Goal: Task Accomplishment & Management: Manage account settings

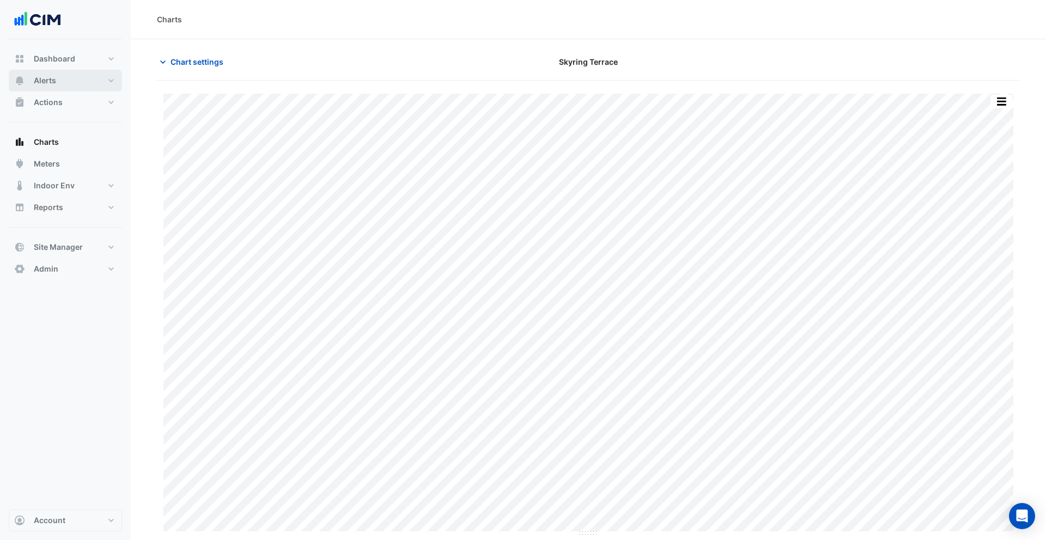
click at [76, 86] on button "Alerts" at bounding box center [65, 81] width 113 height 22
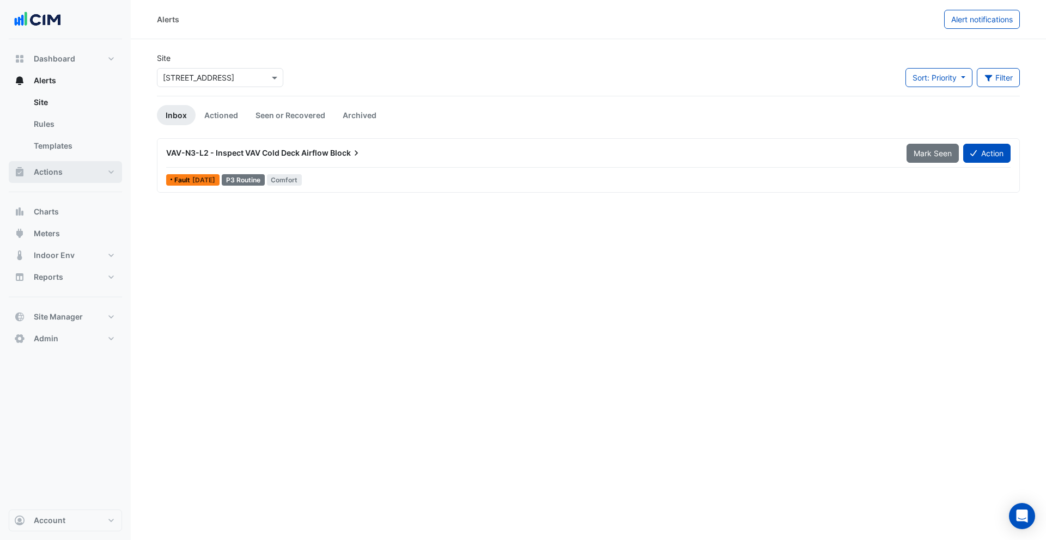
click at [65, 167] on button "Actions" at bounding box center [65, 172] width 113 height 22
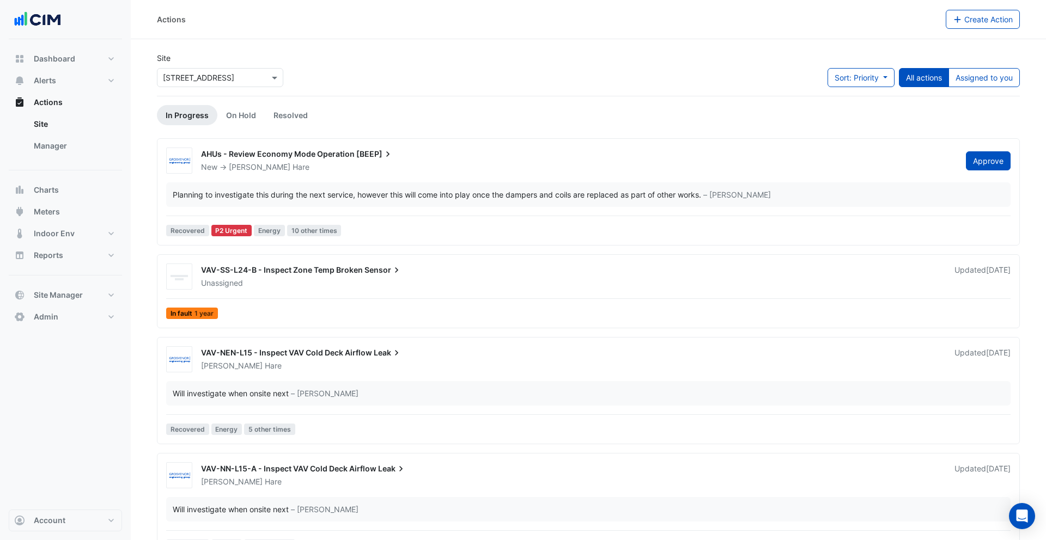
click at [88, 158] on ul "Site Manager" at bounding box center [65, 137] width 113 height 48
click at [88, 154] on link "Manager" at bounding box center [73, 146] width 97 height 22
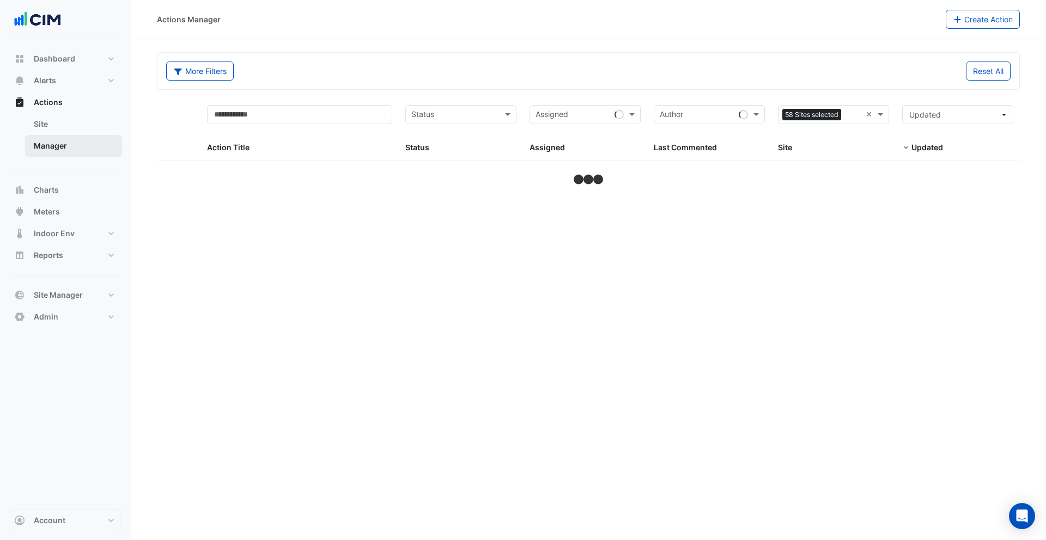
select select "***"
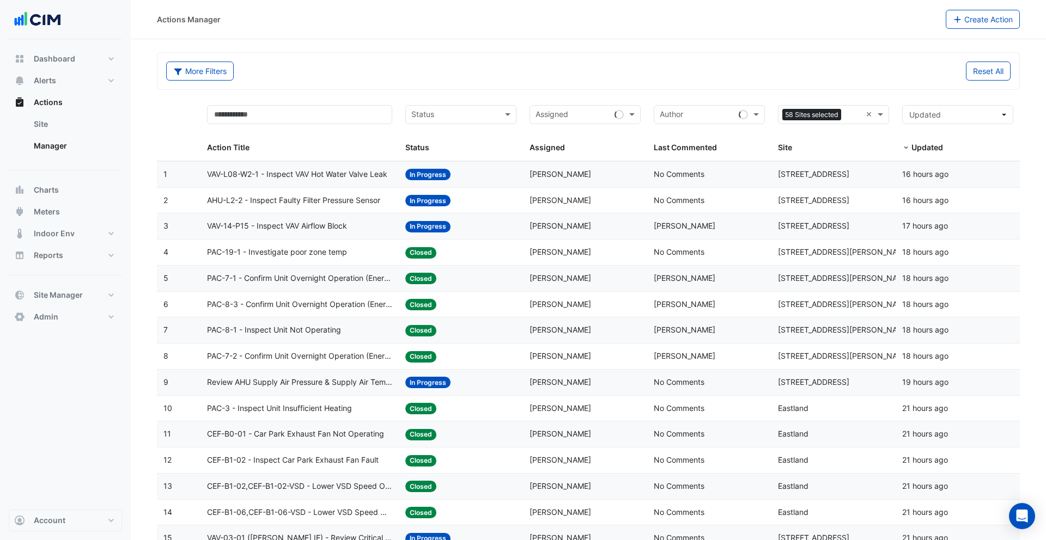
click at [423, 257] on span "Closed" at bounding box center [420, 252] width 31 height 11
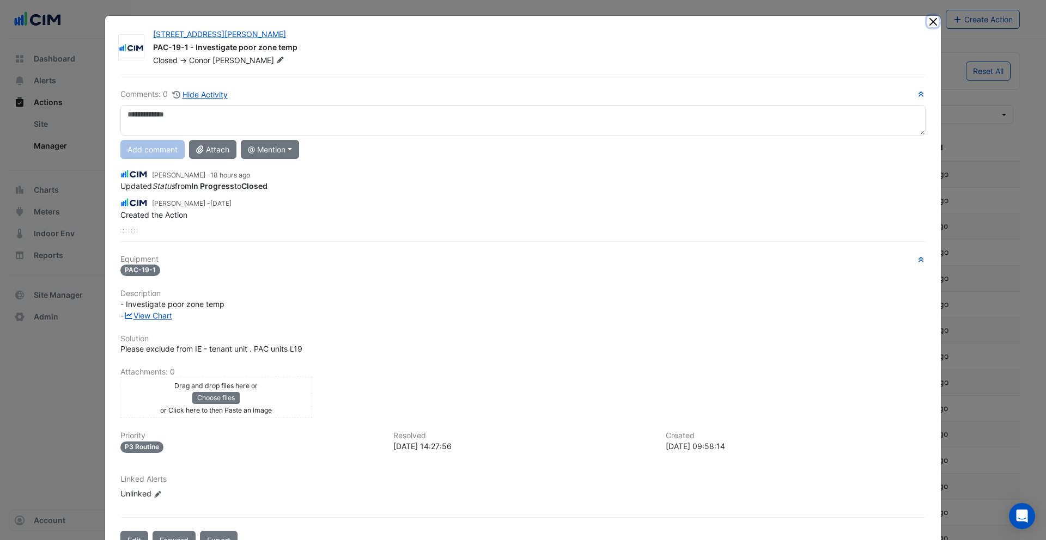
click at [932, 23] on button "Close" at bounding box center [932, 21] width 11 height 11
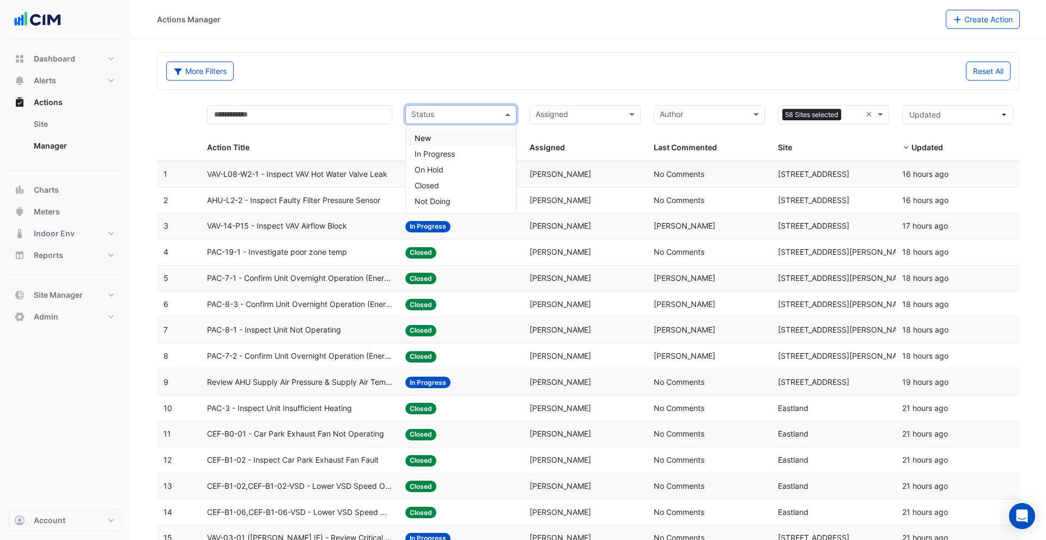
click at [469, 121] on input "text" at bounding box center [454, 115] width 87 height 13
click at [460, 183] on div "Closed" at bounding box center [461, 186] width 110 height 16
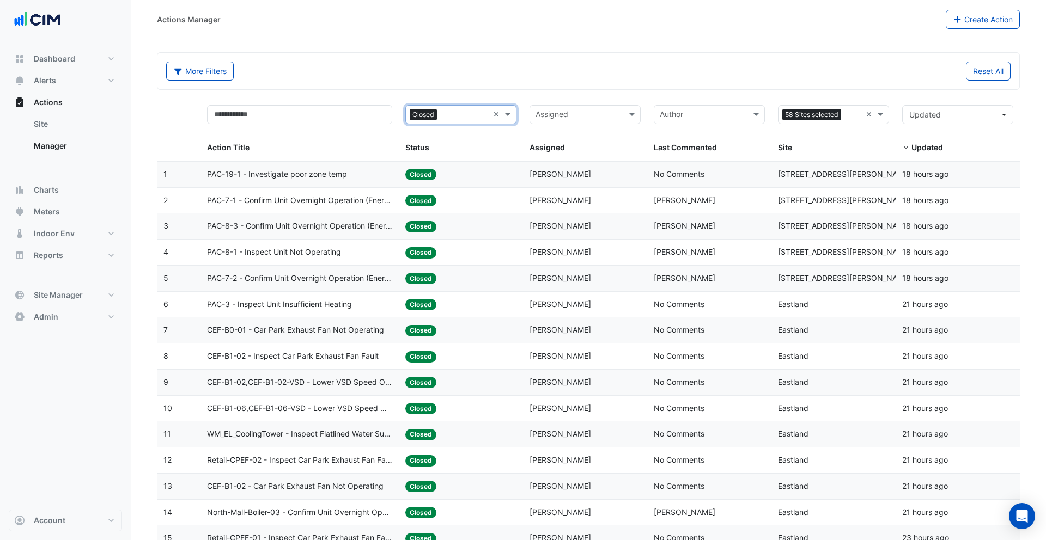
click at [461, 186] on datatable-body-cell "Status: Closed" at bounding box center [461, 175] width 124 height 26
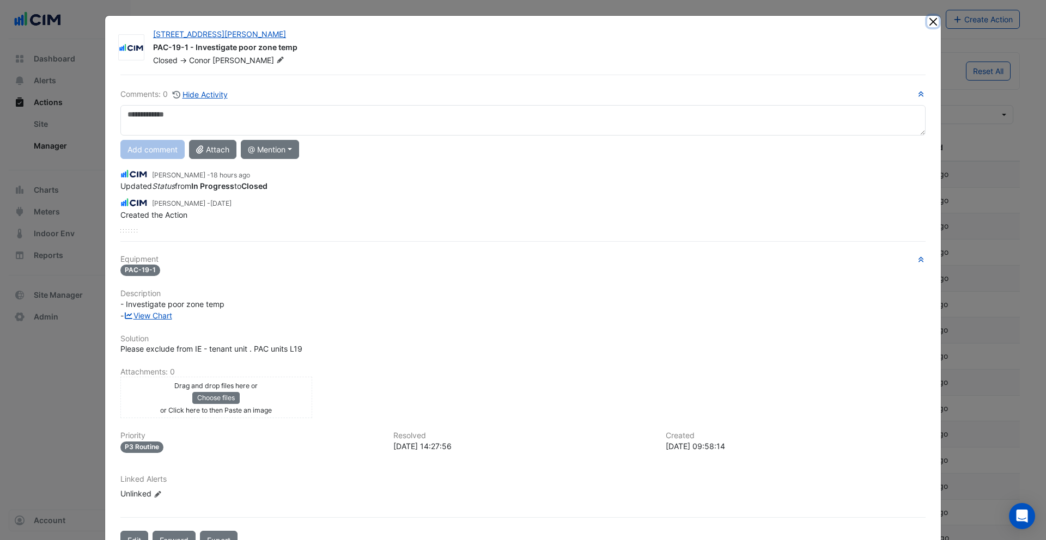
click at [928, 22] on button "Close" at bounding box center [932, 21] width 11 height 11
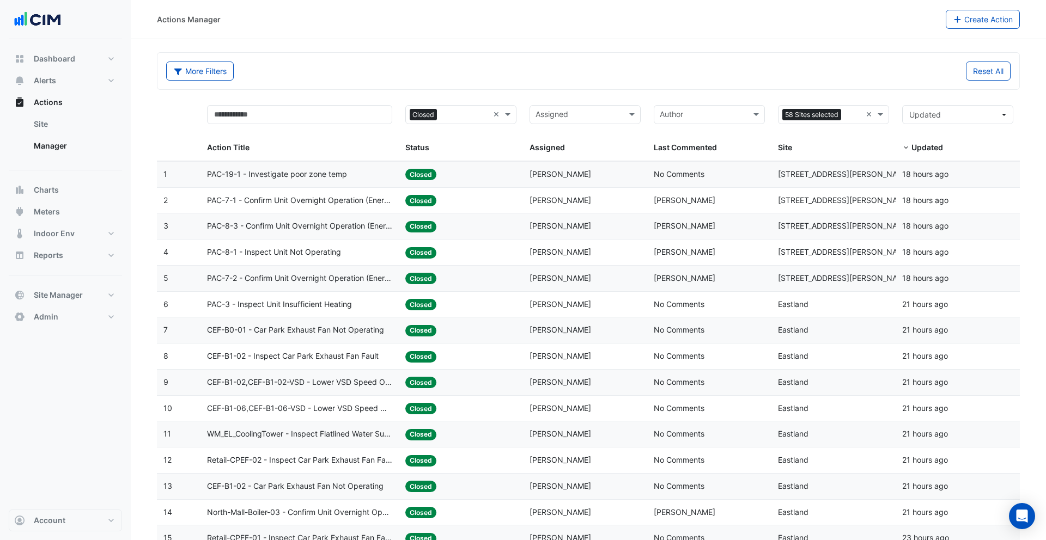
click at [468, 111] on input "text" at bounding box center [464, 115] width 47 height 13
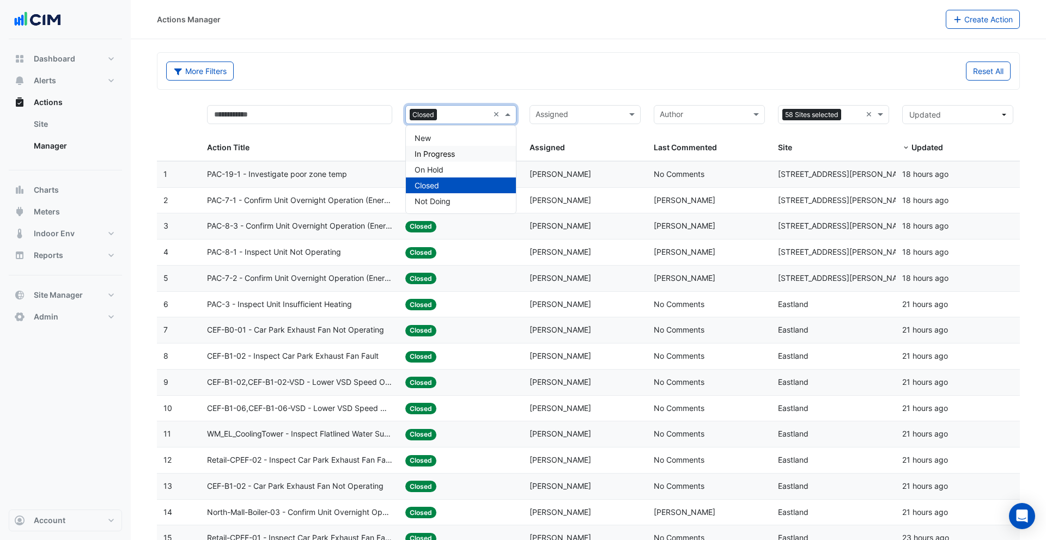
click at [442, 147] on div "In Progress" at bounding box center [461, 154] width 110 height 16
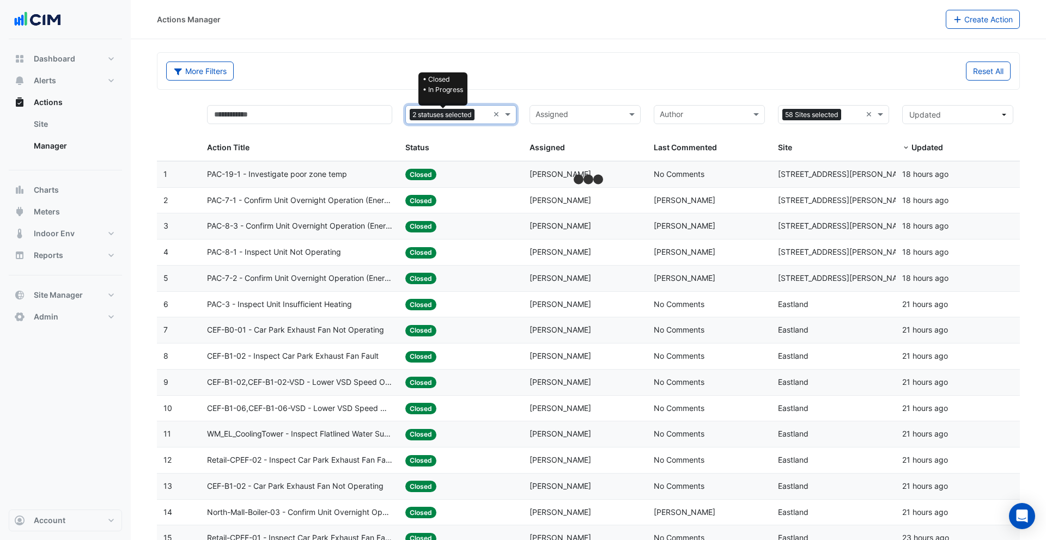
click at [451, 119] on span "2 statuses selected" at bounding box center [442, 115] width 65 height 12
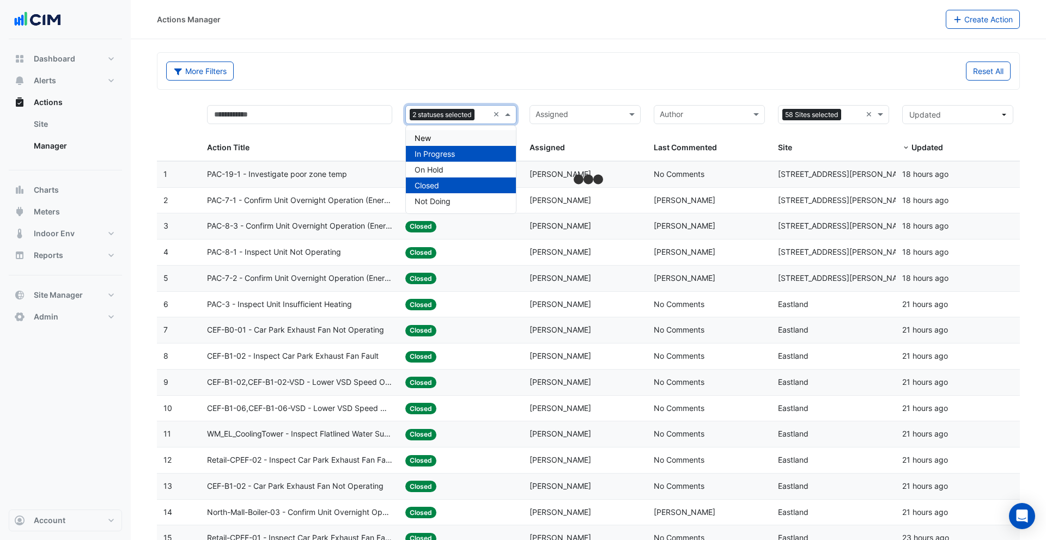
click at [441, 139] on div "New" at bounding box center [461, 138] width 110 height 16
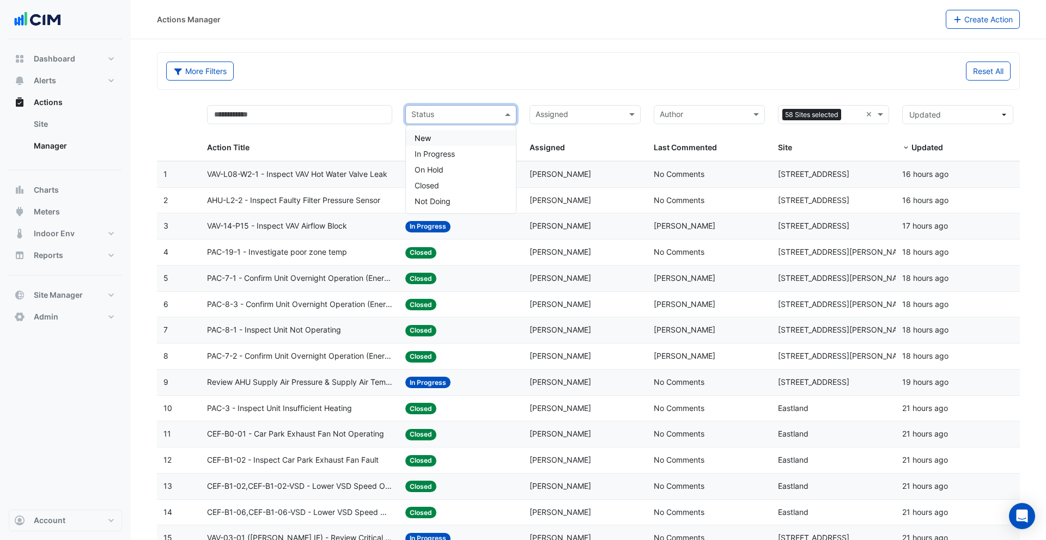
click at [491, 115] on input "text" at bounding box center [454, 115] width 87 height 13
click at [483, 133] on div "New" at bounding box center [461, 138] width 110 height 16
click at [471, 117] on input "text" at bounding box center [461, 115] width 55 height 13
click at [466, 151] on div "In Progress" at bounding box center [461, 154] width 110 height 16
click at [465, 117] on input "text" at bounding box center [454, 115] width 87 height 13
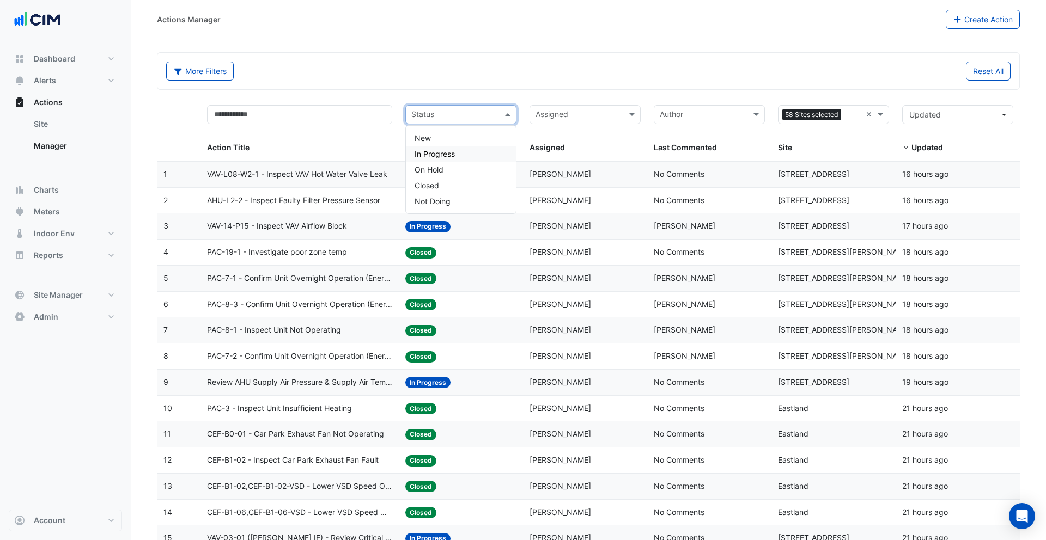
click at [450, 146] on div "In Progress" at bounding box center [461, 154] width 110 height 16
click at [448, 122] on div "× In Progress" at bounding box center [447, 114] width 83 height 17
click at [447, 163] on div "On Hold" at bounding box center [461, 170] width 110 height 16
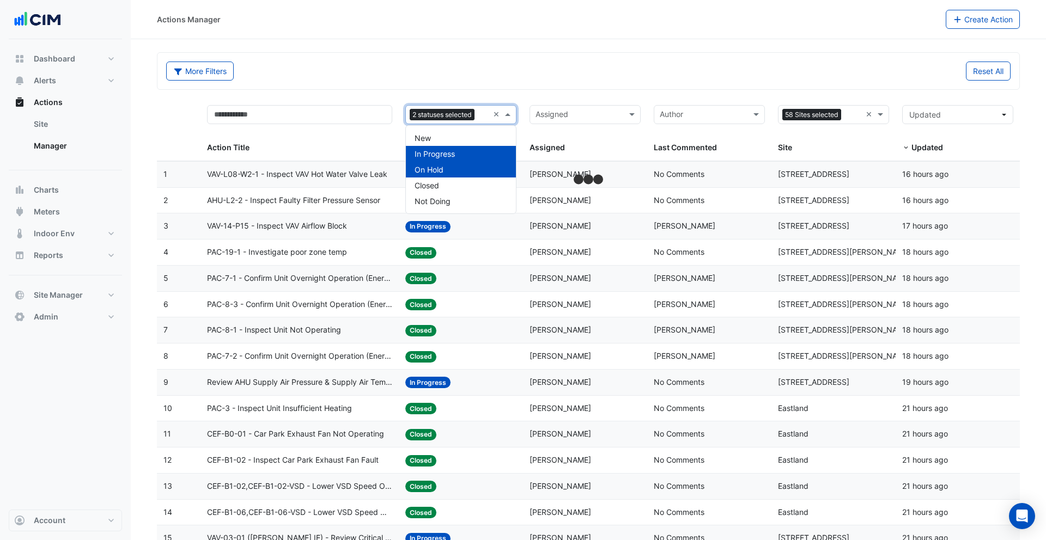
click at [453, 122] on div "2 statuses selected" at bounding box center [447, 114] width 83 height 17
click at [453, 139] on div "New" at bounding box center [461, 138] width 110 height 16
click at [450, 122] on div "3 statuses selected" at bounding box center [447, 114] width 83 height 17
click at [449, 185] on div "Closed" at bounding box center [461, 186] width 110 height 16
click at [448, 118] on span "4 statuses selected" at bounding box center [442, 115] width 65 height 12
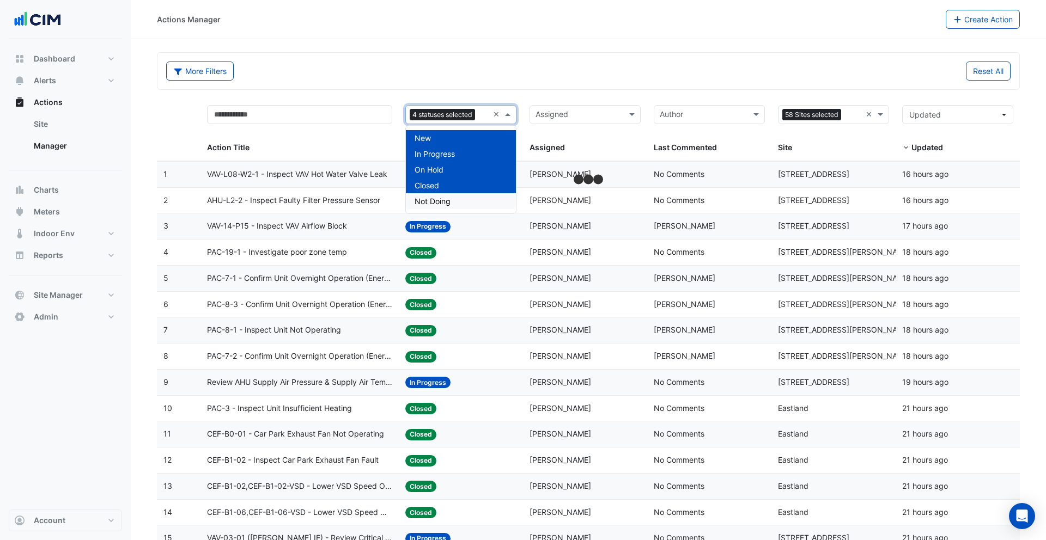
click at [456, 201] on div "Not Doing" at bounding box center [461, 201] width 110 height 16
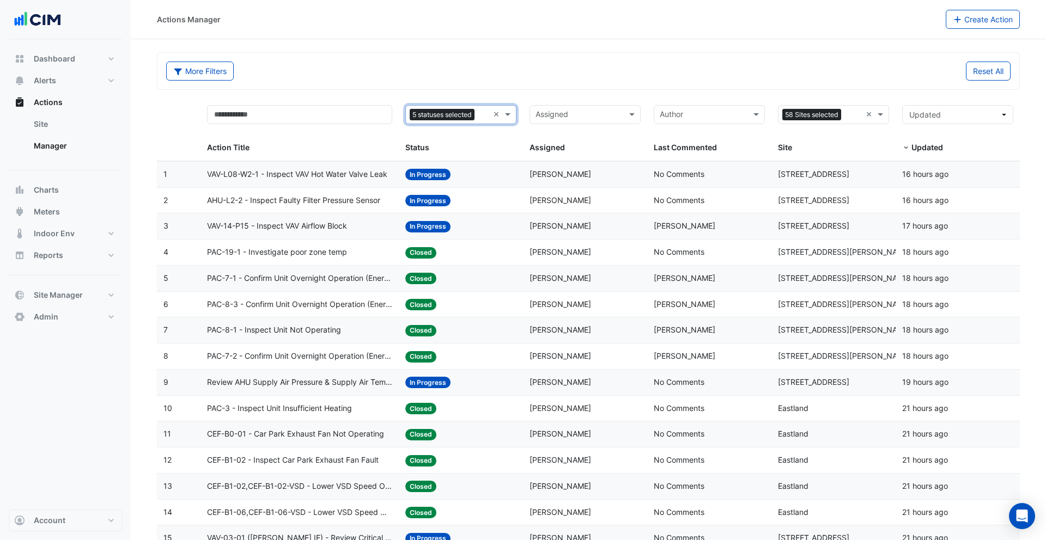
click at [462, 121] on div "5 statuses selected" at bounding box center [447, 114] width 83 height 17
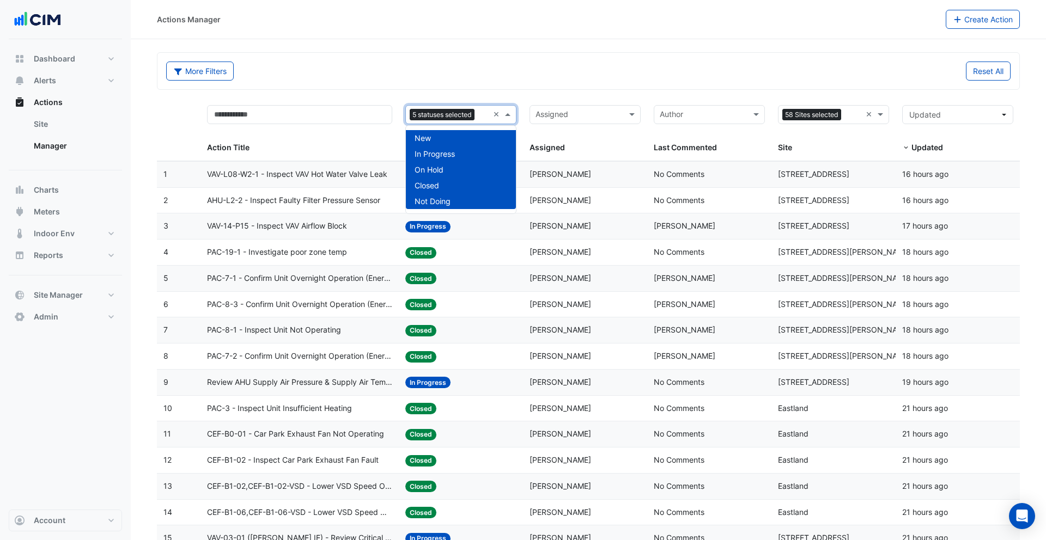
scroll to position [13, 0]
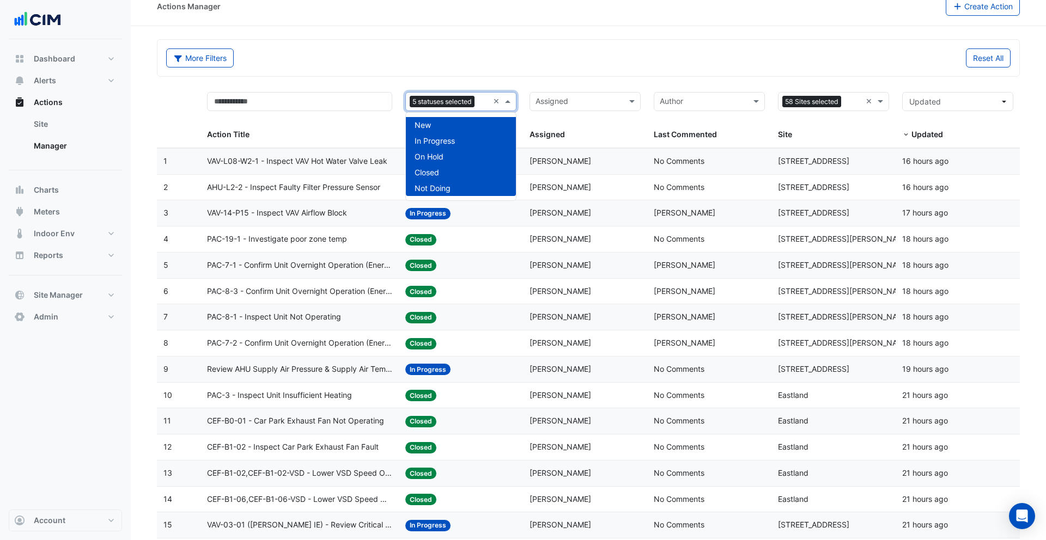
click at [372, 62] on div "More Filters" at bounding box center [374, 57] width 429 height 19
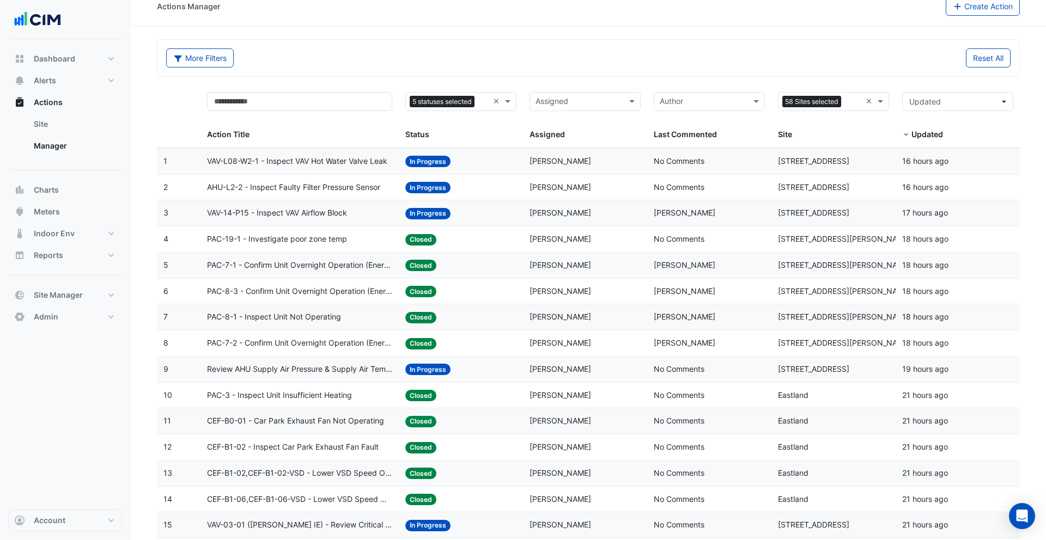
click at [428, 130] on span "Status" at bounding box center [417, 134] width 24 height 9
click at [703, 106] on input "text" at bounding box center [703, 102] width 87 height 13
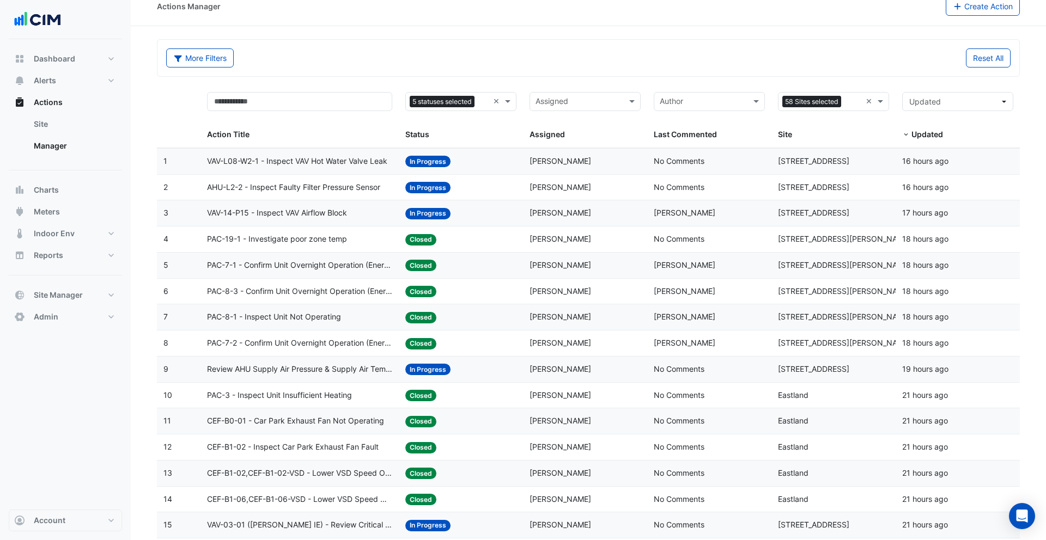
click at [590, 100] on input "text" at bounding box center [578, 102] width 87 height 13
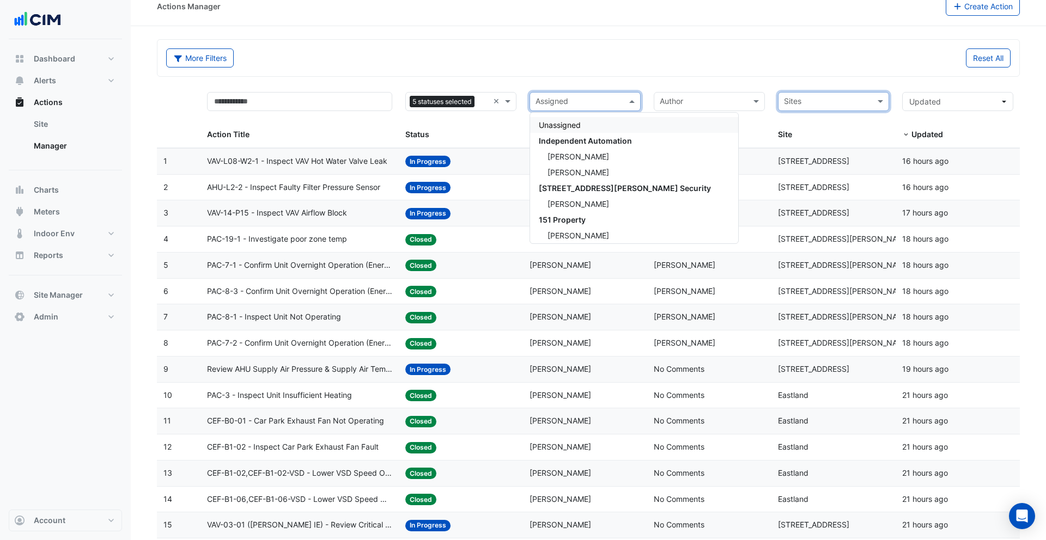
click at [827, 89] on datatable-header-cell "Sites Site" at bounding box center [833, 117] width 124 height 63
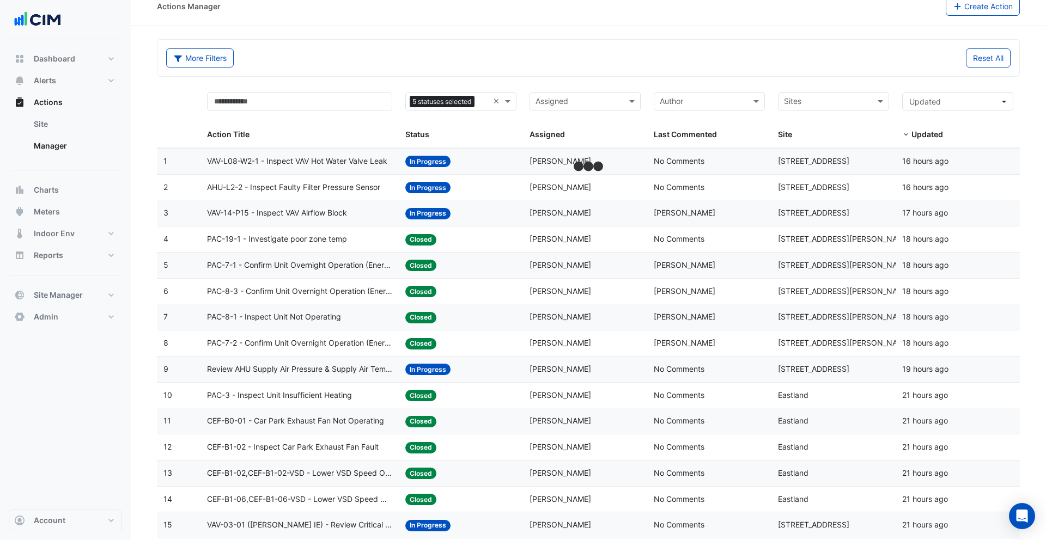
click at [456, 111] on div "5 statuses selected ×" at bounding box center [460, 101] width 111 height 19
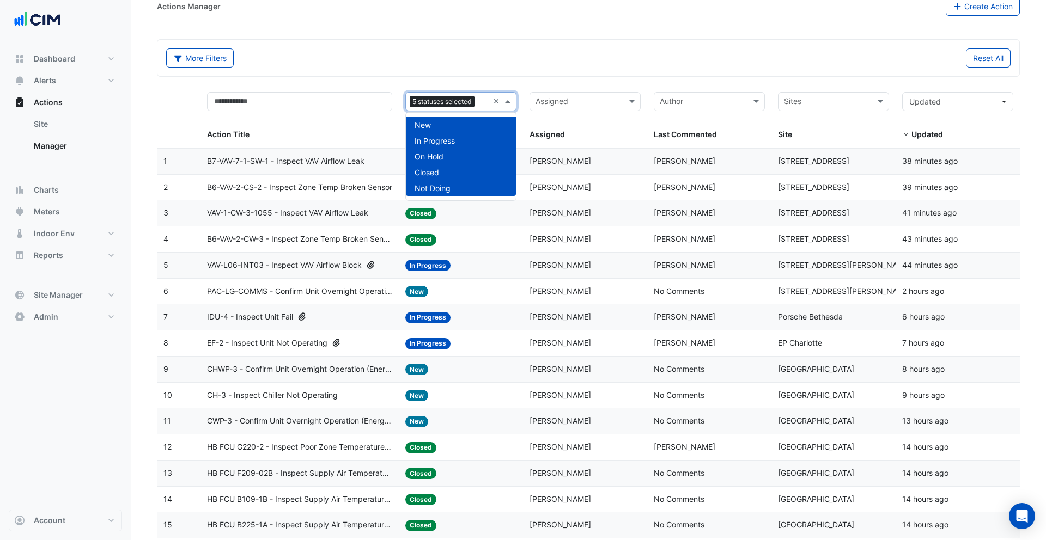
click at [454, 106] on span "5 statuses selected" at bounding box center [442, 102] width 65 height 12
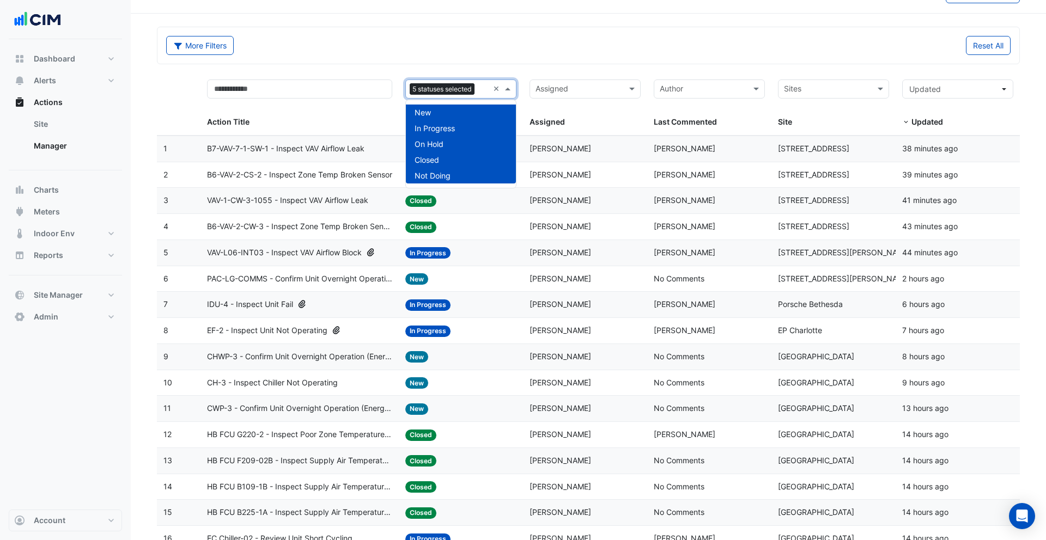
scroll to position [25, 0]
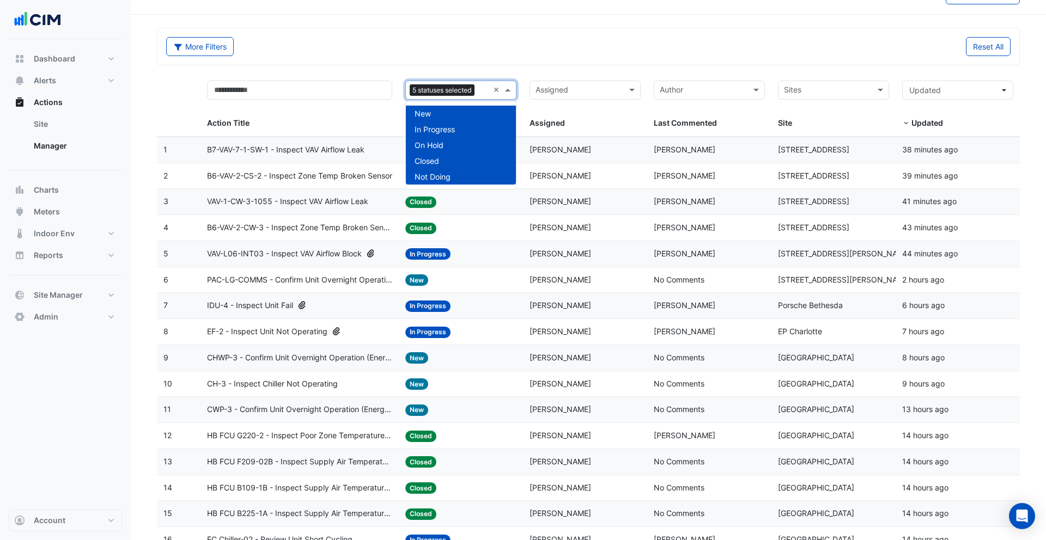
click at [375, 133] on datatable-header-cell "Action Title" at bounding box center [299, 105] width 199 height 63
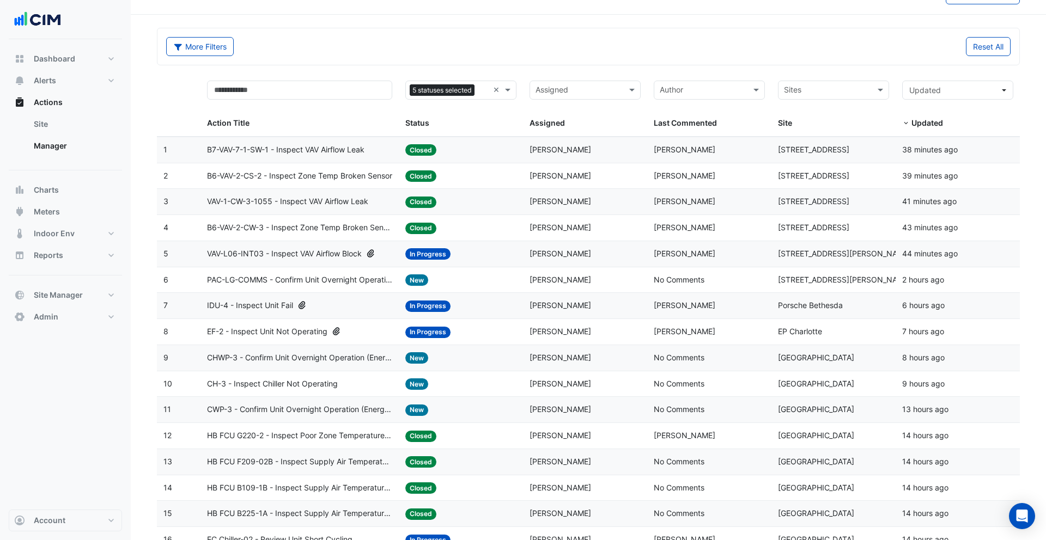
click at [369, 152] on div "B7-VAV-7-1-SW-1 - Inspect VAV Airflow Leak" at bounding box center [300, 150] width 186 height 13
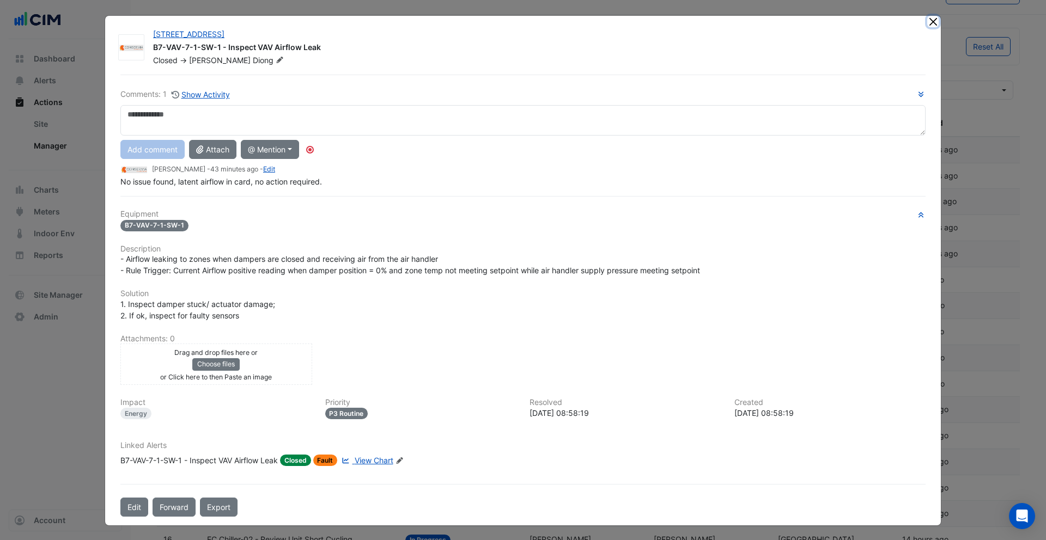
click at [932, 21] on button "Close" at bounding box center [932, 21] width 11 height 11
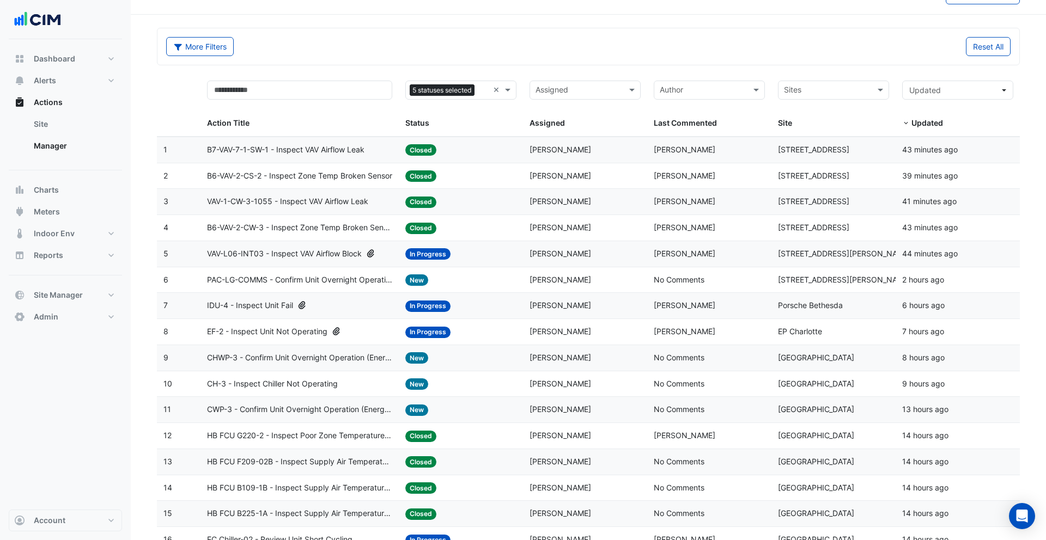
click at [693, 94] on input "text" at bounding box center [703, 91] width 87 height 13
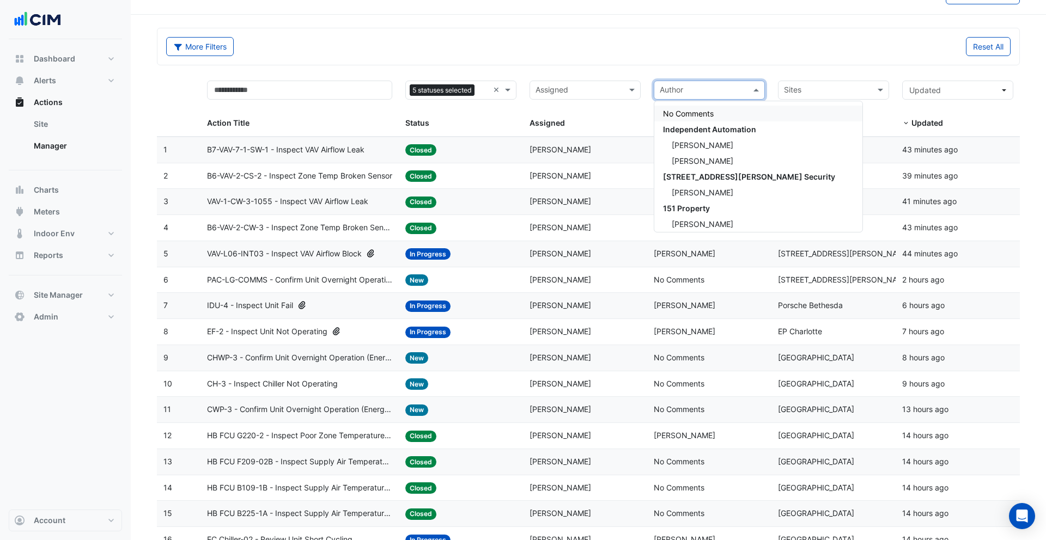
drag, startPoint x: 588, startPoint y: 71, endPoint x: 540, endPoint y: 77, distance: 48.8
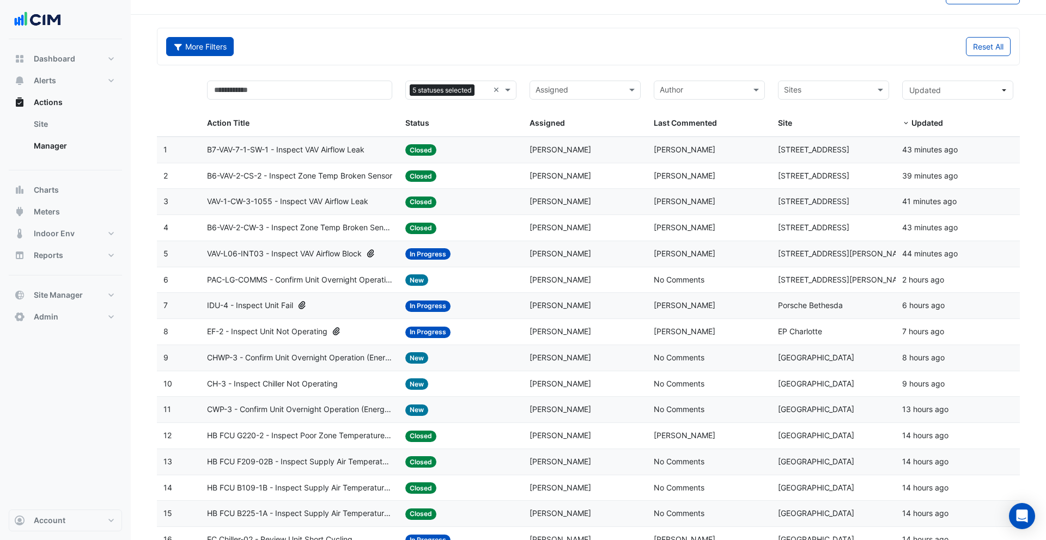
click at [204, 44] on button "Archived: false More Filters" at bounding box center [200, 46] width 68 height 19
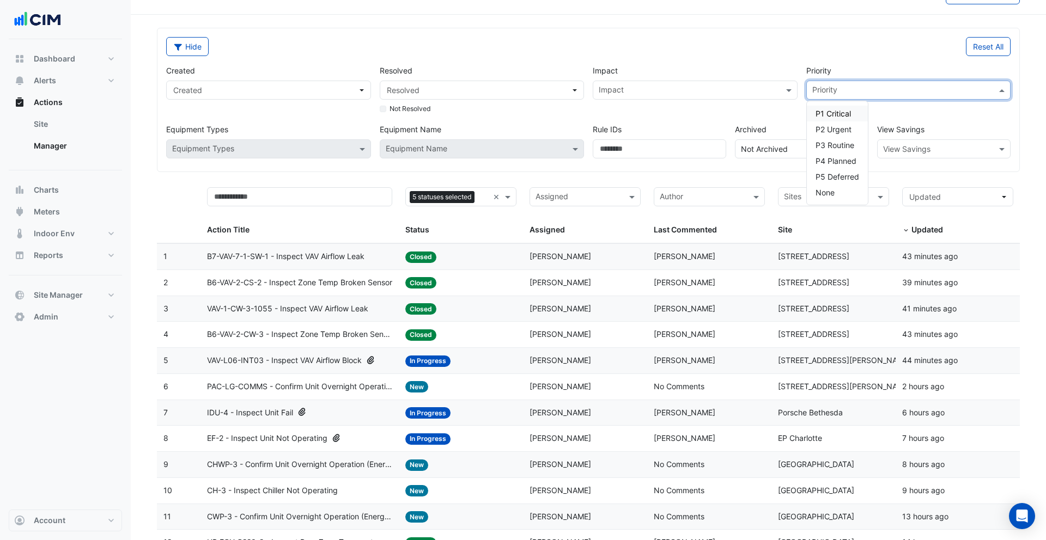
click at [848, 90] on input "text" at bounding box center [902, 91] width 180 height 11
click at [841, 113] on span "P1 Critical" at bounding box center [832, 113] width 35 height 9
click at [838, 126] on span "P2 Urgent" at bounding box center [833, 129] width 36 height 9
click at [838, 148] on span "P3 Routine" at bounding box center [834, 145] width 39 height 9
click at [837, 169] on div "P5 Deferred" at bounding box center [837, 177] width 61 height 16
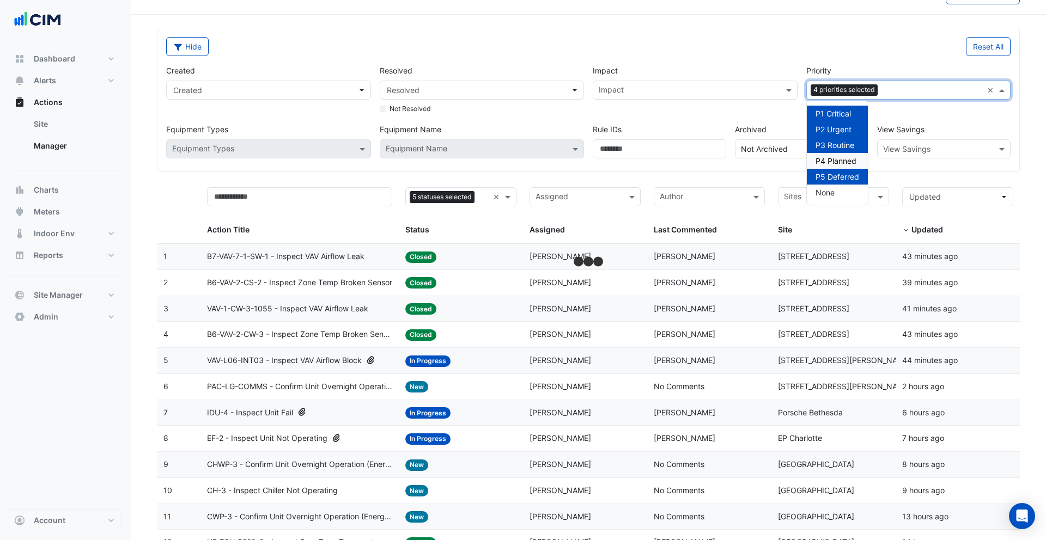
click at [838, 165] on span "P4 Planned" at bounding box center [835, 160] width 41 height 9
click at [426, 93] on span "Resolved" at bounding box center [479, 89] width 184 height 11
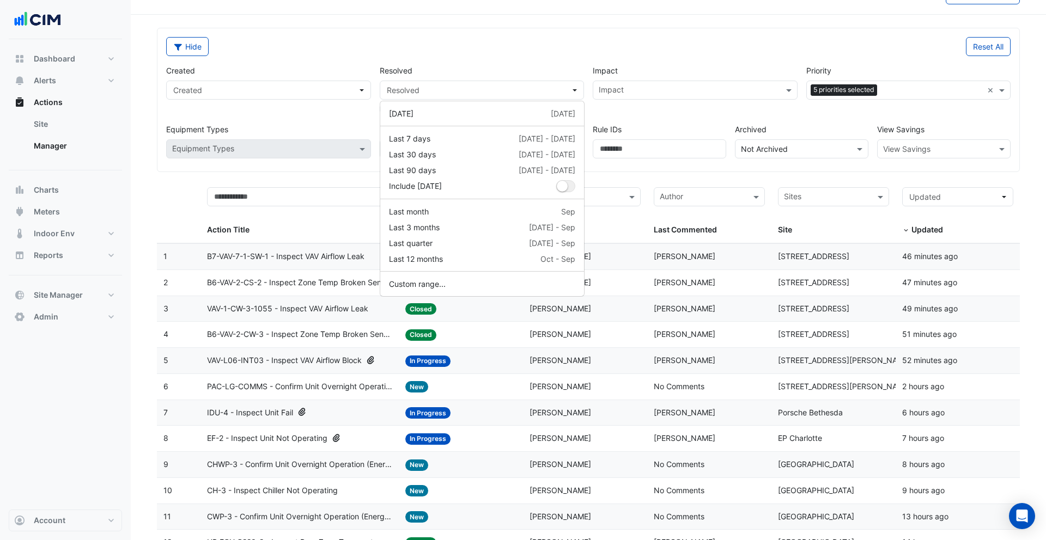
click at [648, 91] on input "text" at bounding box center [689, 91] width 180 height 11
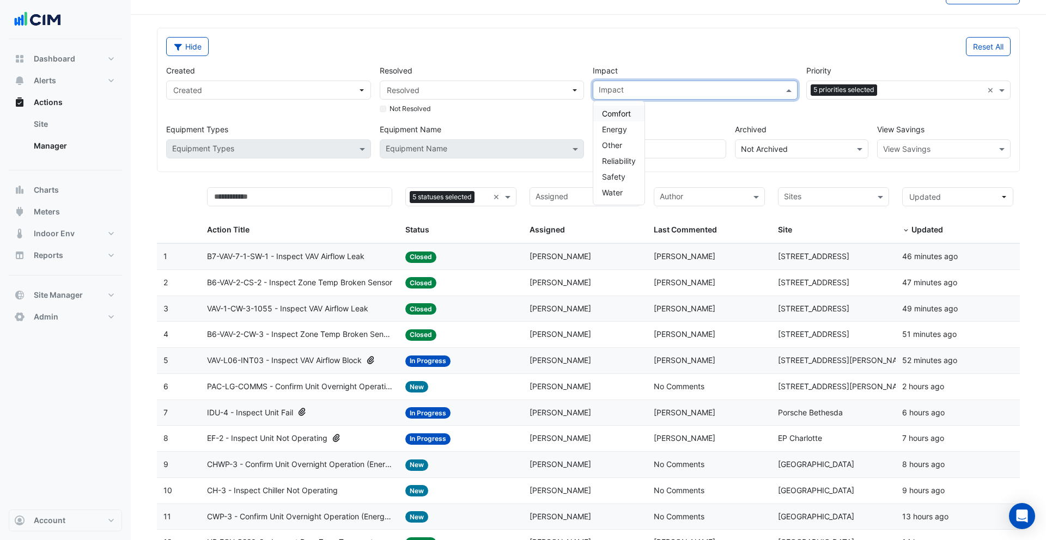
click at [626, 111] on span "Comfort" at bounding box center [616, 113] width 29 height 9
click at [619, 131] on span "Energy" at bounding box center [614, 129] width 25 height 9
click at [621, 150] on div "Other" at bounding box center [618, 145] width 51 height 16
click at [620, 163] on span "Reliability" at bounding box center [619, 160] width 34 height 9
click at [619, 175] on span "Safety" at bounding box center [613, 176] width 23 height 9
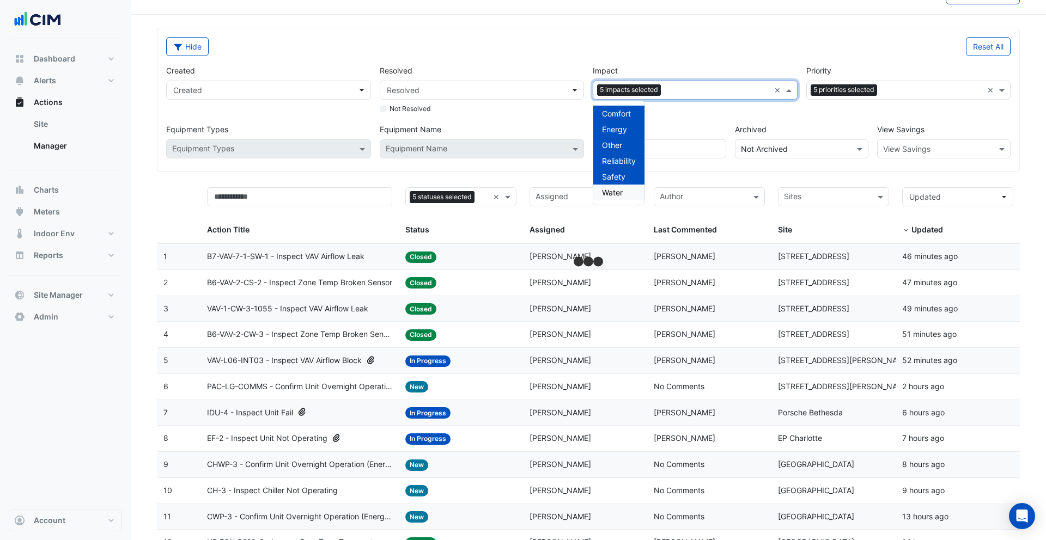
click at [619, 188] on span "Water" at bounding box center [612, 192] width 21 height 9
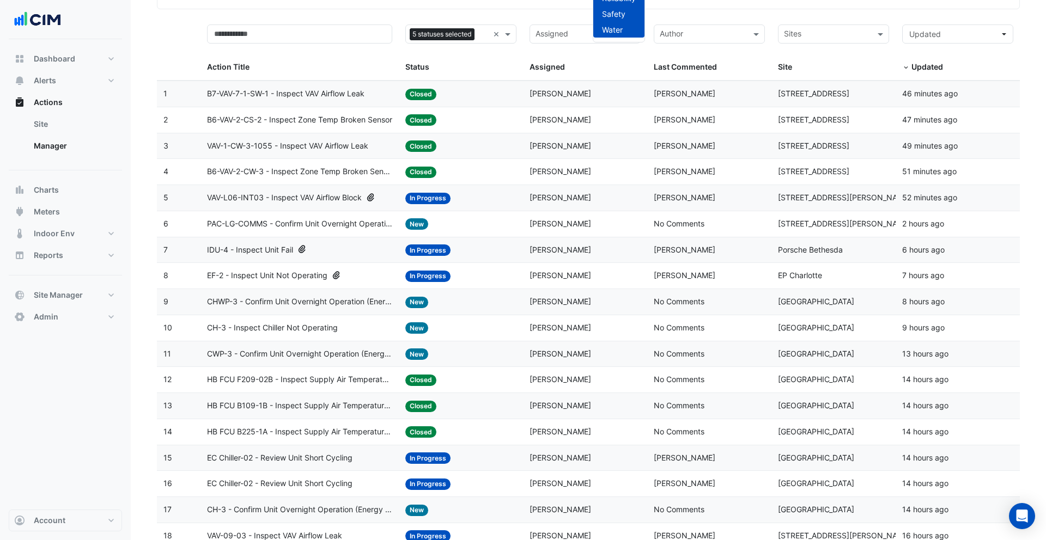
scroll to position [191, 0]
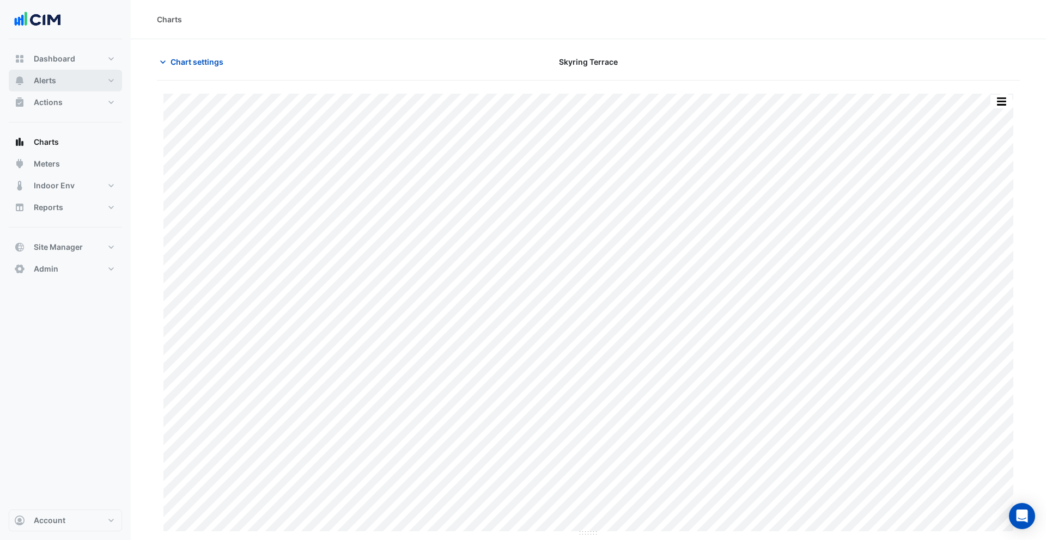
click at [70, 83] on button "Alerts" at bounding box center [65, 81] width 113 height 22
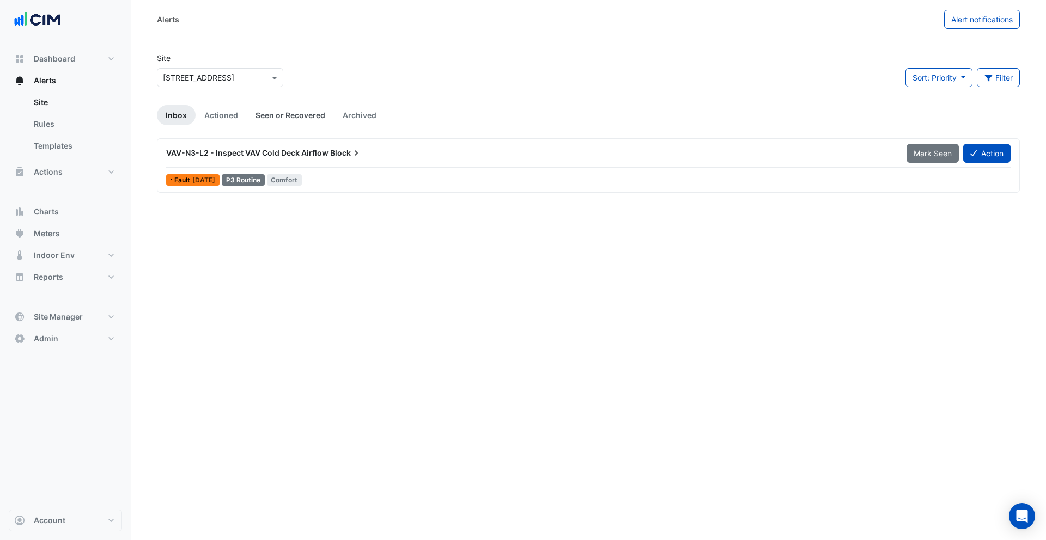
click at [296, 119] on link "Seen or Recovered" at bounding box center [290, 115] width 87 height 20
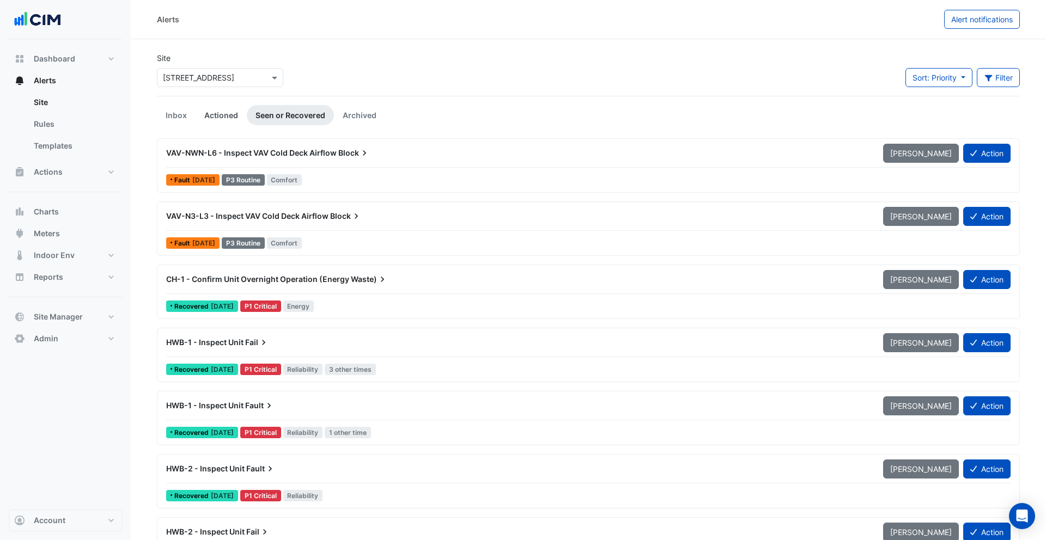
click at [233, 119] on link "Actioned" at bounding box center [221, 115] width 51 height 20
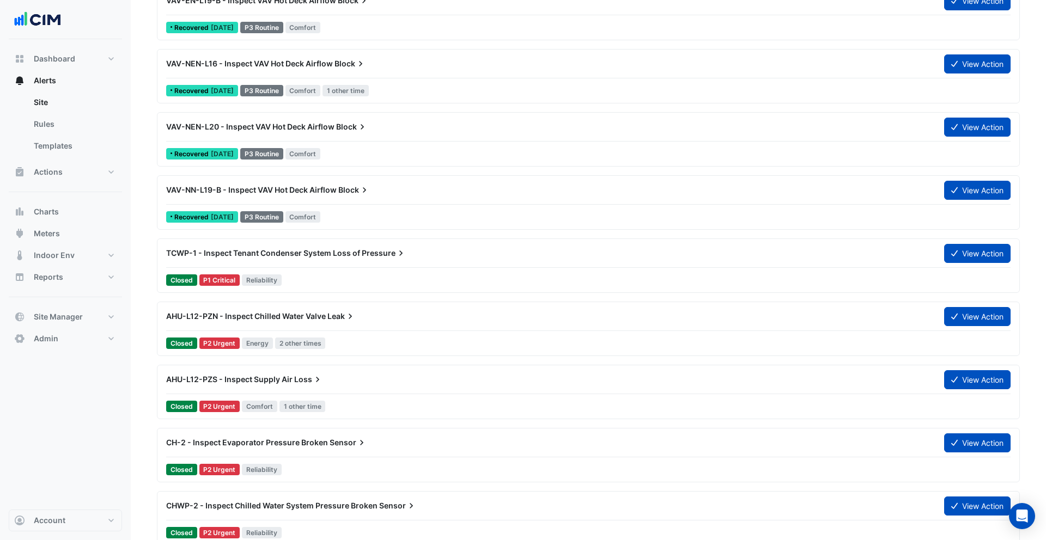
scroll to position [1274, 0]
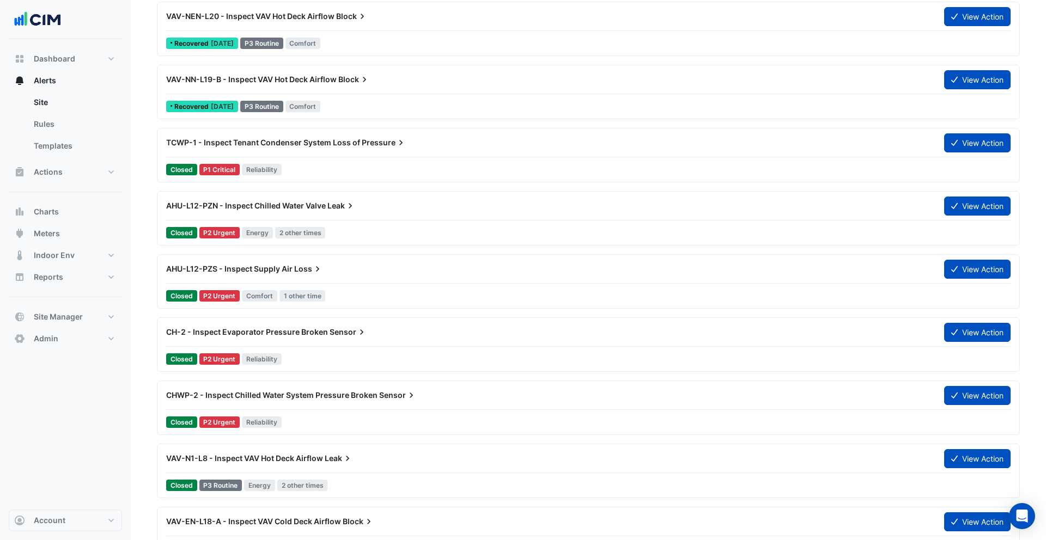
click at [211, 153] on div "TCWP-1 - Inspect Tenant Condenser System Loss of Pressure View Action" at bounding box center [588, 145] width 844 height 25
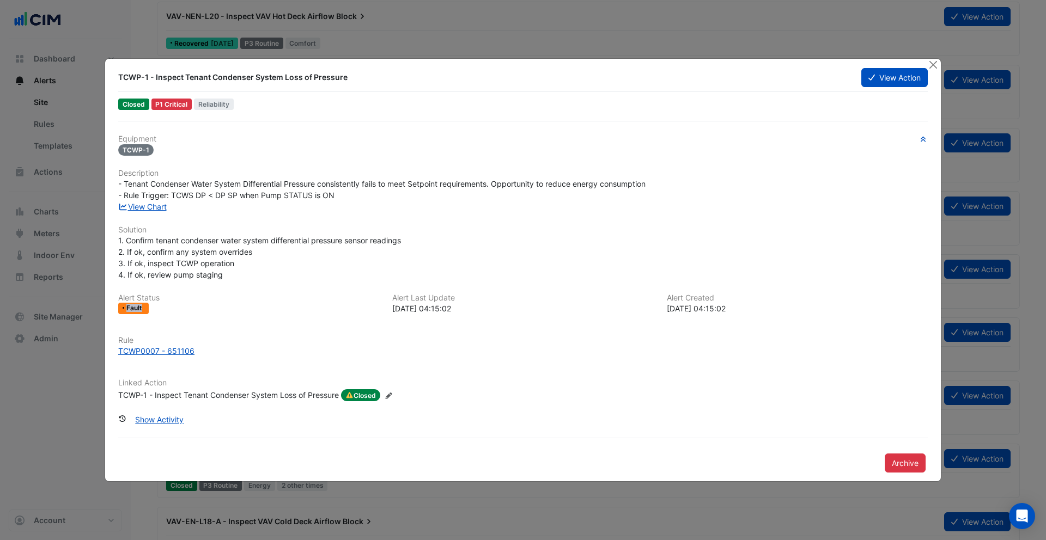
drag, startPoint x: 128, startPoint y: 306, endPoint x: 155, endPoint y: 310, distance: 27.5
click at [155, 310] on div "Fault" at bounding box center [248, 308] width 261 height 11
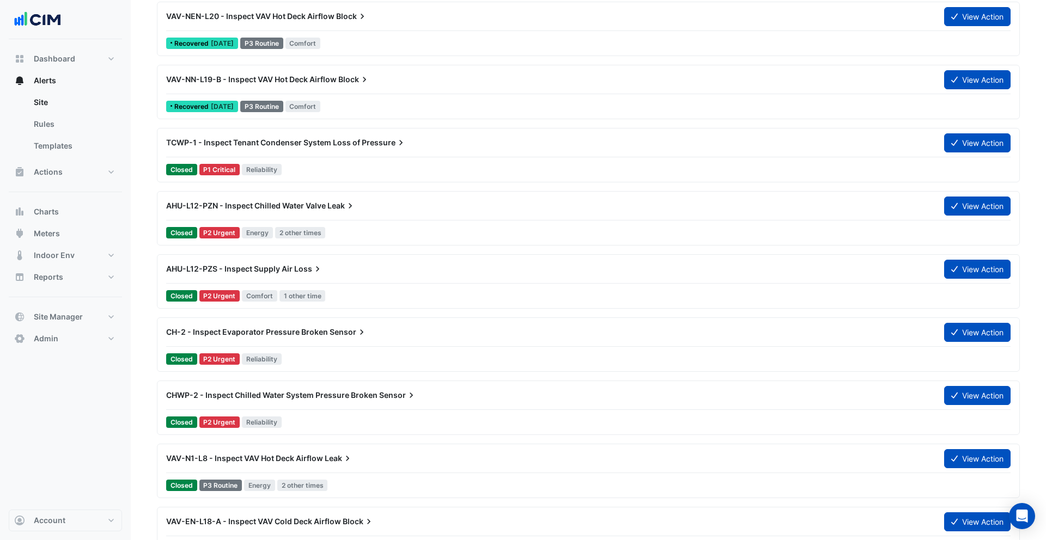
click at [212, 211] on div "AHU-L12-PZN - Inspect Chilled Water Valve Leak" at bounding box center [549, 206] width 778 height 20
click at [199, 288] on div "Closed P2 Urgent Comfort 1 other time" at bounding box center [588, 296] width 846 height 16
click at [212, 345] on div "CH-2 - Inspect Evaporator Pressure Broken Sensor View Action" at bounding box center [588, 334] width 844 height 25
click at [228, 398] on span "CHWP-2 - Inspect Chilled Water System Pressure Broken" at bounding box center [271, 395] width 211 height 9
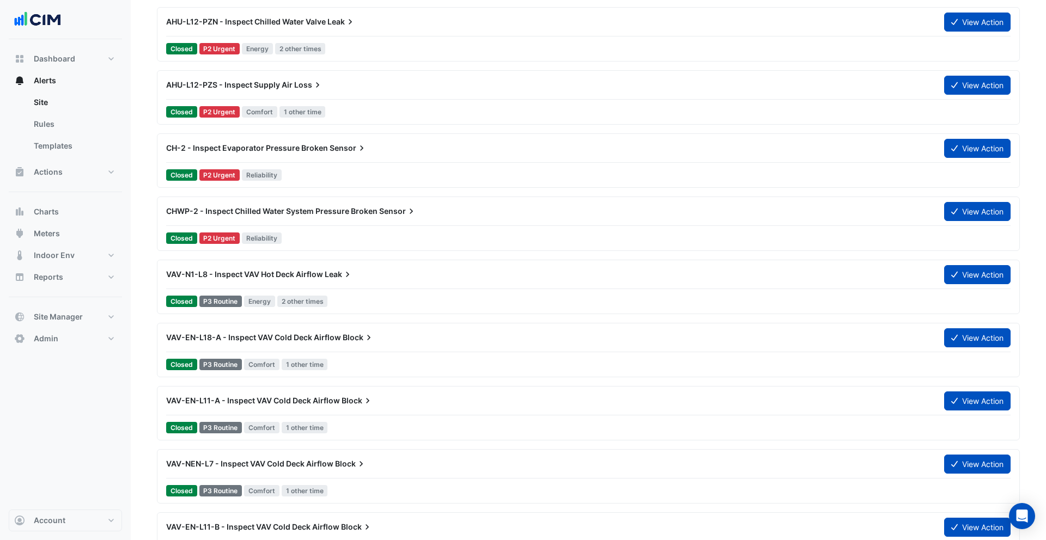
click at [220, 266] on div "VAV-N1-L8 - Inspect VAV Hot Deck Airflow Leak" at bounding box center [549, 275] width 778 height 20
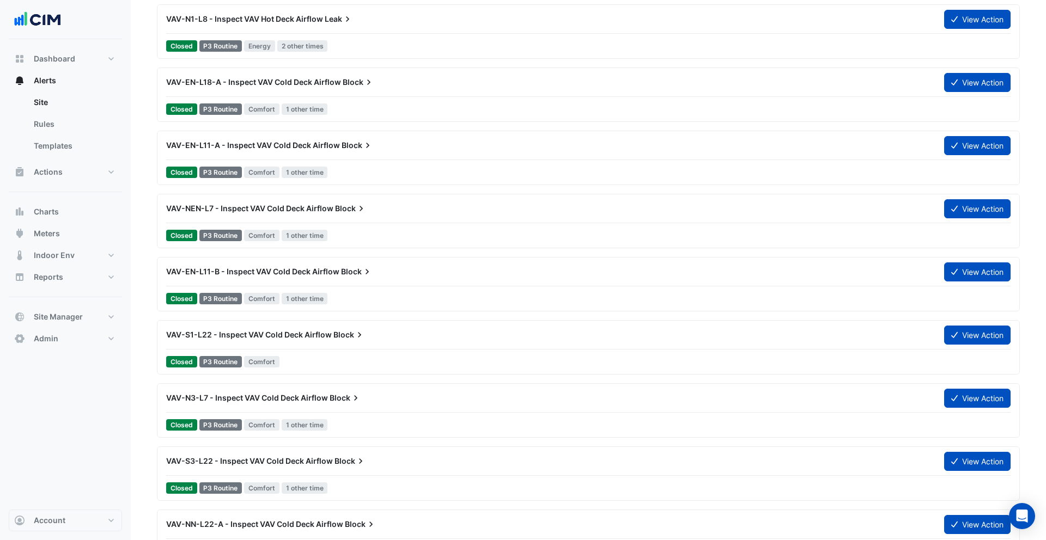
click at [239, 306] on div "Closed P3 Routine Comfort 1 other time" at bounding box center [588, 299] width 846 height 16
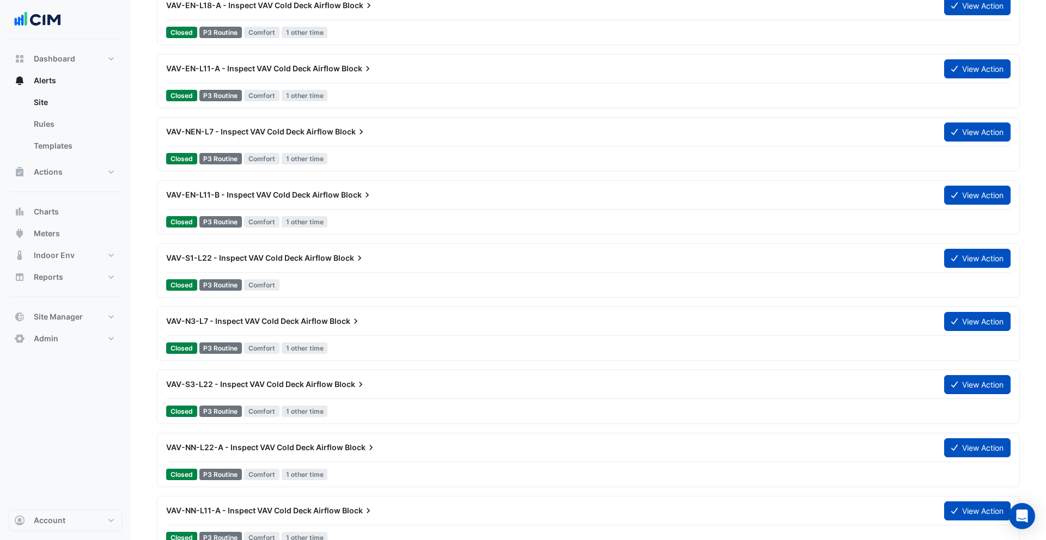
scroll to position [1903, 0]
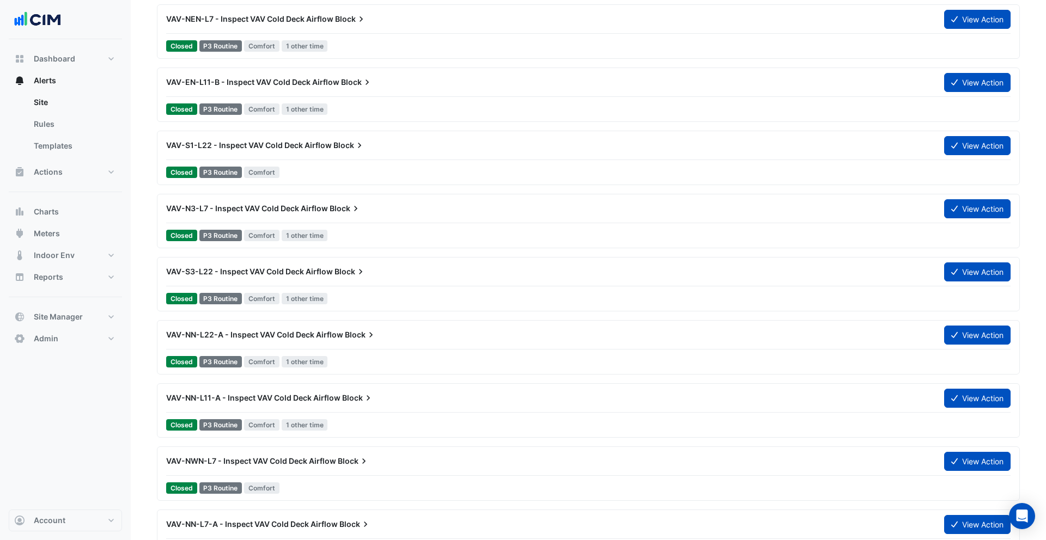
click at [255, 297] on span "Comfort" at bounding box center [261, 298] width 35 height 11
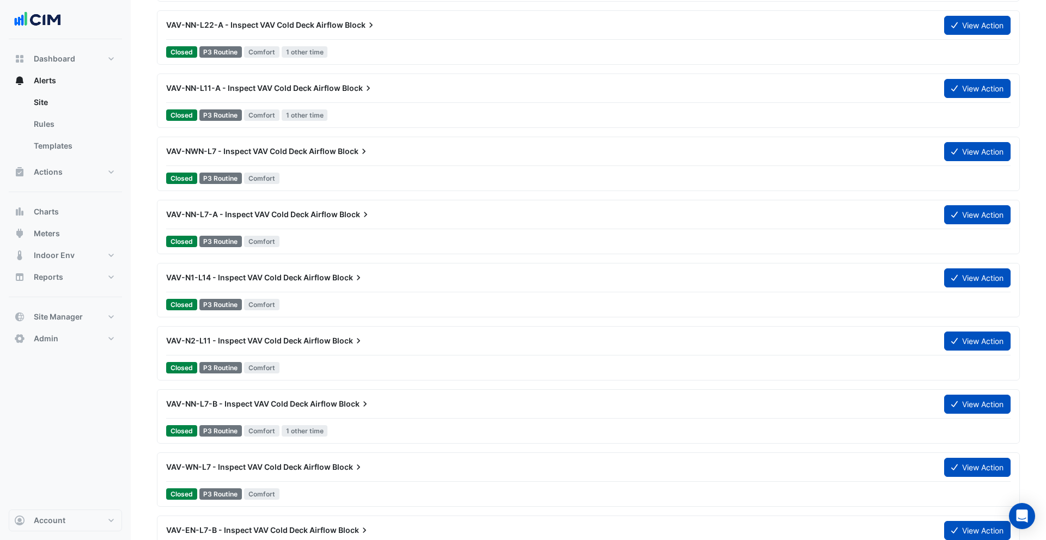
scroll to position [2267, 0]
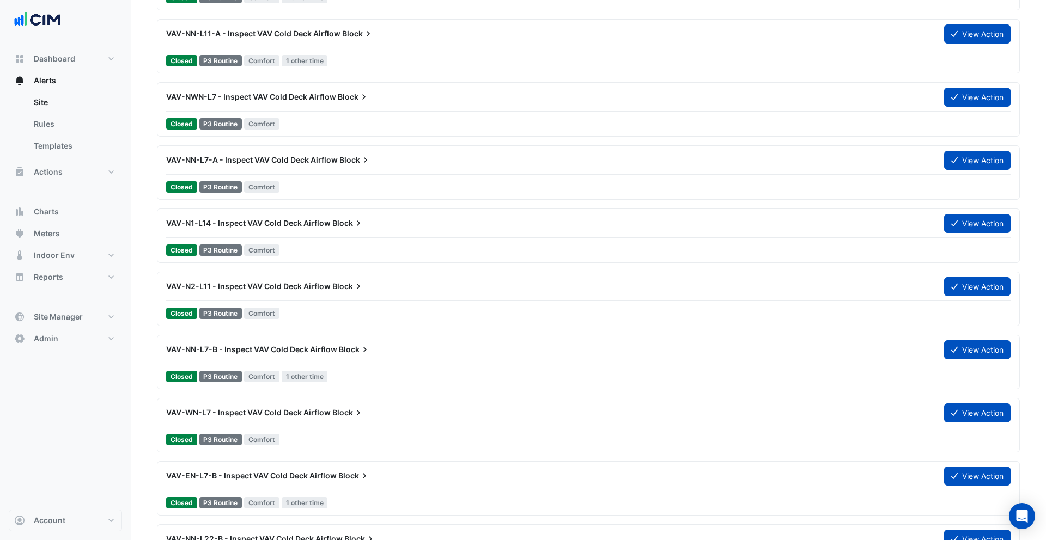
click at [221, 302] on div "VAV-N2-L11 - Inspect VAV Cold Deck Airflow Block View Action Closed P3 Routine …" at bounding box center [588, 299] width 853 height 45
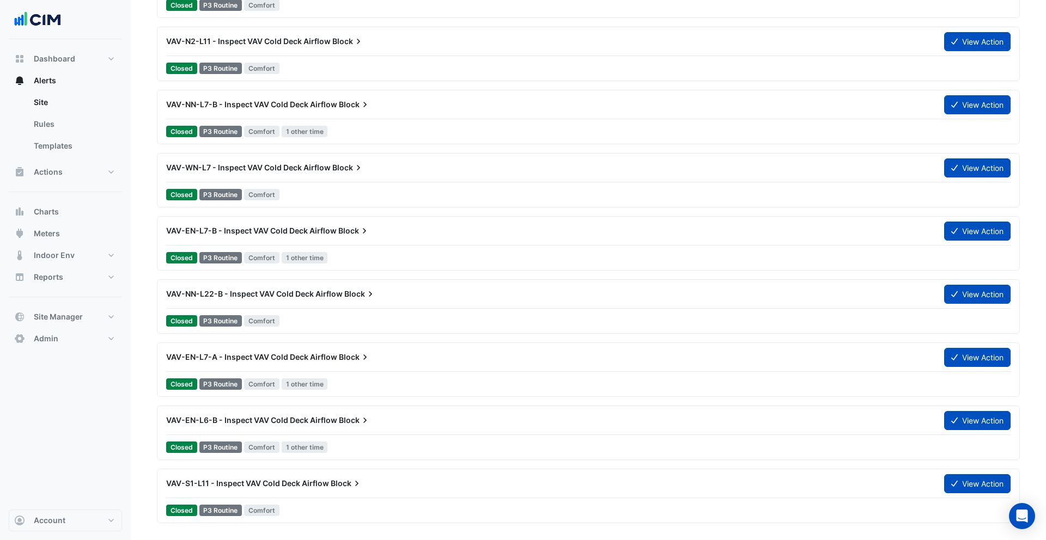
scroll to position [2545, 0]
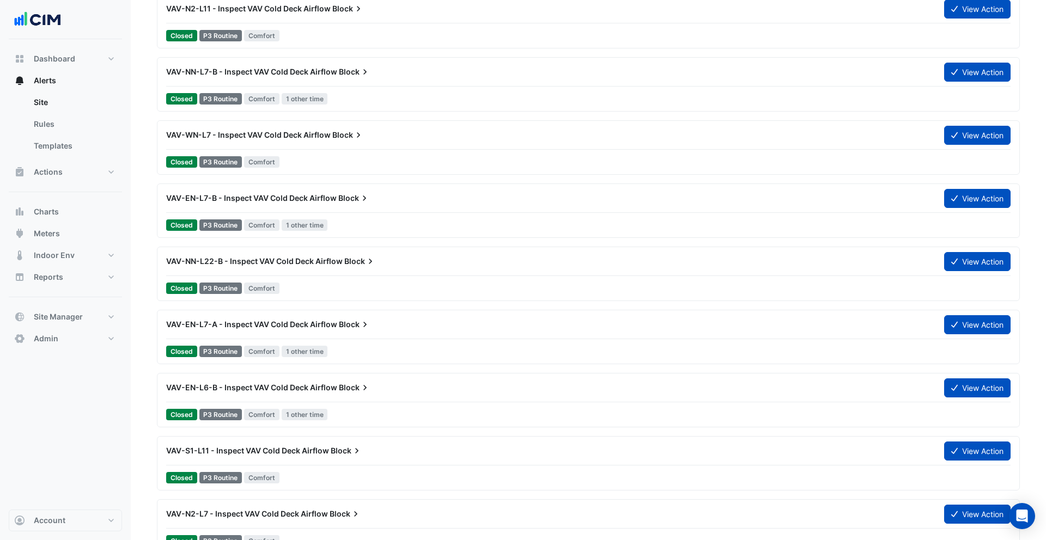
click at [221, 302] on div "VAV-NN-L7-A - Inspect VAV Cold Deck Airflow Block View Action Closed P3 Routine…" at bounding box center [588, 278] width 863 height 821
click at [224, 295] on div "Closed P3 Routine Comfort" at bounding box center [588, 288] width 846 height 16
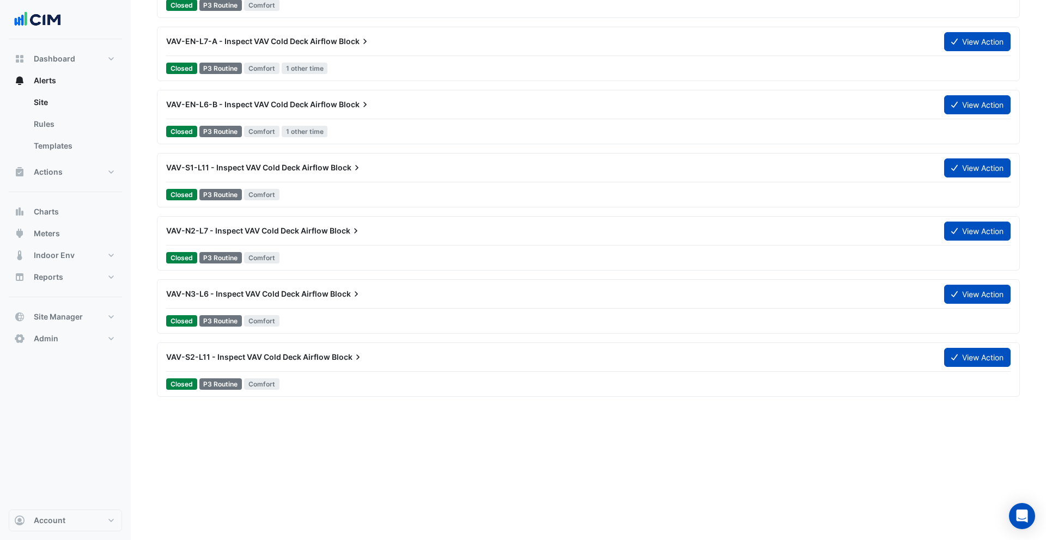
scroll to position [2891, 0]
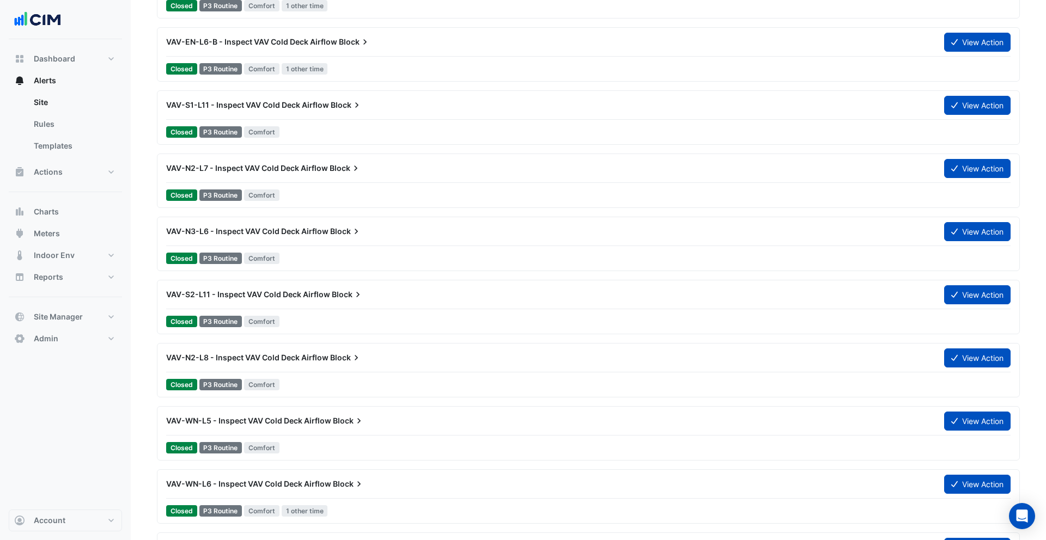
click at [223, 298] on span "VAV-S2-L11 - Inspect VAV Cold Deck Airflow" at bounding box center [248, 294] width 164 height 9
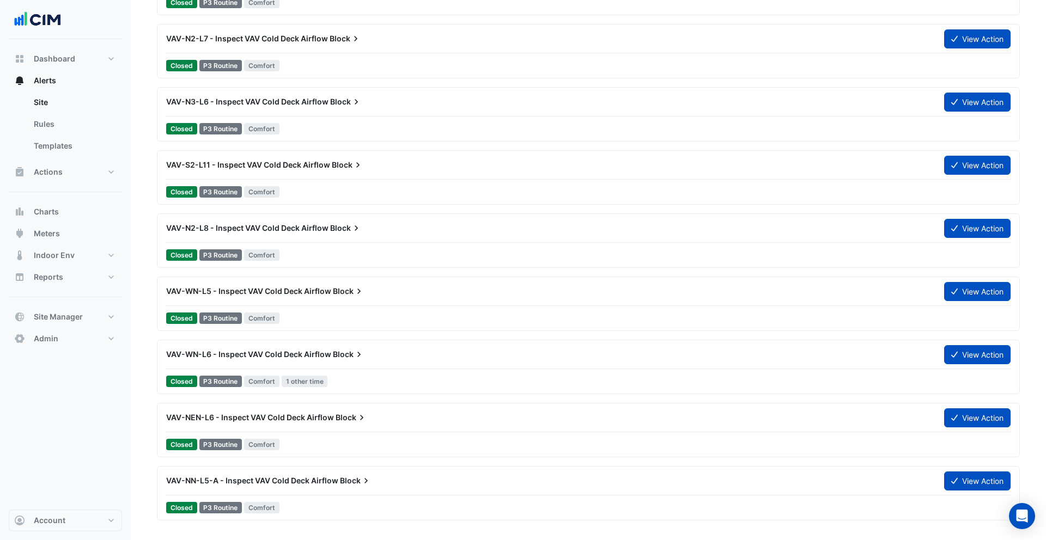
scroll to position [3138, 0]
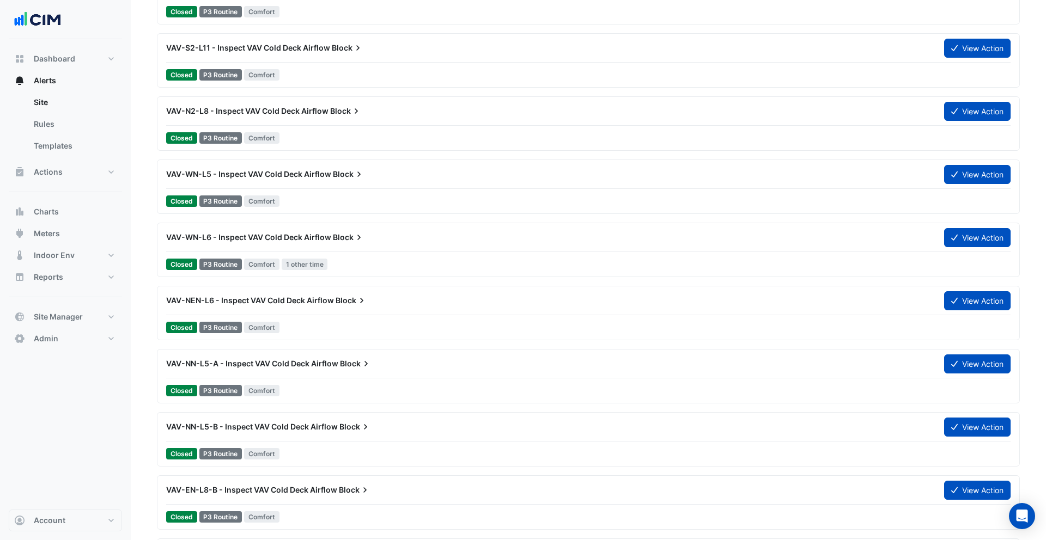
click at [242, 295] on div "VAV-NEN-L6 - Inspect VAV Cold Deck Airflow Block" at bounding box center [548, 300] width 765 height 11
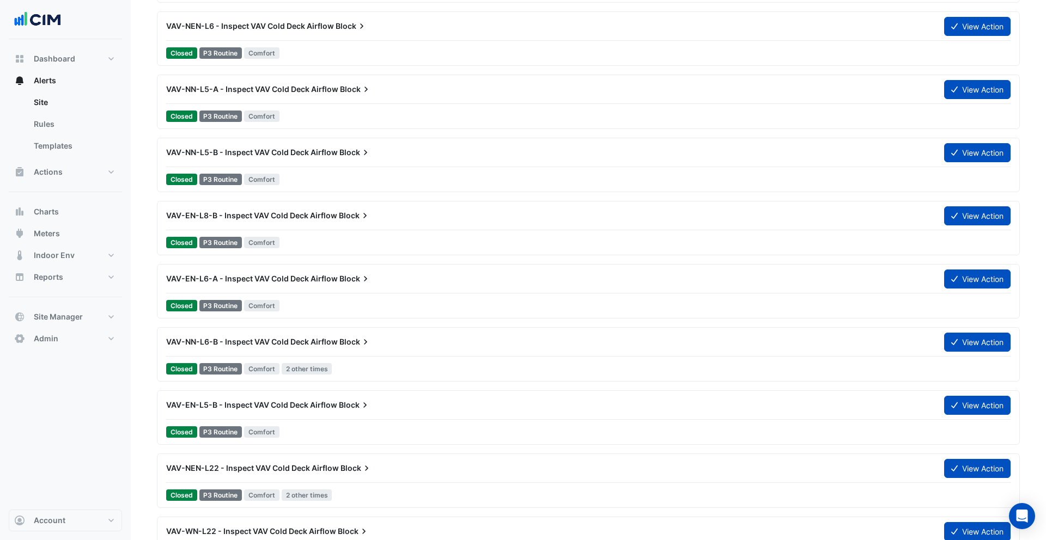
click at [246, 297] on div "VAV-EN-L6-A - Inspect VAV Cold Deck Airflow Block View Action Closed P3 Routine…" at bounding box center [588, 291] width 853 height 45
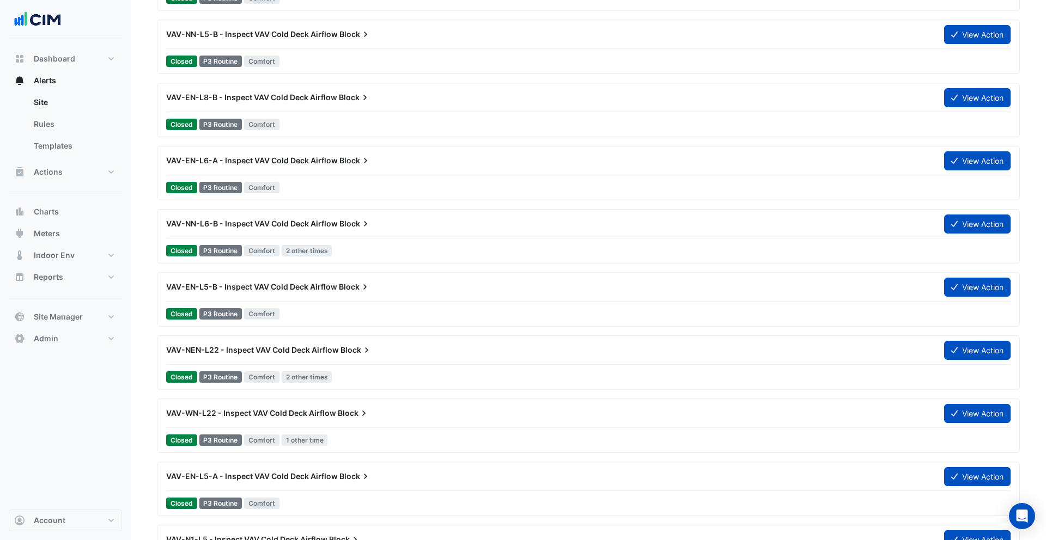
scroll to position [3761, 0]
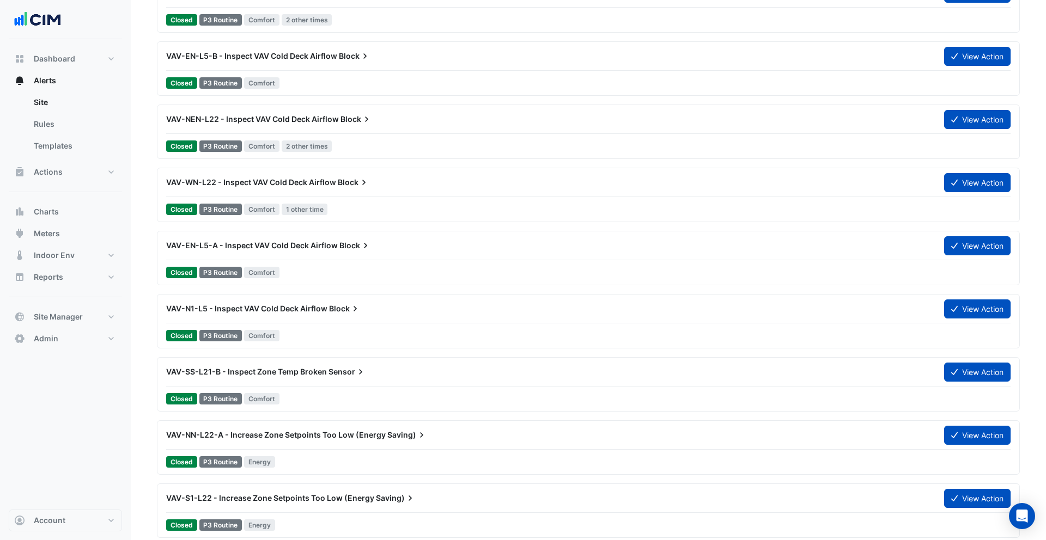
click at [246, 297] on div "VAV-N1-L5 - Inspect VAV Cold Deck Airflow Block View Action Closed P3 Routine C…" at bounding box center [588, 321] width 863 height 54
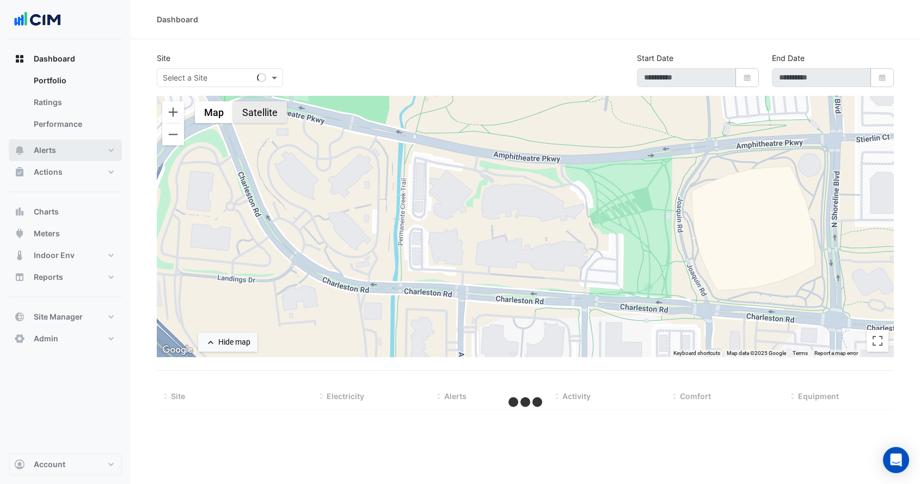
type input "**********"
select select "***"
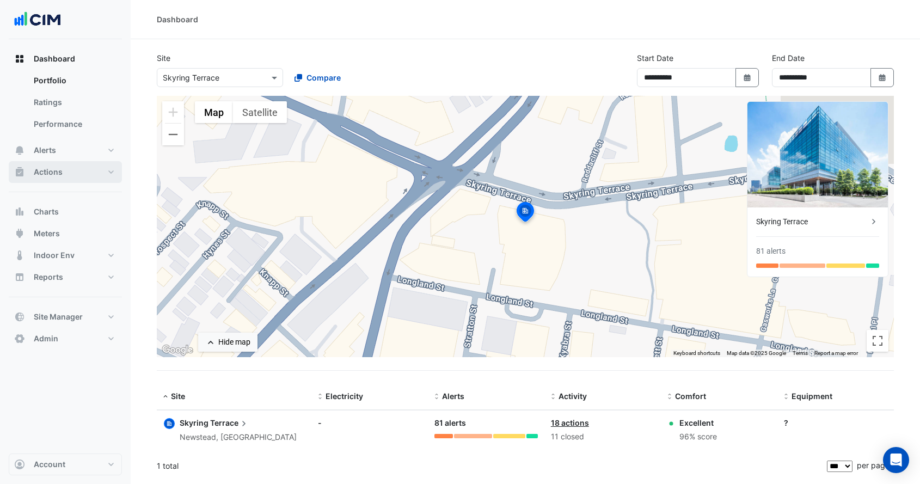
click at [94, 166] on button "Actions" at bounding box center [65, 172] width 113 height 22
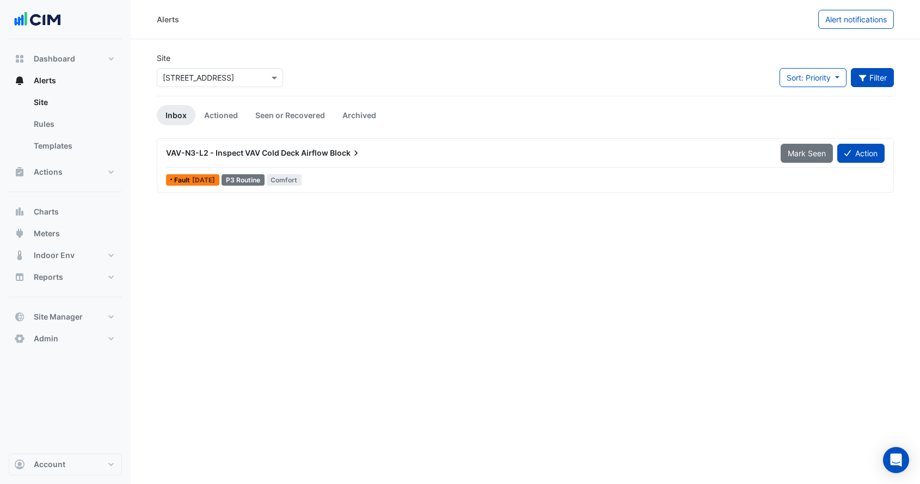
click at [879, 83] on button "Filter" at bounding box center [873, 77] width 44 height 19
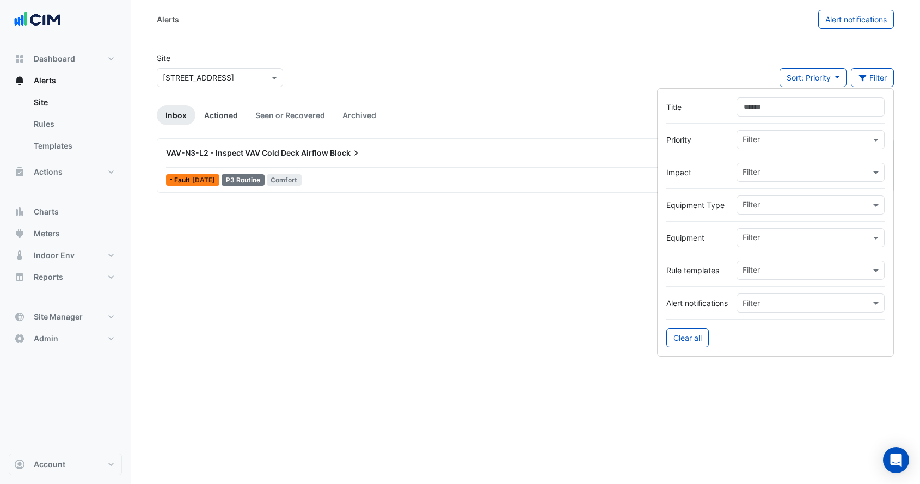
click at [216, 118] on link "Actioned" at bounding box center [221, 115] width 51 height 20
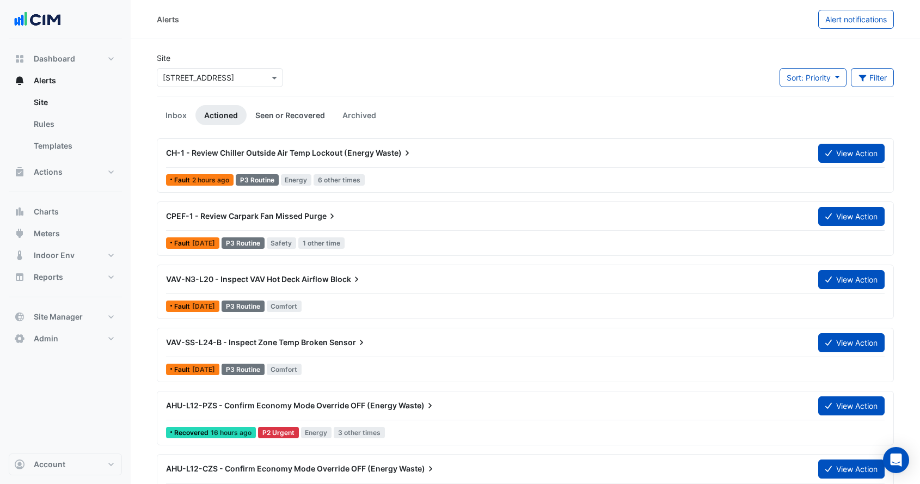
click at [258, 119] on link "Seen or Recovered" at bounding box center [290, 115] width 87 height 20
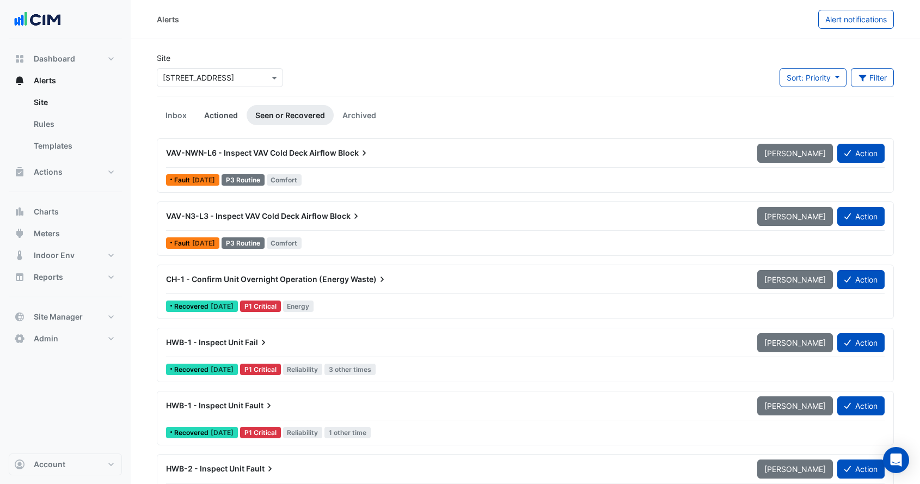
click at [218, 119] on link "Actioned" at bounding box center [221, 115] width 51 height 20
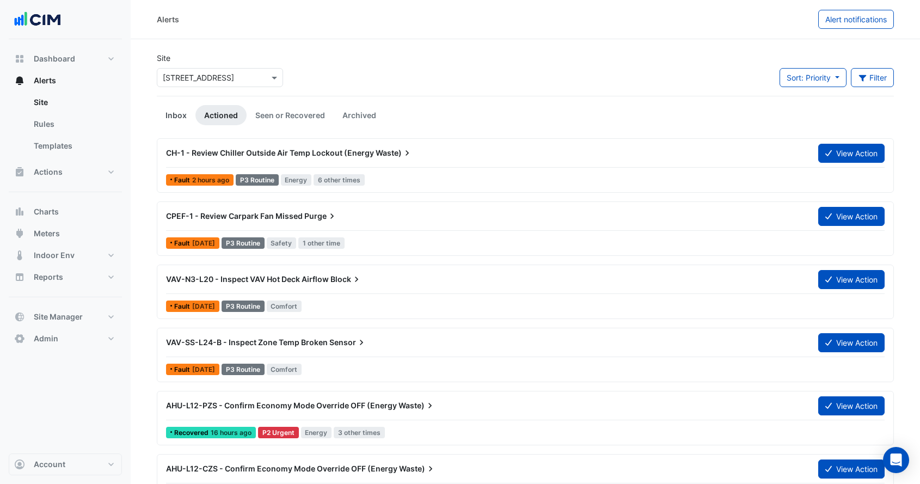
click at [185, 119] on link "Inbox" at bounding box center [176, 115] width 39 height 20
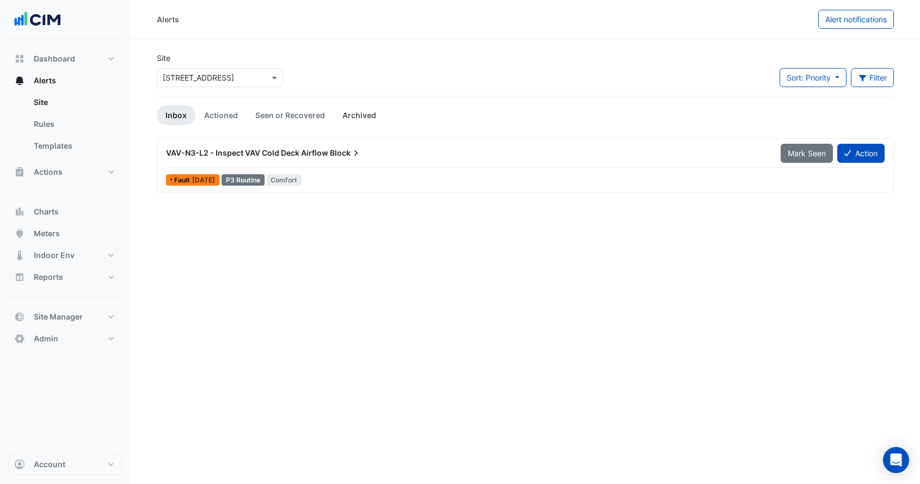
click at [344, 115] on link "Archived" at bounding box center [359, 115] width 51 height 20
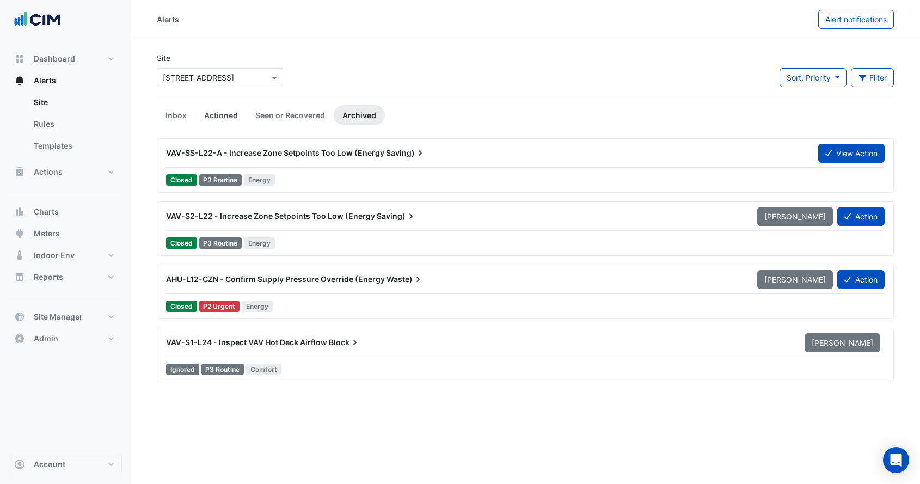
click at [209, 114] on link "Actioned" at bounding box center [221, 115] width 51 height 20
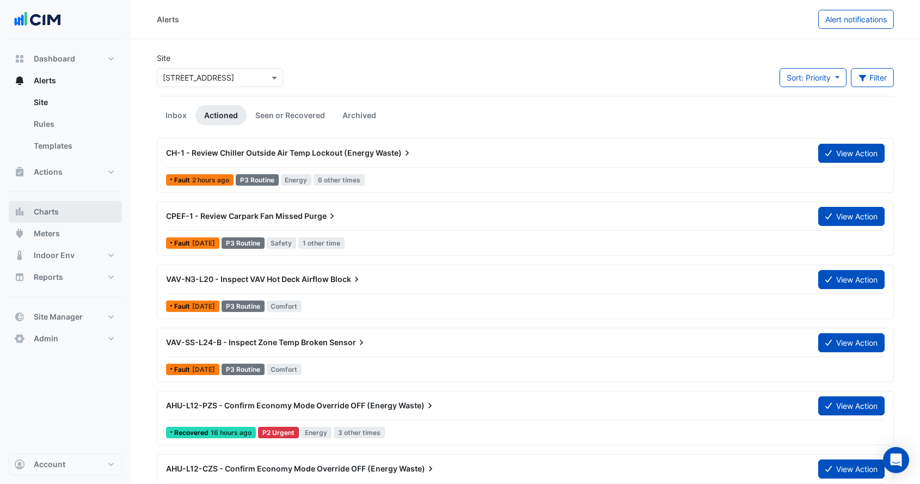
click at [68, 214] on button "Charts" at bounding box center [65, 212] width 113 height 22
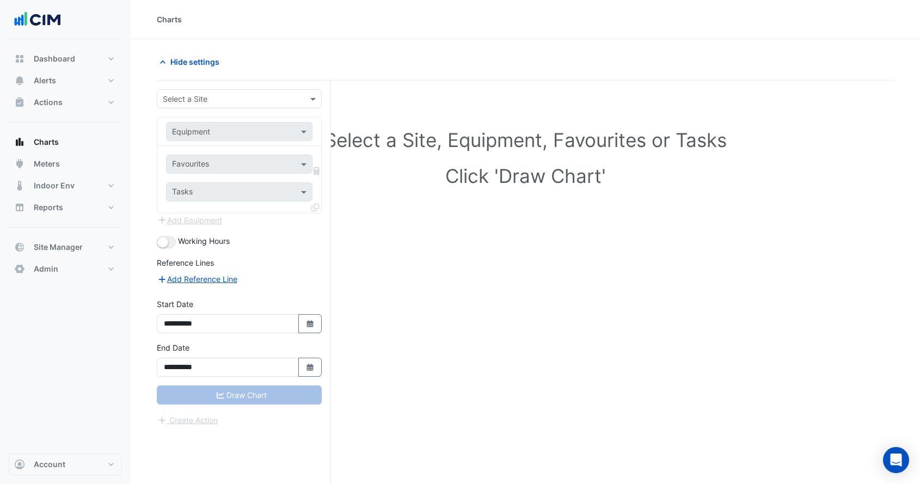
click at [259, 100] on input "text" at bounding box center [228, 99] width 131 height 11
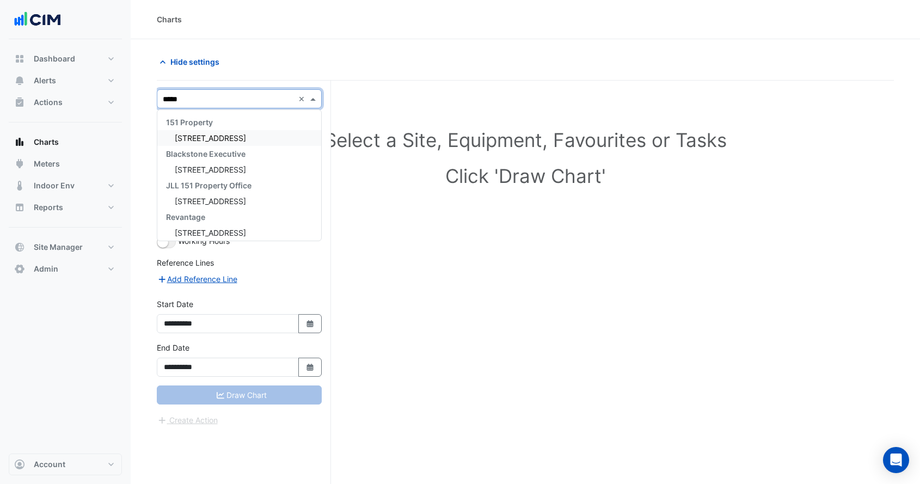
type input "******"
click at [251, 131] on div "[STREET_ADDRESS]" at bounding box center [239, 138] width 164 height 16
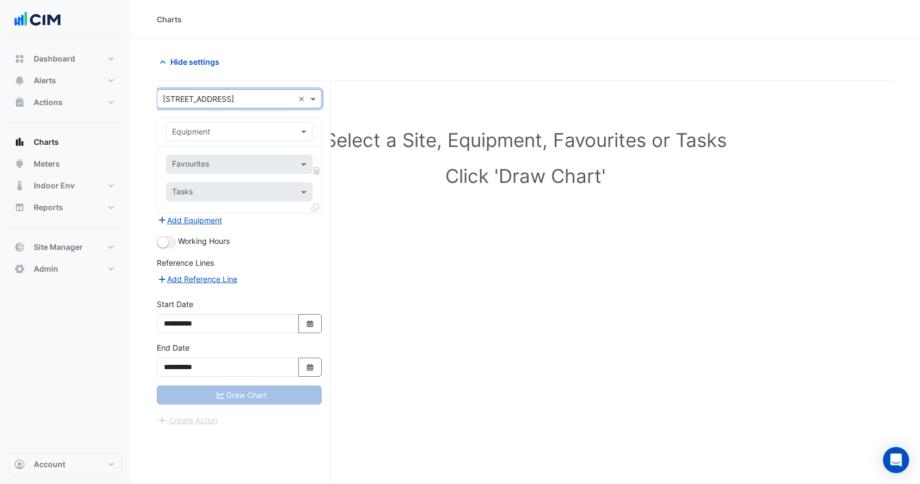
click at [238, 133] on input "text" at bounding box center [228, 131] width 113 height 11
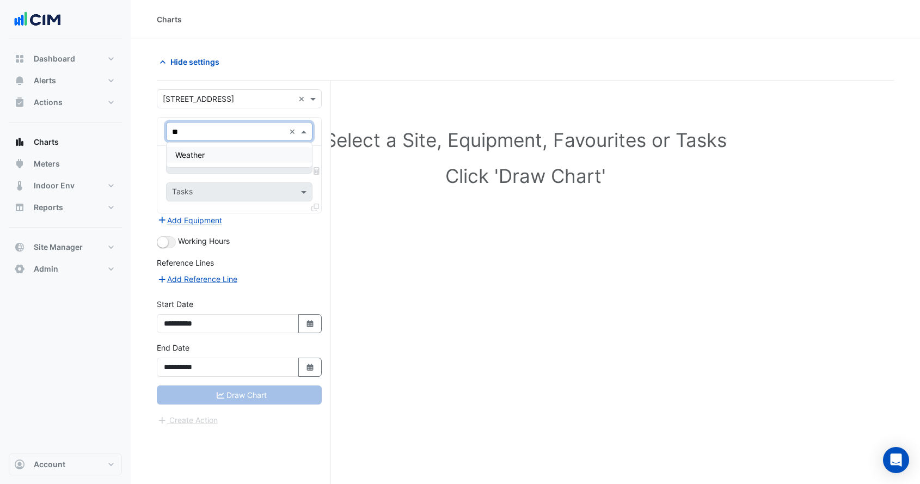
type input "***"
click at [202, 158] on span "Weather" at bounding box center [189, 154] width 29 height 9
click at [218, 161] on input "text" at bounding box center [227, 165] width 110 height 11
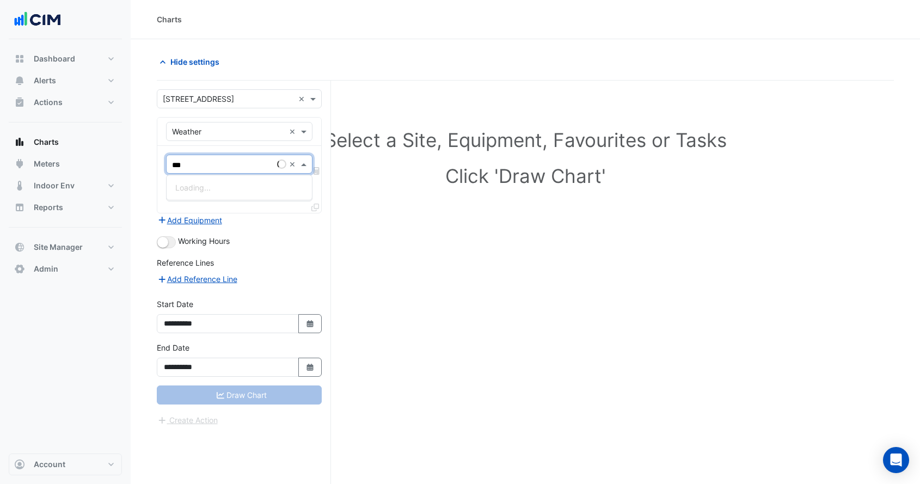
type input "****"
click at [224, 185] on span "Temperature (Celcius)" at bounding box center [232, 187] width 115 height 9
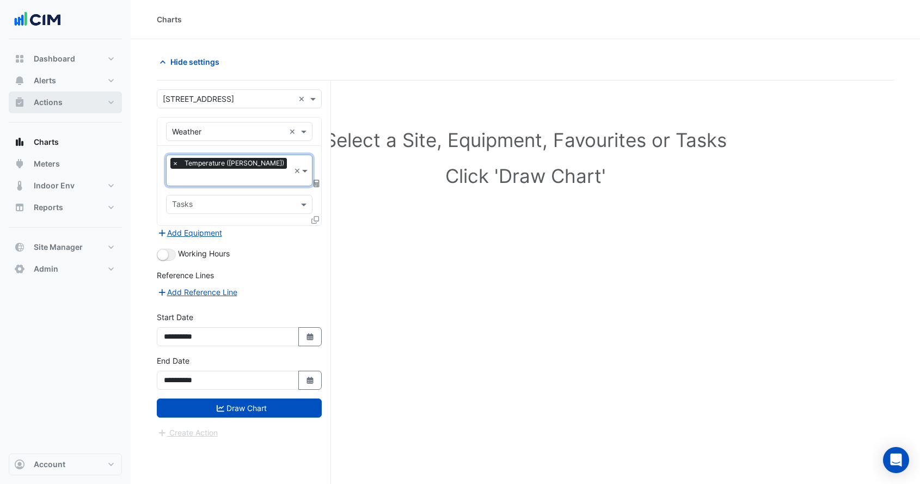
click at [58, 108] on button "Actions" at bounding box center [65, 103] width 113 height 22
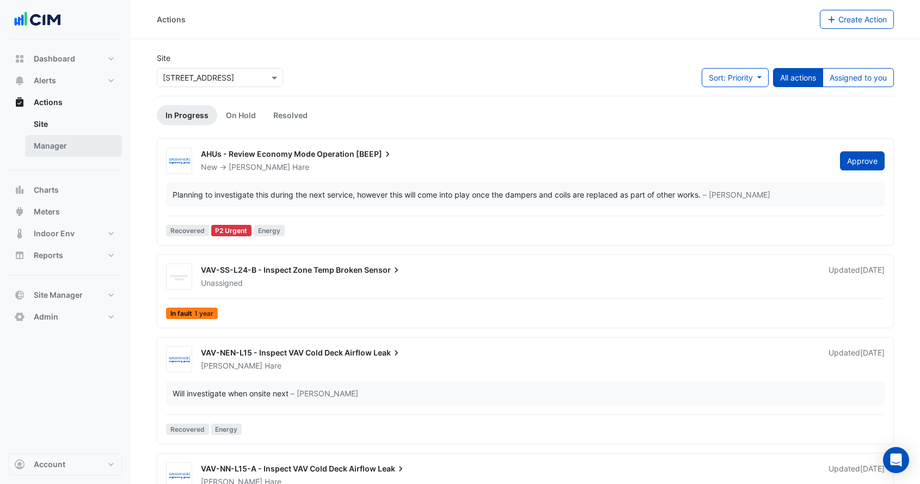
click at [63, 143] on link "Manager" at bounding box center [73, 146] width 97 height 22
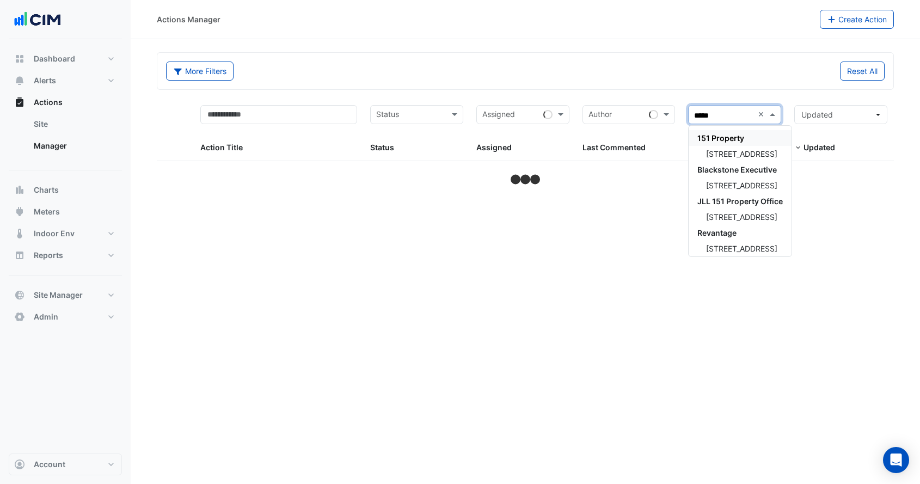
type input "******"
select select "***"
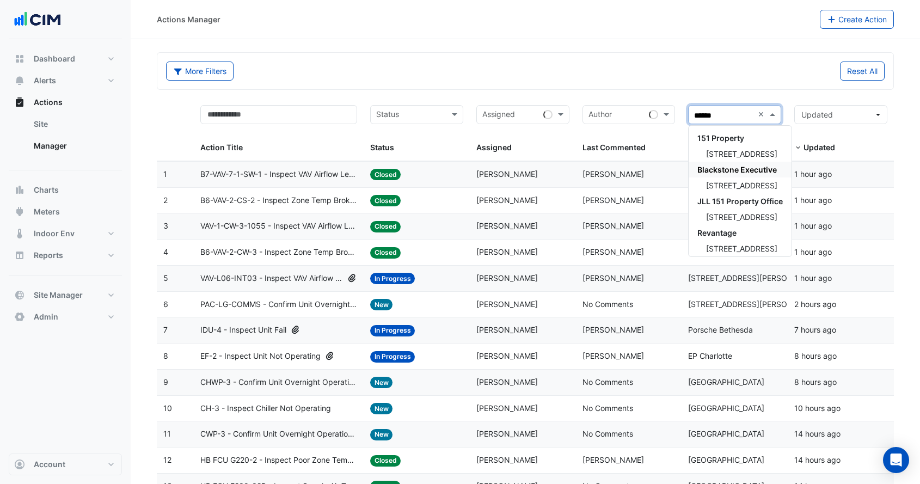
click at [715, 163] on div "Blackstone Executive" at bounding box center [740, 170] width 103 height 16
type input "******"
click at [759, 153] on div "[STREET_ADDRESS]" at bounding box center [740, 154] width 103 height 16
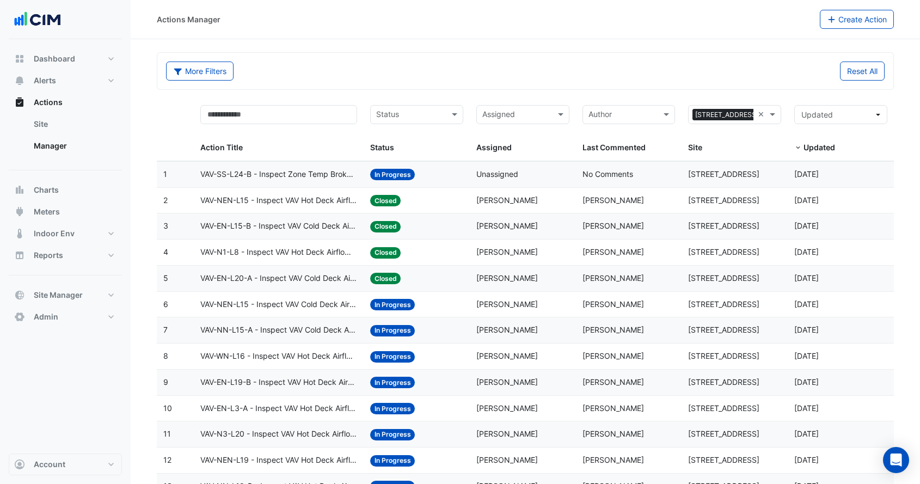
click at [519, 168] on div "Assigned: Unassigned" at bounding box center [523, 174] width 93 height 13
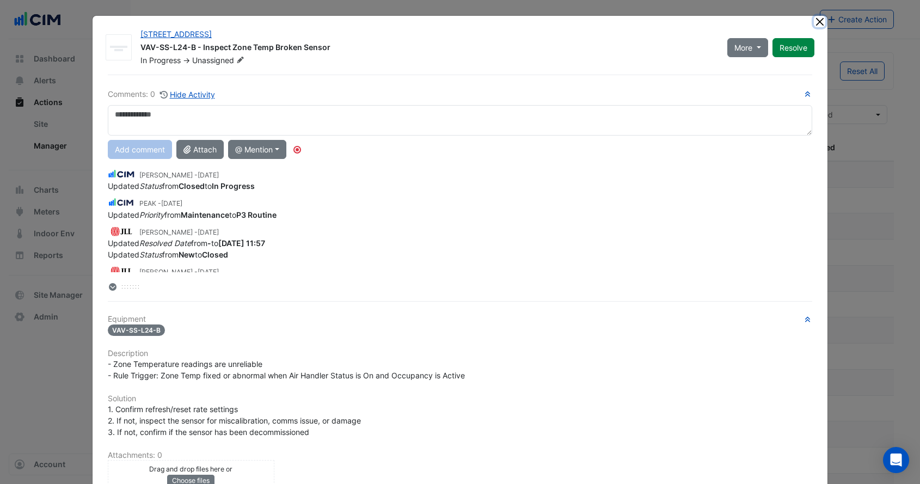
click at [818, 20] on button "Close" at bounding box center [819, 21] width 11 height 11
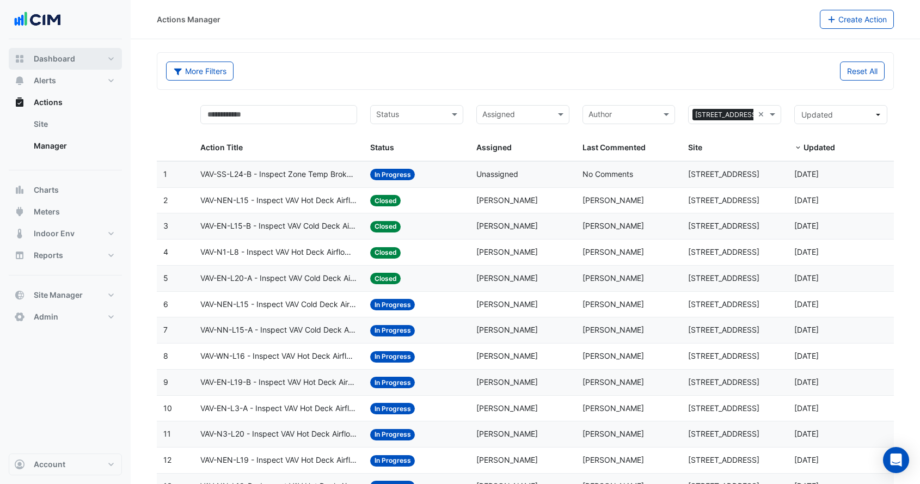
click at [60, 63] on span "Dashboard" at bounding box center [54, 58] width 41 height 11
select select "***"
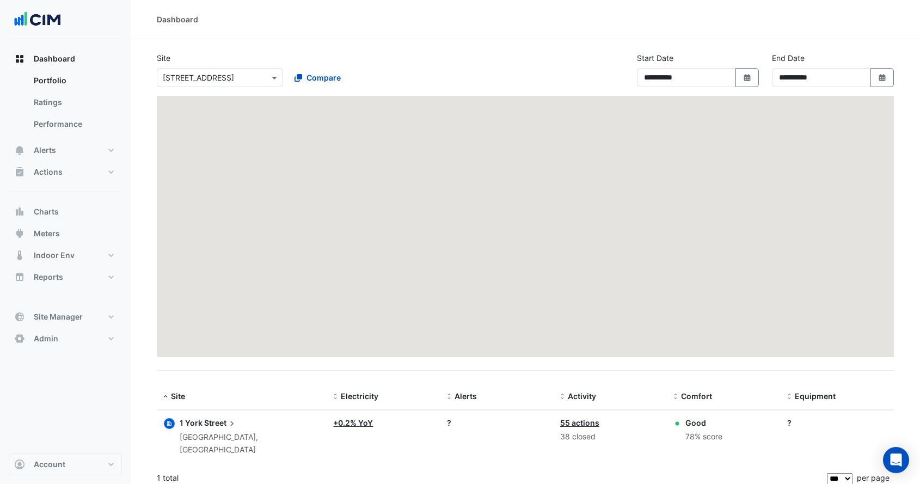
click at [224, 80] on input "text" at bounding box center [209, 77] width 93 height 11
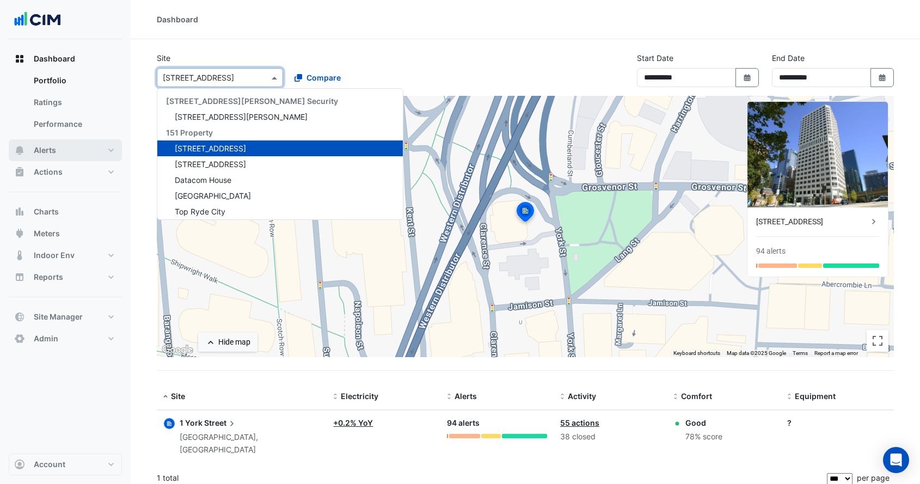
click at [72, 149] on button "Alerts" at bounding box center [65, 150] width 113 height 22
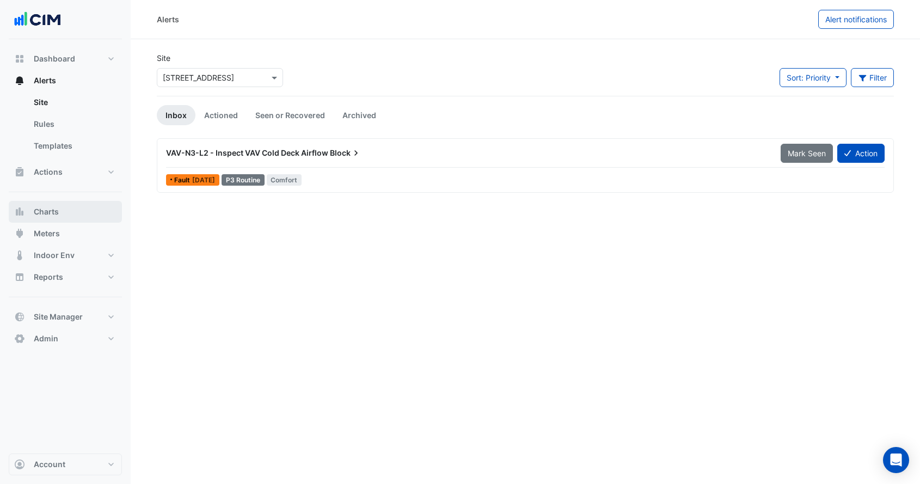
click at [69, 208] on button "Charts" at bounding box center [65, 212] width 113 height 22
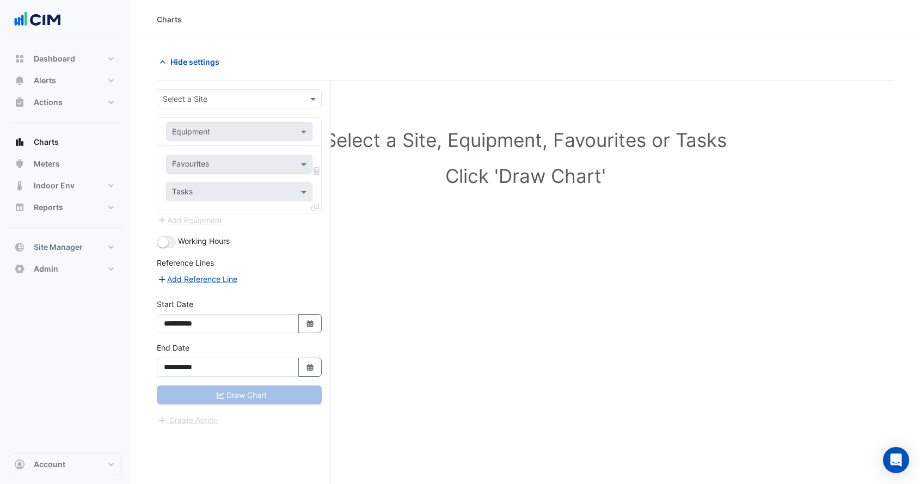
click at [237, 95] on input "text" at bounding box center [228, 99] width 131 height 11
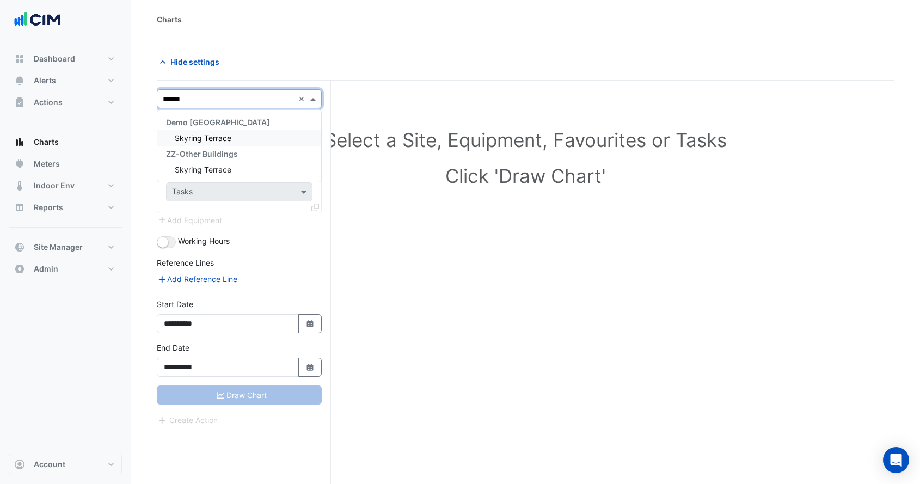
type input "*******"
click at [240, 141] on div "Skyring Terrace" at bounding box center [239, 138] width 164 height 16
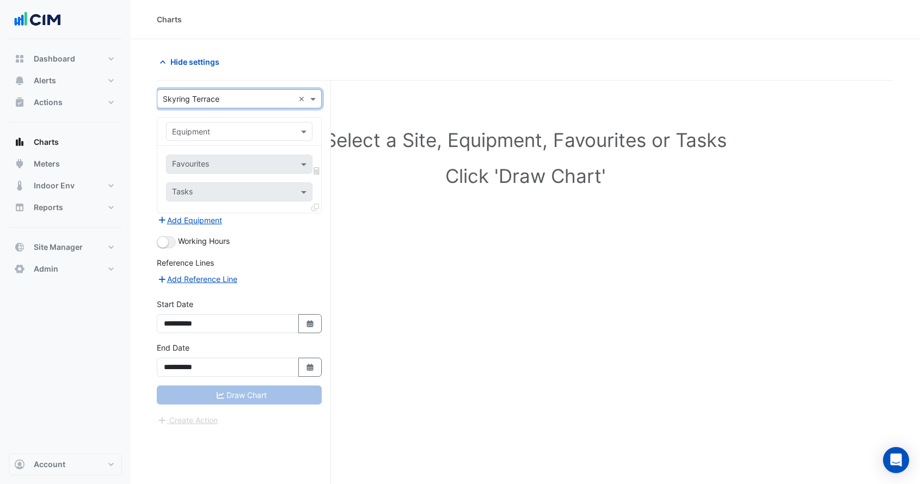
click at [214, 126] on input "text" at bounding box center [228, 131] width 113 height 11
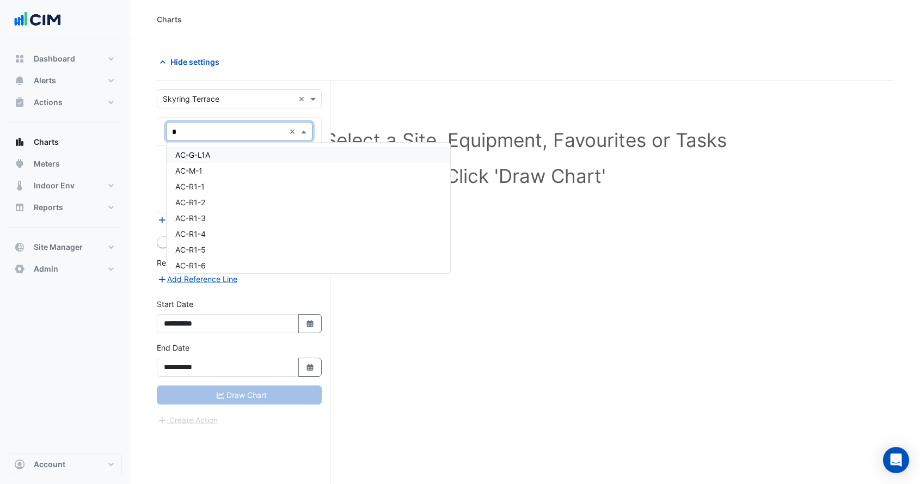
type input "**"
click at [209, 154] on div "CH-1" at bounding box center [239, 155] width 145 height 16
click at [204, 162] on input "text" at bounding box center [227, 165] width 110 height 11
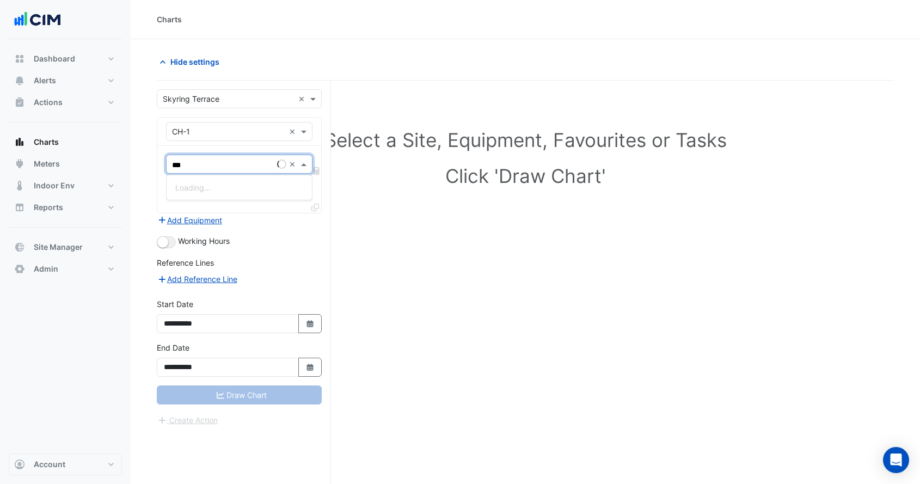
type input "****"
click at [208, 185] on span "Chiller Status - Plantroom, All" at bounding box center [226, 187] width 103 height 9
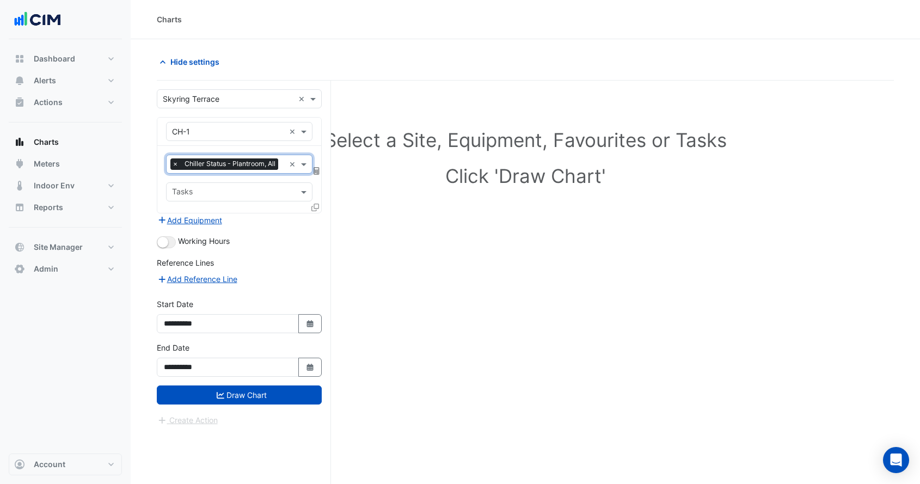
click at [206, 167] on span "Chiller Status - Plantroom, All" at bounding box center [230, 163] width 96 height 11
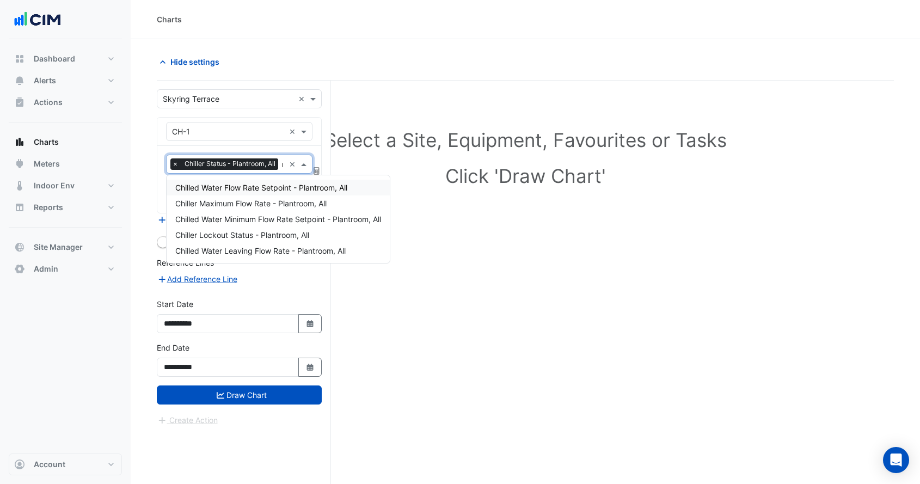
scroll to position [0, 0]
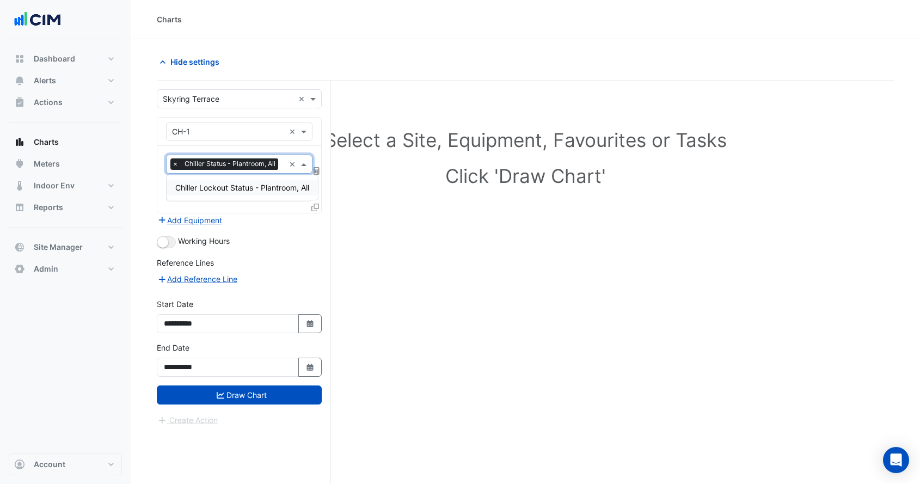
type input "*******"
click at [215, 192] on span "Chiller Lockout Status - Plantroom, All" at bounding box center [242, 187] width 134 height 9
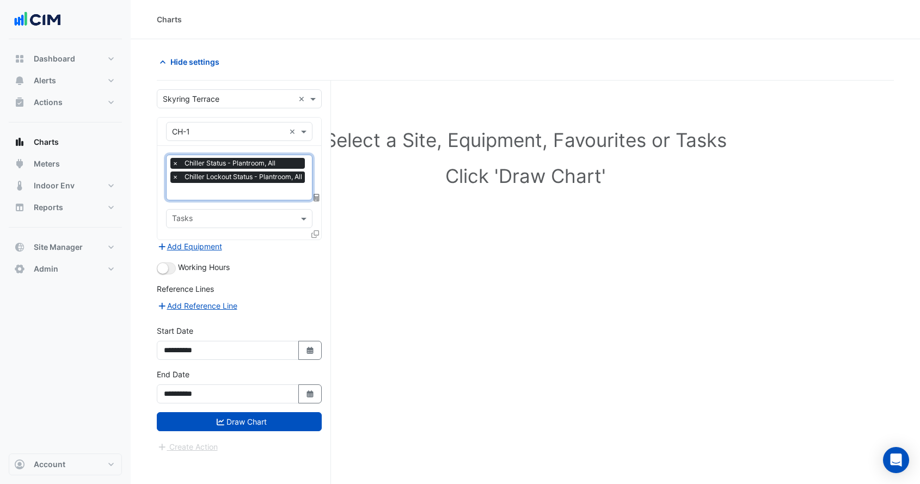
scroll to position [0, 0]
click at [170, 265] on button "button" at bounding box center [166, 269] width 19 height 12
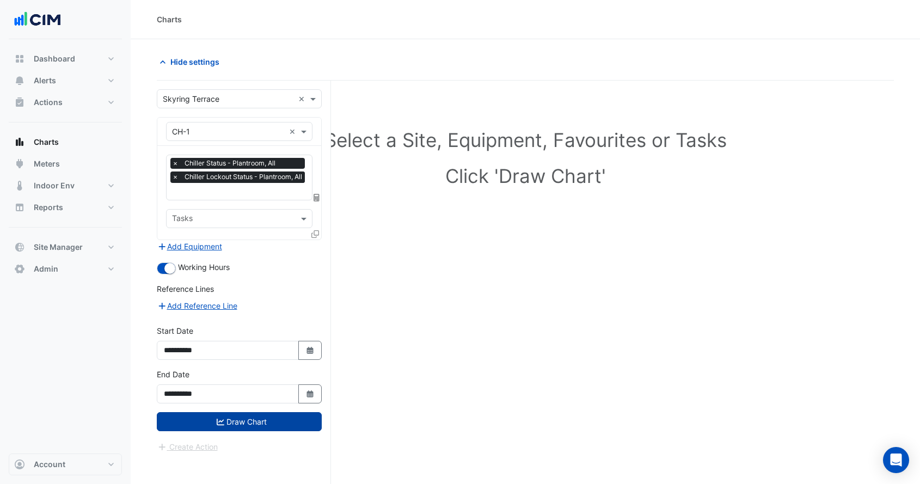
click at [238, 425] on button "Draw Chart" at bounding box center [239, 421] width 165 height 19
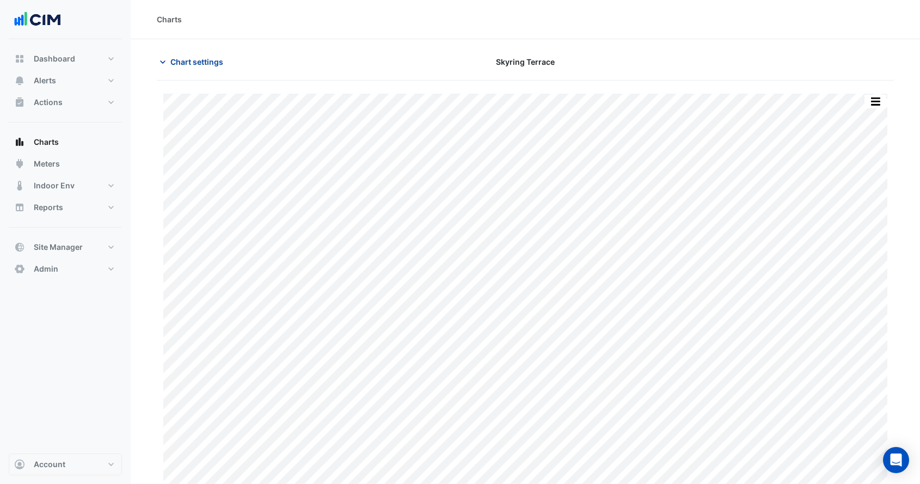
click at [202, 65] on span "Chart settings" at bounding box center [196, 61] width 53 height 11
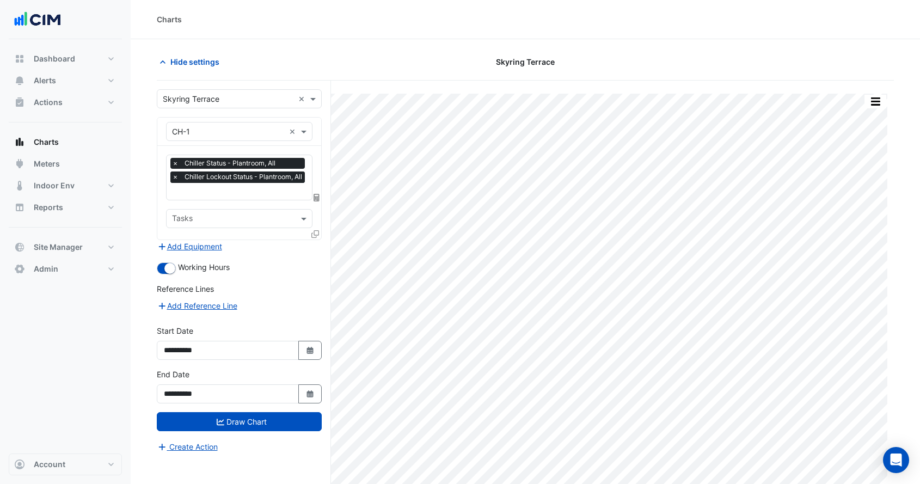
click at [176, 181] on span "×" at bounding box center [175, 177] width 10 height 11
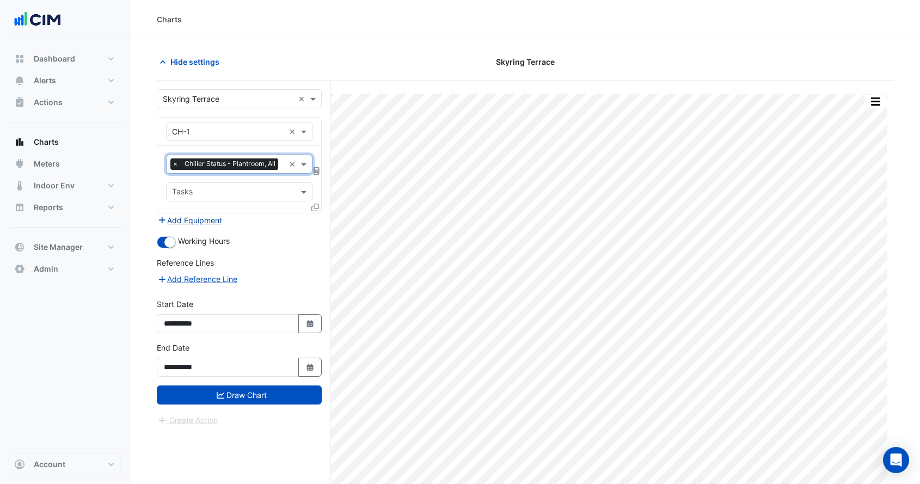
click at [215, 220] on button "Add Equipment" at bounding box center [190, 220] width 66 height 13
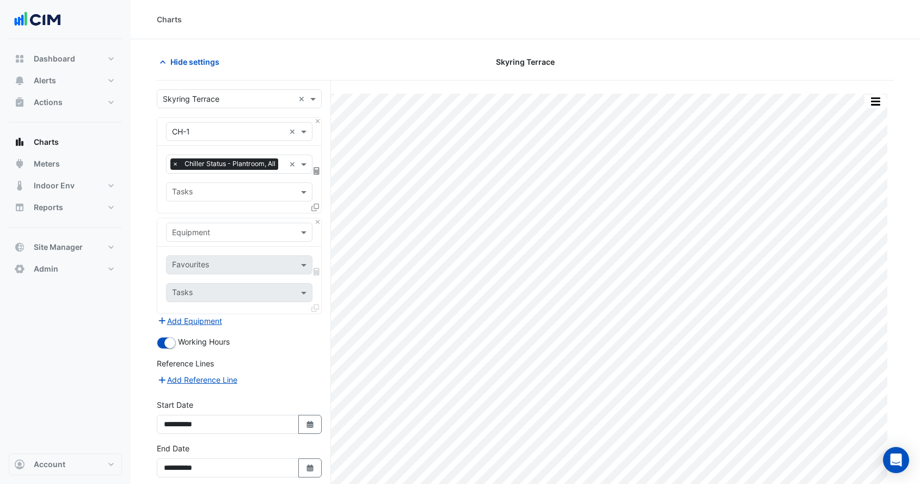
click at [228, 234] on input "text" at bounding box center [228, 232] width 113 height 11
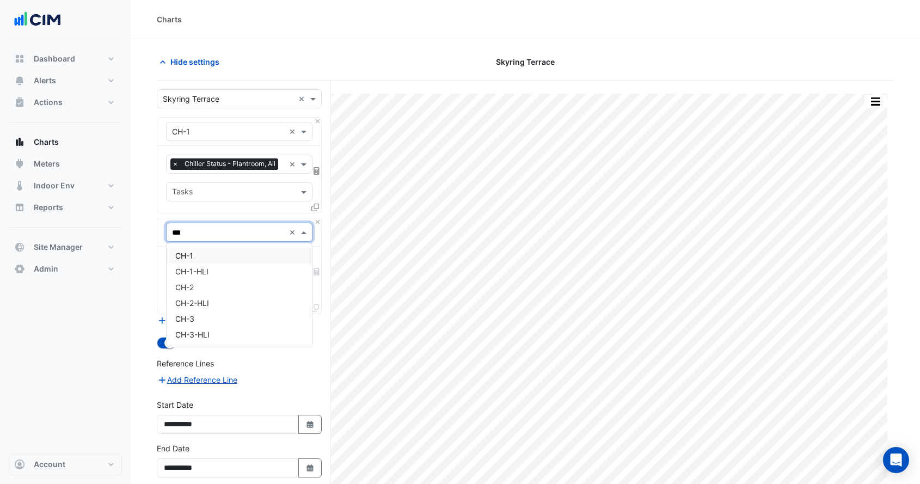
type input "****"
click at [215, 249] on div "CH-2" at bounding box center [239, 256] width 145 height 16
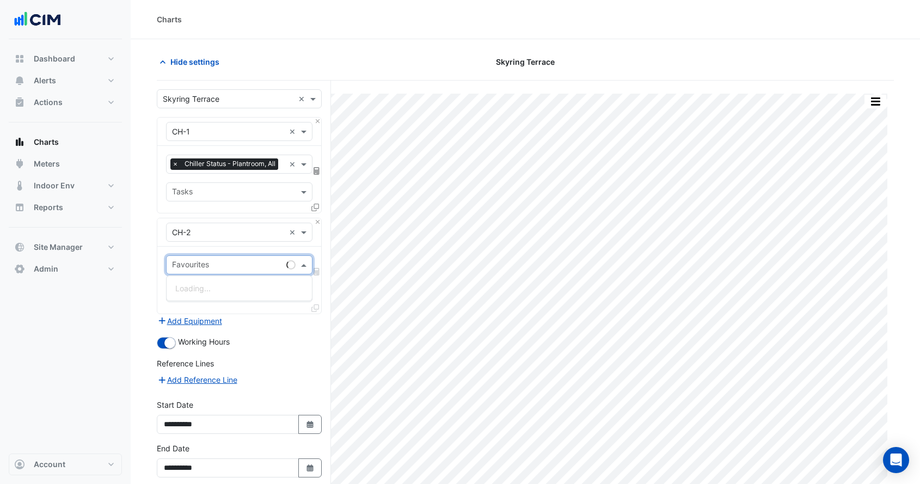
click at [213, 264] on input "text" at bounding box center [227, 265] width 110 height 11
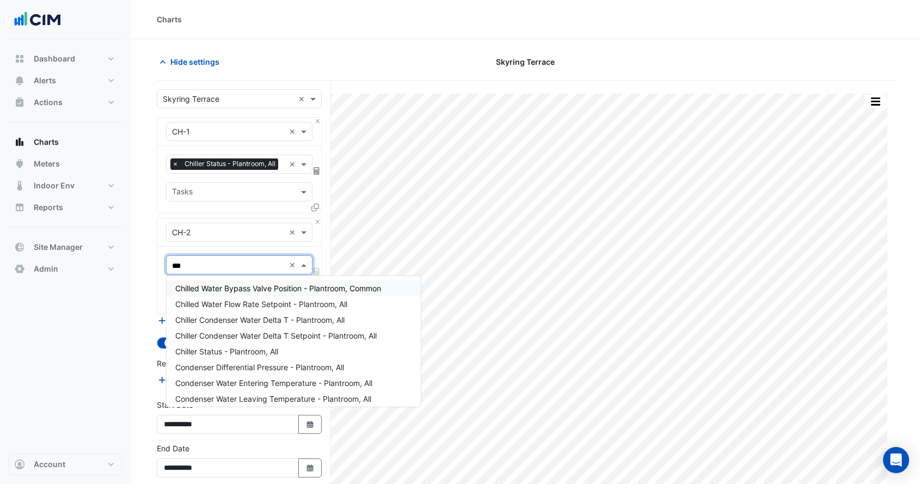
type input "****"
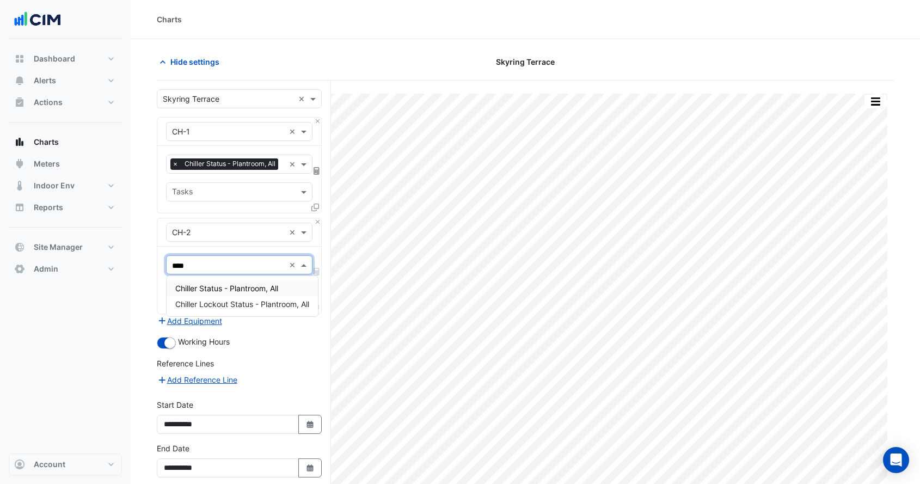
click at [215, 282] on div "Chiller Status - Plantroom, All" at bounding box center [242, 288] width 151 height 16
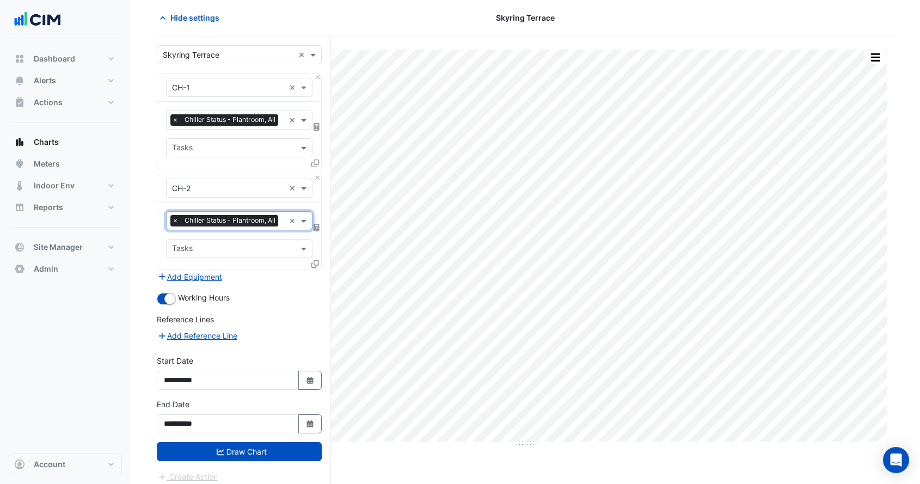
scroll to position [45, 0]
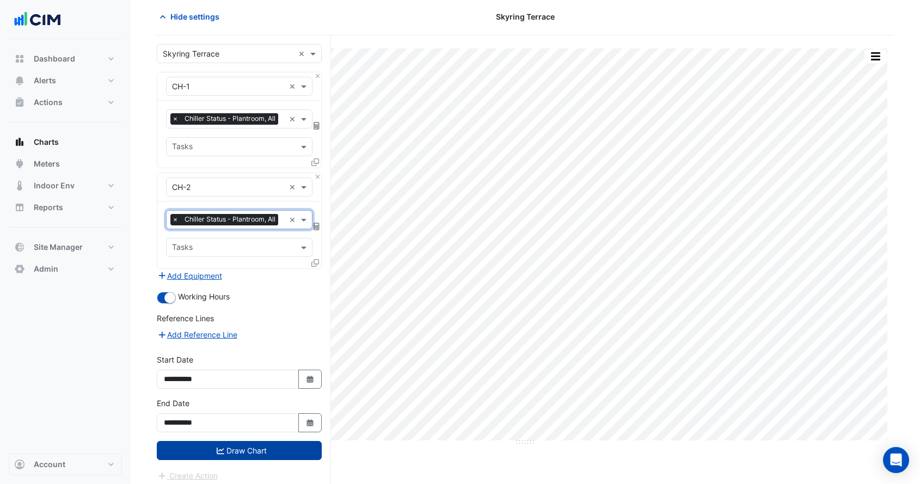
click at [262, 452] on button "Draw Chart" at bounding box center [239, 450] width 165 height 19
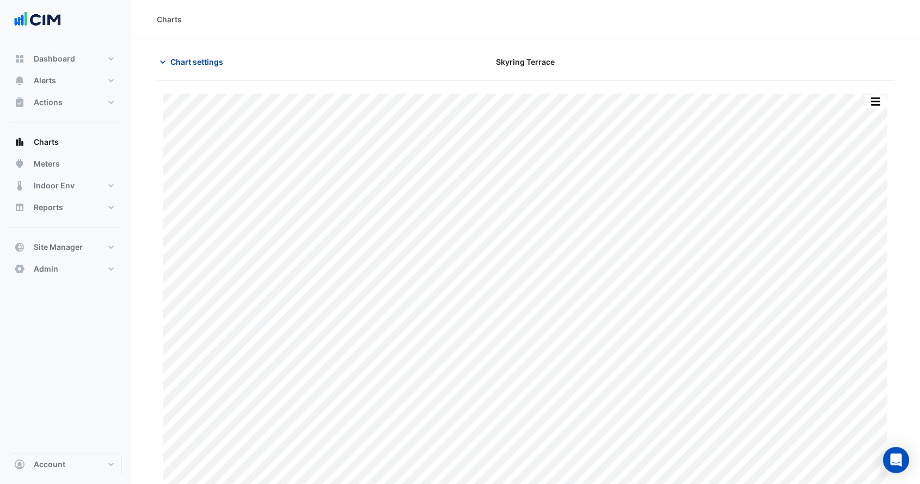
click at [198, 65] on span "Chart settings" at bounding box center [196, 61] width 53 height 11
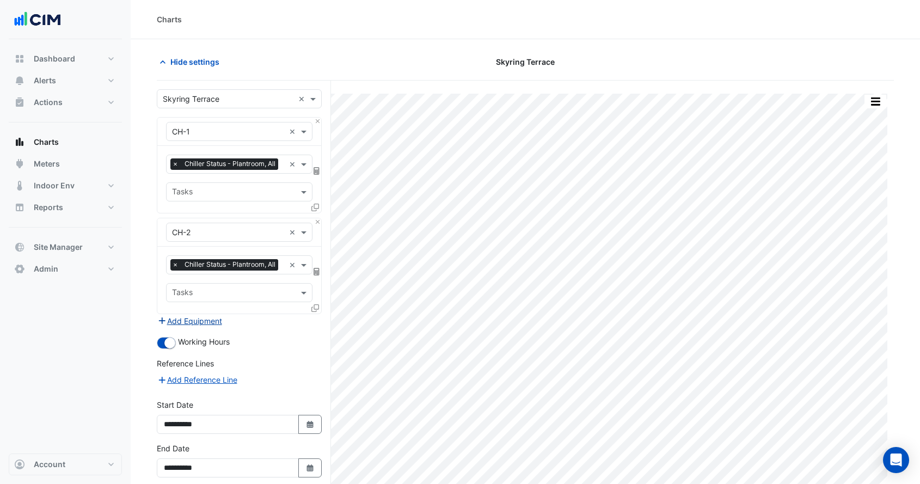
click at [198, 320] on button "Add Equipment" at bounding box center [190, 321] width 66 height 13
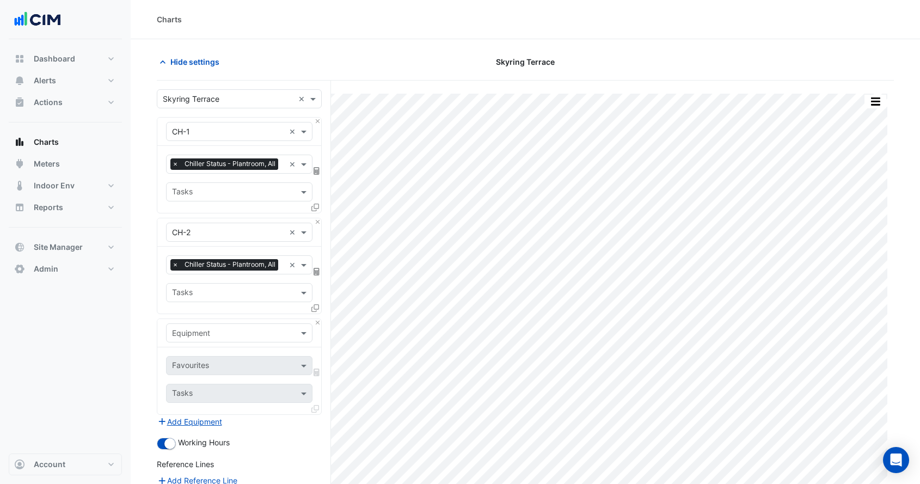
click at [214, 332] on input "text" at bounding box center [228, 333] width 113 height 11
type input "***"
click at [318, 123] on button "Close" at bounding box center [317, 121] width 7 height 7
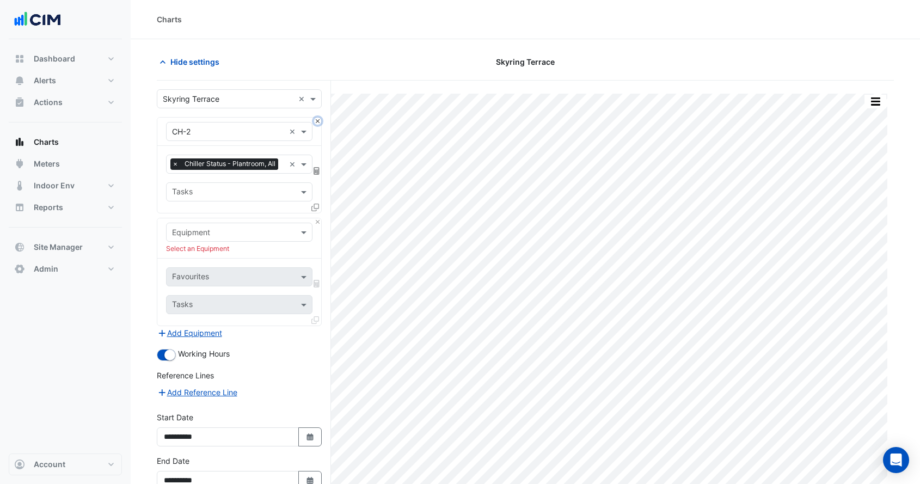
click at [318, 123] on button "Close" at bounding box center [317, 121] width 7 height 7
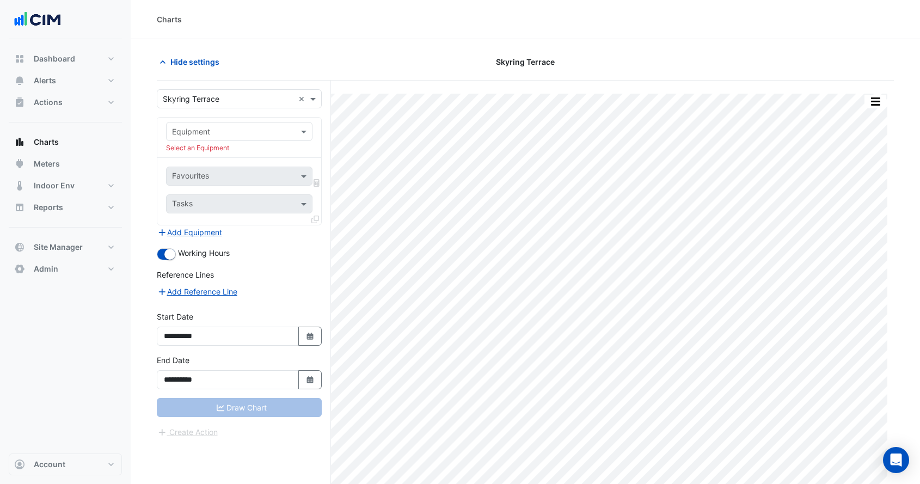
click at [234, 129] on input "text" at bounding box center [228, 131] width 113 height 11
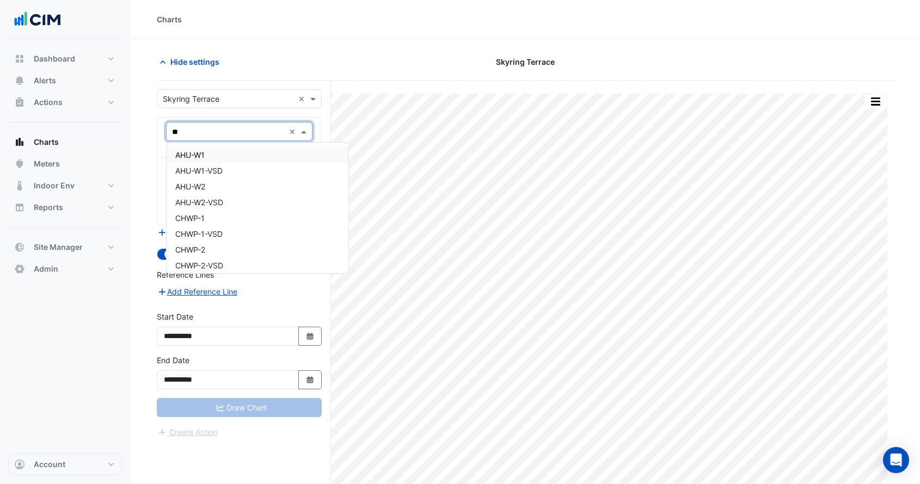
type input "***"
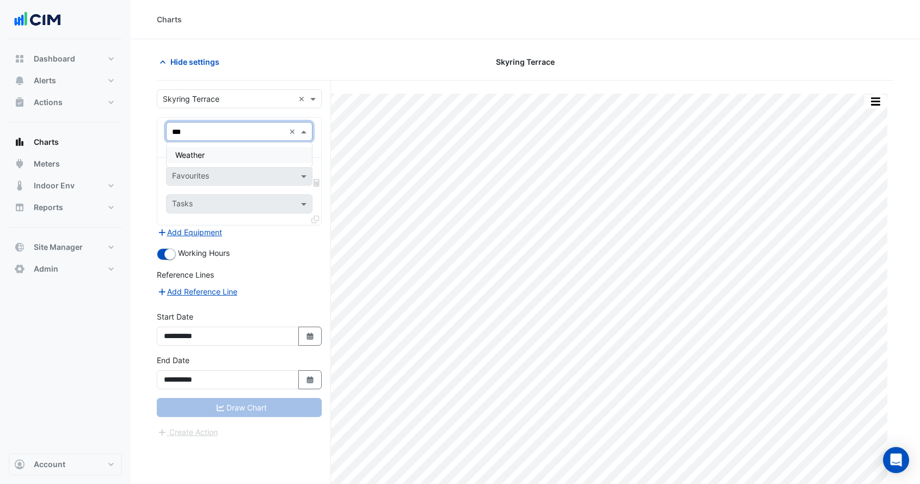
click at [217, 152] on div "Weather" at bounding box center [239, 155] width 145 height 16
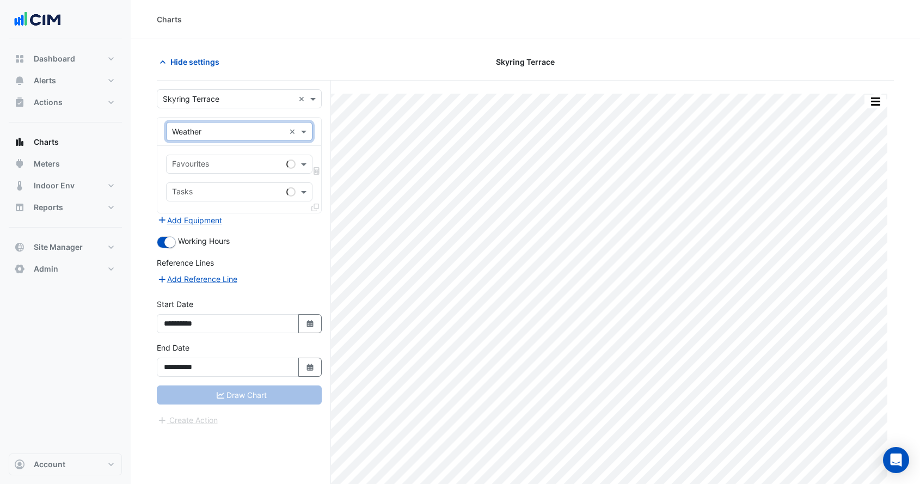
click at [208, 164] on input "text" at bounding box center [227, 165] width 110 height 11
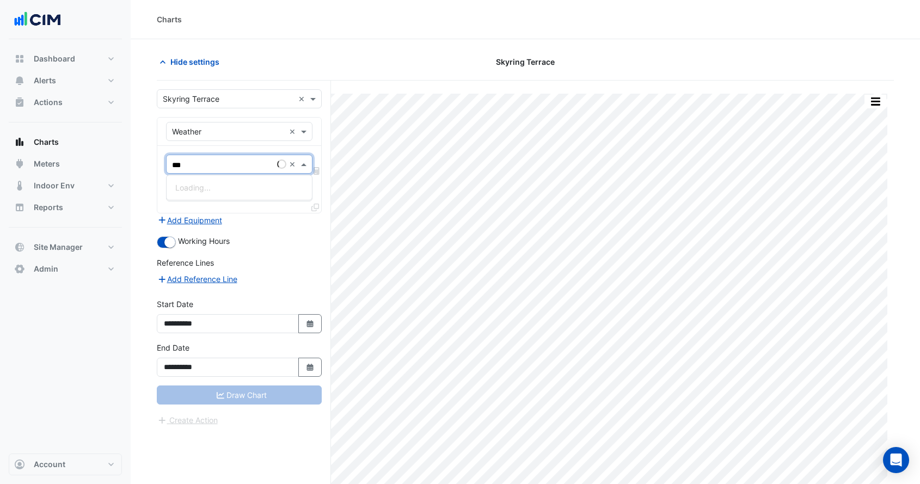
type input "****"
click at [217, 182] on div "Temperature (Celcius)" at bounding box center [239, 188] width 145 height 16
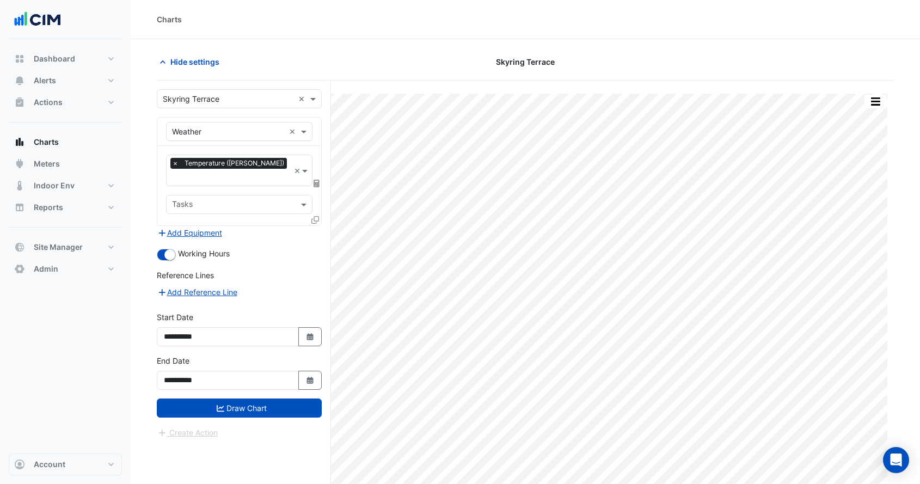
click at [316, 180] on icon at bounding box center [317, 184] width 6 height 8
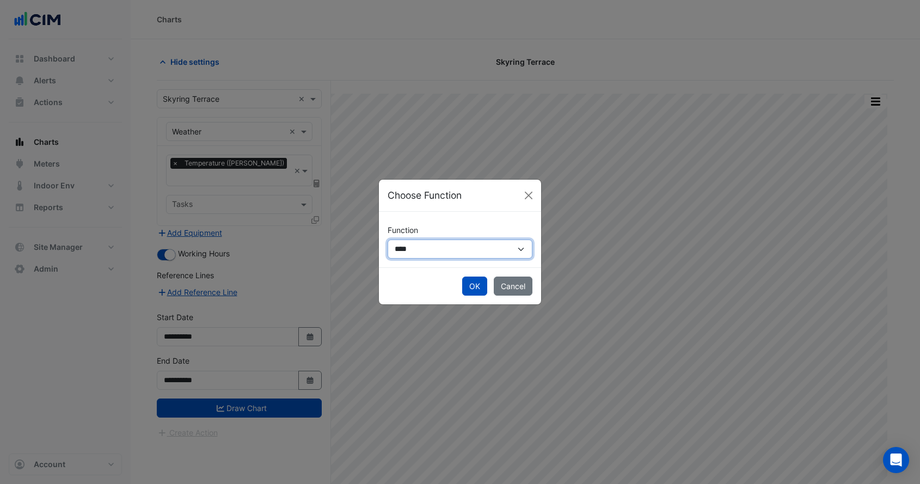
click at [434, 247] on select "**********" at bounding box center [460, 249] width 145 height 19
select select "******"
click at [388, 240] on select "**********" at bounding box center [460, 249] width 145 height 19
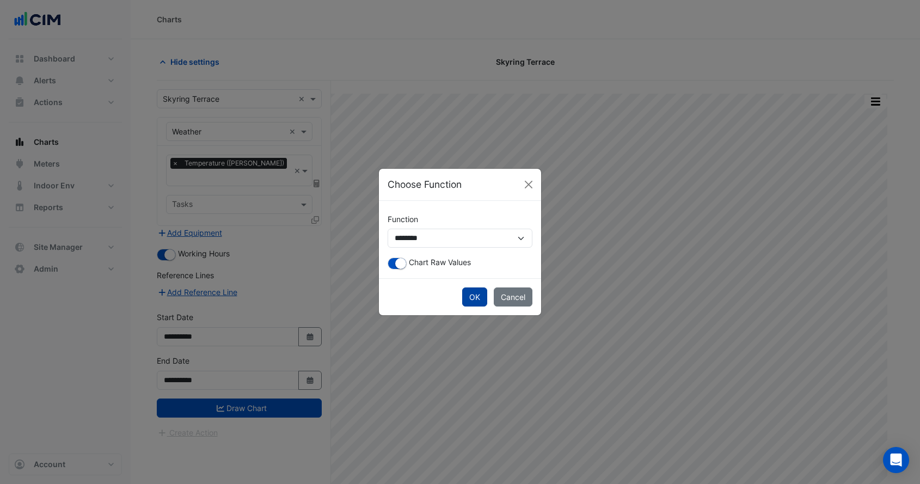
click at [473, 294] on button "OK" at bounding box center [474, 297] width 25 height 19
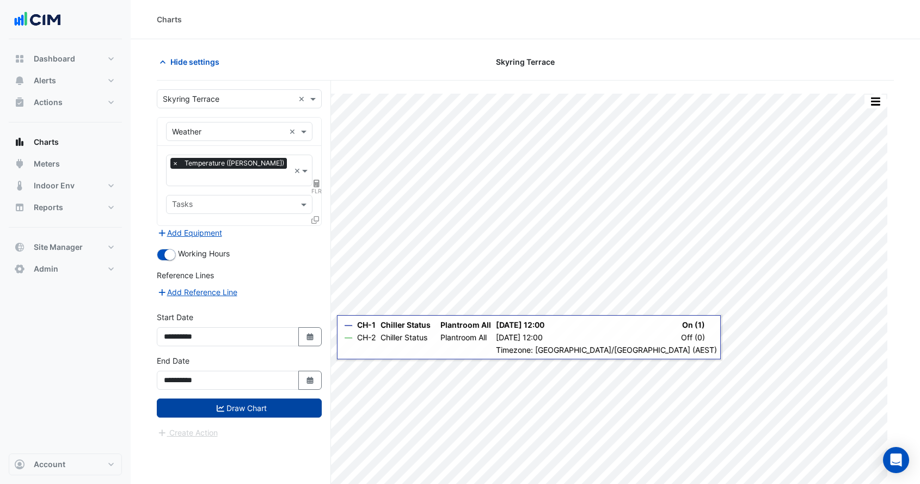
click at [307, 399] on button "Draw Chart" at bounding box center [239, 408] width 165 height 19
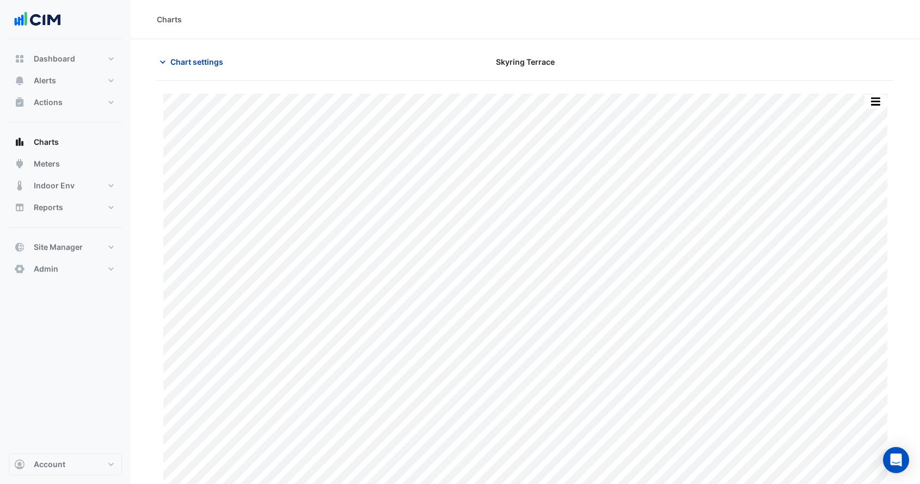
click at [184, 66] on span "Chart settings" at bounding box center [196, 61] width 53 height 11
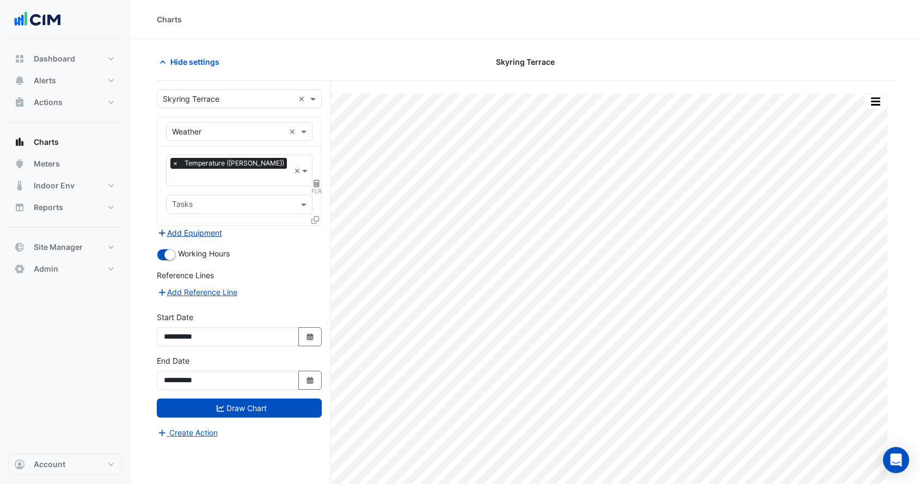
click at [203, 227] on button "Add Equipment" at bounding box center [190, 233] width 66 height 13
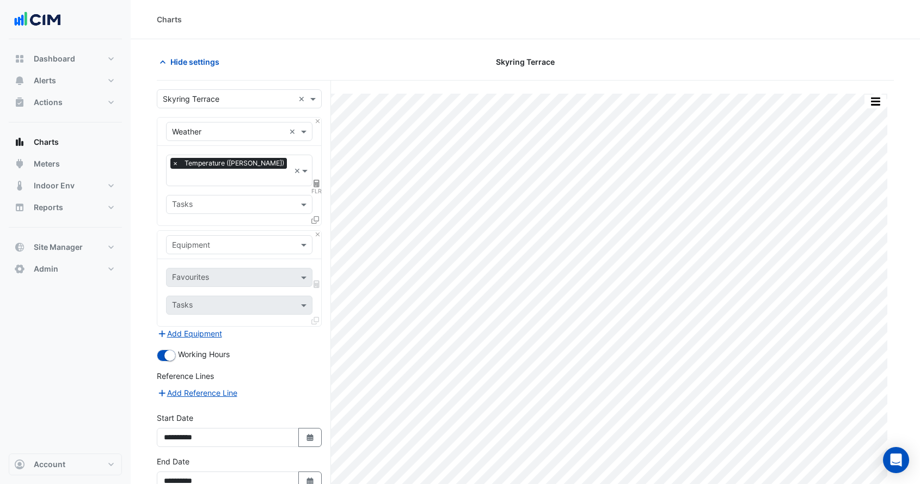
click at [208, 240] on input "text" at bounding box center [228, 245] width 113 height 11
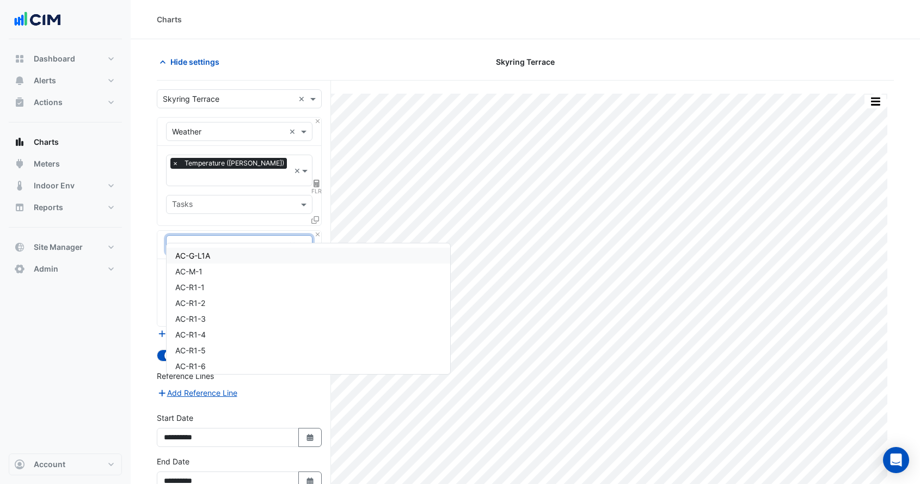
type input "**"
click at [212, 252] on div "CH-1" at bounding box center [239, 256] width 145 height 16
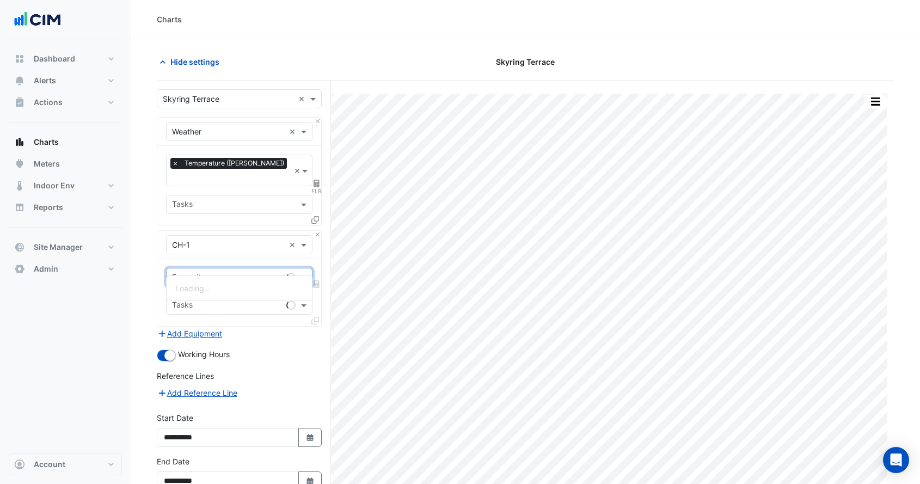
click at [215, 273] on input "text" at bounding box center [227, 278] width 110 height 11
type input "****"
click at [222, 288] on span "Chiller Status - Plantroom, All" at bounding box center [226, 288] width 103 height 9
click at [222, 327] on button "Add Equipment" at bounding box center [190, 333] width 66 height 13
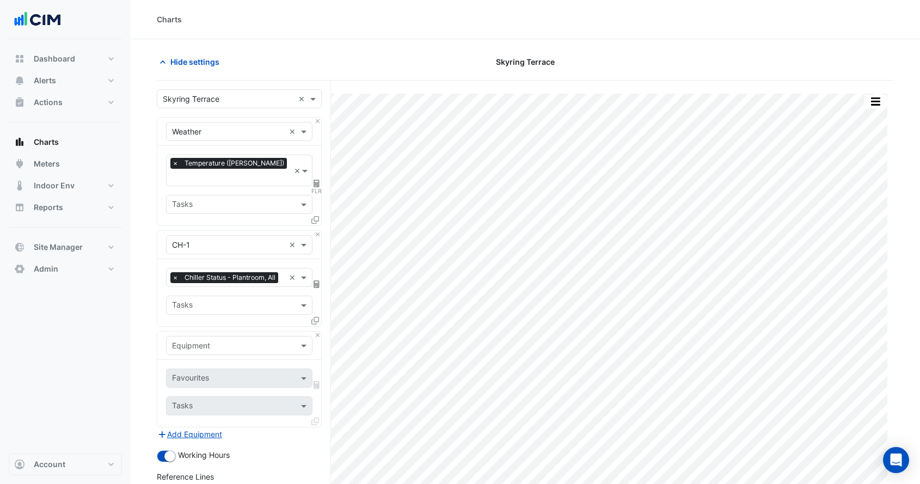
click at [228, 340] on input "text" at bounding box center [228, 345] width 113 height 11
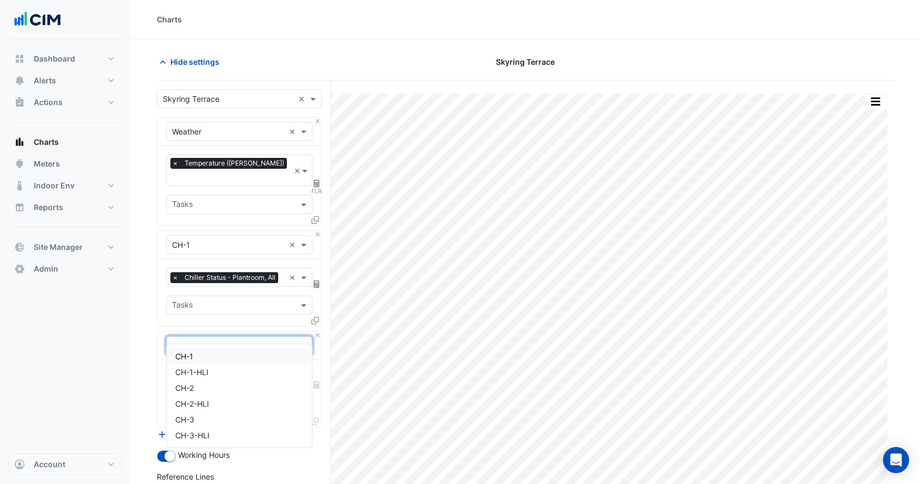
type input "****"
click at [222, 355] on div "CH-2" at bounding box center [239, 357] width 145 height 16
click at [208, 374] on input "text" at bounding box center [227, 379] width 110 height 11
type input "****"
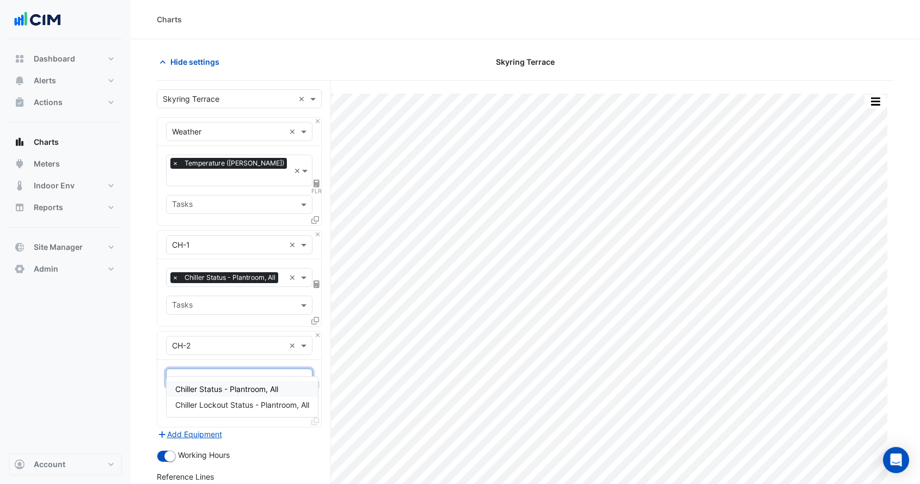
click at [208, 386] on span "Chiller Status - Plantroom, All" at bounding box center [226, 389] width 103 height 9
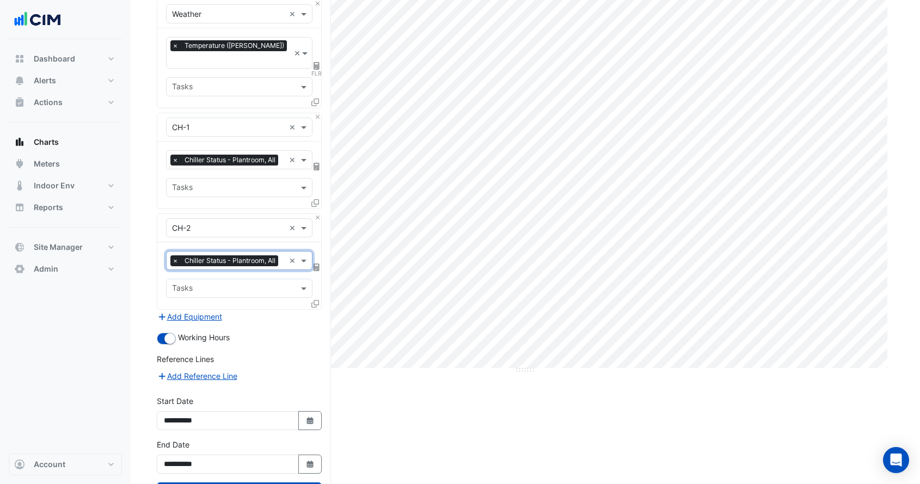
scroll to position [123, 0]
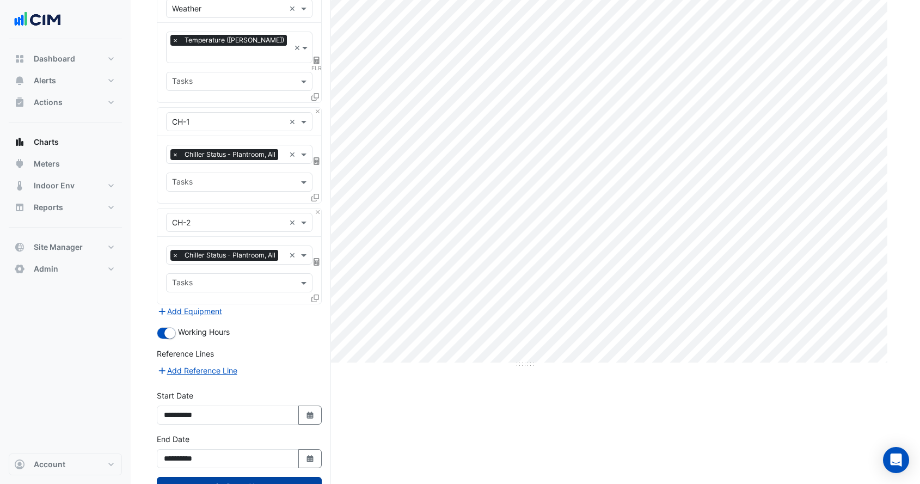
click at [242, 477] on button "Draw Chart" at bounding box center [239, 486] width 165 height 19
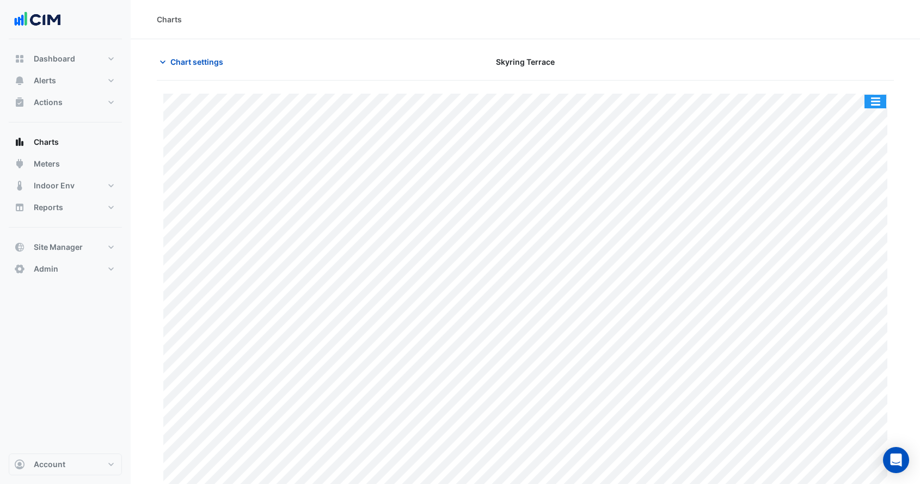
click at [882, 96] on button "button" at bounding box center [876, 102] width 22 height 14
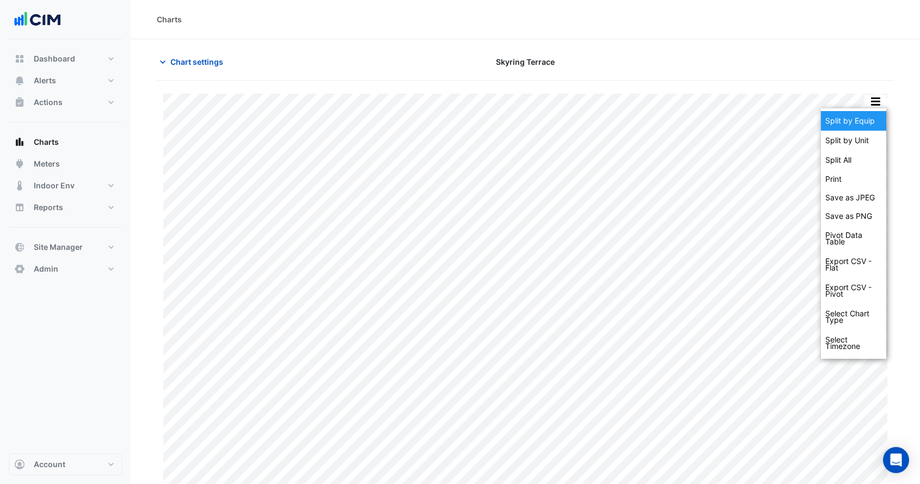
click at [870, 119] on div "Split by Equip" at bounding box center [853, 121] width 65 height 20
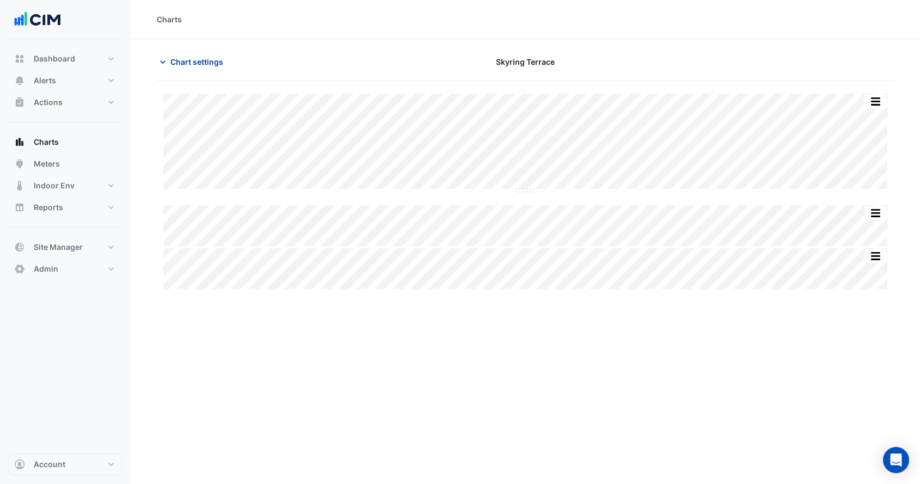
click at [187, 63] on span "Chart settings" at bounding box center [196, 61] width 53 height 11
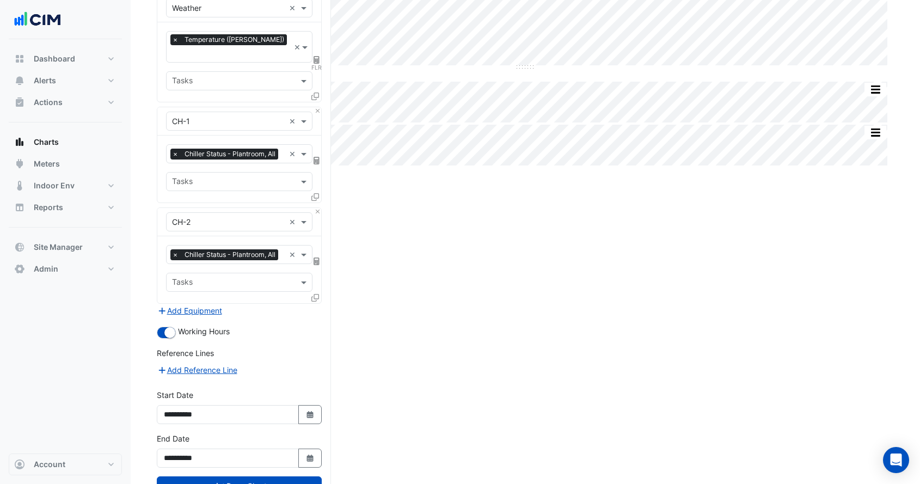
scroll to position [132, 0]
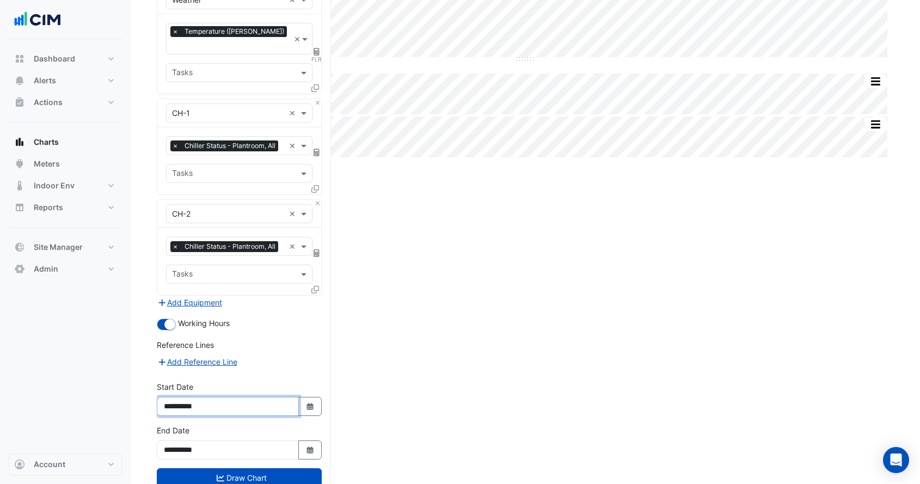
click at [181, 397] on input "**********" at bounding box center [228, 406] width 142 height 19
type input "**********"
click at [217, 474] on icon "submit" at bounding box center [221, 478] width 8 height 8
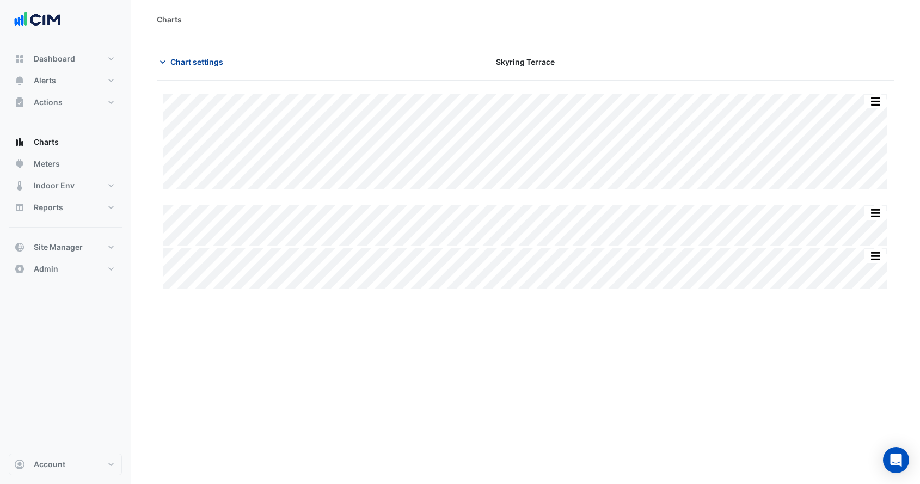
click at [203, 58] on span "Chart settings" at bounding box center [196, 61] width 53 height 11
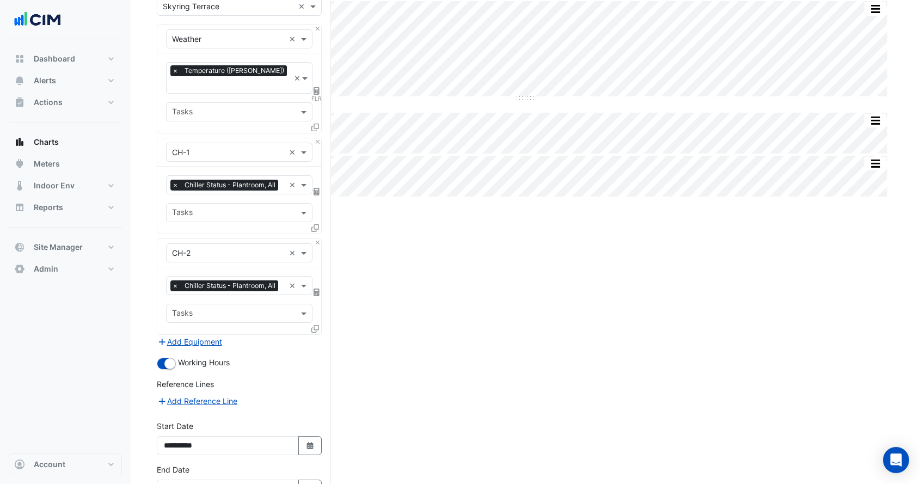
scroll to position [153, 0]
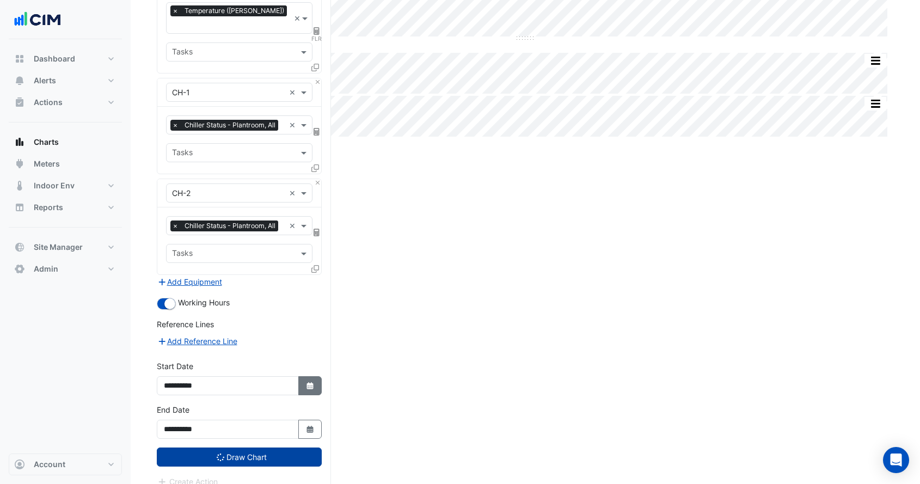
click at [313, 376] on button "Select Date" at bounding box center [310, 385] width 24 height 19
select select "**"
select select "****"
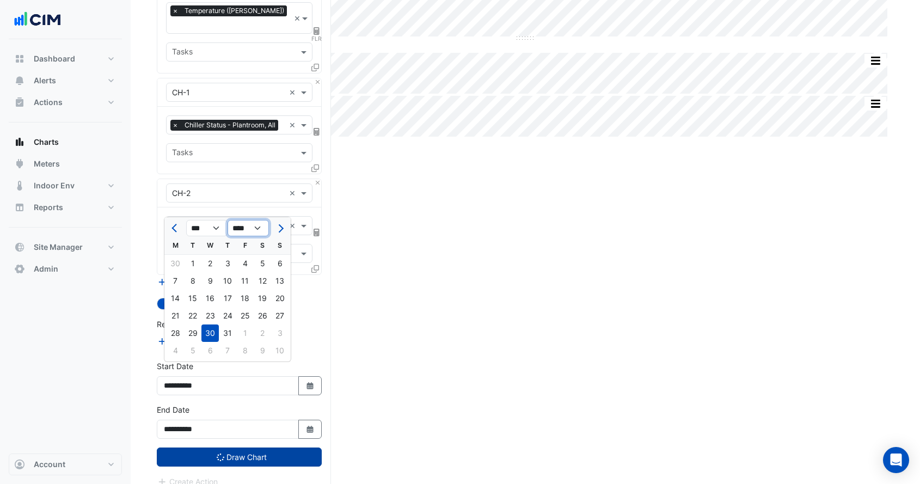
click at [257, 229] on select "**** **** **** **** **** **** **** **** **** **** **** ****" at bounding box center [248, 228] width 41 height 16
click at [315, 319] on div "Reference Lines" at bounding box center [239, 327] width 165 height 16
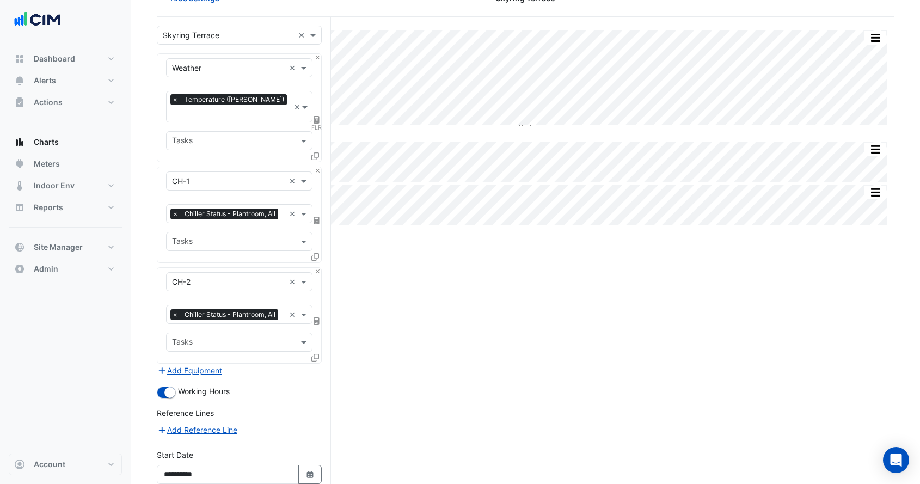
scroll to position [0, 0]
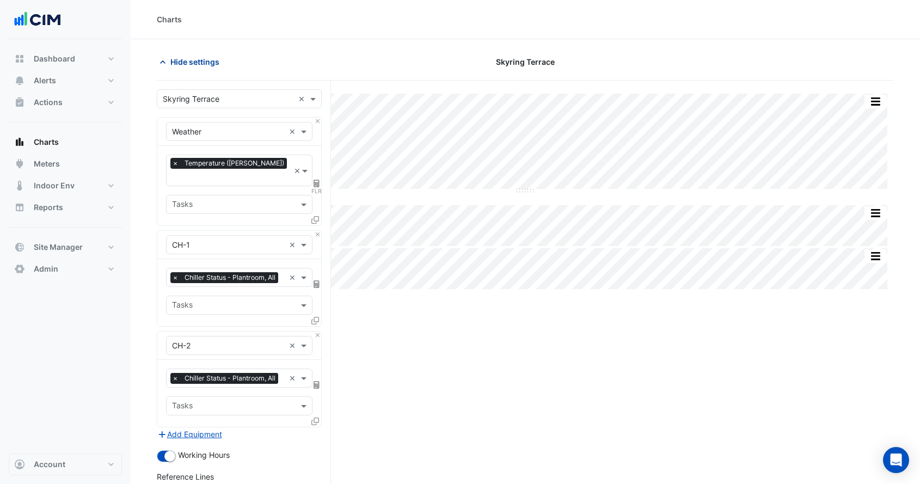
click at [184, 70] on button "Hide settings" at bounding box center [192, 61] width 70 height 19
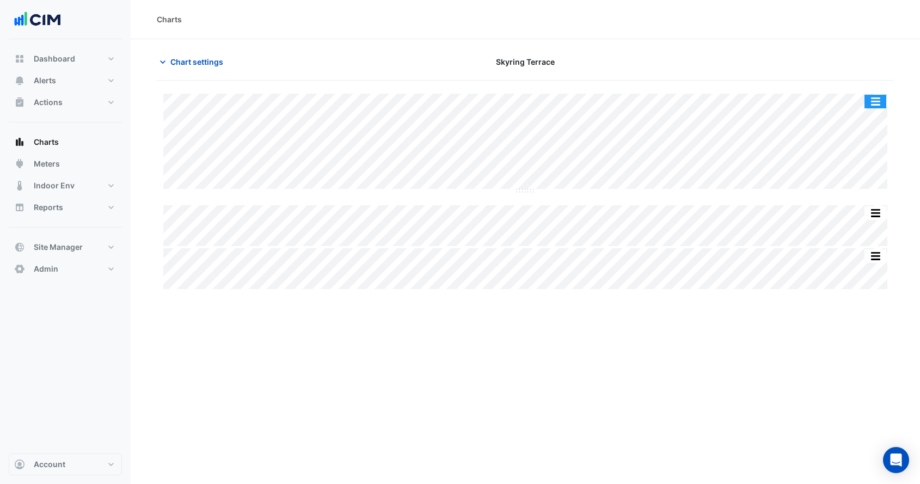
click at [870, 100] on button "button" at bounding box center [876, 102] width 22 height 14
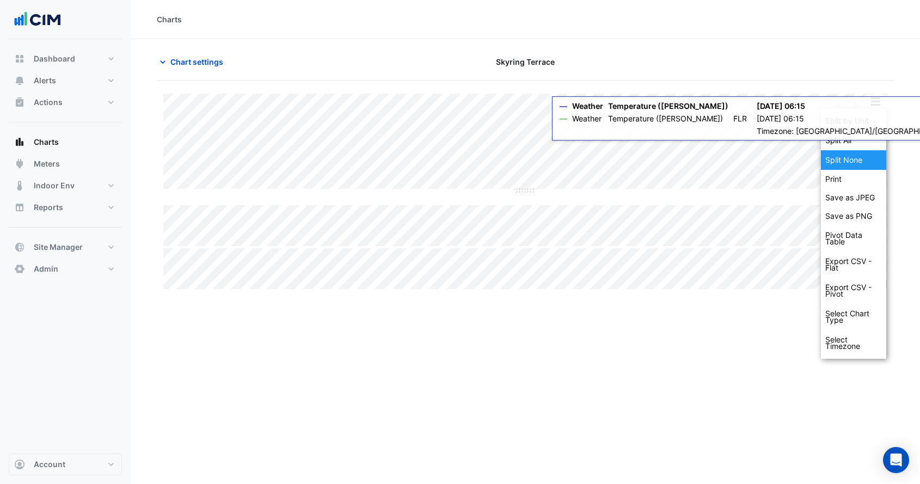
click at [861, 155] on div "Split None" at bounding box center [853, 160] width 65 height 20
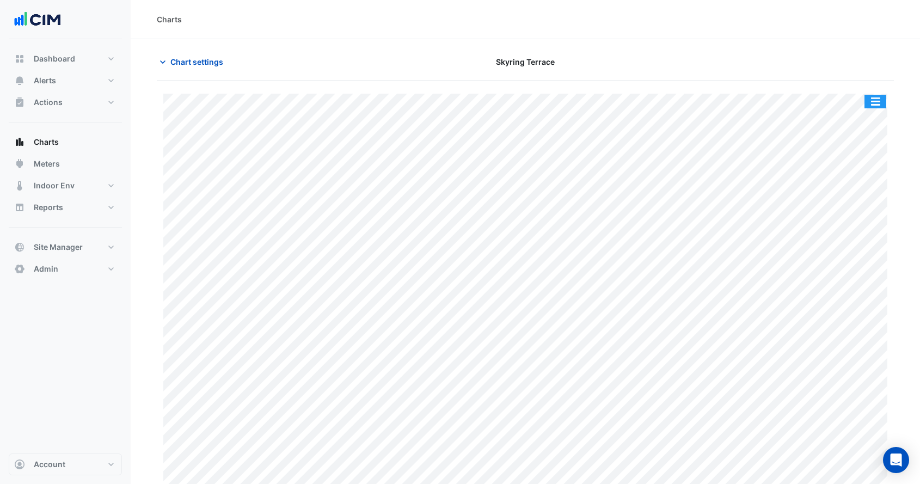
click at [878, 100] on button "button" at bounding box center [876, 102] width 22 height 14
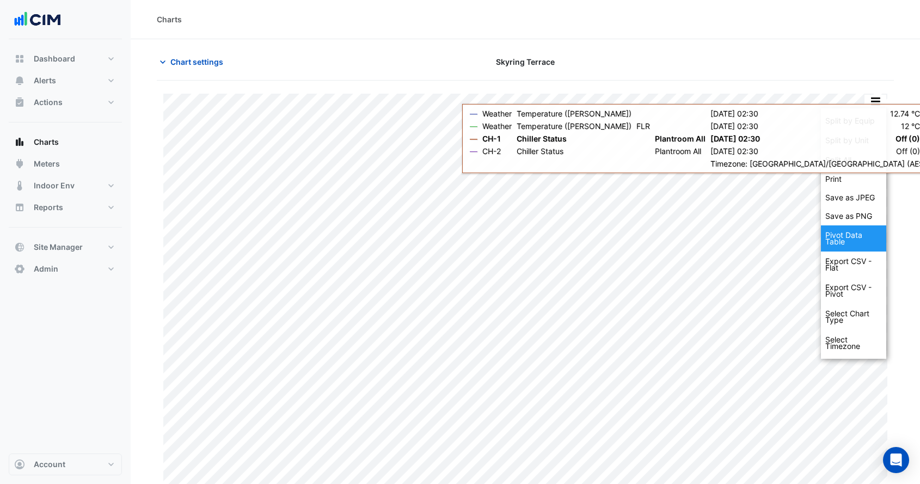
click at [855, 237] on div "Pivot Data Table" at bounding box center [853, 238] width 65 height 26
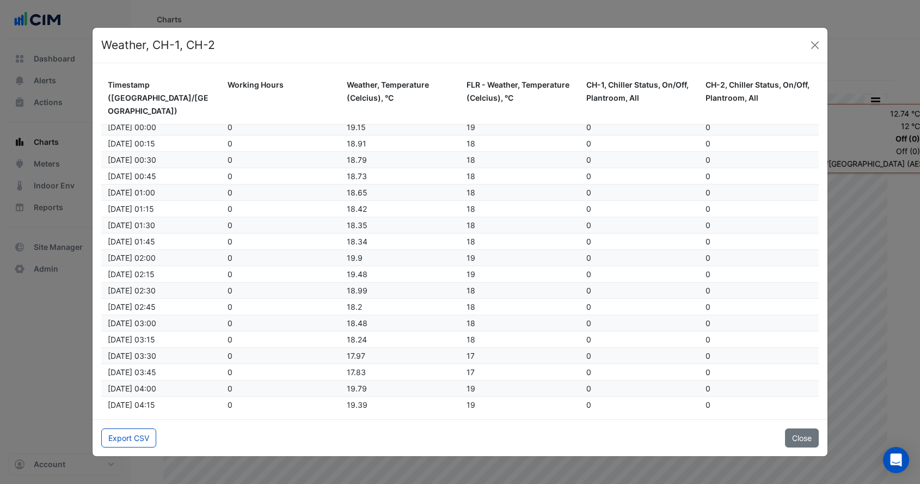
scroll to position [4, 0]
click at [129, 440] on button "Export CSV" at bounding box center [128, 438] width 55 height 19
click at [814, 45] on button "Close" at bounding box center [815, 45] width 16 height 16
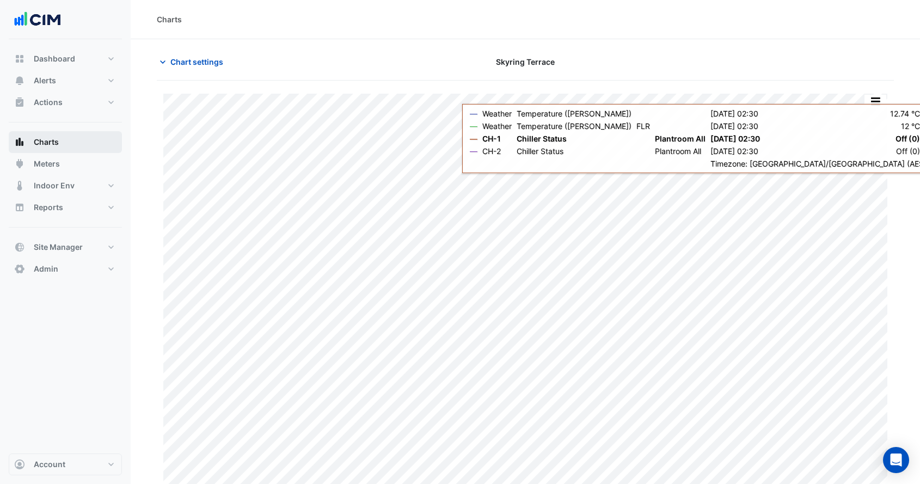
click at [88, 140] on button "Charts" at bounding box center [65, 142] width 113 height 22
click at [70, 144] on button "Charts" at bounding box center [65, 142] width 113 height 22
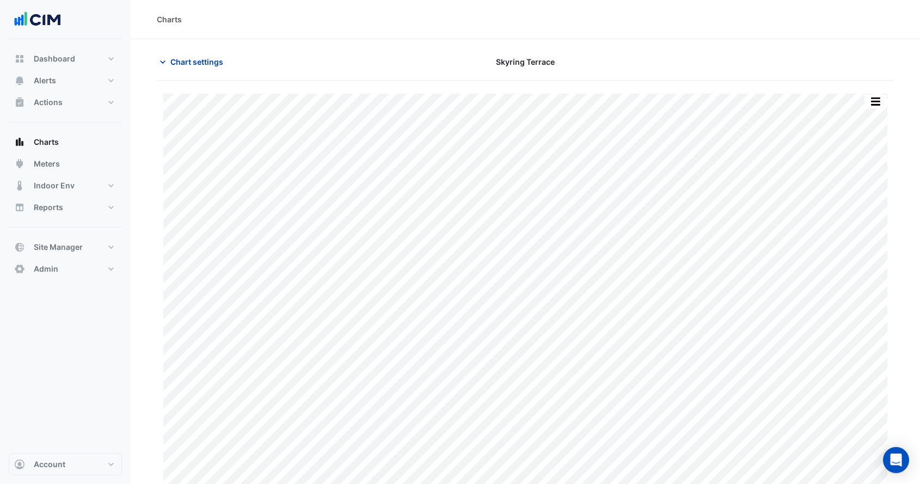
click at [200, 57] on span "Chart settings" at bounding box center [196, 61] width 53 height 11
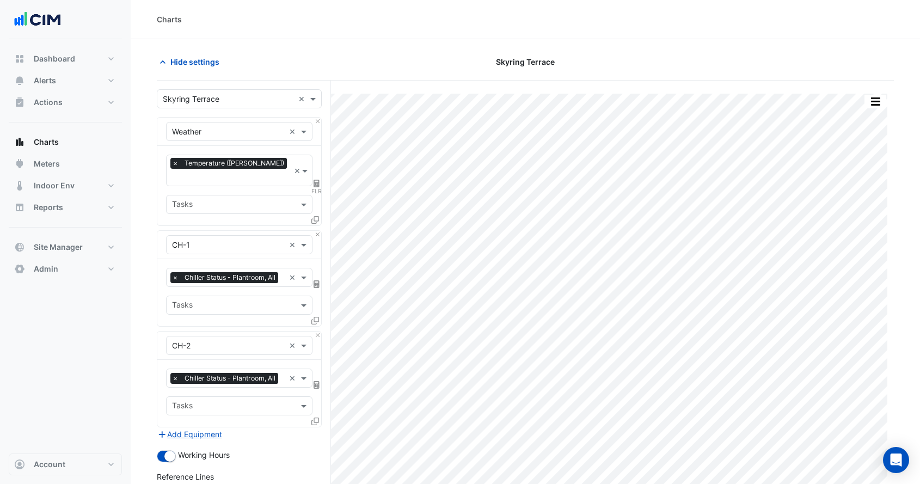
click at [222, 101] on input "text" at bounding box center [228, 99] width 131 height 11
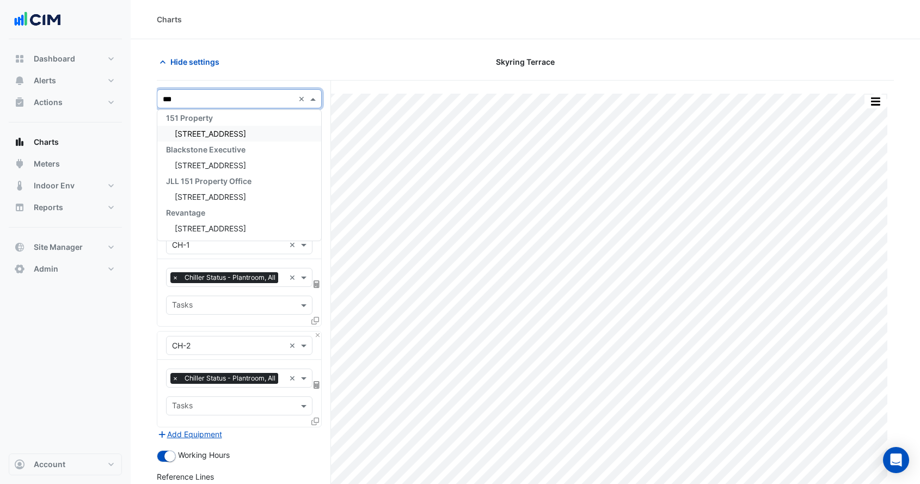
scroll to position [4, 0]
type input "******"
click at [225, 135] on div "[STREET_ADDRESS]" at bounding box center [239, 134] width 164 height 16
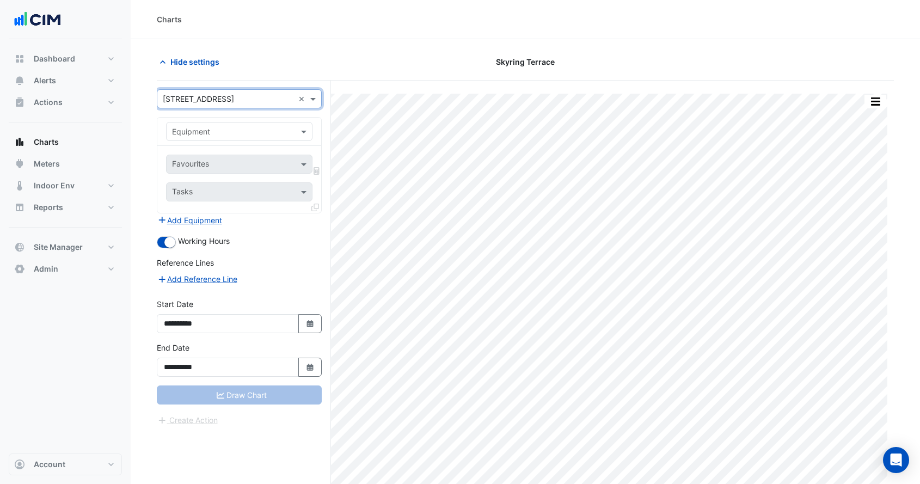
click at [225, 135] on input "text" at bounding box center [228, 131] width 113 height 11
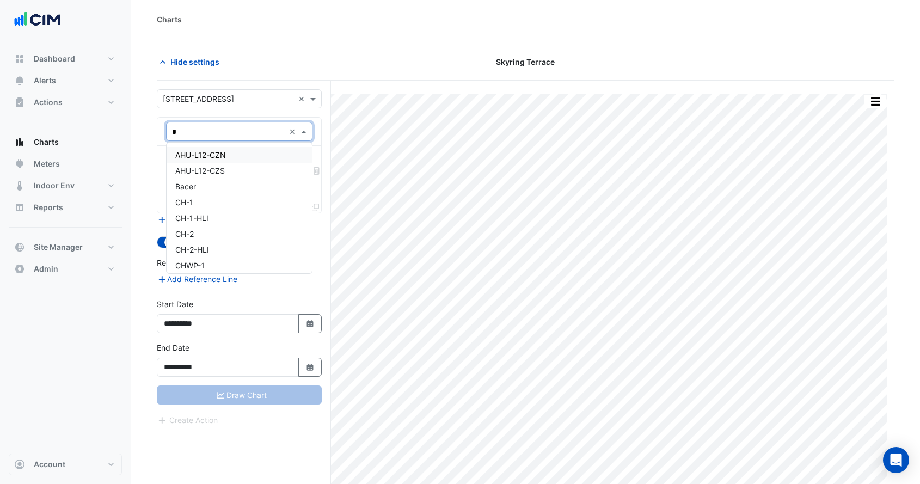
type input "**"
click at [222, 150] on div "CH-1" at bounding box center [239, 155] width 145 height 16
click at [224, 162] on input "text" at bounding box center [227, 165] width 110 height 11
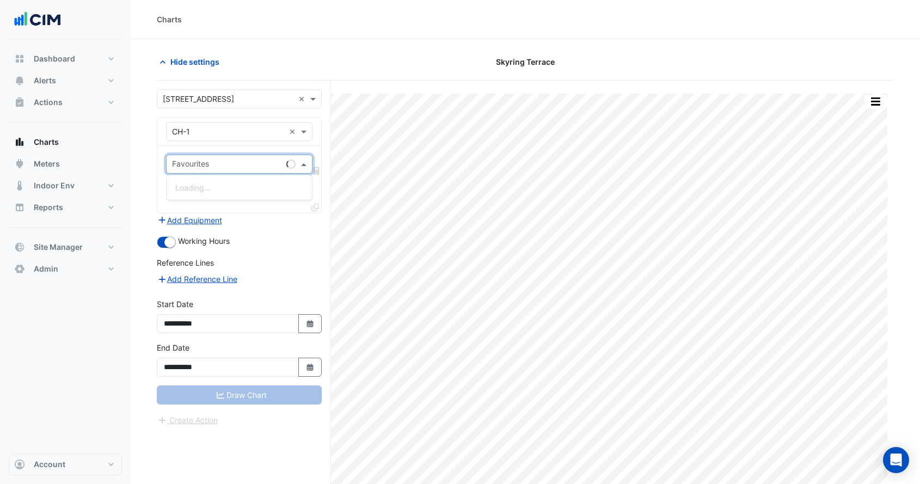
click at [215, 133] on input "text" at bounding box center [228, 131] width 113 height 11
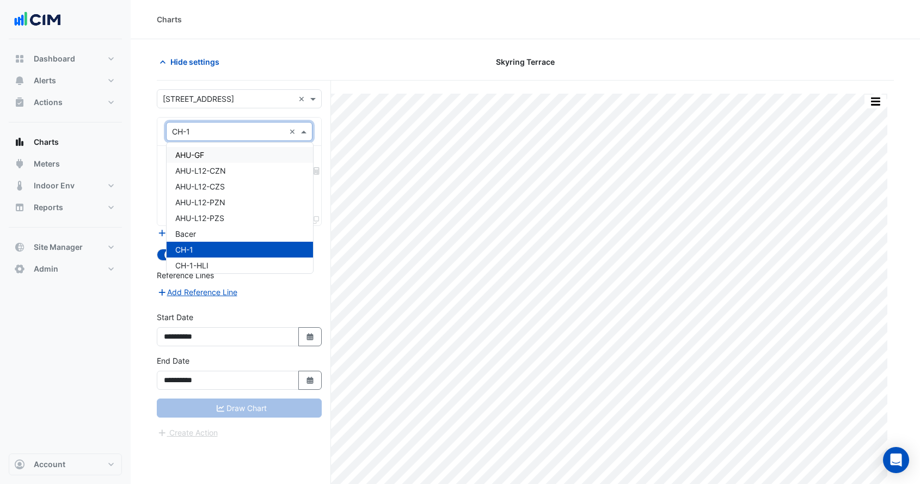
click at [215, 147] on div "AHU-GF" at bounding box center [240, 155] width 147 height 16
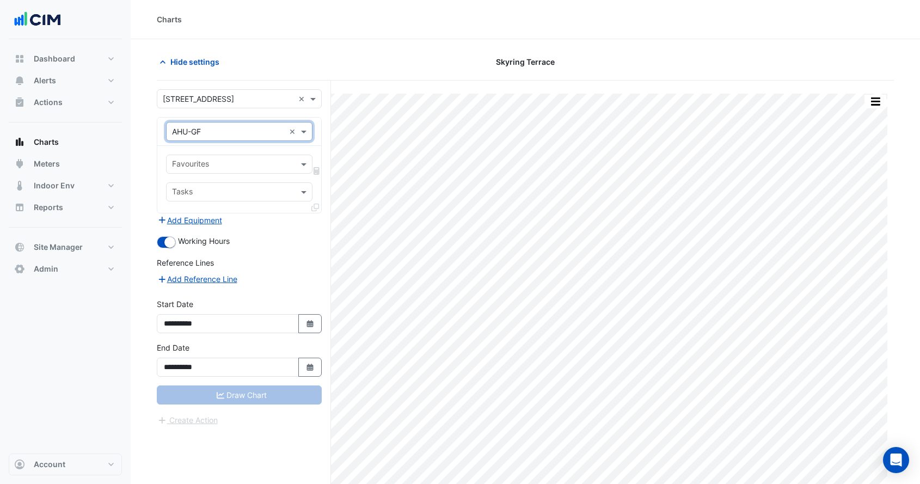
click at [212, 135] on input "text" at bounding box center [228, 131] width 113 height 11
type input "****"
click at [210, 158] on div "Weather" at bounding box center [239, 155] width 145 height 16
click at [221, 155] on div "Favourites" at bounding box center [239, 164] width 147 height 19
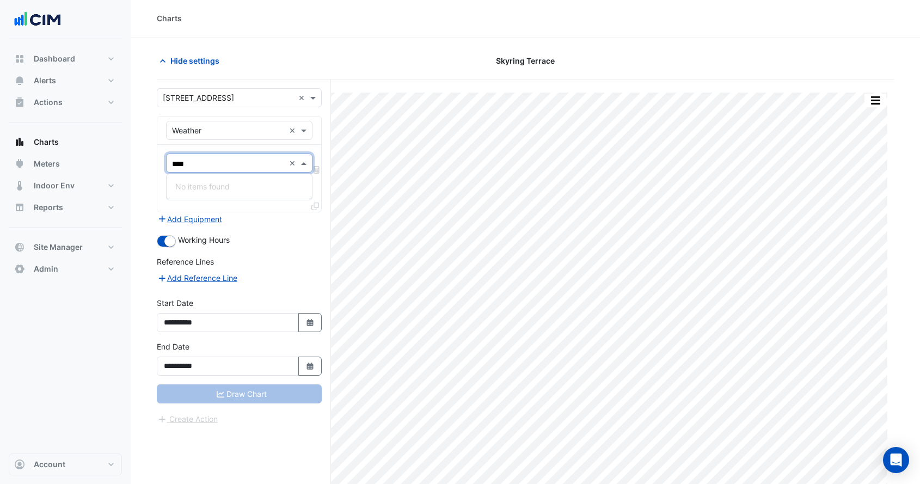
scroll to position [0, 0]
type input "*"
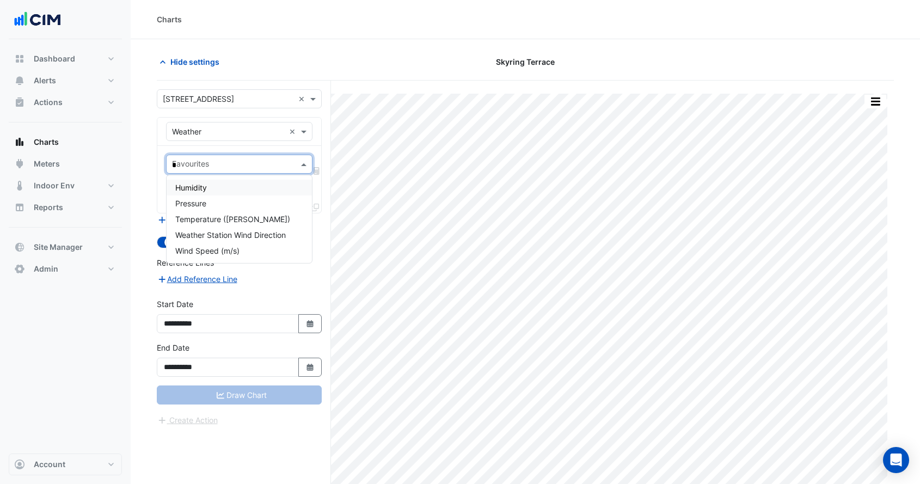
type input "**"
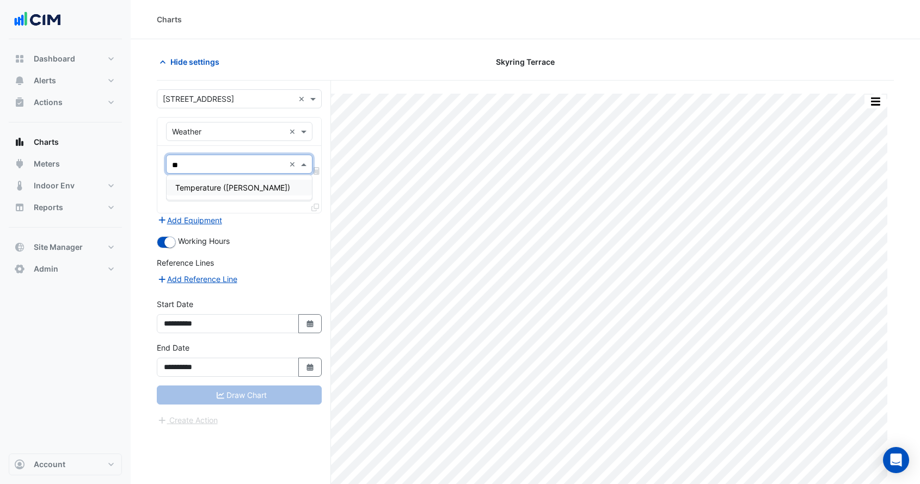
click at [220, 186] on span "Temperature (Celcius)" at bounding box center [232, 187] width 115 height 9
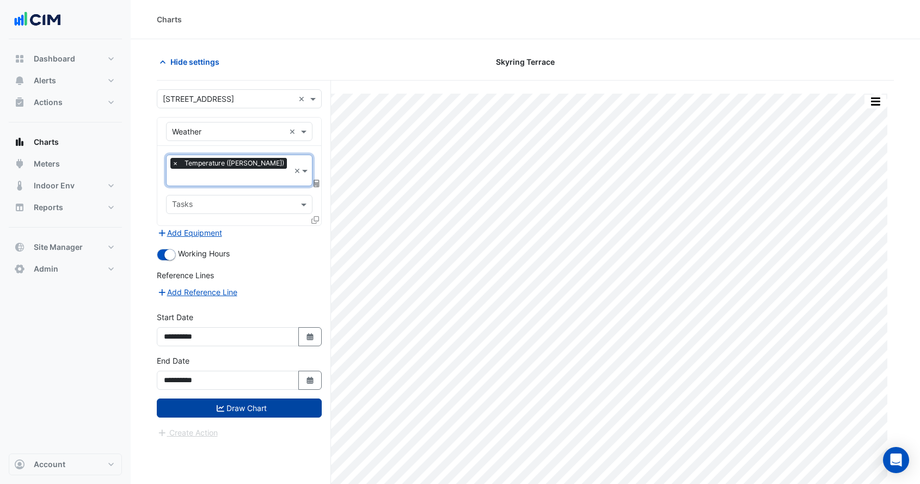
click at [317, 180] on icon at bounding box center [317, 184] width 6 height 8
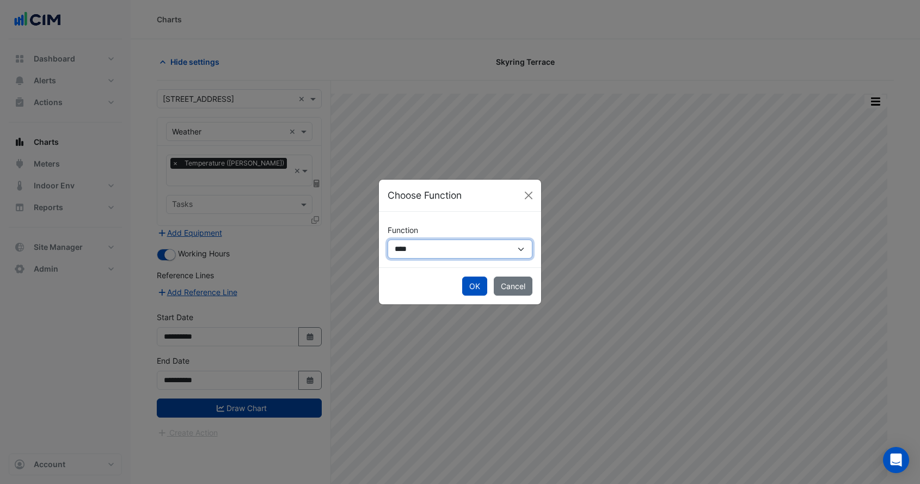
click at [419, 247] on select "**********" at bounding box center [460, 249] width 145 height 19
select select "******"
click at [388, 240] on select "**********" at bounding box center [460, 249] width 145 height 19
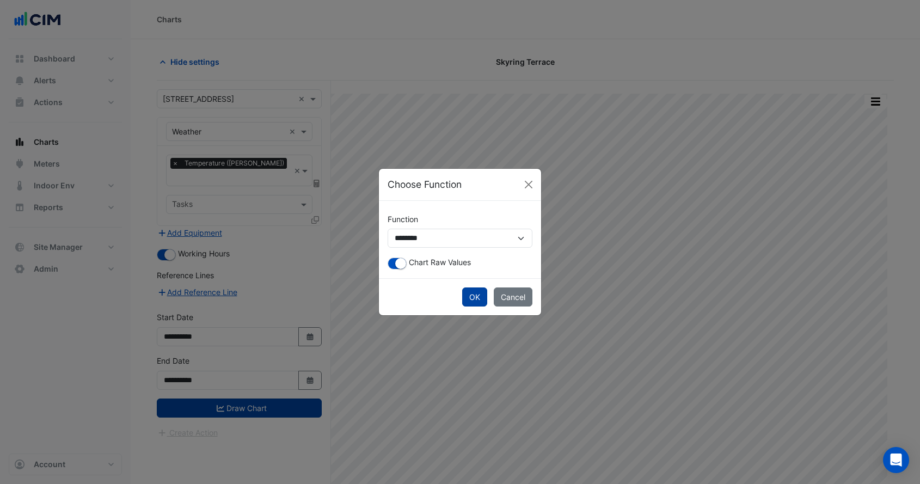
click at [479, 296] on button "OK" at bounding box center [474, 297] width 25 height 19
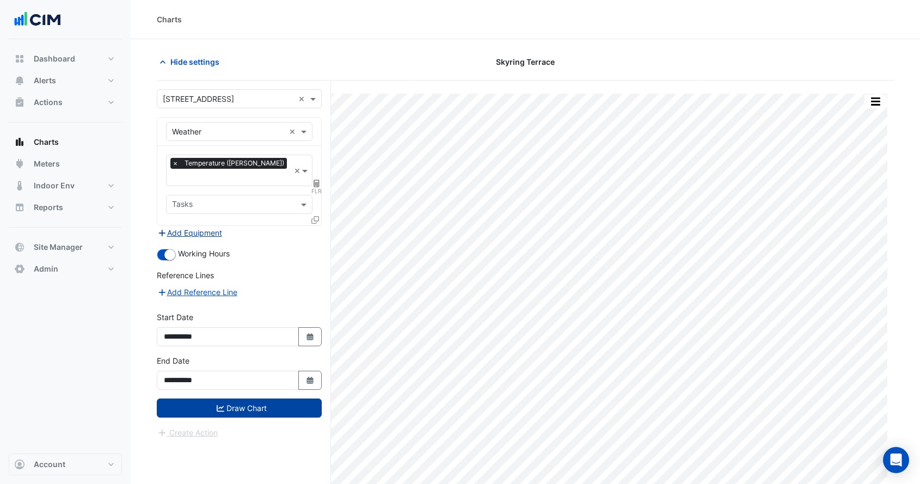
click at [199, 227] on button "Add Equipment" at bounding box center [190, 233] width 66 height 13
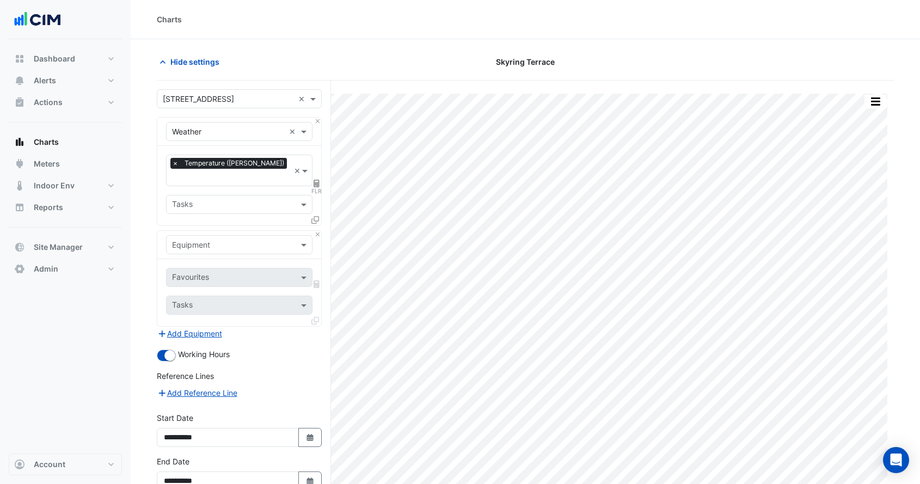
click at [217, 240] on input "text" at bounding box center [228, 245] width 113 height 11
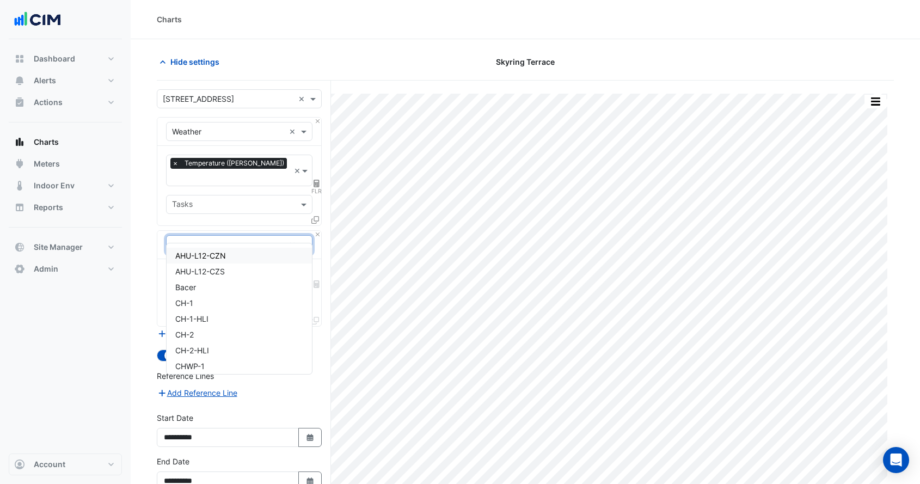
type input "**"
click at [209, 248] on div "CH-1" at bounding box center [239, 256] width 145 height 16
click at [214, 273] on input "text" at bounding box center [227, 278] width 110 height 11
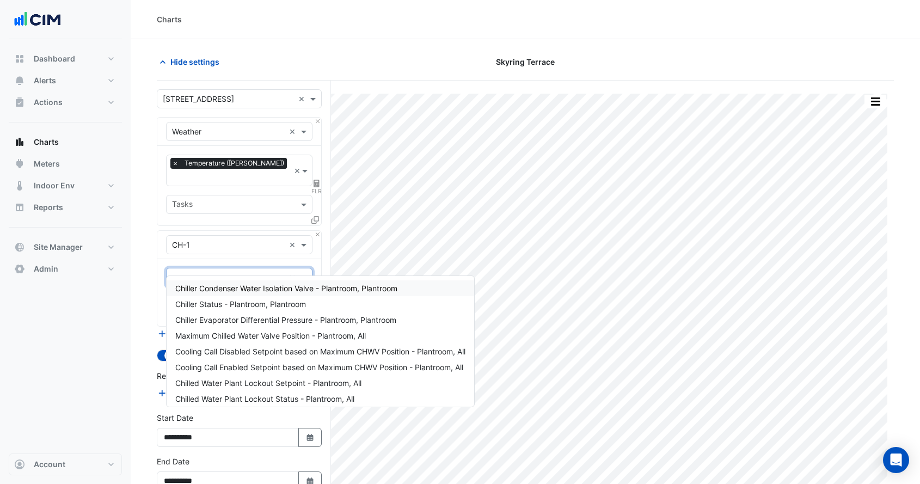
type input "****"
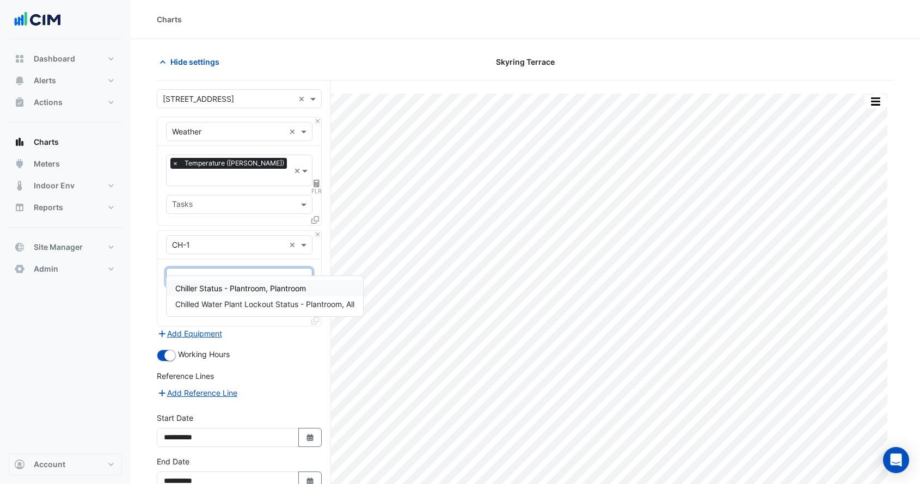
click at [218, 288] on span "Chiller Status - Plantroom, Plantroom" at bounding box center [240, 288] width 131 height 9
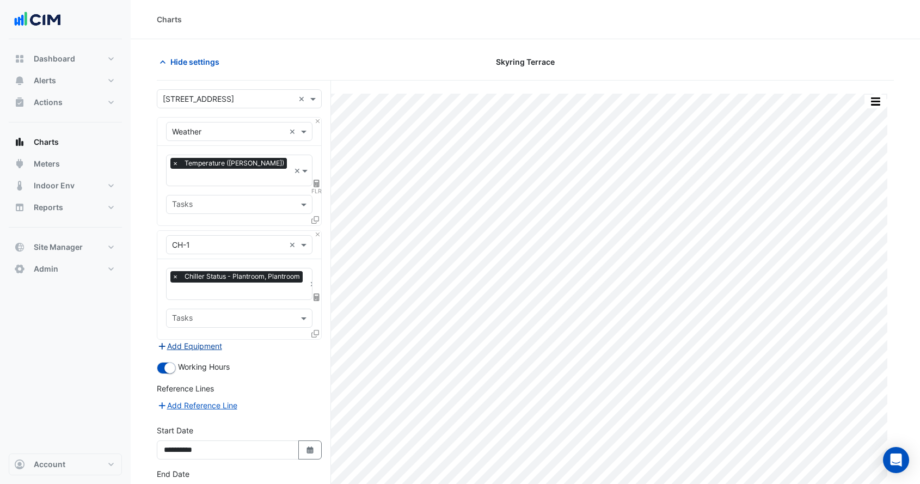
click at [205, 340] on button "Add Equipment" at bounding box center [190, 346] width 66 height 13
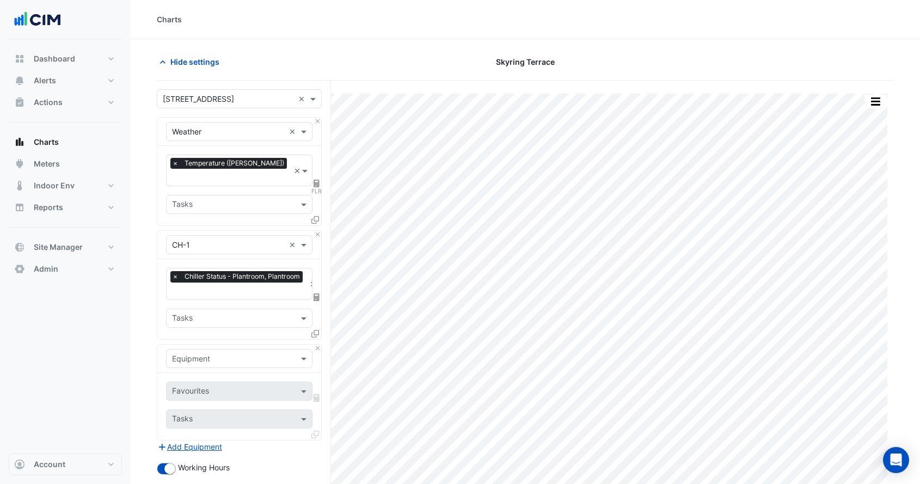
click at [215, 353] on input "text" at bounding box center [228, 358] width 113 height 11
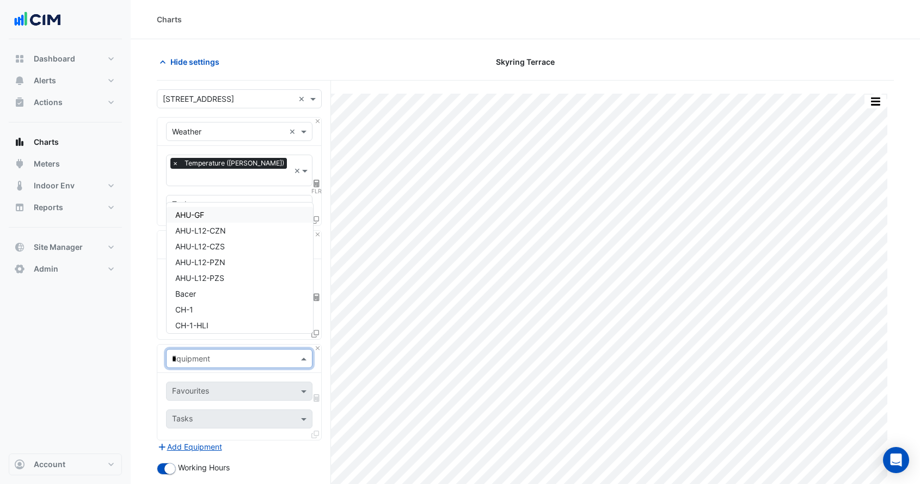
type input "**"
click at [204, 278] on div "CH-2" at bounding box center [239, 274] width 145 height 16
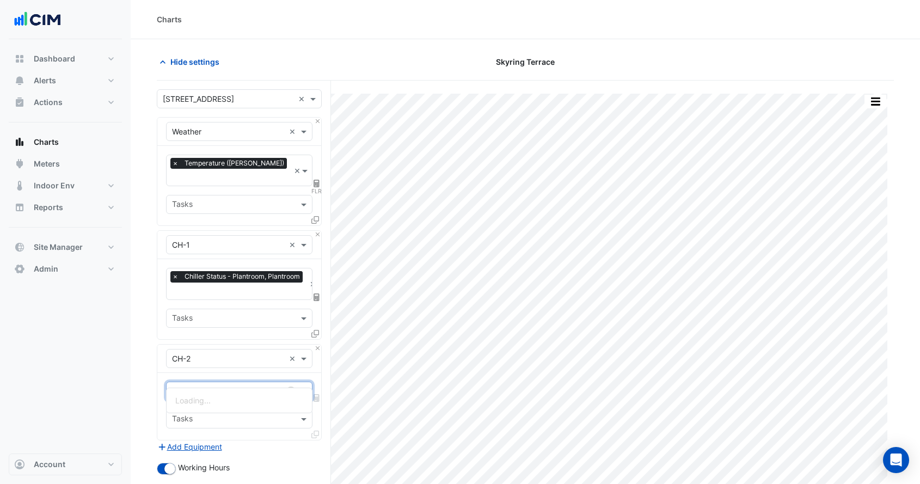
click at [215, 387] on input "text" at bounding box center [227, 392] width 110 height 11
type input "****"
click at [227, 393] on div "Chiller Status - Plantroom, Plantroom" at bounding box center [265, 401] width 197 height 16
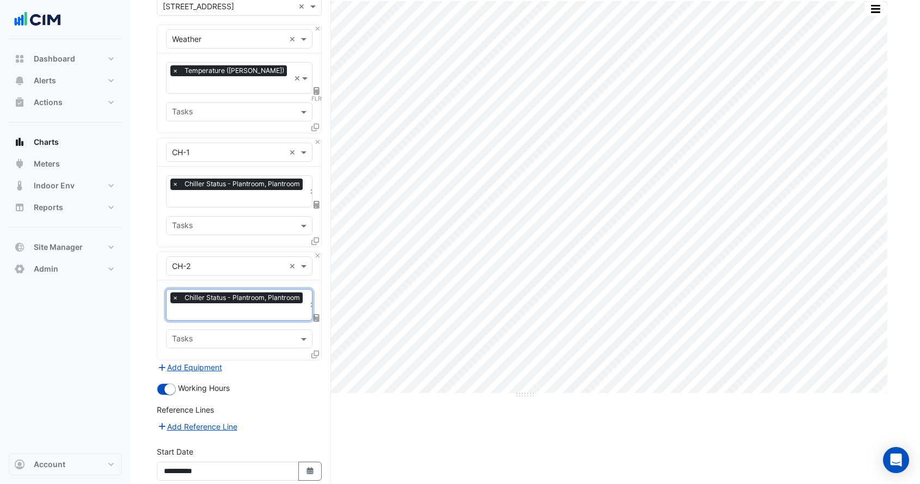
scroll to position [176, 0]
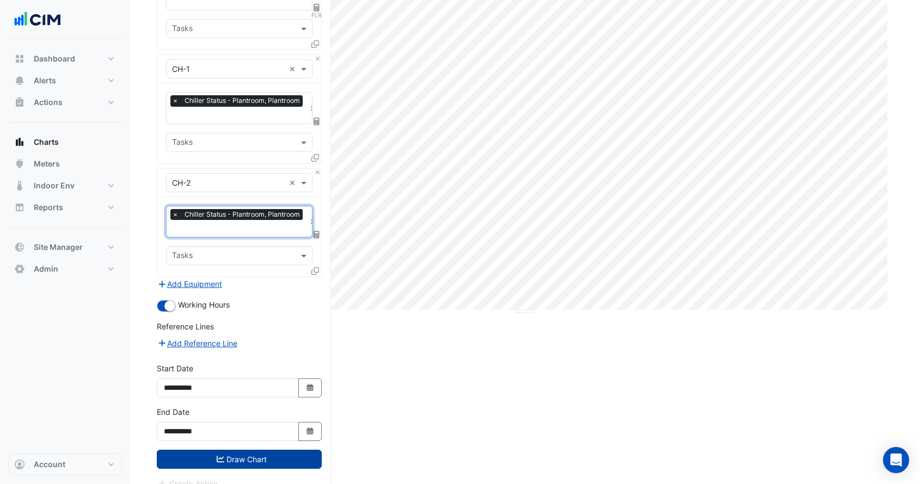
click at [246, 450] on button "Draw Chart" at bounding box center [239, 459] width 165 height 19
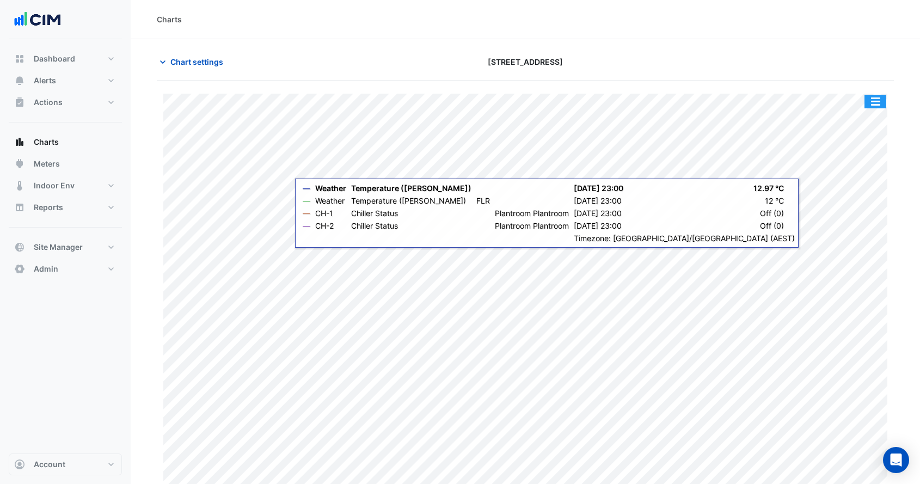
click at [877, 99] on button "button" at bounding box center [876, 102] width 22 height 14
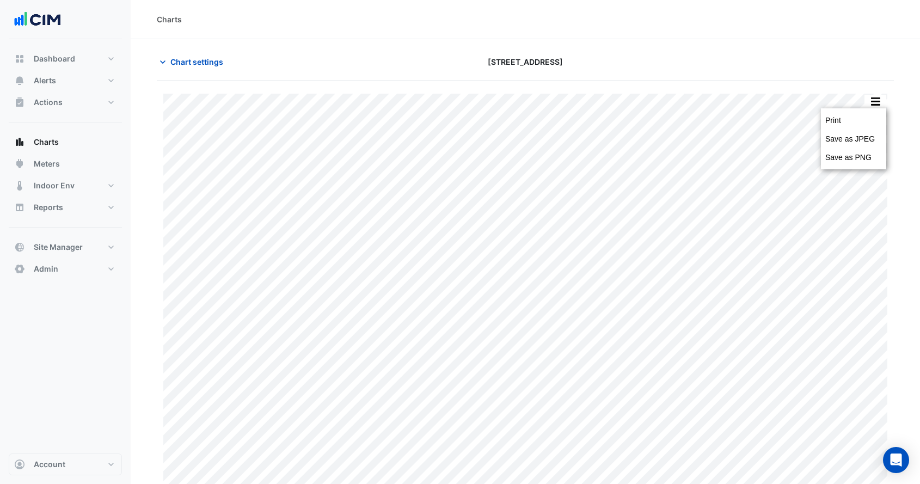
click at [844, 83] on div "Print Save as JPEG Save as PNG — Weather Temperature (Celcius) Sun 06-Jul-2025 …" at bounding box center [525, 378] width 737 height 594
click at [878, 99] on button "button" at bounding box center [876, 102] width 22 height 14
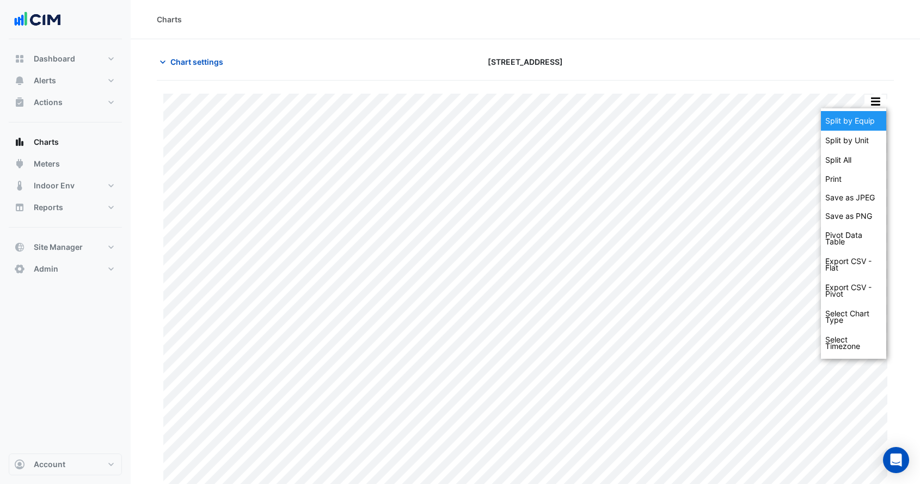
click at [855, 119] on div "Split by Equip" at bounding box center [853, 121] width 65 height 20
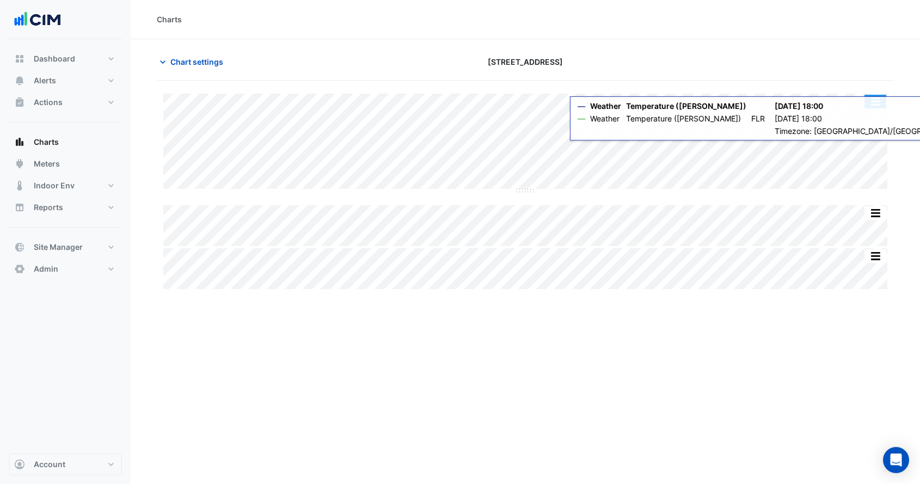
click at [876, 101] on button "button" at bounding box center [876, 102] width 22 height 14
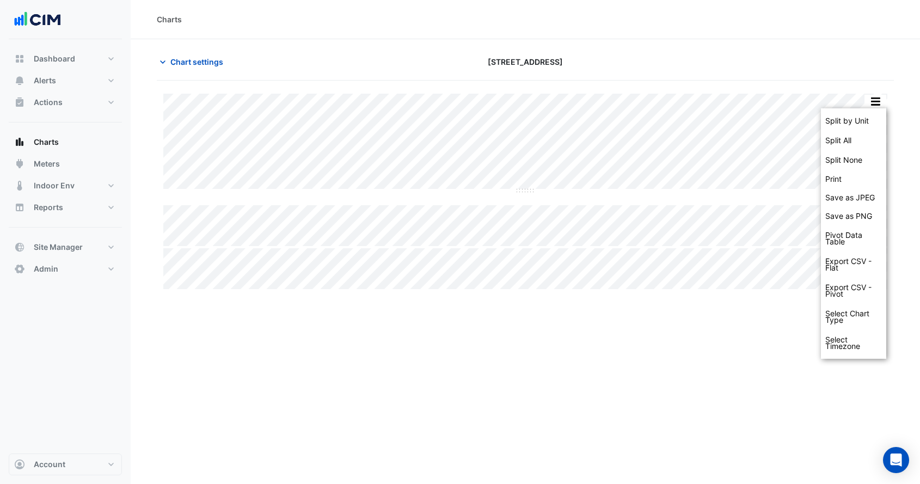
click at [821, 78] on div "Chart settings 1 York Street" at bounding box center [525, 66] width 737 height 28
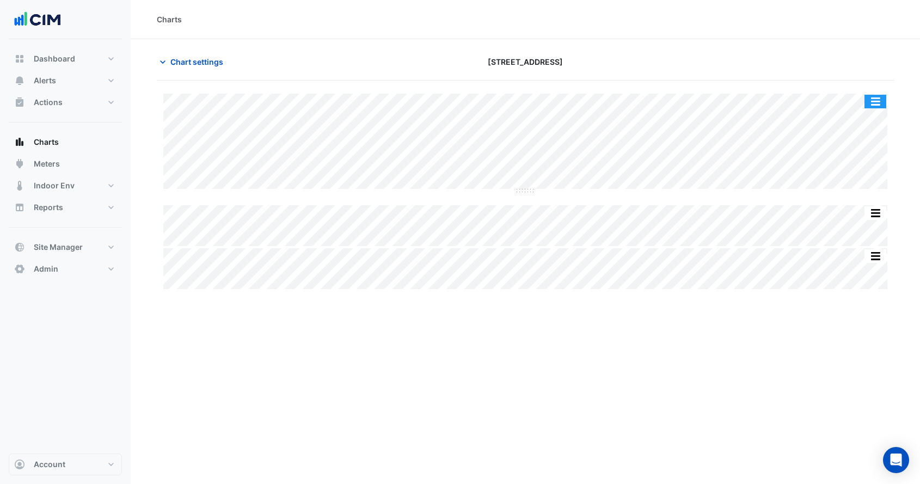
click at [880, 99] on button "button" at bounding box center [876, 102] width 22 height 14
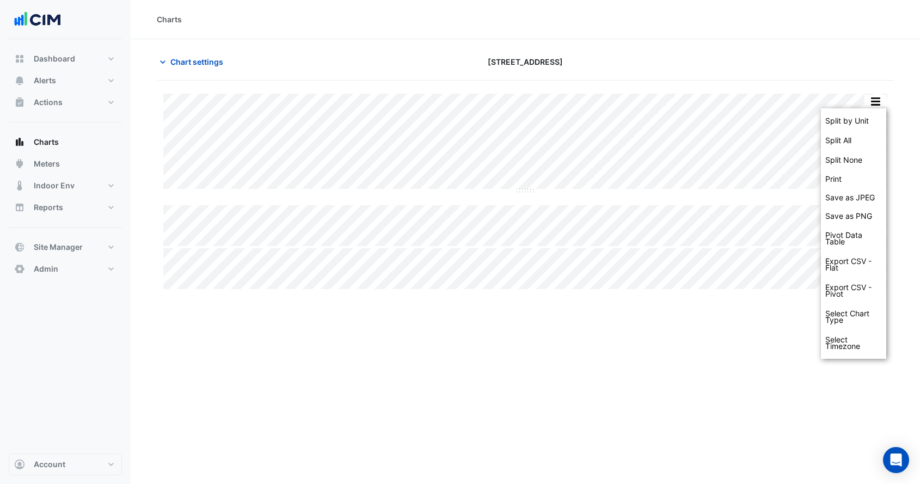
click at [216, 76] on div "Chart settings 1 York Street" at bounding box center [525, 66] width 737 height 28
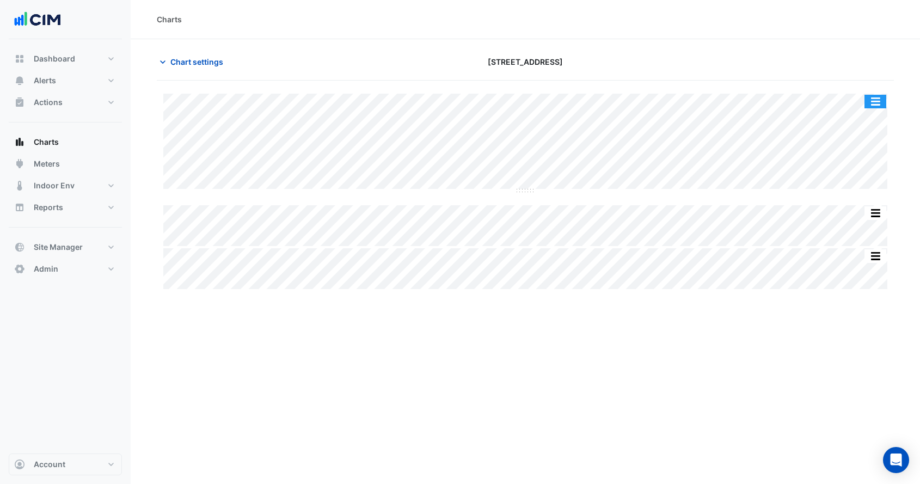
click at [872, 99] on button "button" at bounding box center [876, 102] width 22 height 14
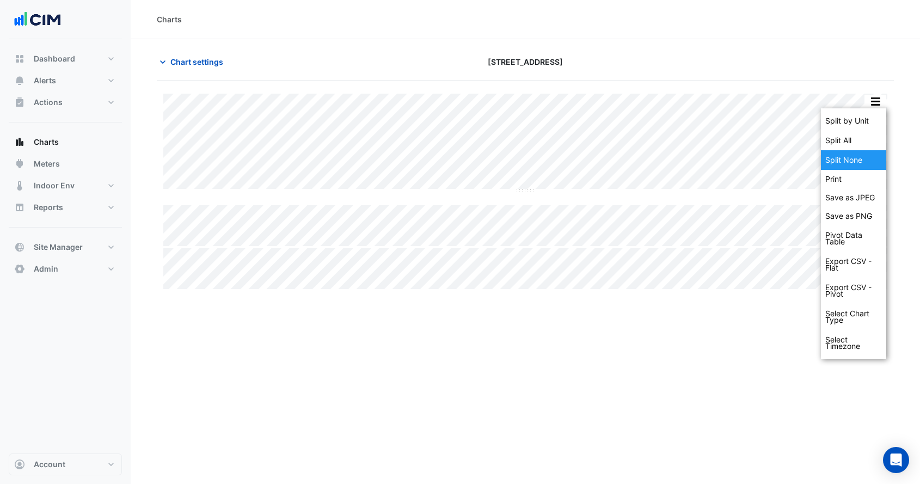
click at [864, 155] on div "Split None" at bounding box center [853, 160] width 65 height 20
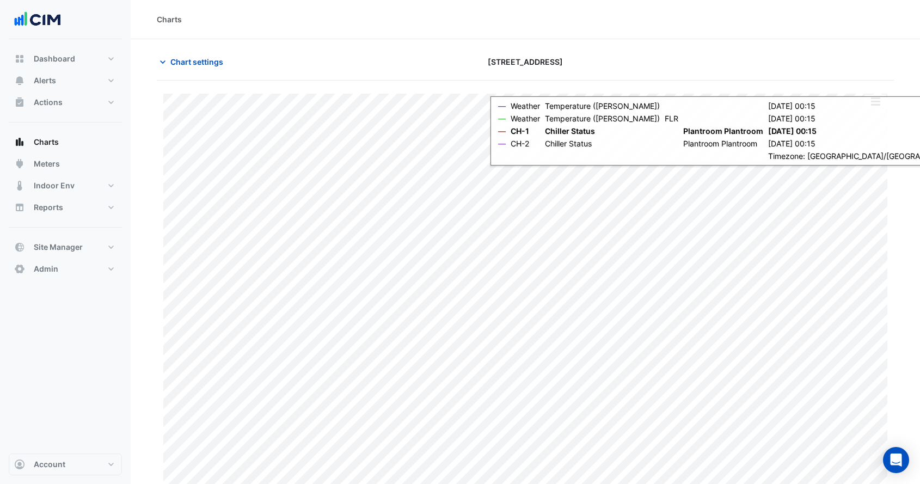
click at [879, 104] on button "button" at bounding box center [876, 102] width 22 height 14
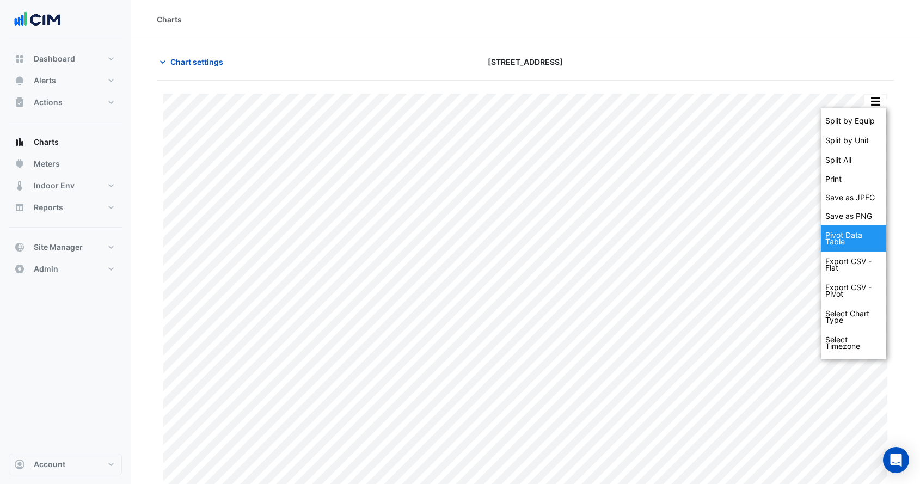
click at [850, 238] on div "Pivot Data Table" at bounding box center [853, 238] width 65 height 26
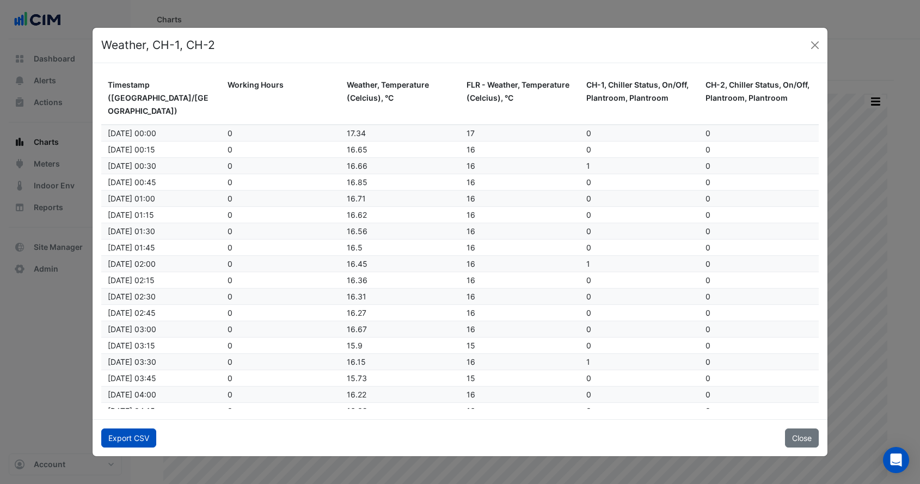
click at [143, 436] on button "Export CSV" at bounding box center [128, 438] width 55 height 19
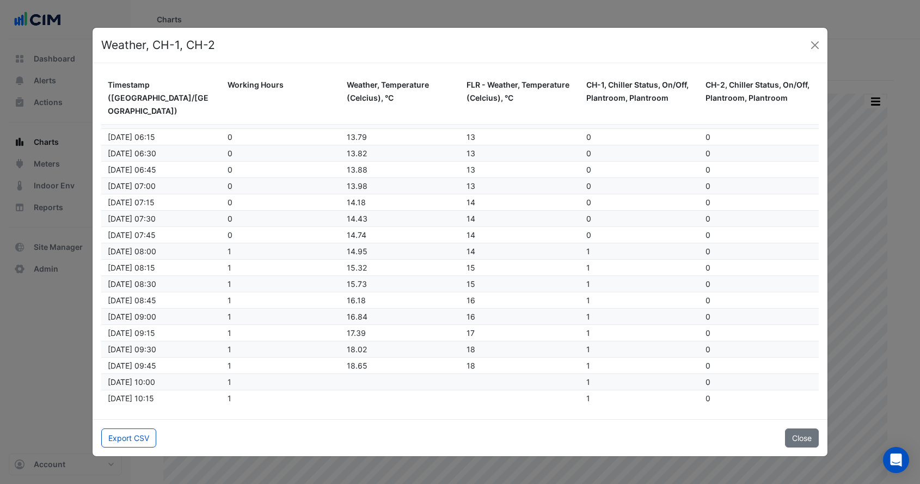
scroll to position [547839, 0]
click at [814, 44] on button "Close" at bounding box center [815, 45] width 16 height 16
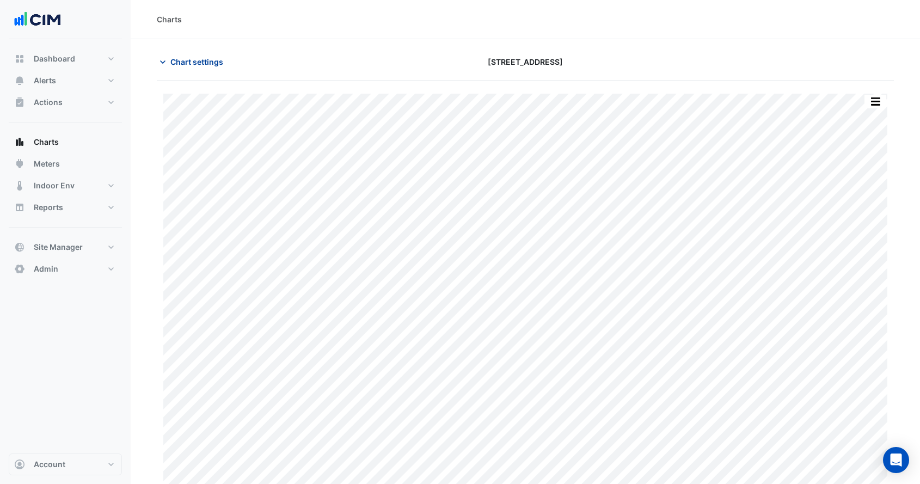
click at [206, 68] on button "Chart settings" at bounding box center [194, 61] width 74 height 19
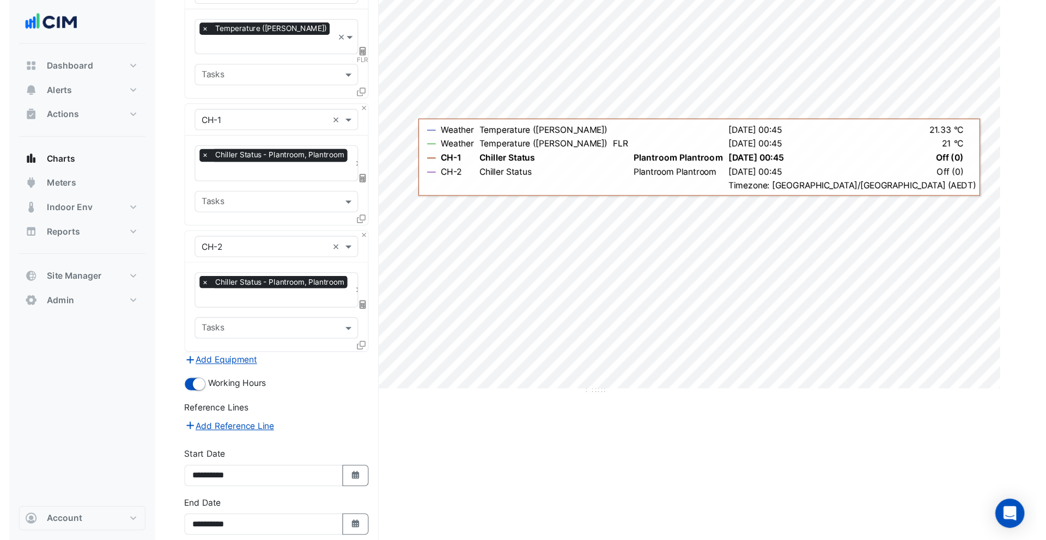
scroll to position [0, 0]
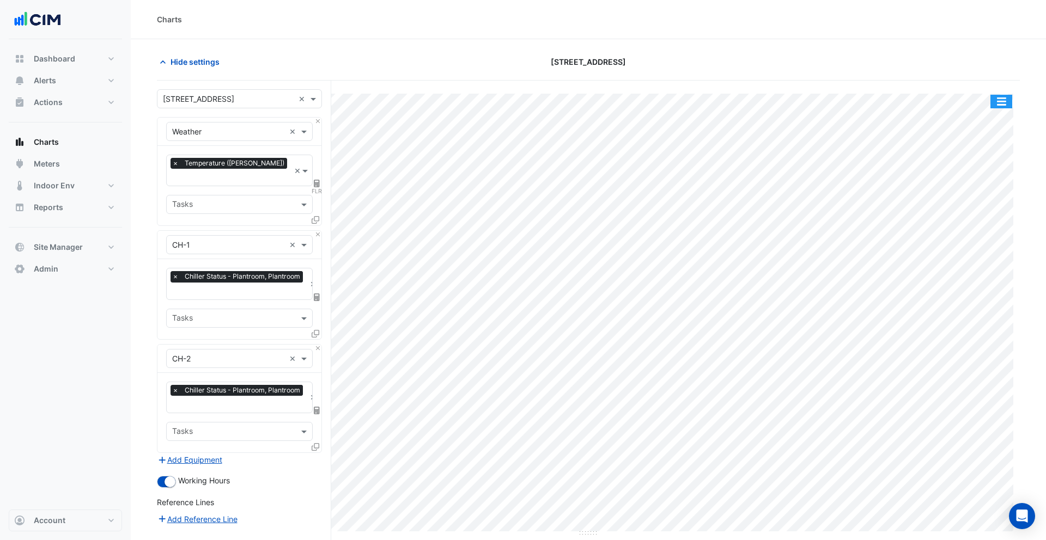
click at [920, 103] on button "button" at bounding box center [1001, 102] width 22 height 14
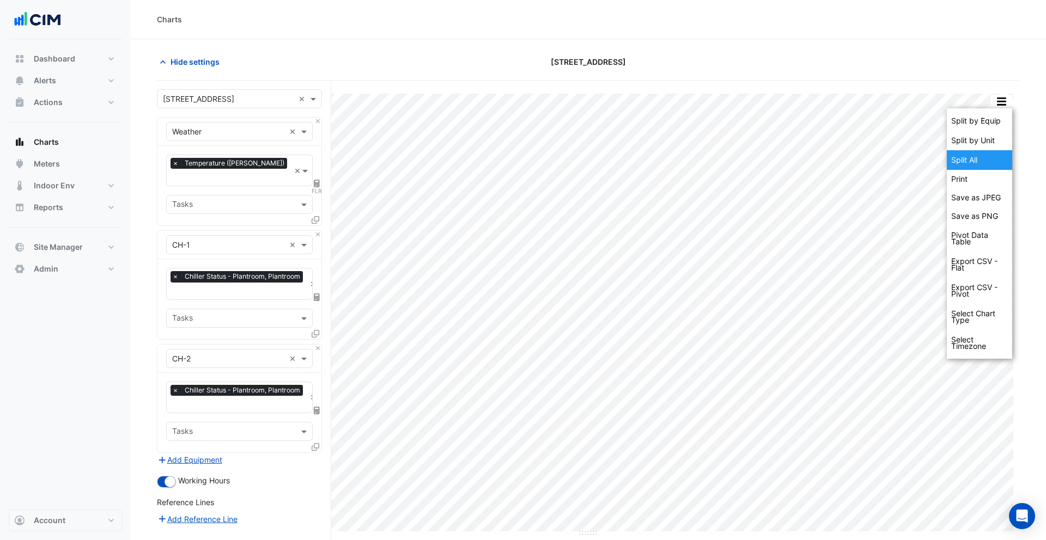
click at [920, 161] on div "Split All" at bounding box center [979, 160] width 65 height 20
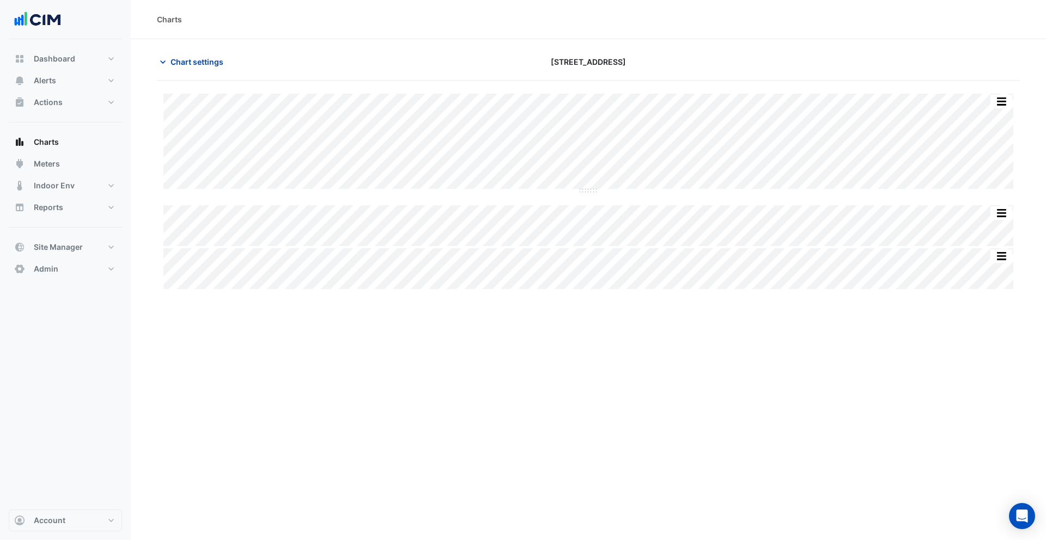
click at [203, 63] on span "Chart settings" at bounding box center [196, 61] width 53 height 11
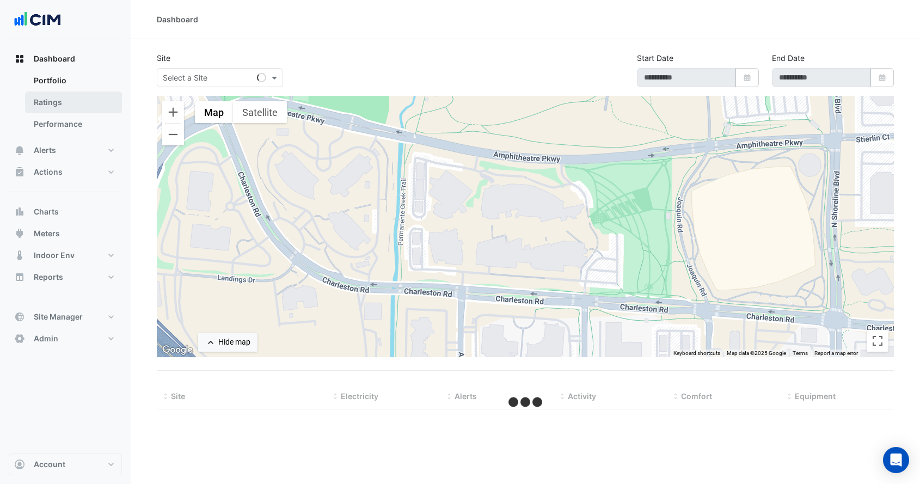
select select "***"
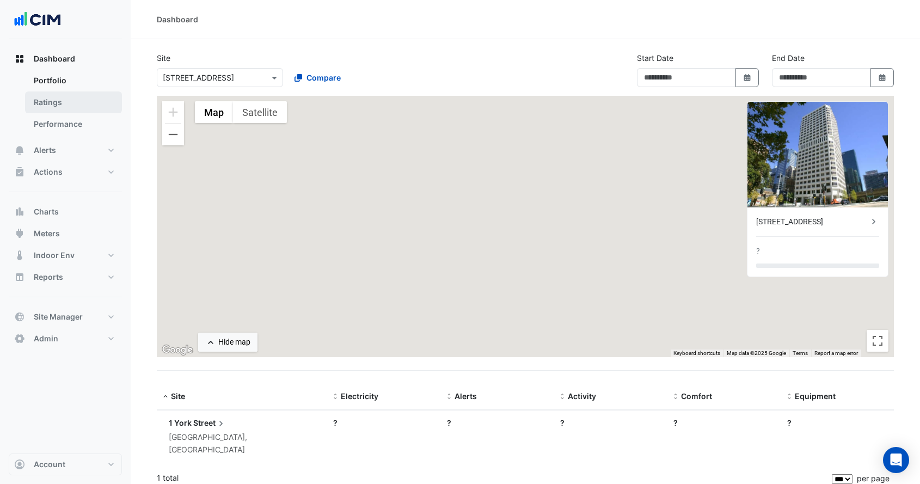
type input "**********"
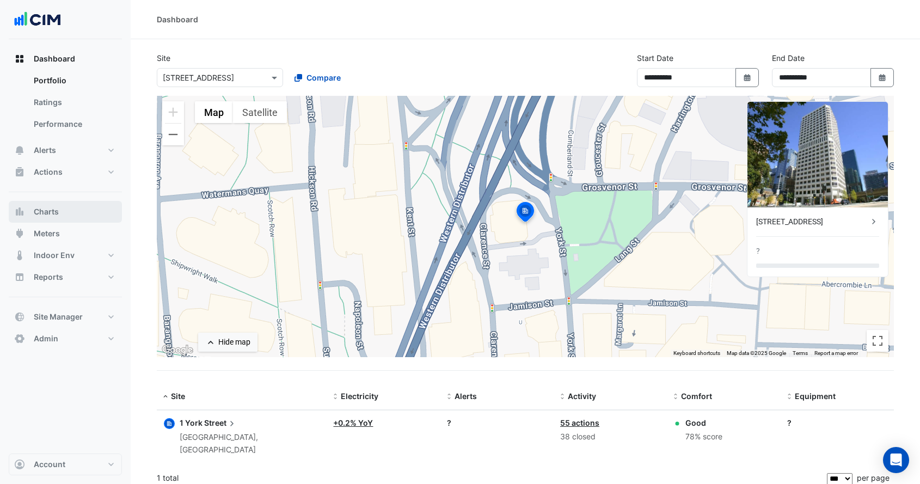
click at [76, 208] on button "Charts" at bounding box center [65, 212] width 113 height 22
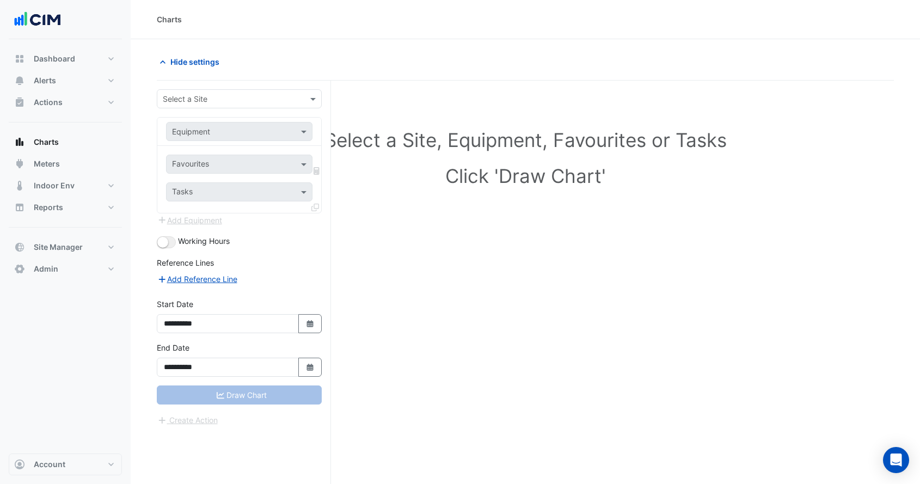
click at [230, 102] on input "text" at bounding box center [228, 99] width 131 height 11
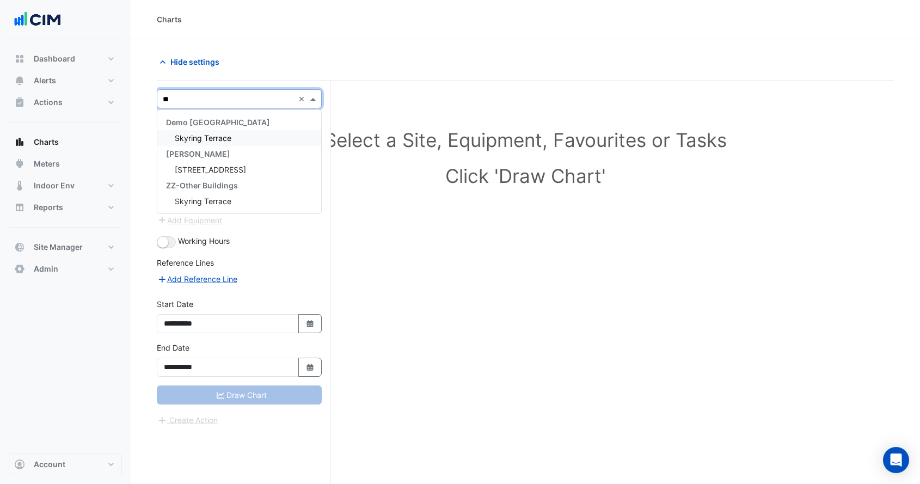
type input "***"
click at [228, 136] on span "Skyring Terrace" at bounding box center [203, 137] width 57 height 9
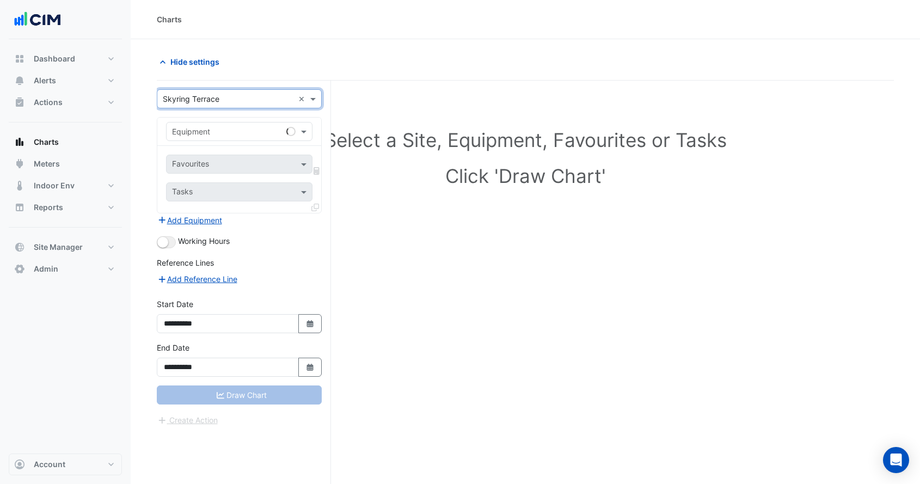
click at [228, 136] on input "text" at bounding box center [228, 131] width 113 height 11
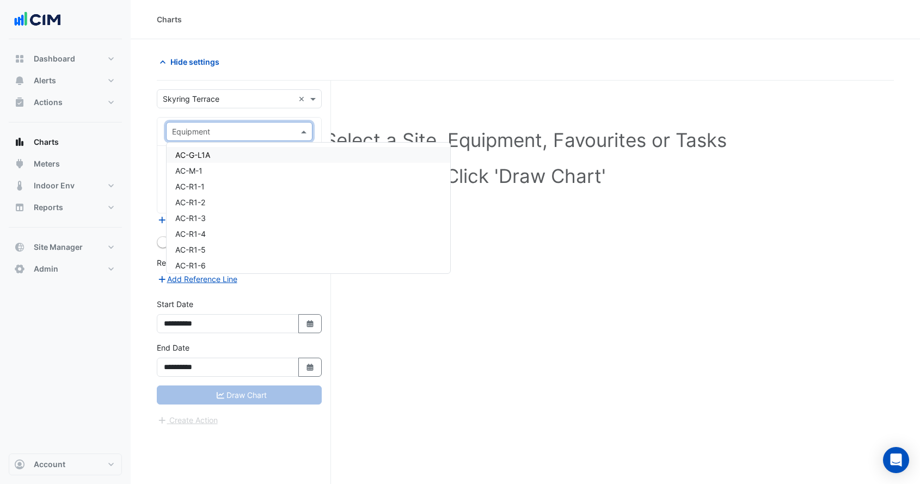
drag, startPoint x: 225, startPoint y: 153, endPoint x: 243, endPoint y: 241, distance: 90.2
click at [225, 153] on div "AC-G-L1A" at bounding box center [309, 155] width 284 height 16
click at [175, 243] on button "button" at bounding box center [166, 242] width 19 height 12
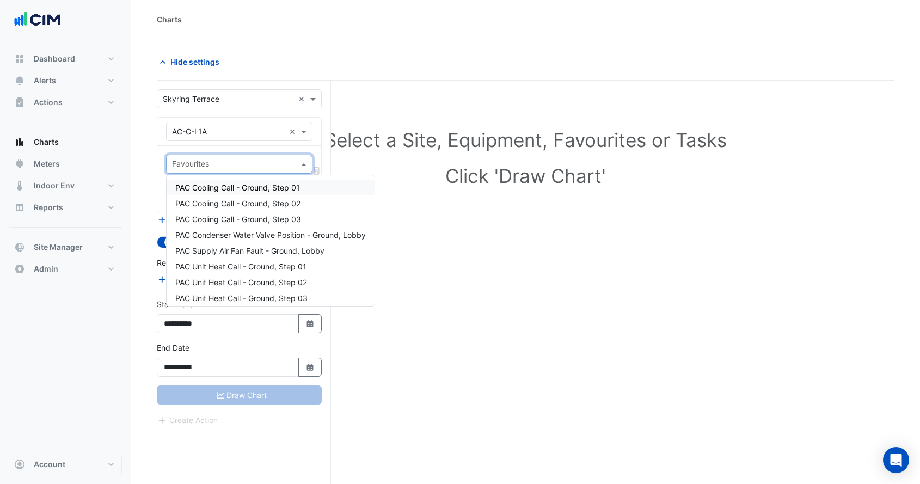
click at [221, 166] on input "text" at bounding box center [233, 165] width 122 height 11
drag, startPoint x: 221, startPoint y: 187, endPoint x: 261, endPoint y: 291, distance: 111.8
click at [221, 187] on span "PAC Cooling Call - Ground, Step 01" at bounding box center [237, 187] width 125 height 9
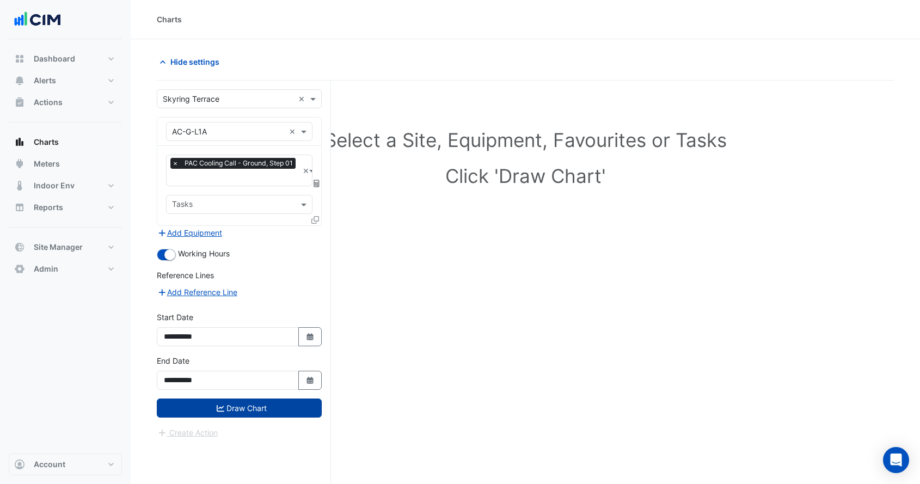
click at [267, 399] on button "Draw Chart" at bounding box center [239, 408] width 165 height 19
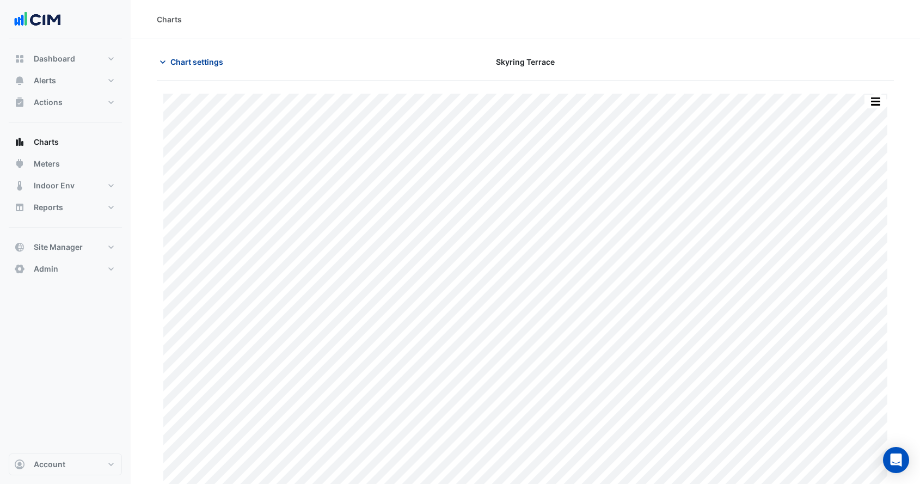
click at [196, 66] on span "Chart settings" at bounding box center [196, 61] width 53 height 11
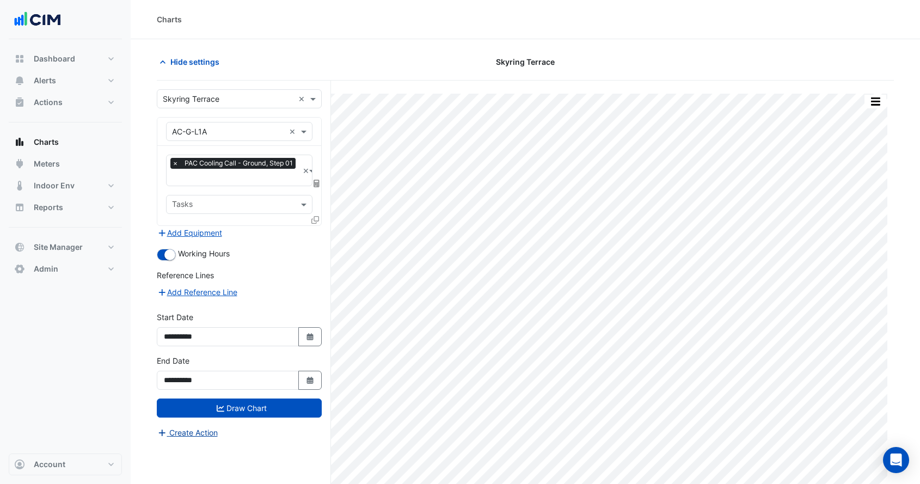
click at [200, 431] on button "Create Action" at bounding box center [188, 432] width 62 height 13
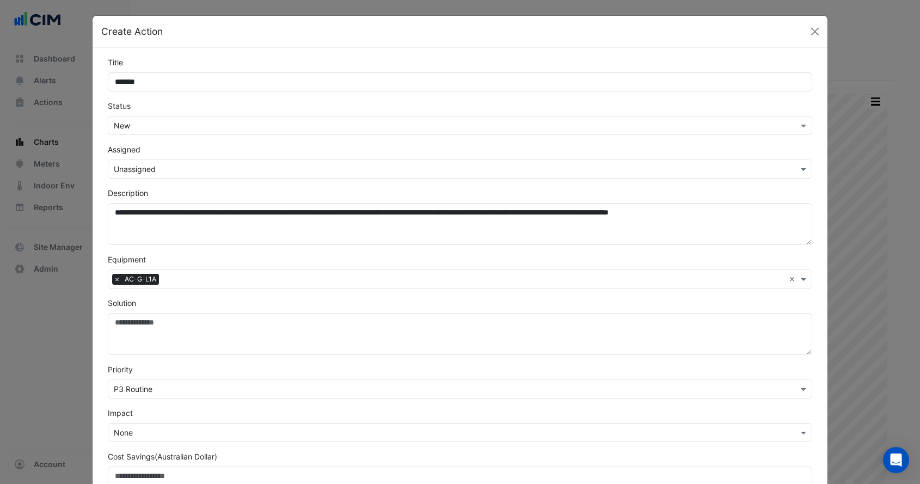
scroll to position [107, 0]
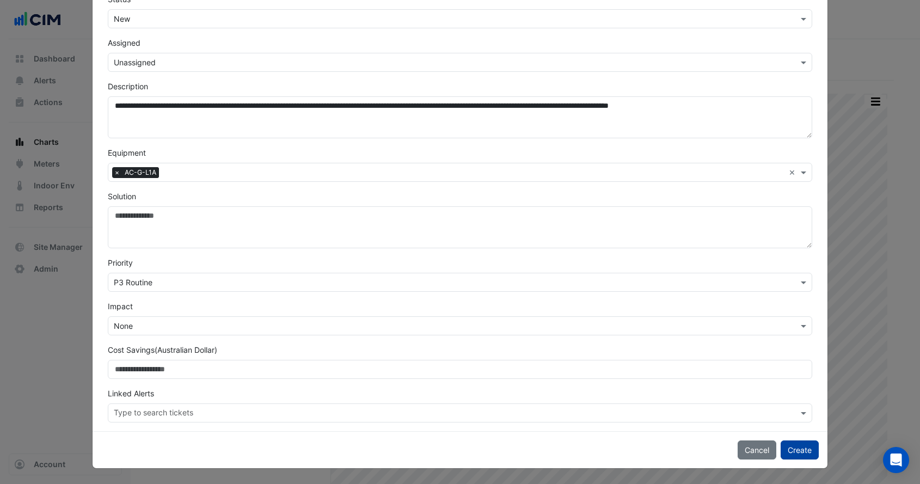
type input "*******"
click at [816, 445] on button "Create" at bounding box center [800, 450] width 38 height 19
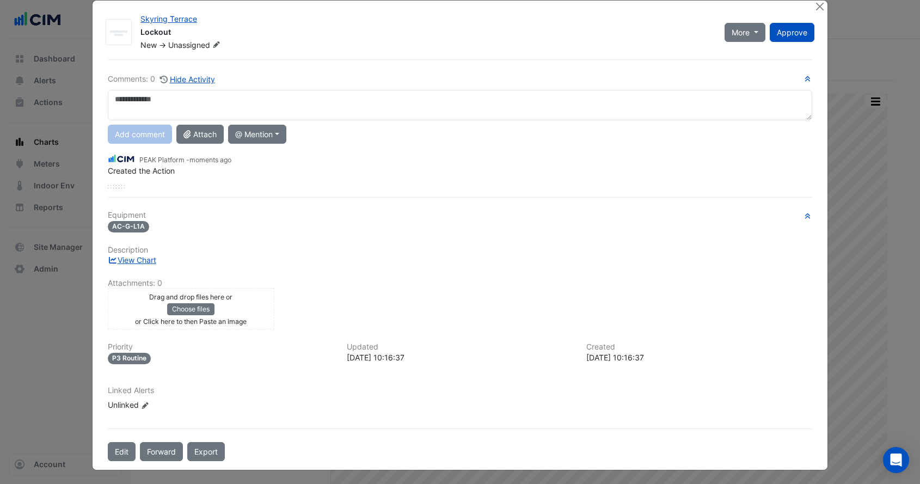
scroll to position [0, 0]
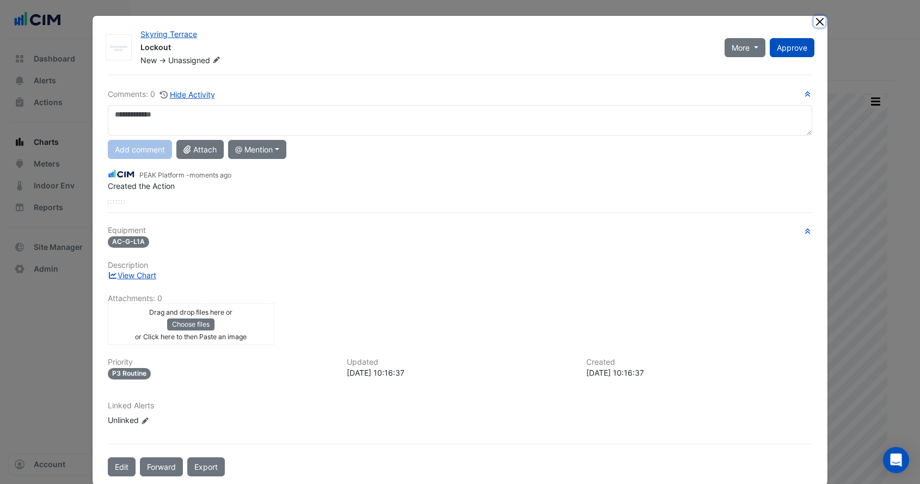
click at [819, 25] on button "Close" at bounding box center [819, 21] width 11 height 11
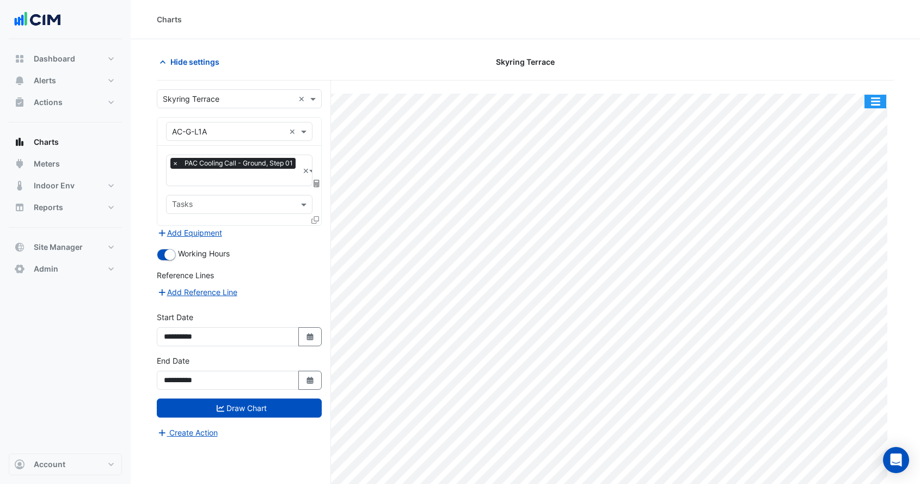
click at [882, 97] on button "button" at bounding box center [876, 102] width 22 height 14
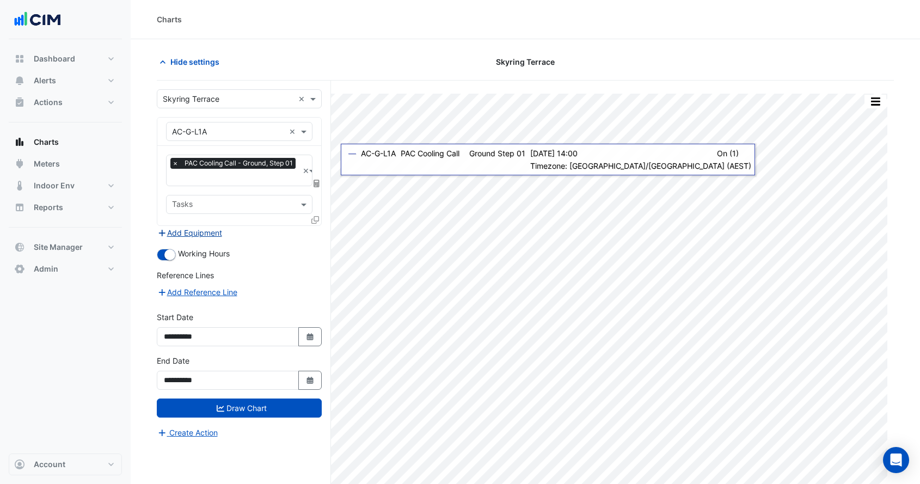
click at [208, 231] on button "Add Equipment" at bounding box center [190, 233] width 66 height 13
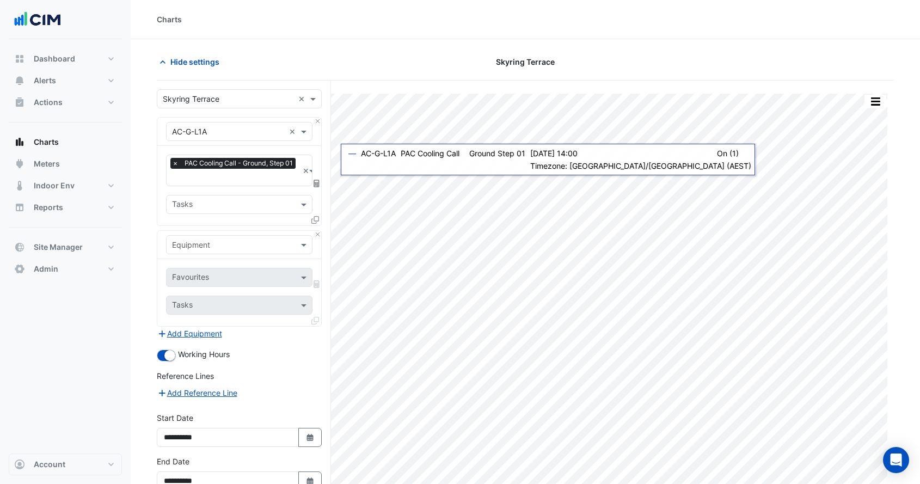
click at [228, 248] on input "text" at bounding box center [228, 245] width 113 height 11
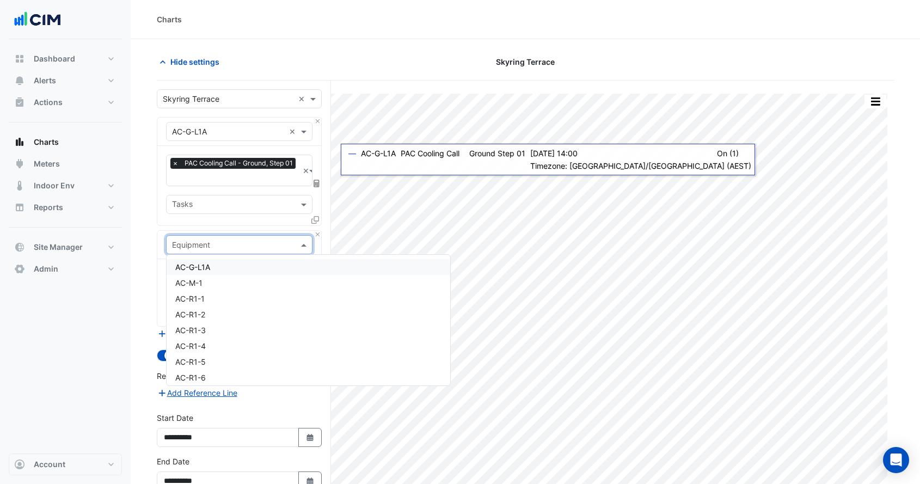
click at [225, 268] on div "AC-G-L1A" at bounding box center [309, 267] width 284 height 16
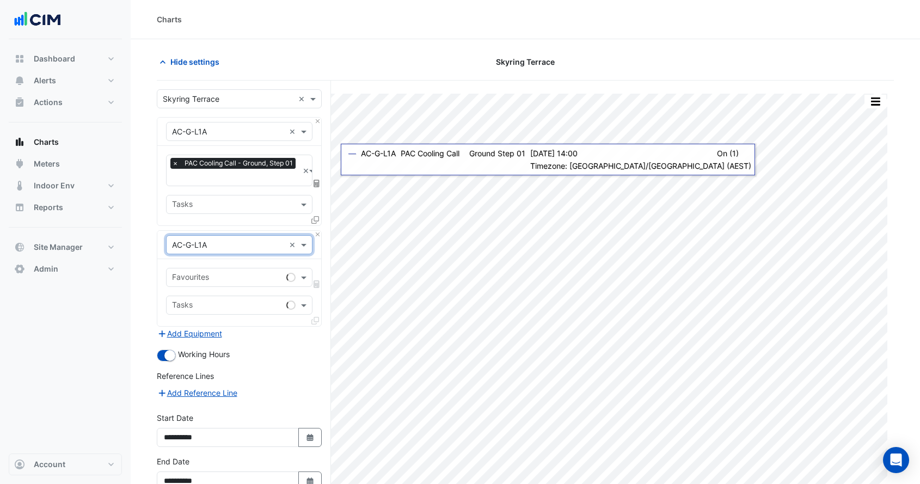
drag, startPoint x: 223, startPoint y: 271, endPoint x: 233, endPoint y: 282, distance: 14.7
click at [223, 273] on input "text" at bounding box center [227, 278] width 110 height 11
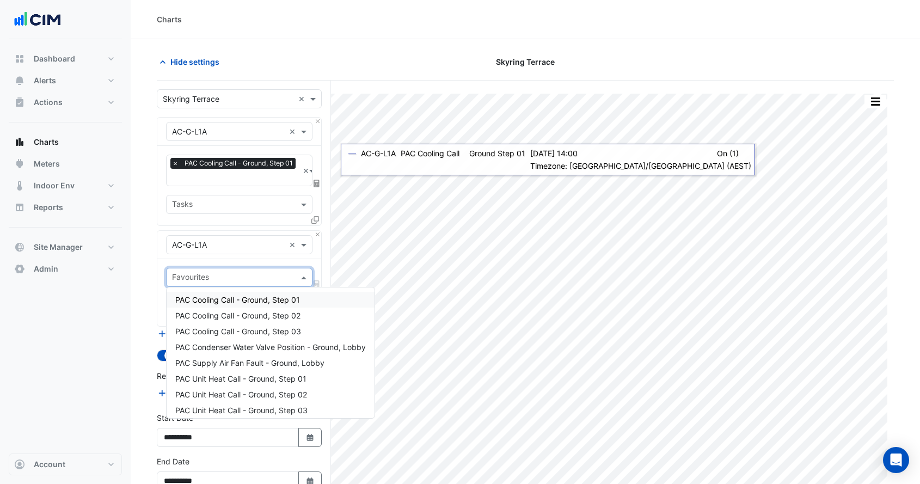
click at [237, 305] on div "PAC Cooling Call - Ground, Step 01" at bounding box center [271, 300] width 208 height 16
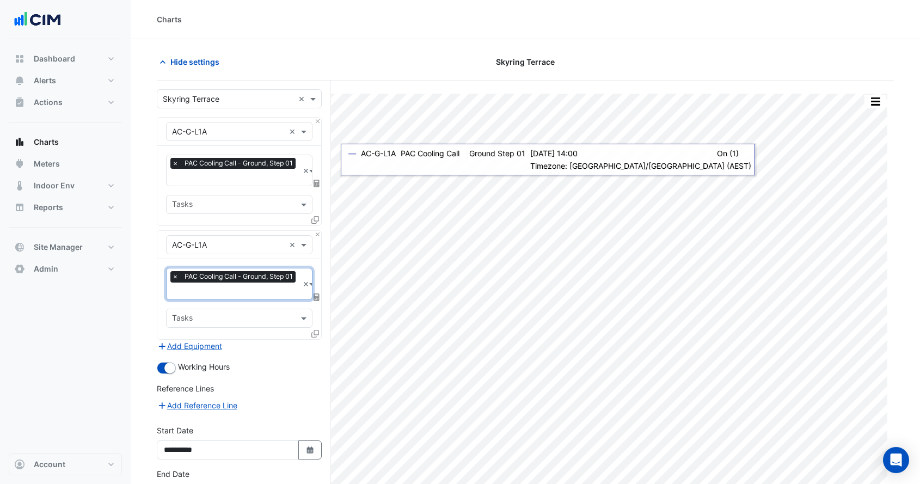
scroll to position [75, 0]
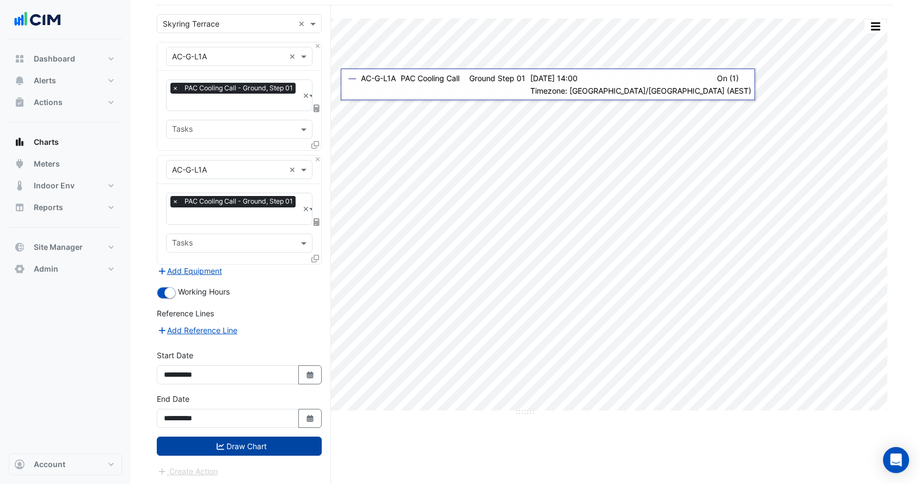
click at [253, 432] on div "**********" at bounding box center [239, 415] width 178 height 44
click at [266, 448] on button "Draw Chart" at bounding box center [239, 446] width 165 height 19
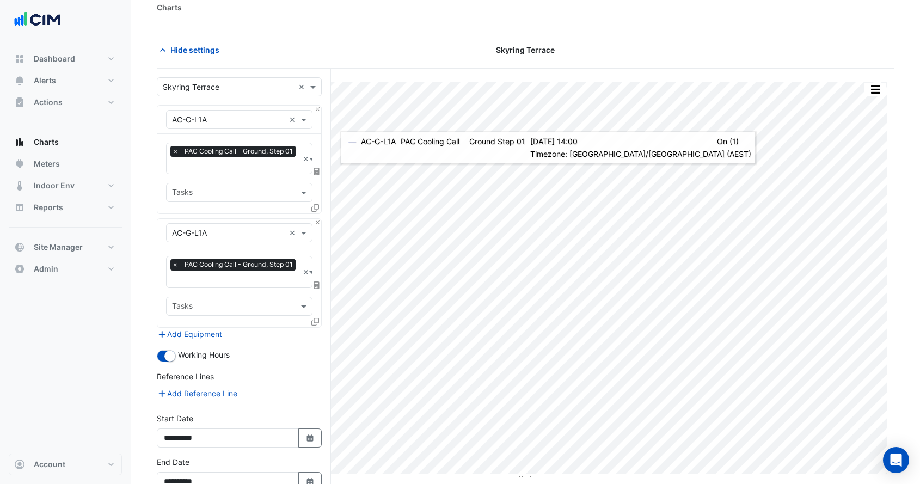
scroll to position [0, 0]
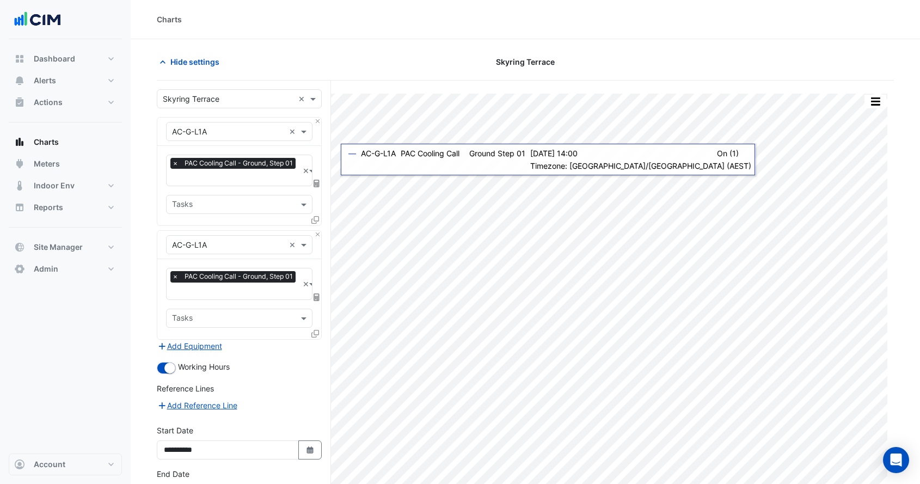
click at [229, 283] on div "× PAC Cooling Call - Ground, Step 01" at bounding box center [234, 278] width 128 height 14
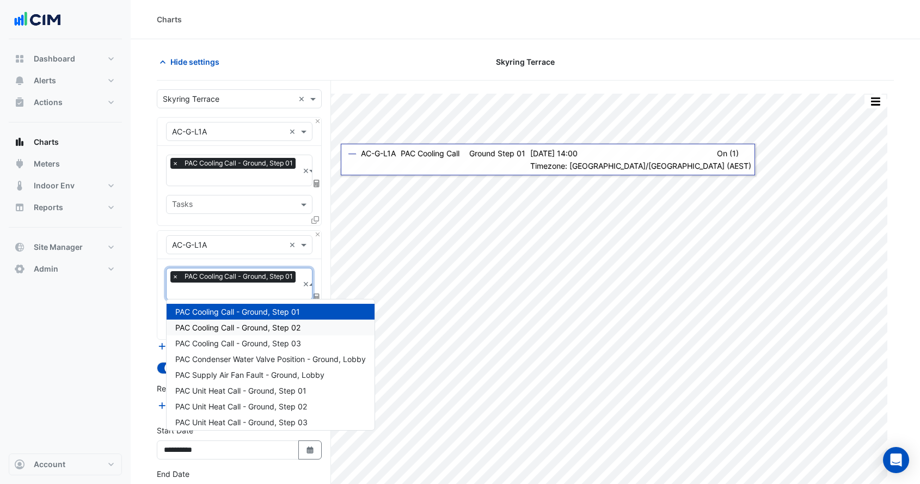
click at [235, 330] on span "PAC Cooling Call - Ground, Step 02" at bounding box center [237, 327] width 125 height 9
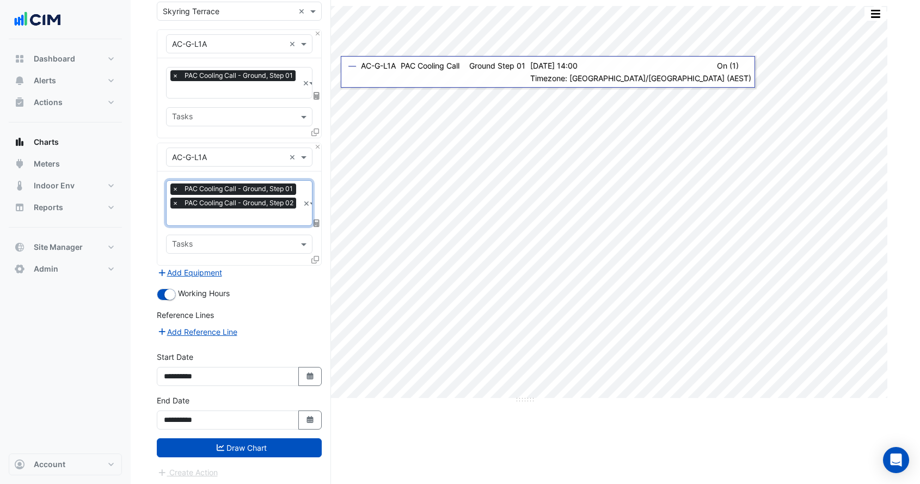
scroll to position [89, 0]
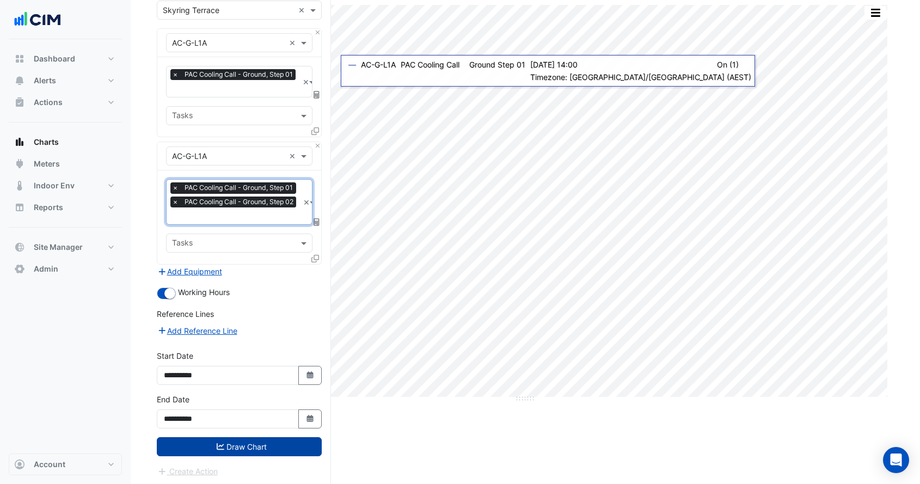
click at [279, 450] on button "Draw Chart" at bounding box center [239, 446] width 165 height 19
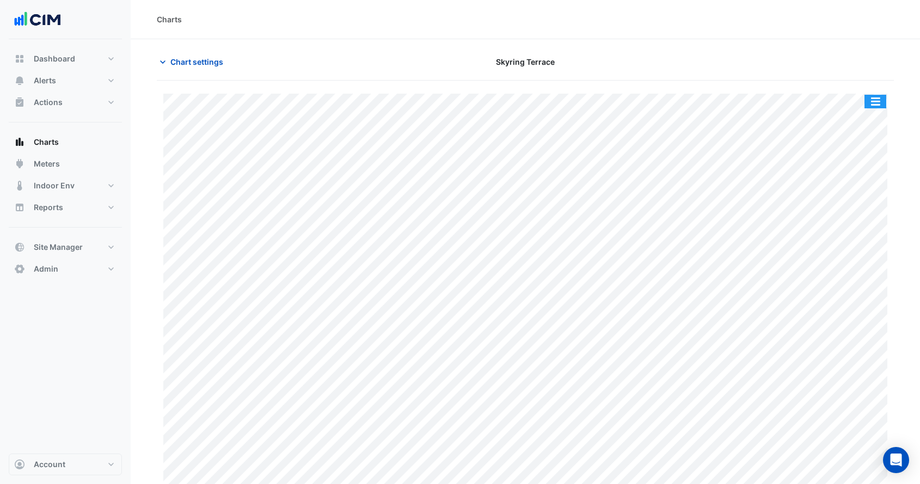
click at [872, 103] on button "button" at bounding box center [876, 102] width 22 height 14
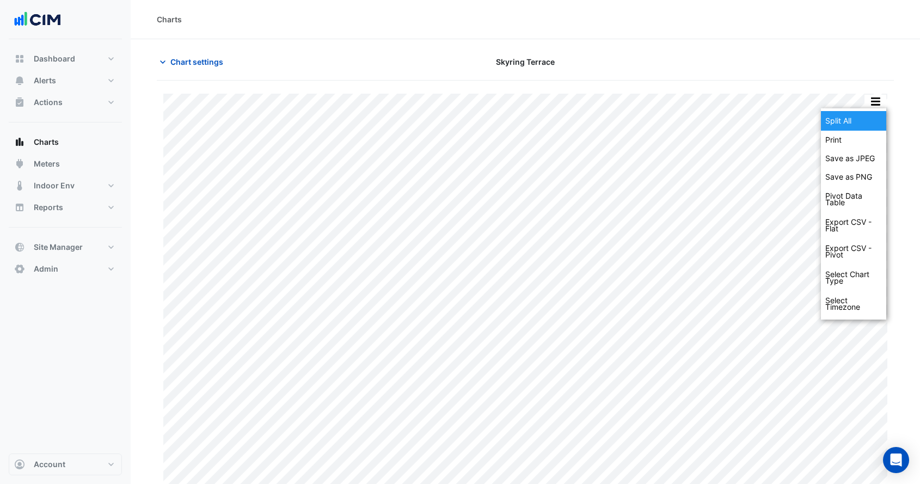
click at [864, 117] on div "Split All" at bounding box center [853, 121] width 65 height 20
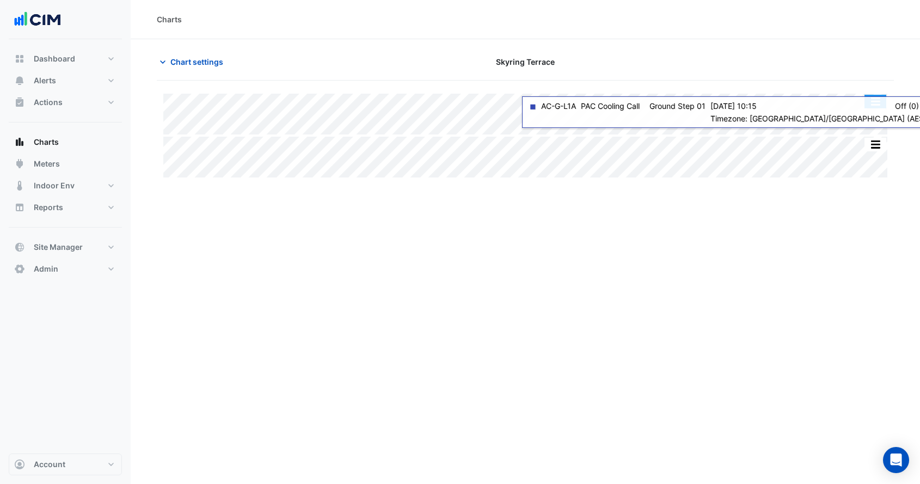
click at [871, 100] on button "button" at bounding box center [876, 102] width 22 height 14
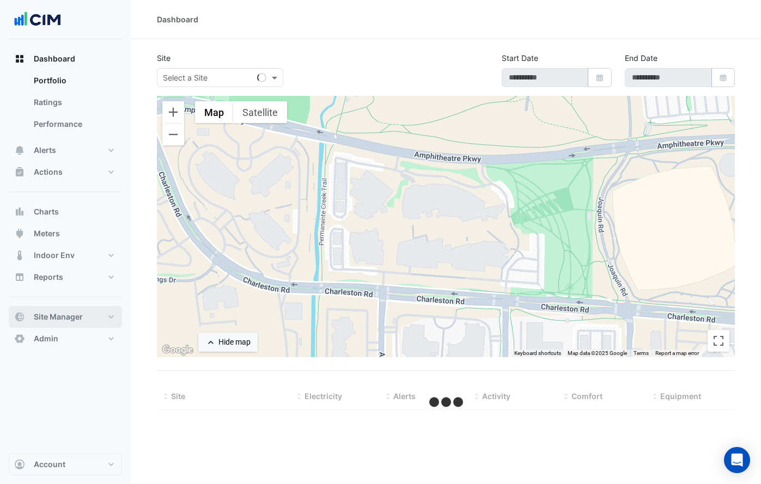
type input "**********"
select select "***"
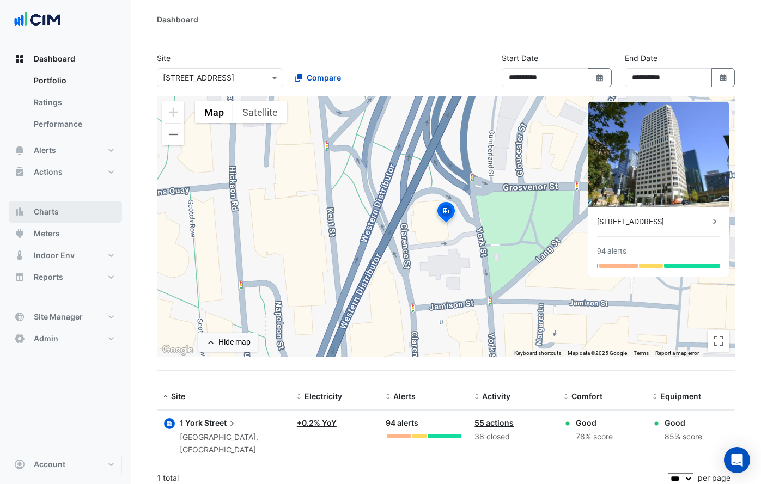
click at [59, 217] on button "Charts" at bounding box center [65, 212] width 113 height 22
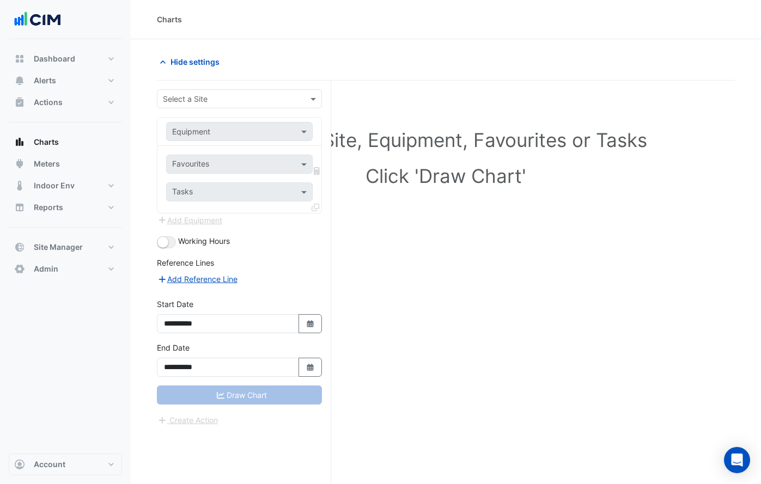
click at [231, 102] on input "text" at bounding box center [228, 99] width 131 height 11
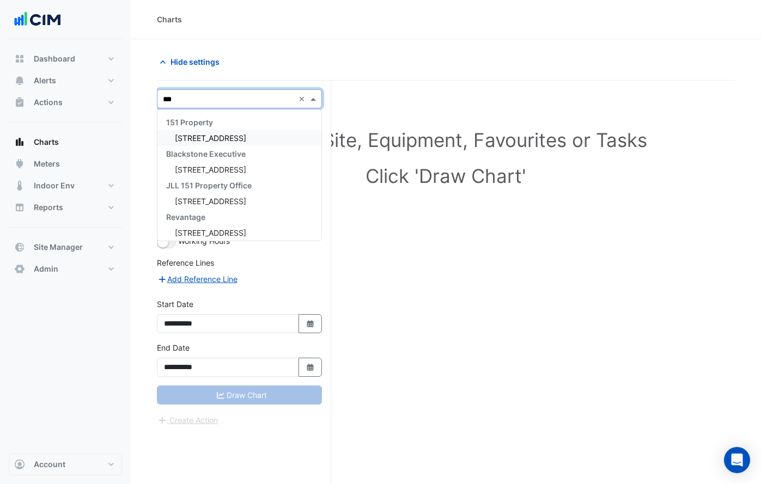
type input "****"
click at [229, 133] on div "[STREET_ADDRESS]" at bounding box center [239, 138] width 164 height 16
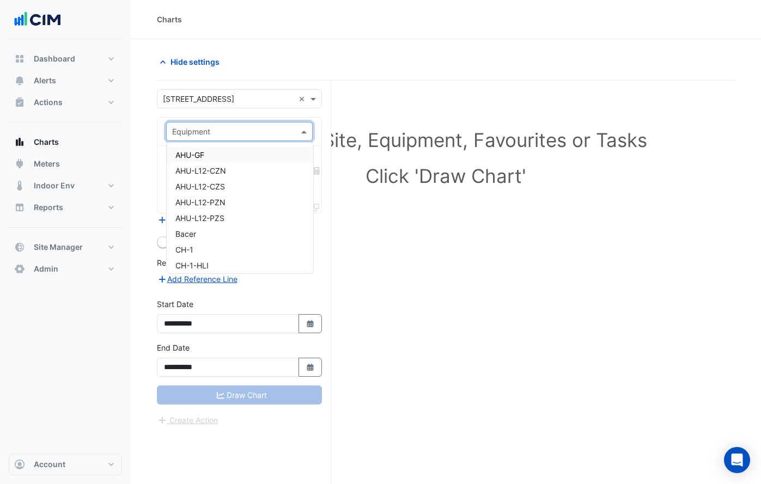
click at [242, 129] on input "text" at bounding box center [228, 131] width 113 height 11
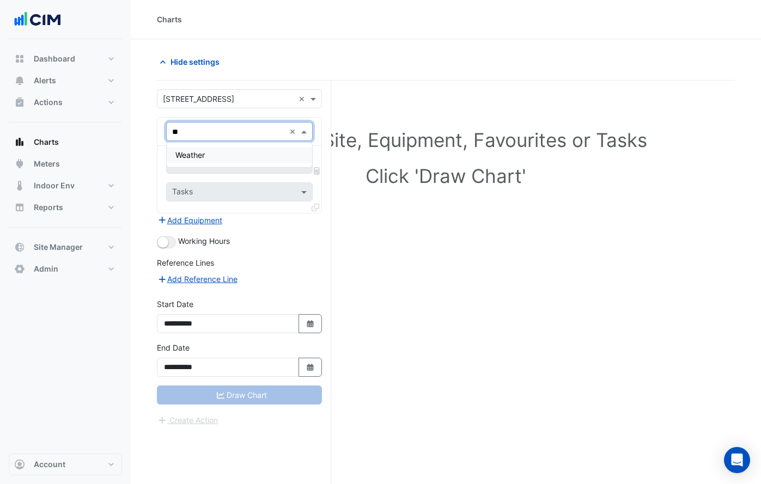
type input "***"
click at [221, 153] on div "Weather" at bounding box center [239, 155] width 145 height 16
click at [223, 160] on input "text" at bounding box center [227, 165] width 110 height 11
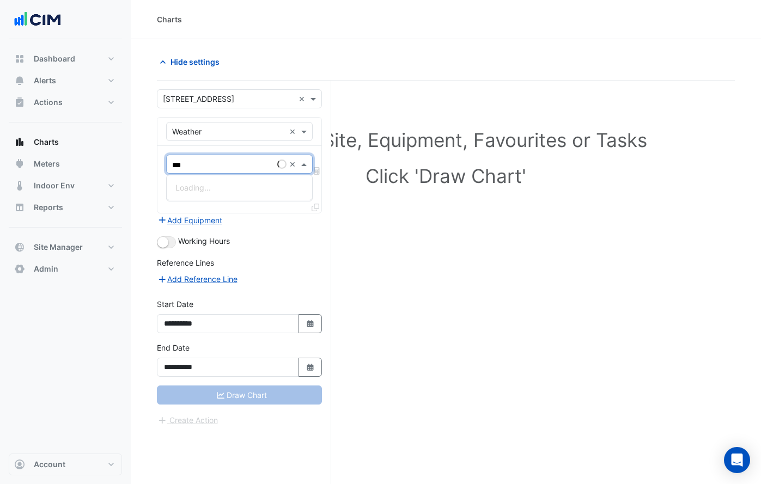
type input "****"
click at [225, 183] on span "Temperature ([PERSON_NAME])" at bounding box center [232, 187] width 115 height 9
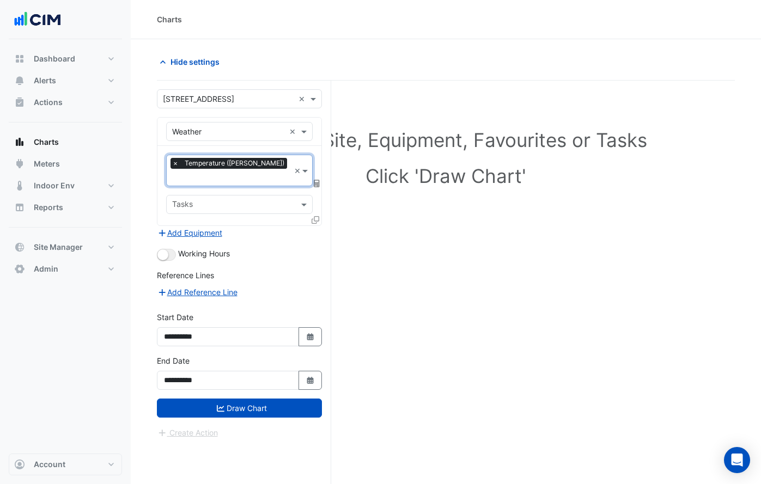
click at [317, 180] on icon at bounding box center [317, 184] width 6 height 8
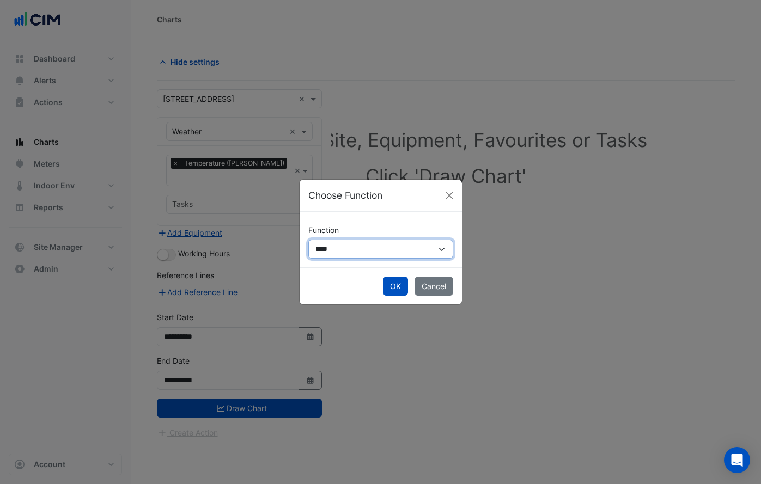
click at [349, 246] on select "**********" at bounding box center [380, 249] width 145 height 19
select select "******"
click at [308, 240] on select "**********" at bounding box center [380, 249] width 145 height 19
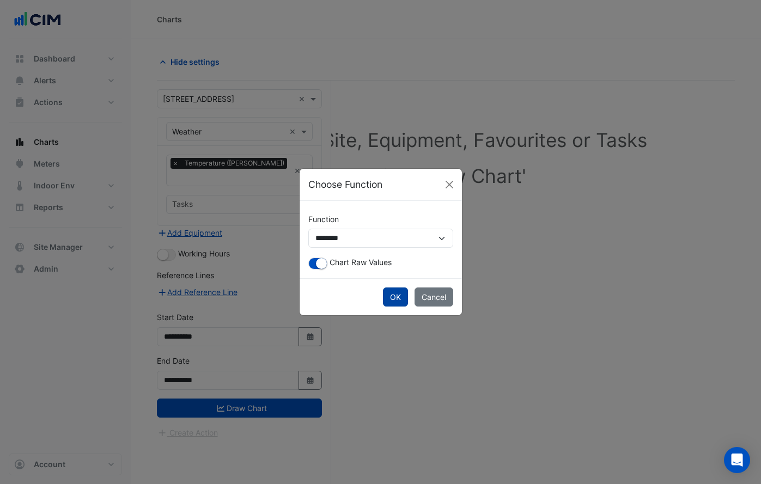
click at [397, 296] on button "OK" at bounding box center [395, 297] width 25 height 19
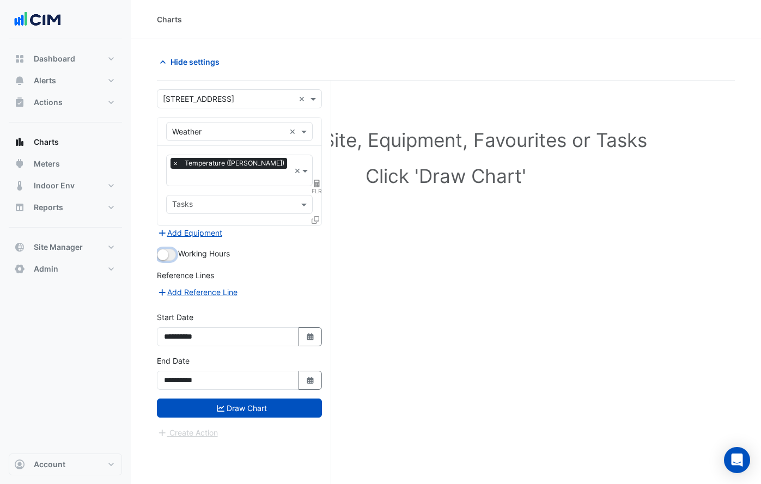
click at [169, 249] on button "button" at bounding box center [166, 255] width 19 height 12
click at [203, 227] on button "Add Equipment" at bounding box center [190, 233] width 66 height 13
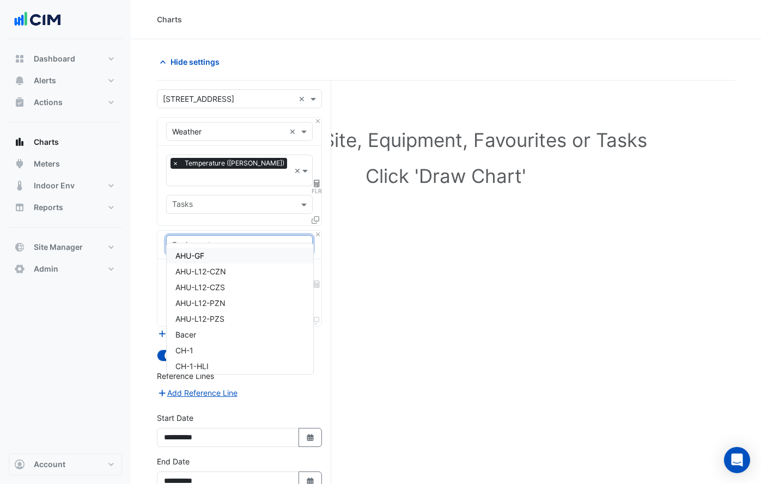
click at [221, 240] on input "text" at bounding box center [228, 245] width 113 height 11
click at [217, 344] on div "CH-1" at bounding box center [240, 351] width 147 height 16
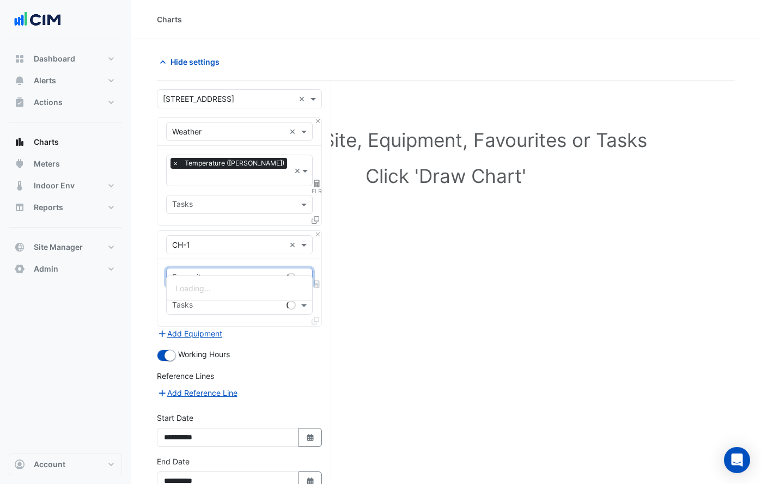
click at [219, 273] on input "text" at bounding box center [227, 278] width 110 height 11
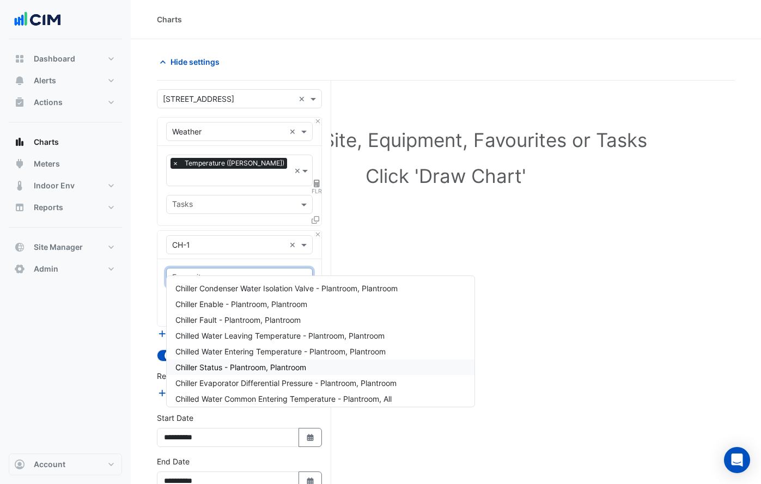
click at [232, 365] on span "Chiller Status - Plantroom, Plantroom" at bounding box center [240, 367] width 131 height 9
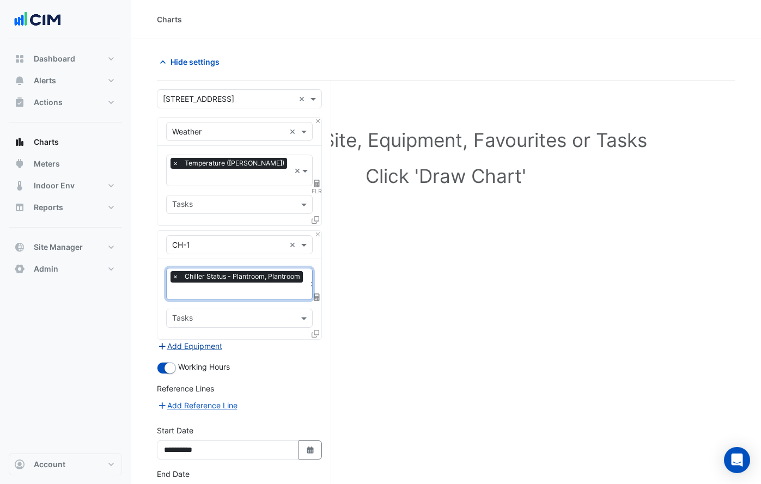
click at [203, 340] on button "Add Equipment" at bounding box center [190, 346] width 66 height 13
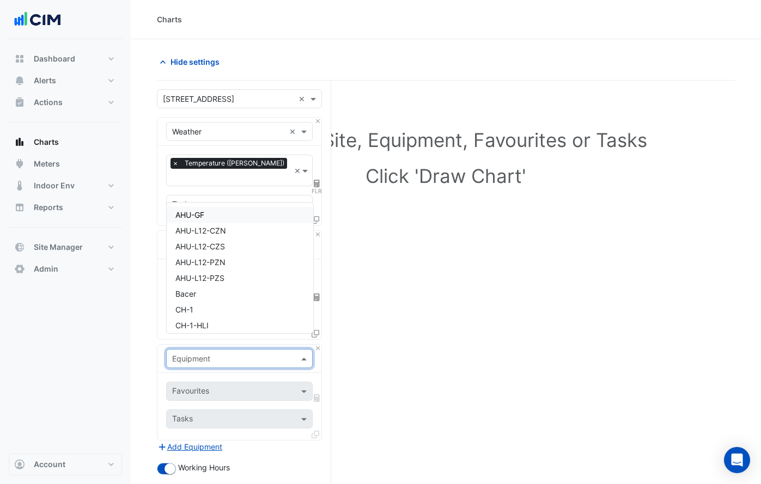
click at [206, 353] on div "Equipment" at bounding box center [191, 358] width 38 height 11
click at [202, 297] on div "CH-2" at bounding box center [240, 294] width 147 height 16
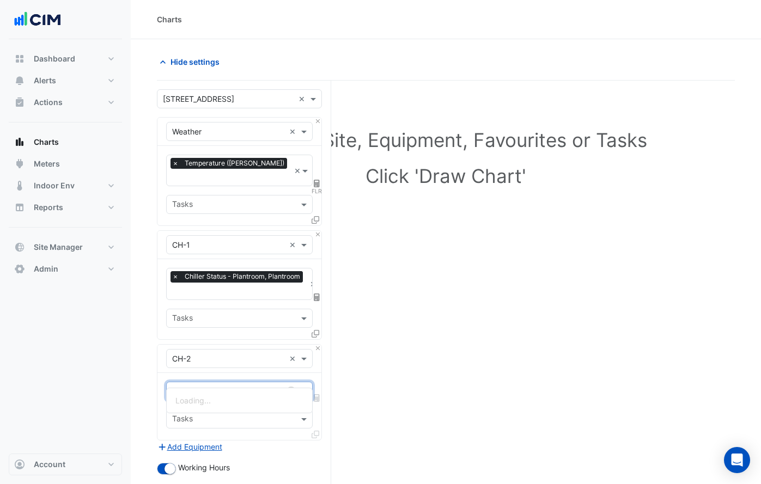
click at [214, 387] on input "text" at bounding box center [227, 392] width 110 height 11
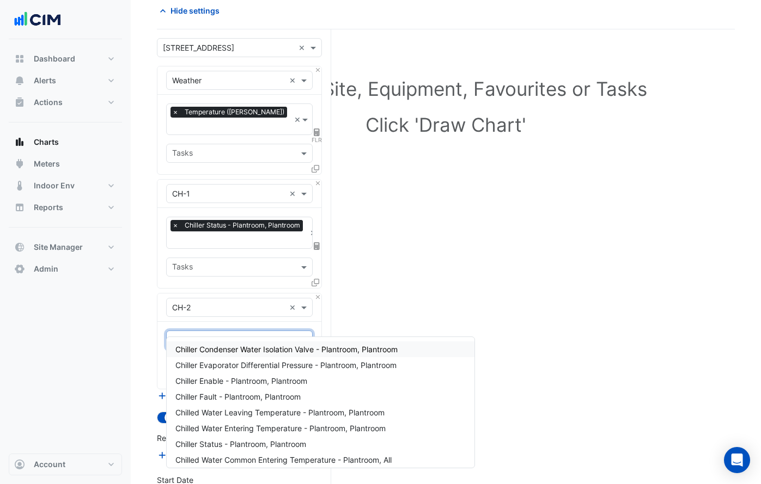
scroll to position [60, 0]
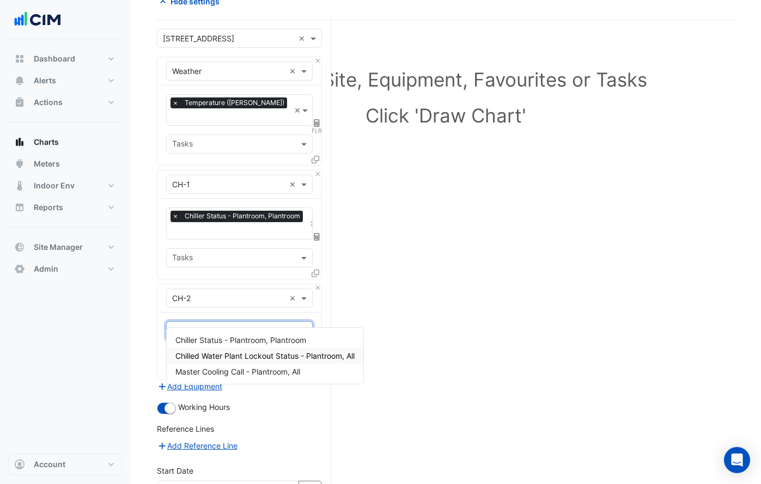
type input "****"
click at [221, 342] on span "Chiller Status - Plantroom, Plantroom" at bounding box center [240, 340] width 131 height 9
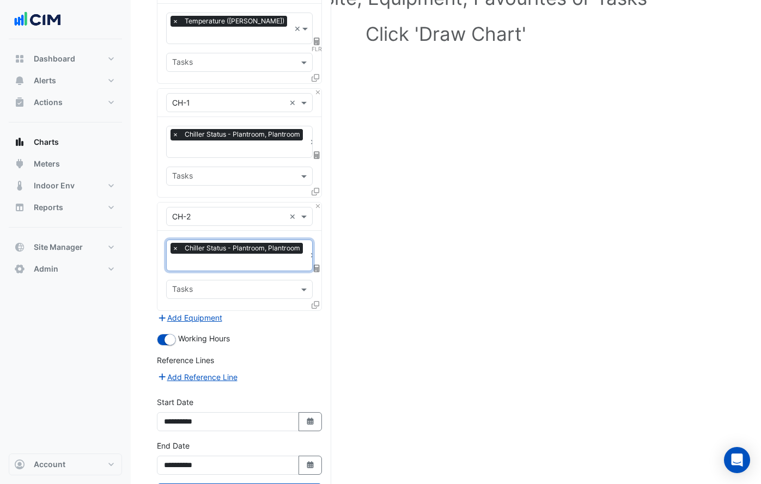
scroll to position [174, 0]
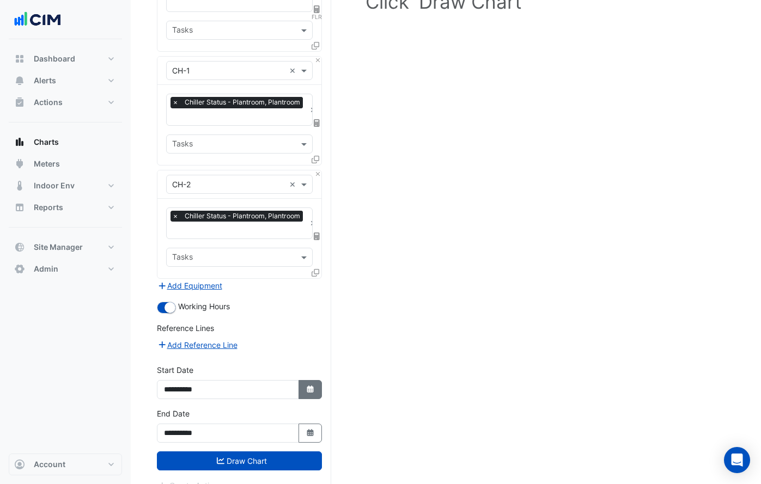
click at [304, 380] on button "Select Date" at bounding box center [310, 389] width 24 height 19
select select "*"
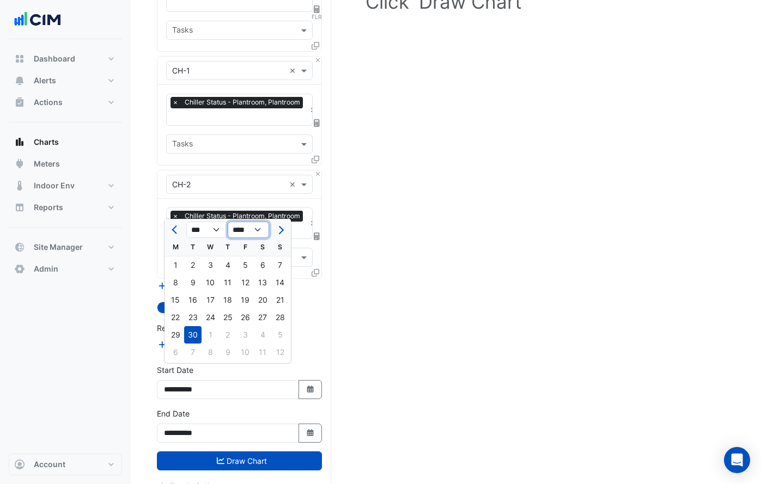
click at [259, 232] on select "**** **** **** **** **** **** **** **** **** **** ****" at bounding box center [248, 230] width 41 height 16
select select "****"
click at [228, 222] on select "**** **** **** **** **** **** **** **** **** **** ****" at bounding box center [248, 230] width 41 height 16
click at [192, 347] on div "1" at bounding box center [192, 352] width 17 height 17
type input "**********"
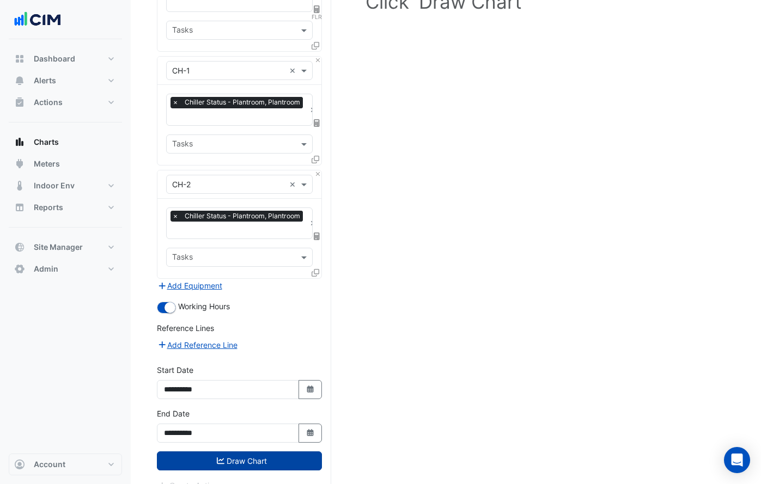
click at [249, 452] on button "Draw Chart" at bounding box center [239, 461] width 165 height 19
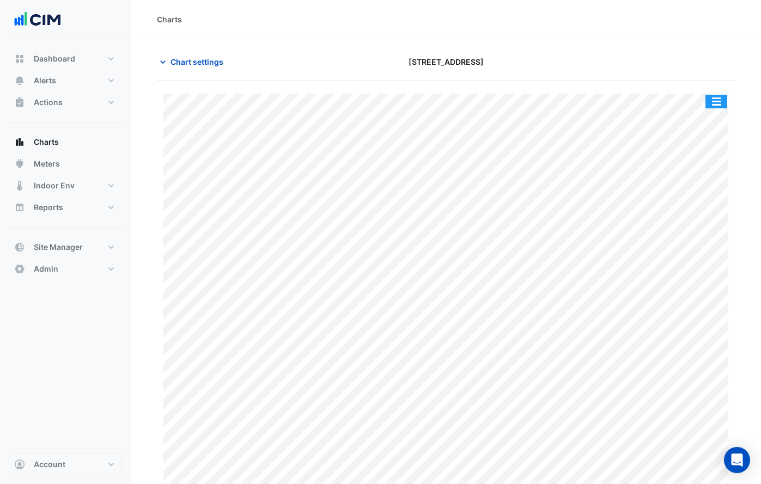
click at [716, 103] on button "button" at bounding box center [716, 102] width 22 height 14
click at [717, 99] on button "button" at bounding box center [716, 102] width 22 height 14
click at [719, 101] on button "button" at bounding box center [716, 102] width 22 height 14
click at [666, 82] on div "Print Save as JPEG Save as PNG — Weather Temperature (Celcius) Sat 29-Mar-2025 …" at bounding box center [446, 378] width 578 height 594
click at [711, 98] on button "button" at bounding box center [716, 102] width 22 height 14
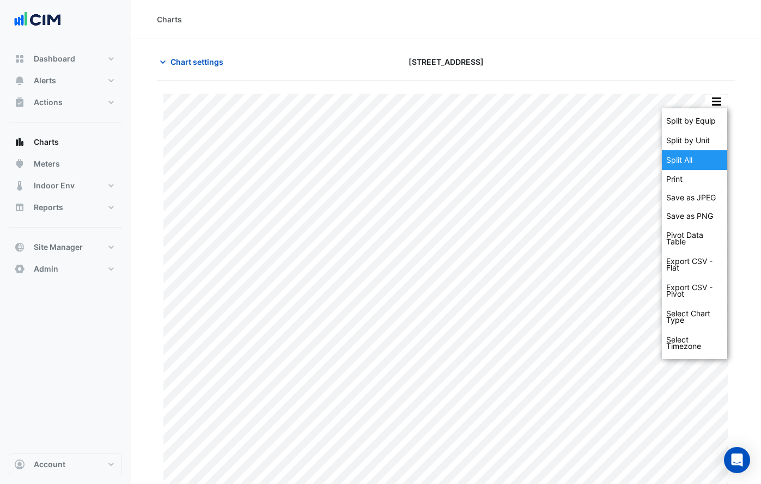
click at [700, 151] on div "Split All" at bounding box center [694, 160] width 65 height 20
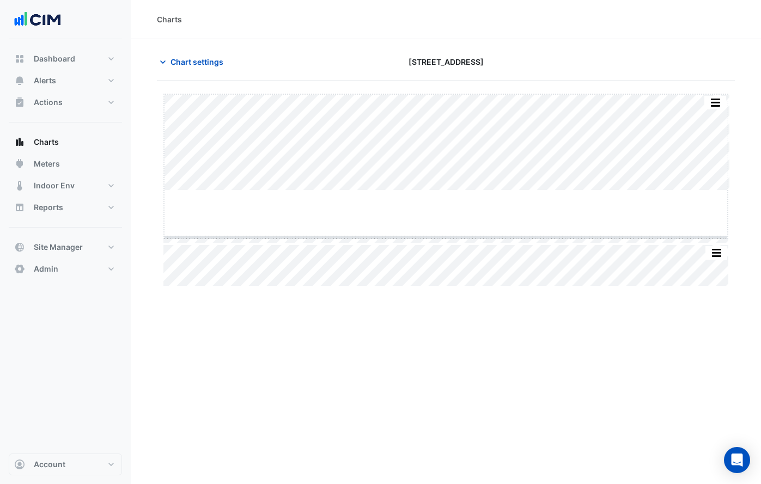
drag, startPoint x: 446, startPoint y: 190, endPoint x: 449, endPoint y: 237, distance: 47.0
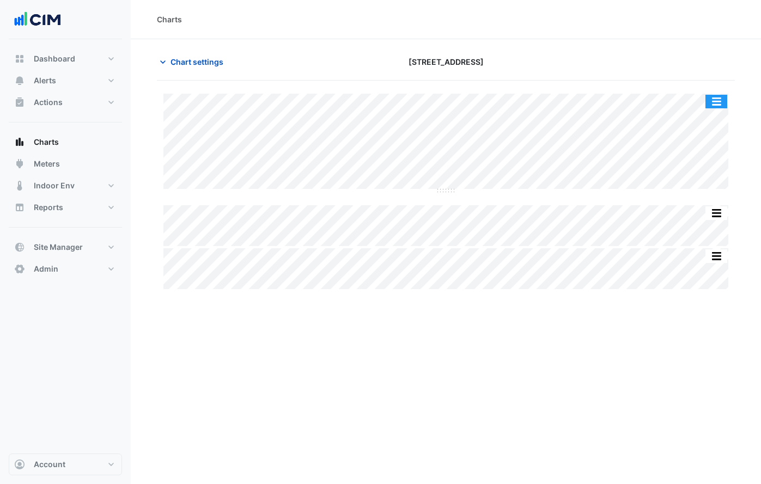
click at [719, 97] on button "button" at bounding box center [716, 102] width 22 height 14
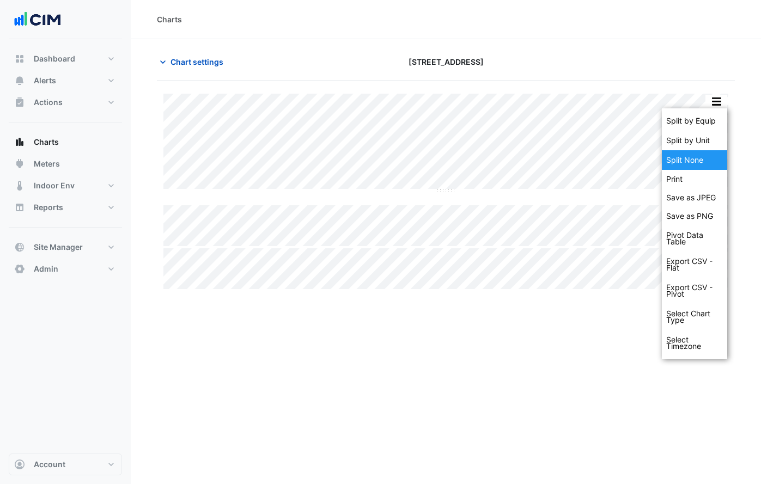
click at [705, 155] on div "Split None" at bounding box center [694, 160] width 65 height 20
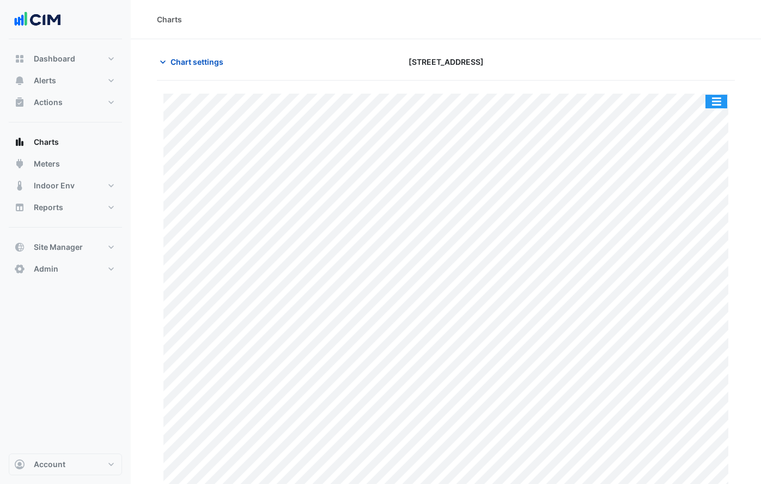
click at [717, 103] on button "button" at bounding box center [716, 102] width 22 height 14
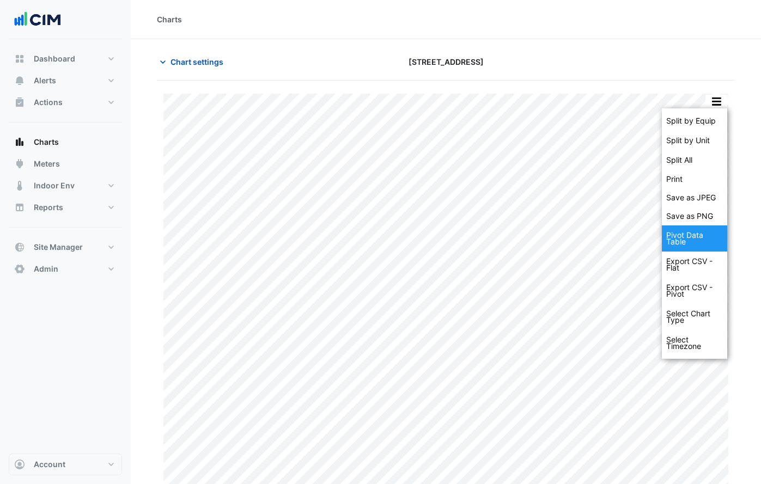
click at [687, 243] on div "Pivot Data Table" at bounding box center [694, 238] width 65 height 26
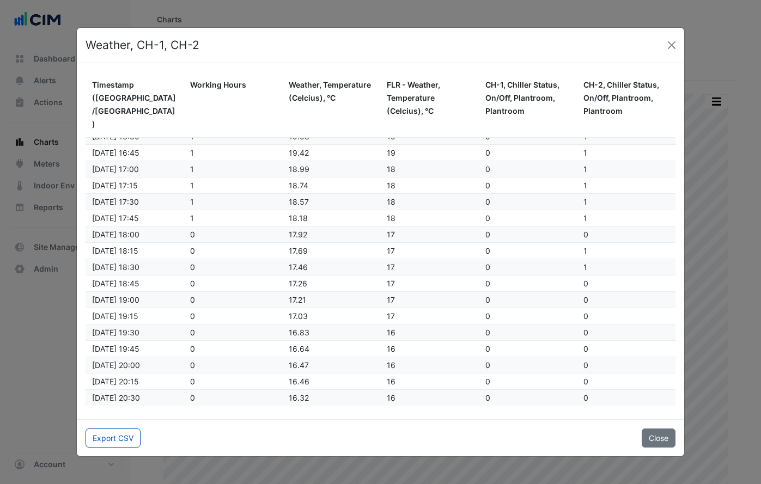
scroll to position [1214, 0]
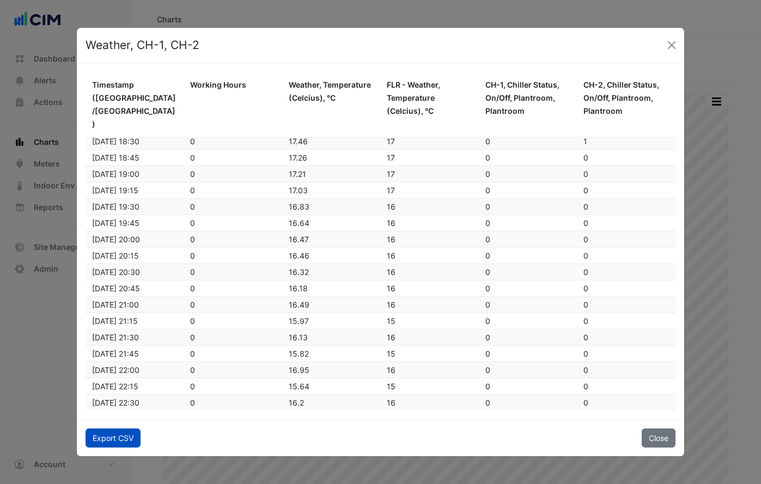
click at [120, 434] on button "Export CSV" at bounding box center [113, 438] width 55 height 19
click at [670, 46] on button "Close" at bounding box center [671, 45] width 16 height 16
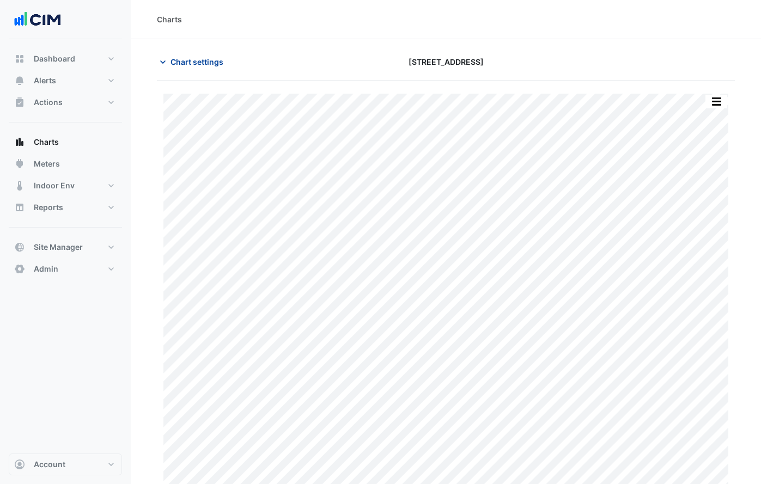
click at [202, 69] on button "Chart settings" at bounding box center [194, 61] width 74 height 19
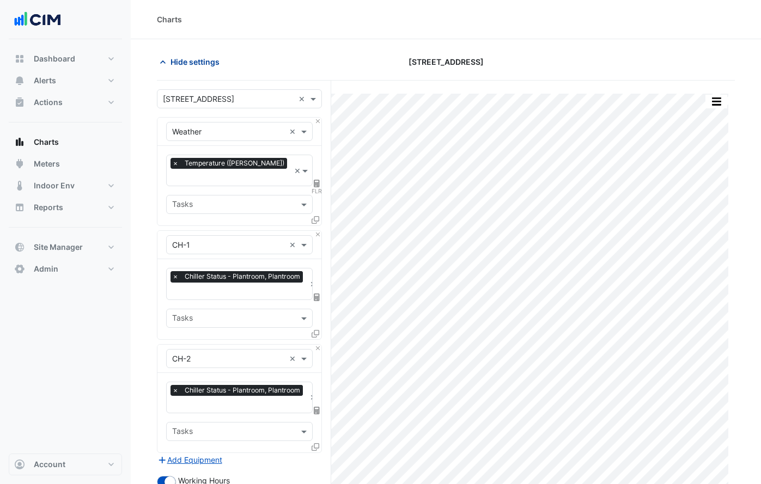
click at [202, 69] on button "Hide settings" at bounding box center [192, 61] width 70 height 19
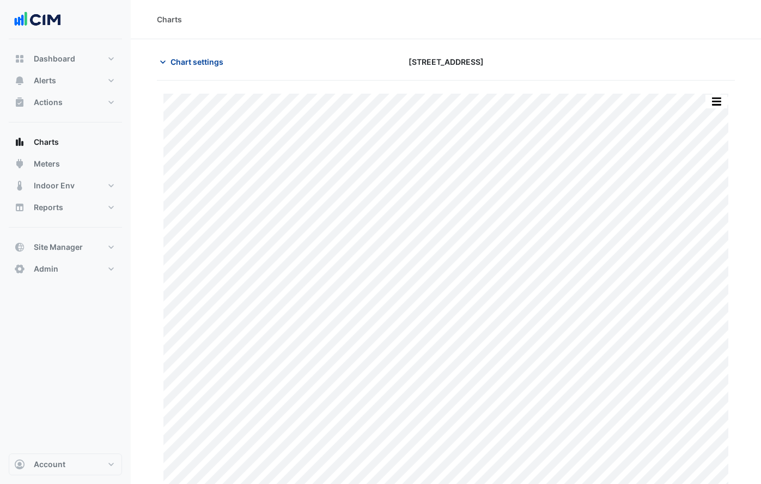
click at [202, 69] on button "Chart settings" at bounding box center [194, 61] width 74 height 19
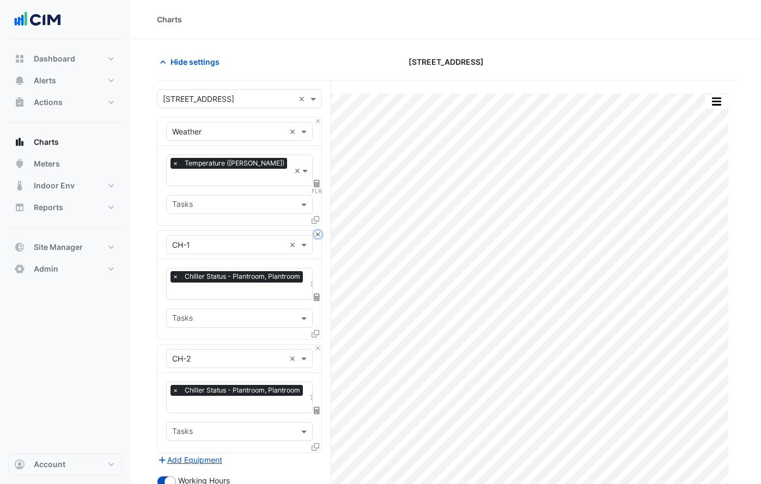
click at [315, 231] on button "Close" at bounding box center [317, 234] width 7 height 7
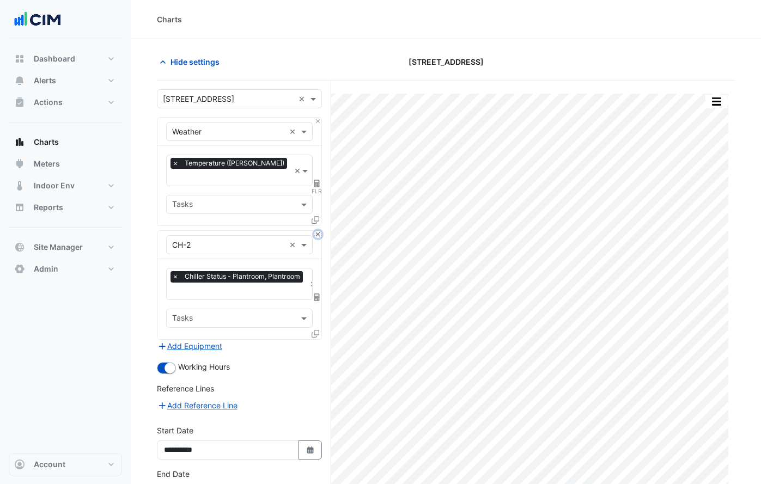
click at [315, 231] on button "Close" at bounding box center [317, 234] width 7 height 7
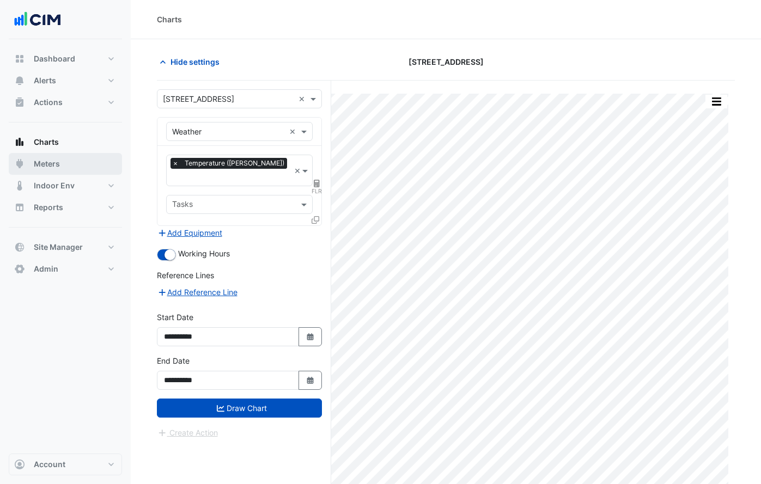
click at [66, 163] on button "Meters" at bounding box center [65, 164] width 113 height 22
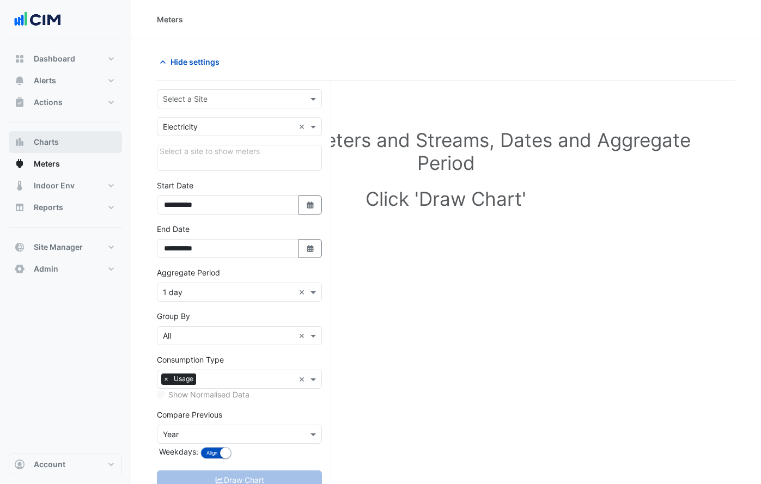
click at [66, 144] on button "Charts" at bounding box center [65, 142] width 113 height 22
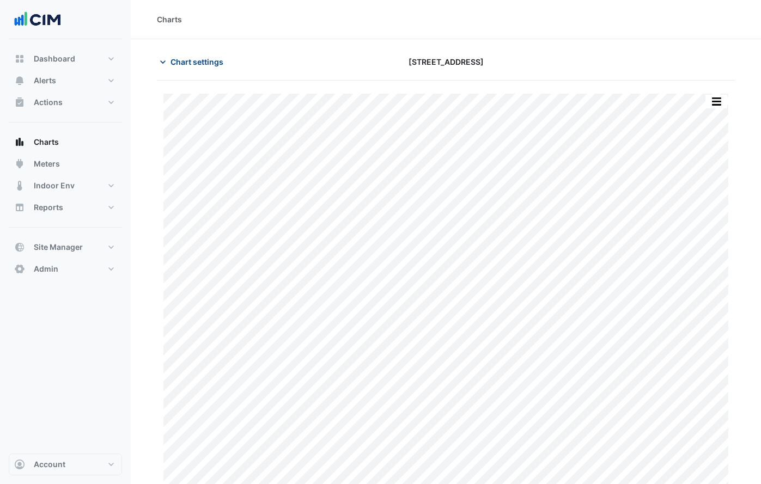
click at [192, 70] on button "Chart settings" at bounding box center [194, 61] width 74 height 19
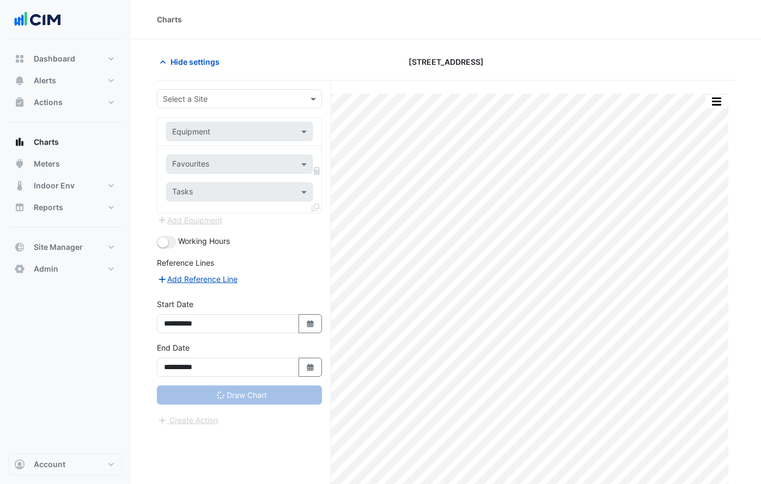
scroll to position [1, 0]
type input "**********"
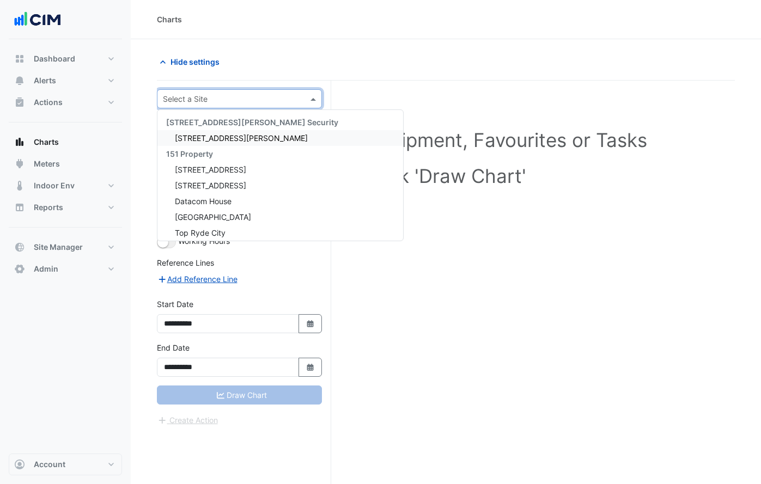
click at [233, 102] on input "text" at bounding box center [228, 99] width 131 height 11
click at [229, 170] on div "[STREET_ADDRESS]" at bounding box center [280, 170] width 246 height 16
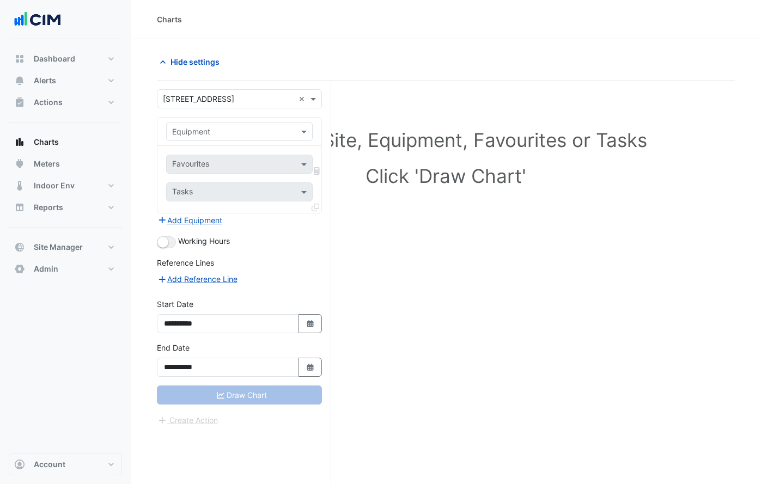
click at [233, 84] on div "**********" at bounding box center [244, 303] width 174 height 445
click at [312, 363] on fa-icon "Select Date" at bounding box center [311, 367] width 10 height 9
select select "**"
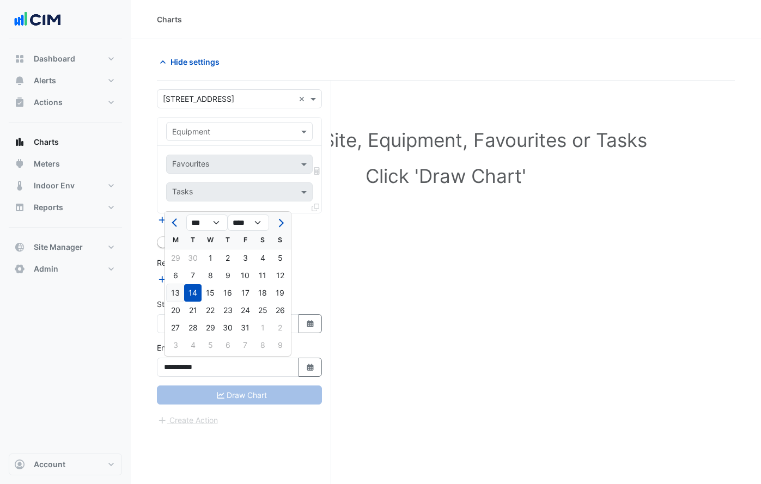
click at [178, 294] on div "13" at bounding box center [175, 292] width 17 height 17
type input "**********"
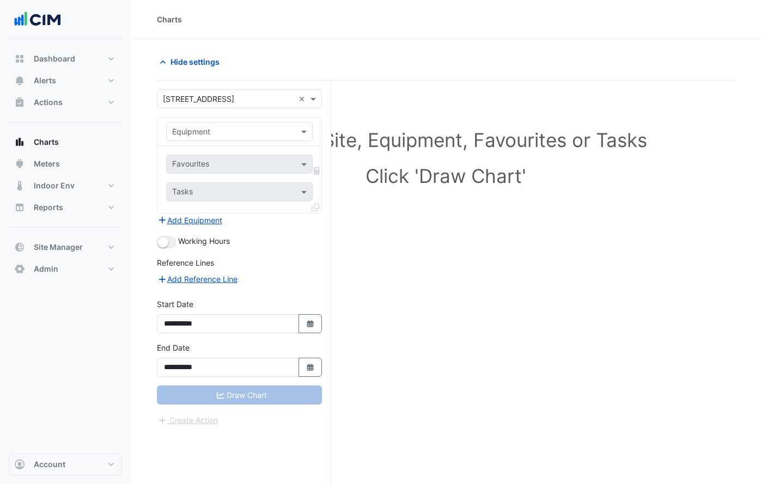
click at [224, 135] on input "text" at bounding box center [228, 131] width 113 height 11
type input "***"
click at [222, 154] on div "Weather" at bounding box center [239, 155] width 145 height 16
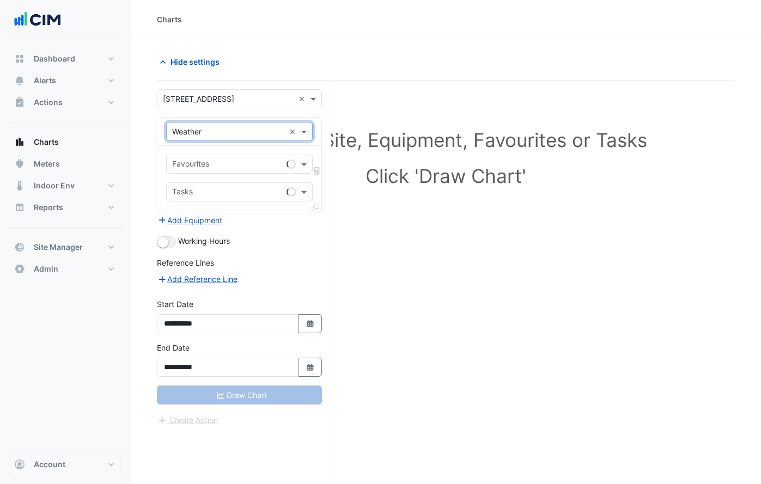
click at [218, 164] on input "text" at bounding box center [227, 165] width 110 height 11
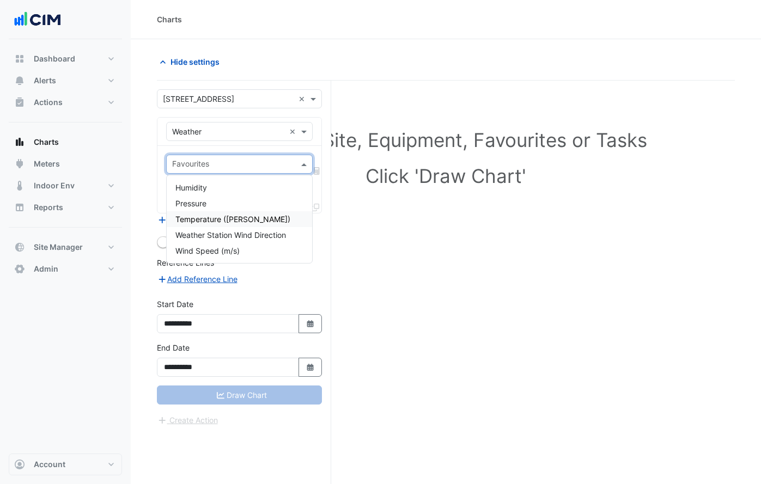
click at [225, 212] on div "Temperature ([PERSON_NAME])" at bounding box center [239, 219] width 145 height 16
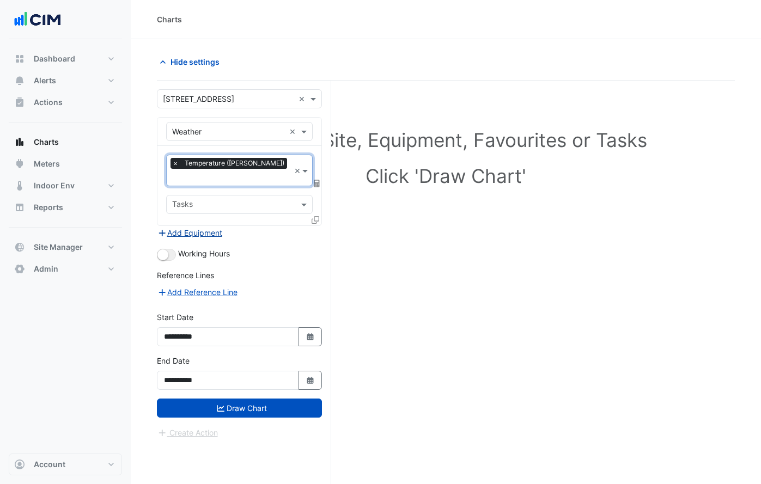
click at [209, 227] on button "Add Equipment" at bounding box center [190, 233] width 66 height 13
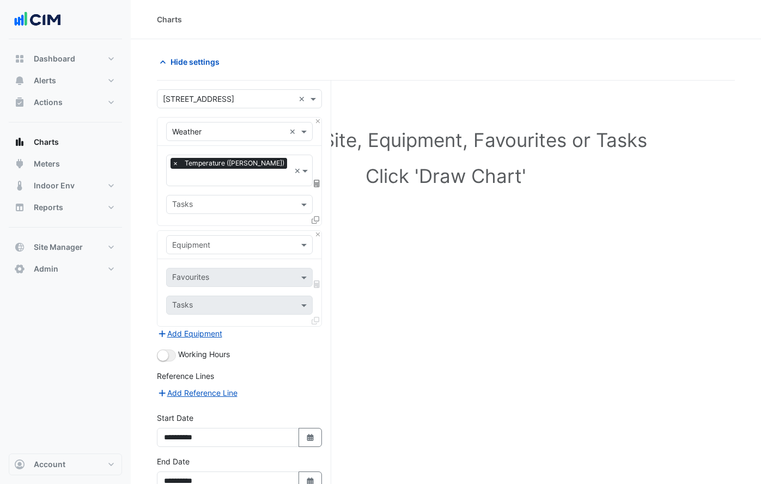
click at [218, 239] on div "Equipment" at bounding box center [239, 244] width 147 height 19
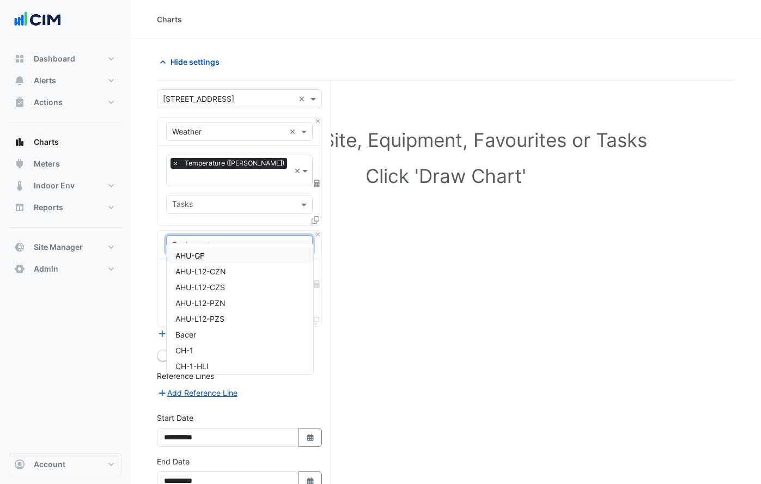
click at [212, 254] on div "AHU-GF" at bounding box center [240, 256] width 147 height 16
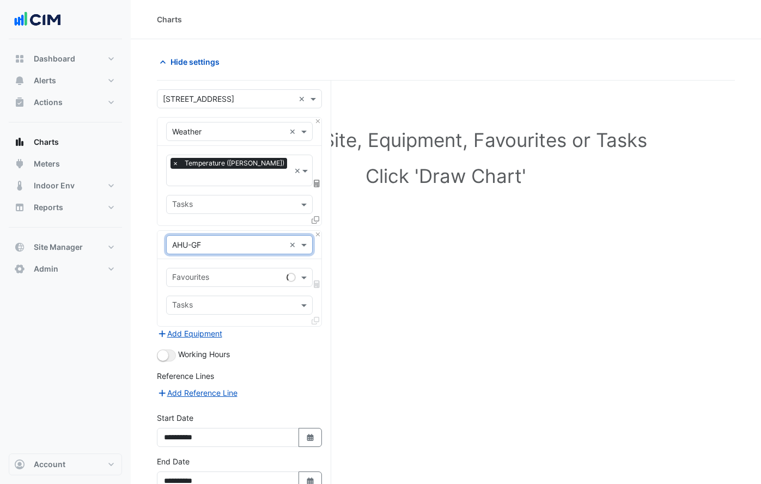
click at [212, 273] on input "text" at bounding box center [227, 278] width 110 height 11
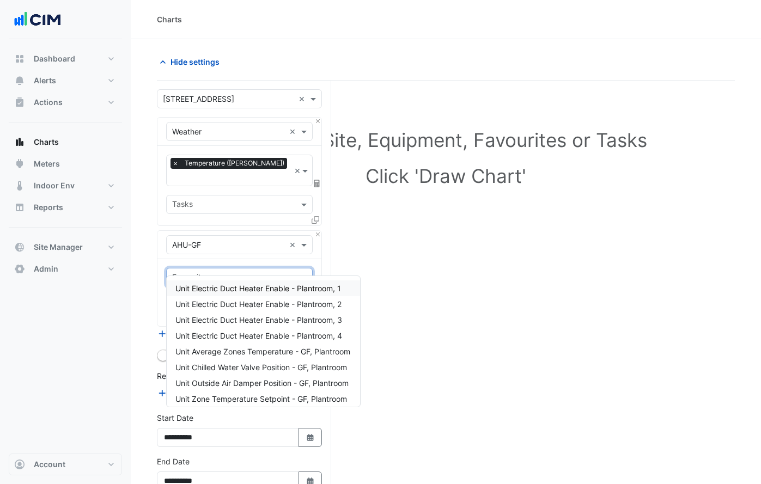
click at [222, 288] on span "Unit Electric Duct Heater Enable - Plantroom, 1" at bounding box center [258, 288] width 166 height 9
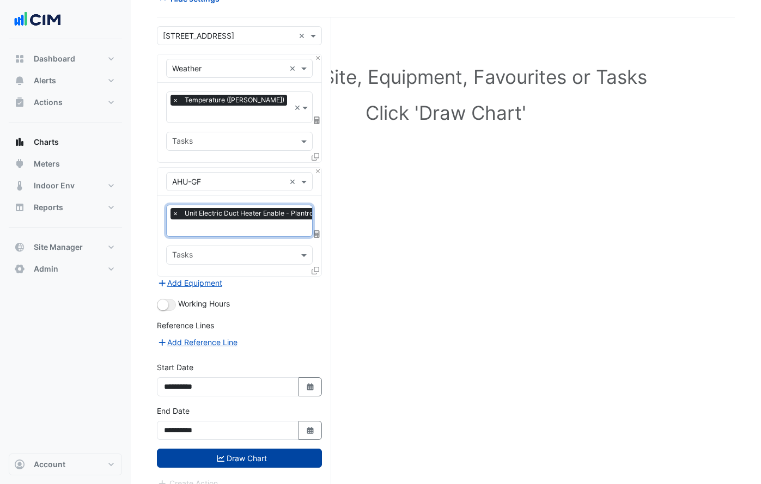
click at [257, 450] on button "Draw Chart" at bounding box center [239, 458] width 165 height 19
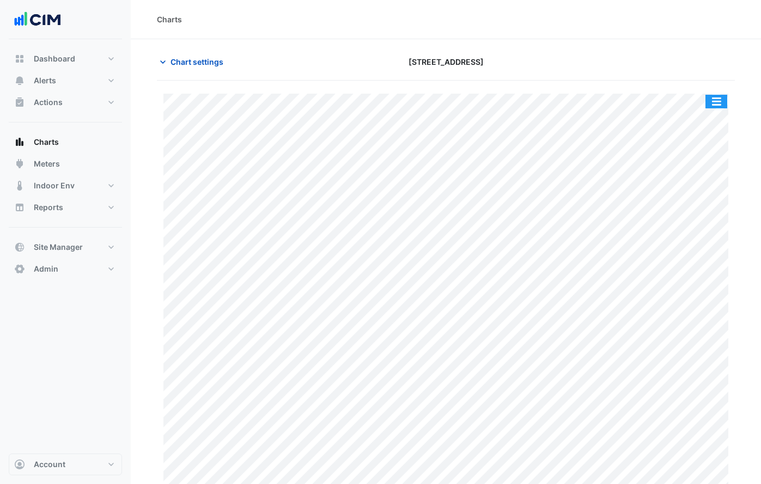
click at [720, 105] on button "button" at bounding box center [716, 102] width 22 height 14
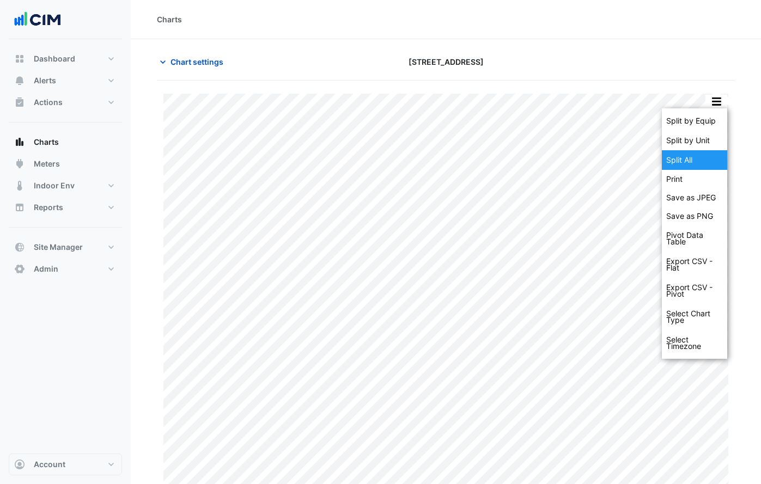
click at [707, 154] on div "Split All" at bounding box center [694, 160] width 65 height 20
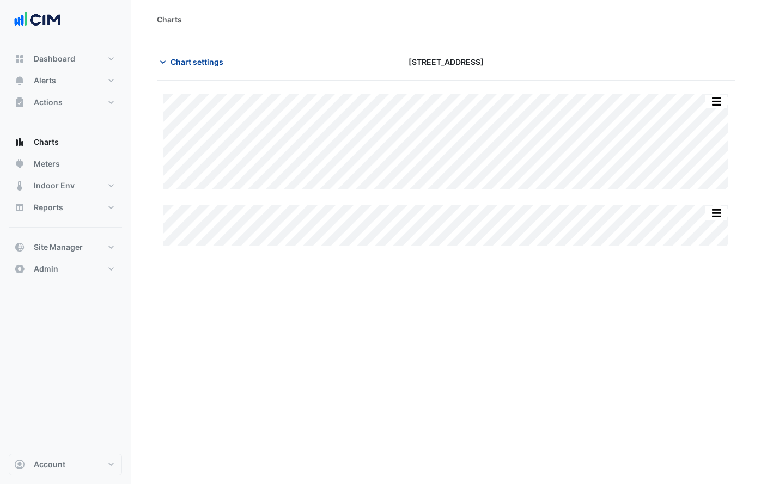
click at [187, 65] on span "Chart settings" at bounding box center [196, 61] width 53 height 11
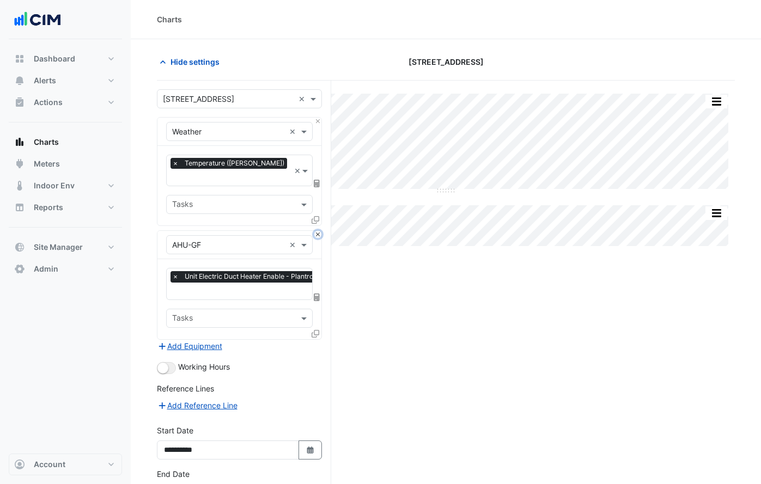
click at [316, 231] on button "Close" at bounding box center [317, 234] width 7 height 7
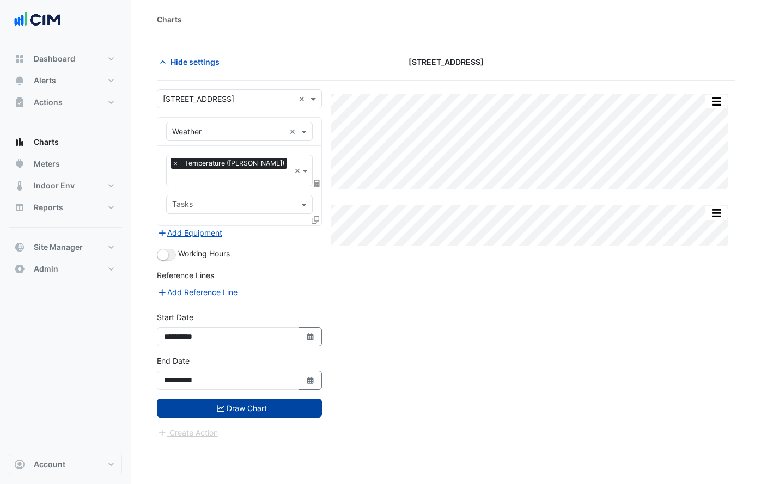
click at [288, 399] on button "Draw Chart" at bounding box center [239, 408] width 165 height 19
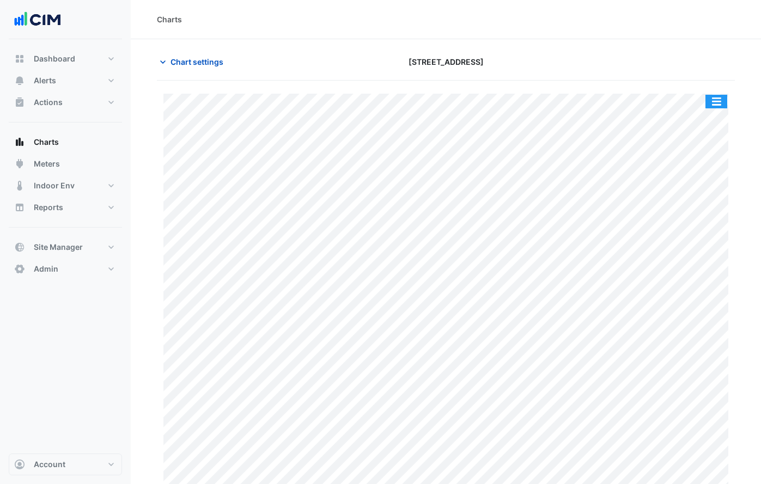
click at [714, 95] on button "button" at bounding box center [716, 102] width 22 height 14
click at [184, 64] on span "Chart settings" at bounding box center [196, 61] width 53 height 11
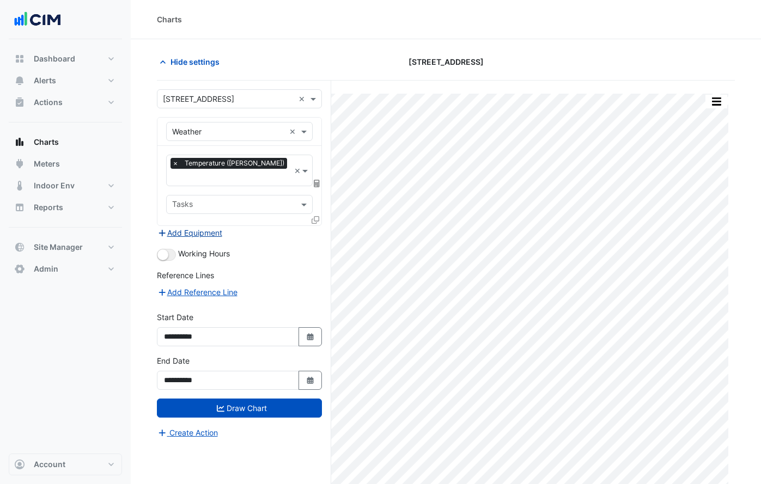
click at [216, 227] on button "Add Equipment" at bounding box center [190, 233] width 66 height 13
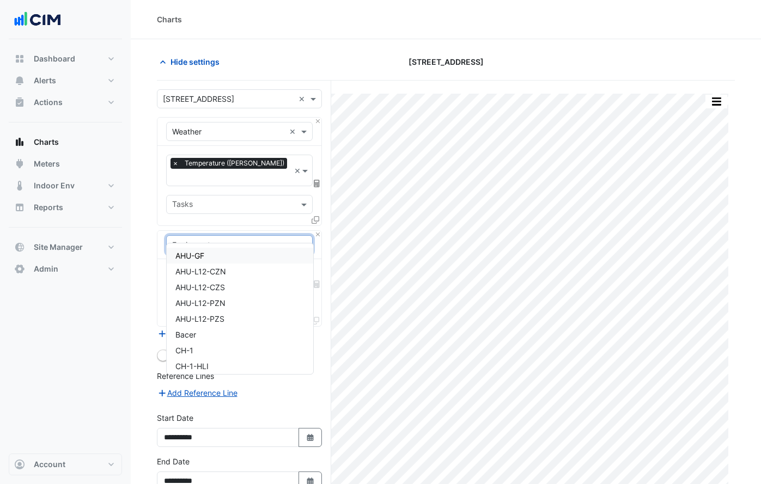
click at [220, 240] on input "text" at bounding box center [228, 245] width 113 height 11
type input "**"
click at [196, 259] on div "CH-1" at bounding box center [239, 256] width 145 height 16
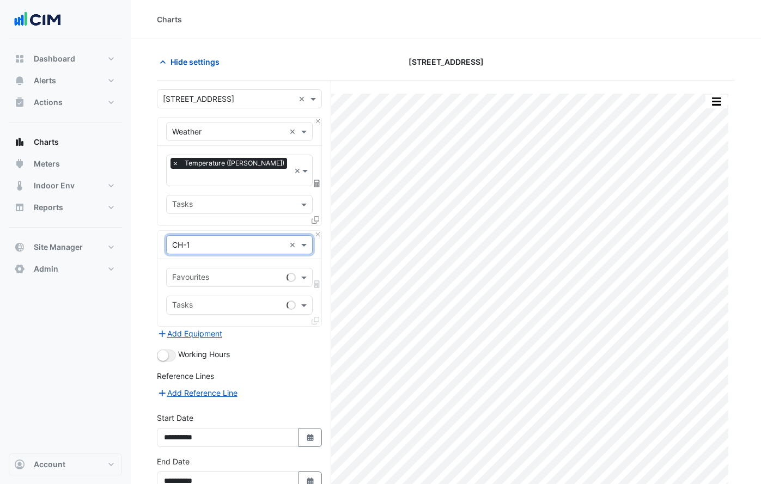
click at [222, 273] on input "text" at bounding box center [227, 278] width 110 height 11
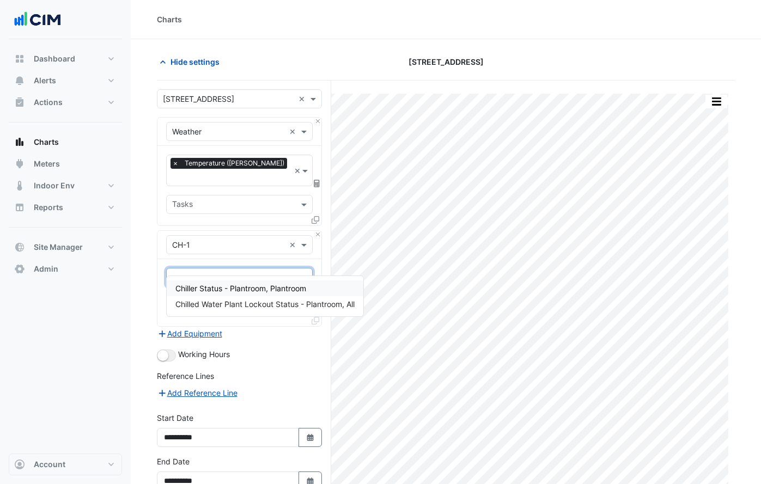
type input "****"
click at [229, 284] on span "Chiller Status - Plantroom, Plantroom" at bounding box center [240, 288] width 131 height 9
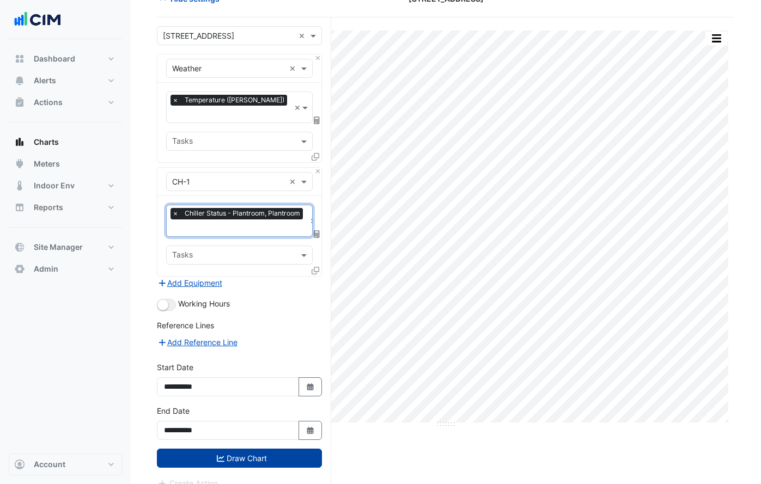
click at [275, 449] on button "Draw Chart" at bounding box center [239, 458] width 165 height 19
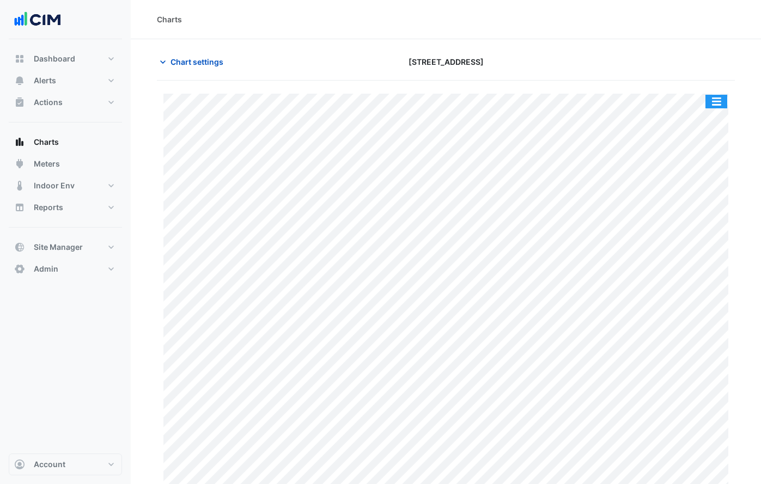
click at [716, 102] on button "button" at bounding box center [716, 102] width 22 height 14
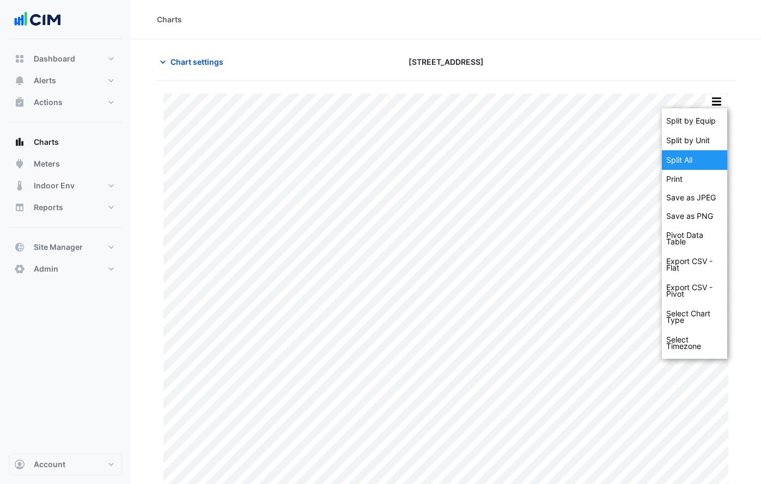
click at [704, 154] on div "Split All" at bounding box center [694, 160] width 65 height 20
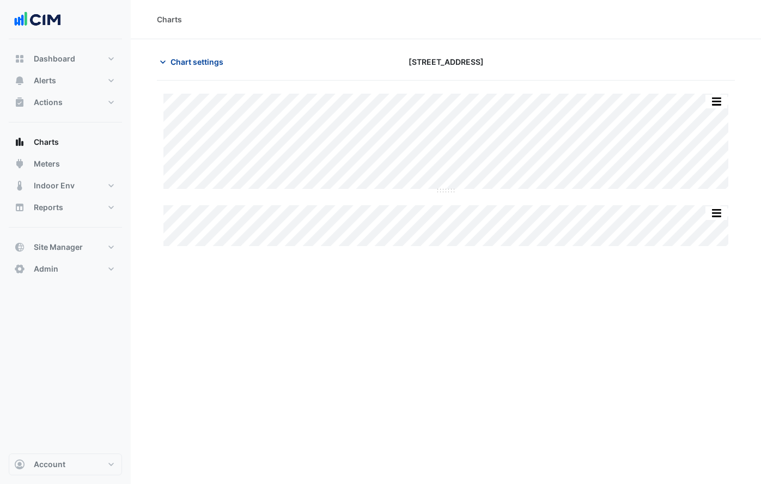
click at [187, 62] on span "Chart settings" at bounding box center [196, 61] width 53 height 11
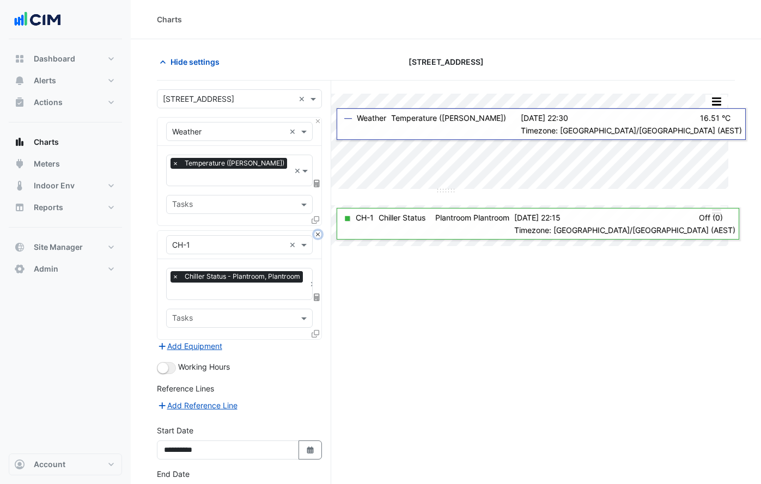
click at [318, 231] on button "Close" at bounding box center [317, 234] width 7 height 7
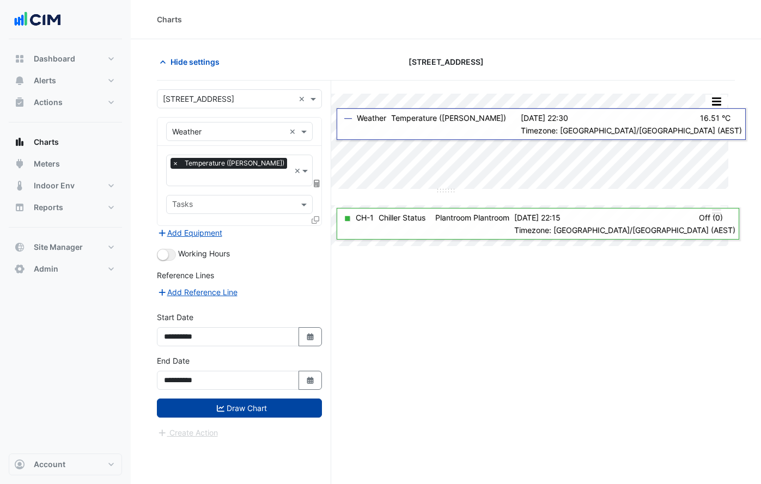
click at [273, 399] on button "Draw Chart" at bounding box center [239, 408] width 165 height 19
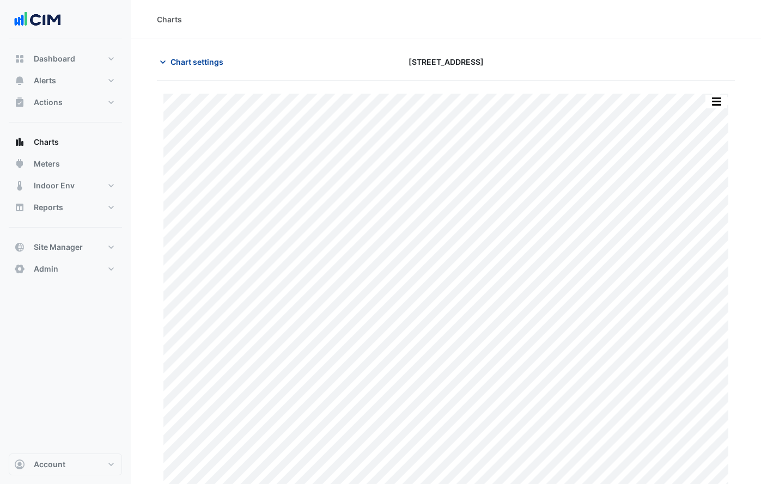
click at [185, 60] on span "Chart settings" at bounding box center [196, 61] width 53 height 11
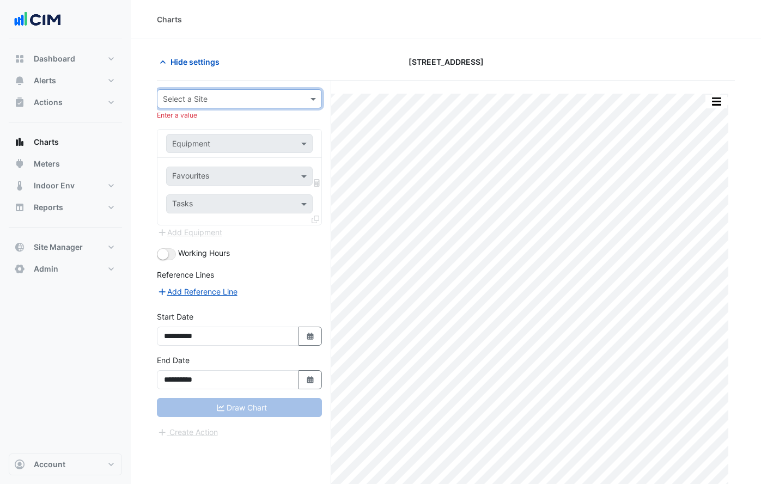
click at [260, 96] on input "text" at bounding box center [228, 99] width 131 height 11
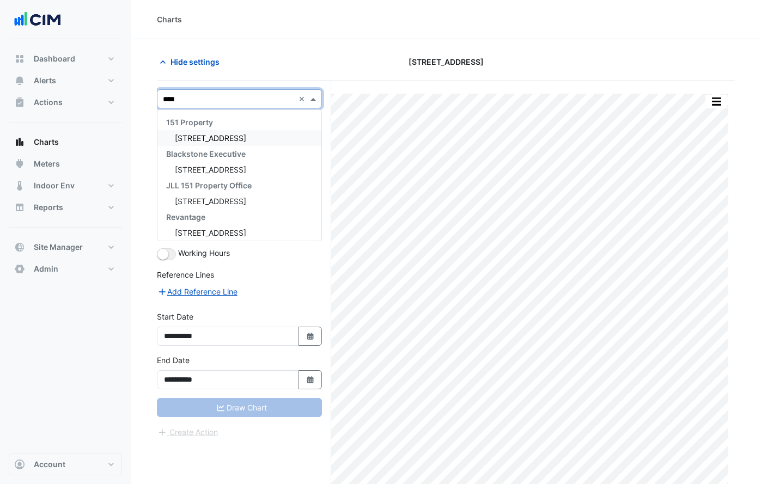
type input "****"
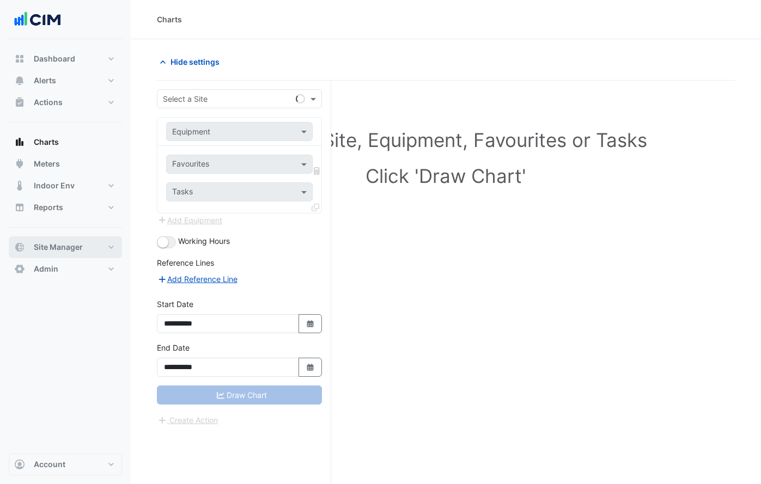
click at [77, 246] on span "Site Manager" at bounding box center [58, 247] width 49 height 11
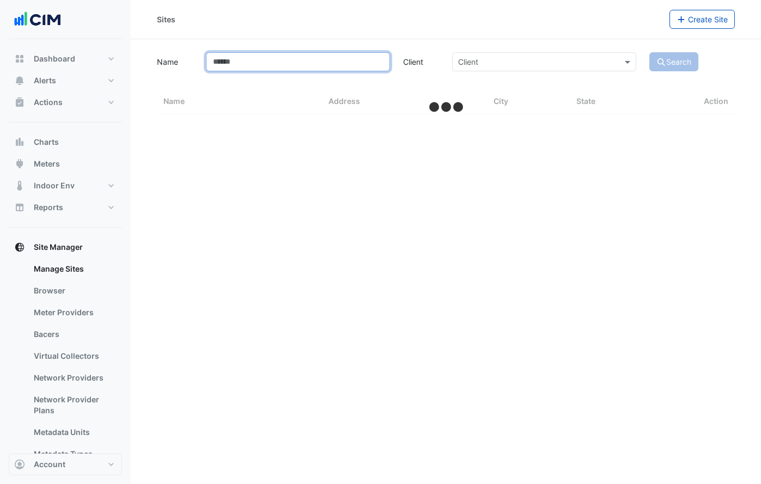
click at [248, 70] on input "Name" at bounding box center [298, 61] width 184 height 19
type input "********"
select select "***"
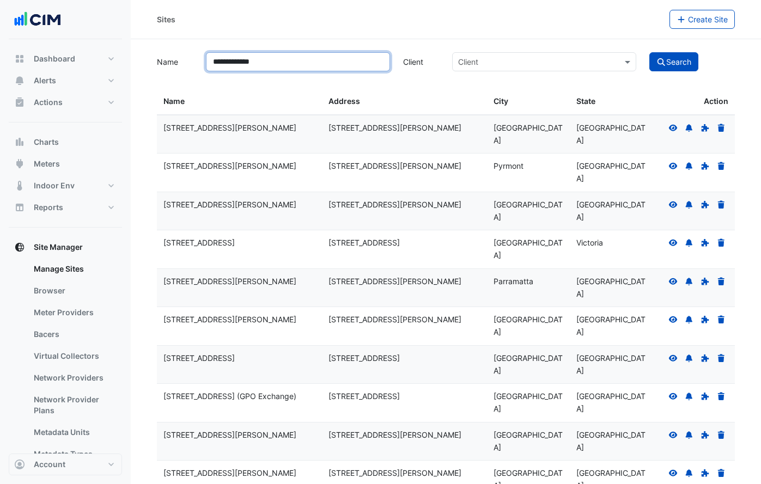
type input "**********"
click at [649, 52] on button "Search" at bounding box center [673, 61] width 49 height 19
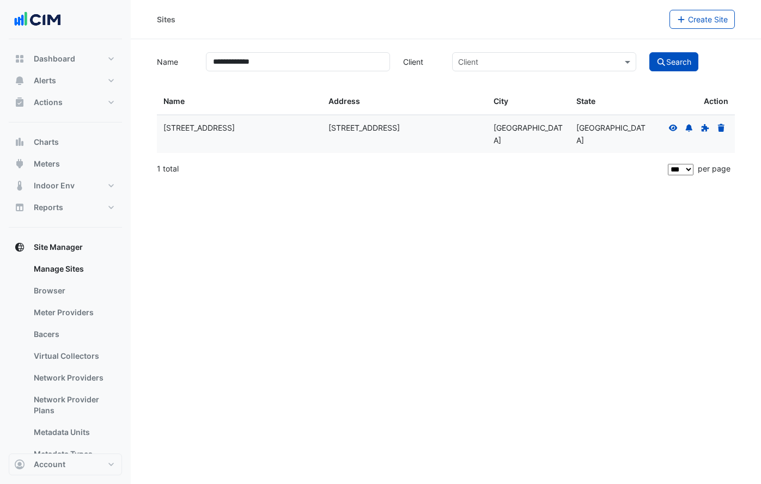
click at [672, 124] on icon at bounding box center [673, 128] width 10 height 8
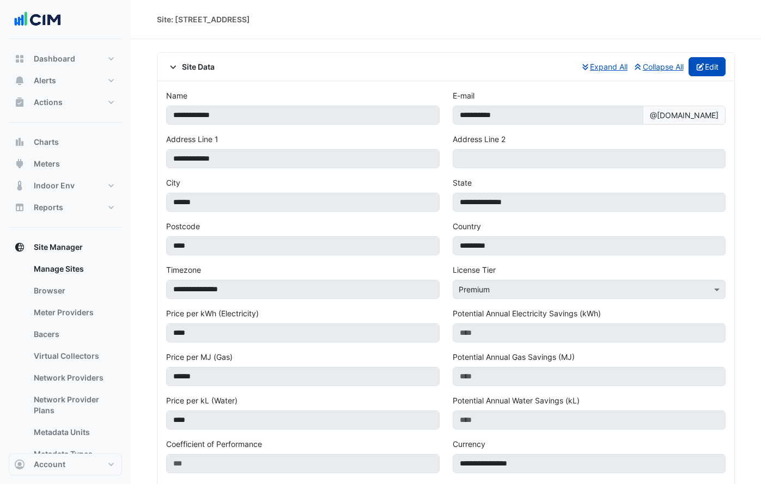
click at [697, 63] on icon "button" at bounding box center [701, 67] width 10 height 8
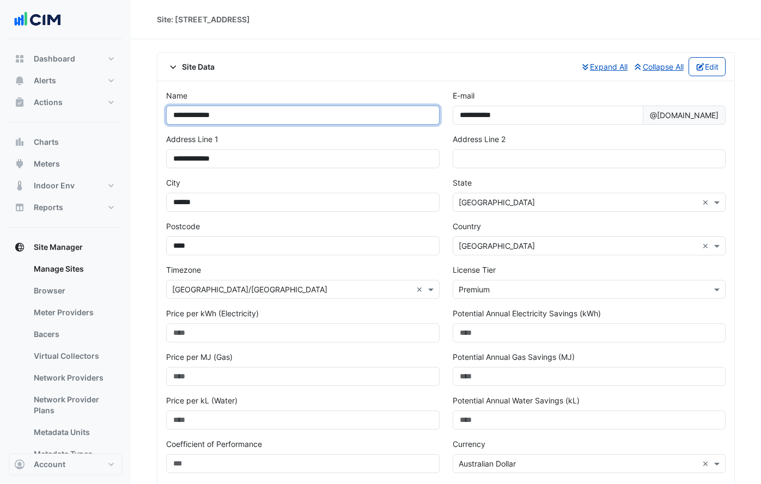
drag, startPoint x: 289, startPoint y: 114, endPoint x: 144, endPoint y: 117, distance: 145.4
type input "****"
click at [311, 86] on div "**********" at bounding box center [445, 458] width 577 height 755
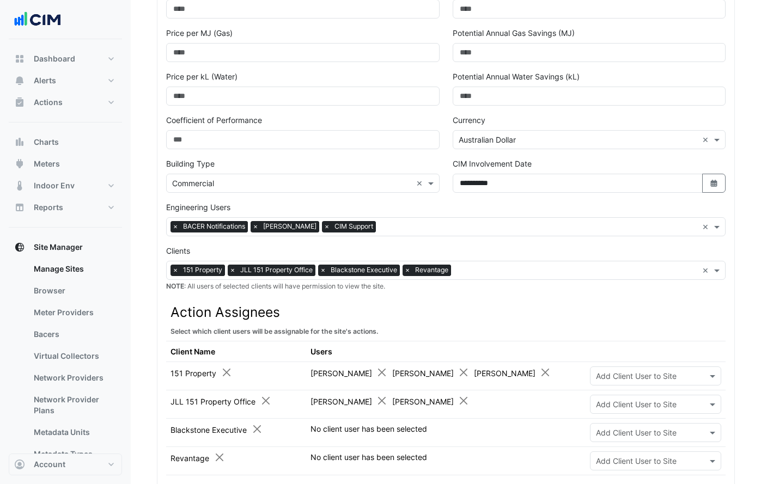
scroll to position [475, 0]
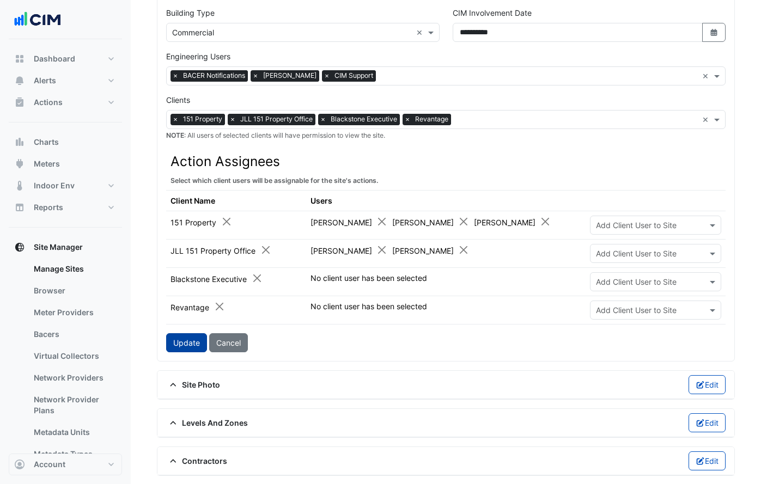
click at [186, 345] on button "Update" at bounding box center [186, 342] width 41 height 19
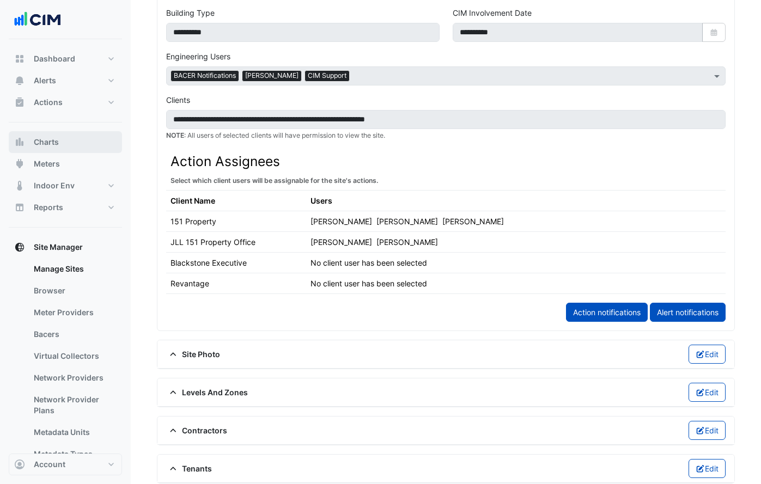
click at [60, 146] on button "Charts" at bounding box center [65, 142] width 113 height 22
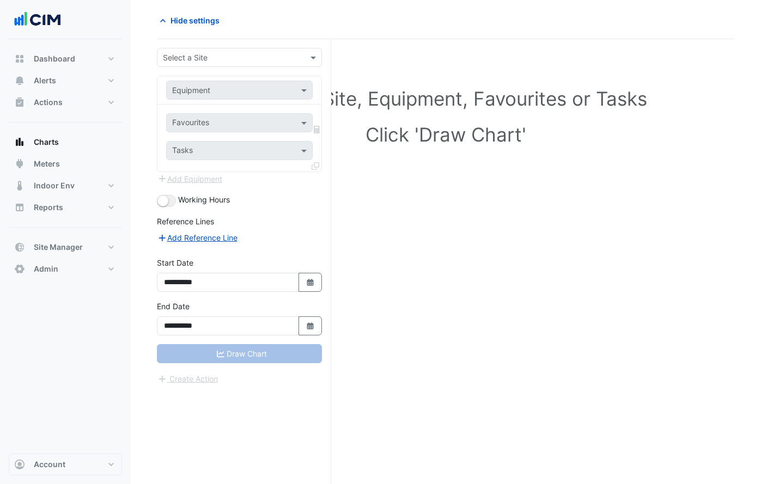
click at [217, 58] on input "text" at bounding box center [228, 57] width 131 height 11
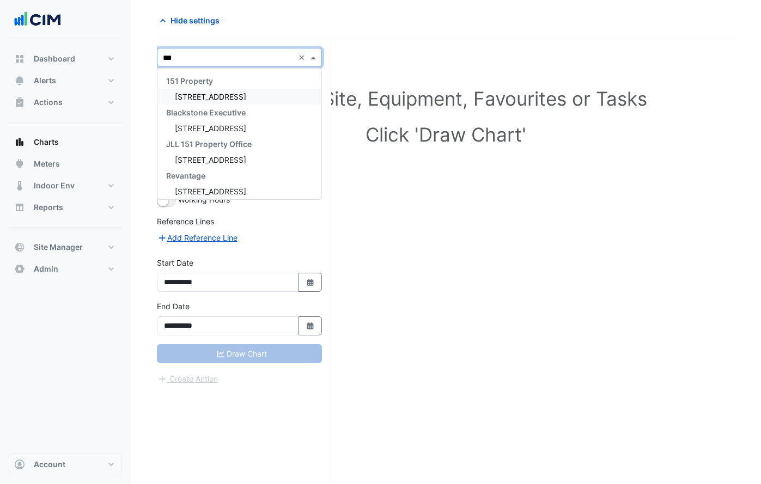
type input "****"
click at [232, 91] on div "[STREET_ADDRESS]" at bounding box center [239, 97] width 164 height 16
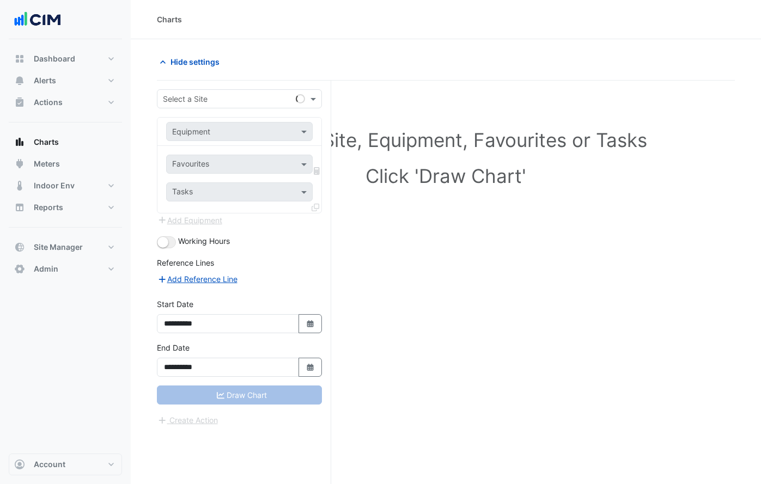
click at [247, 97] on input "text" at bounding box center [228, 99] width 131 height 11
type input "****"
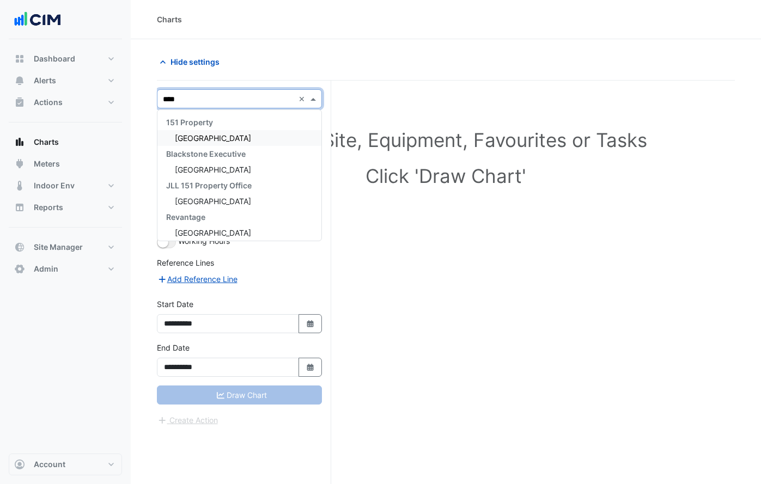
click at [238, 137] on div "[GEOGRAPHIC_DATA]" at bounding box center [239, 138] width 164 height 16
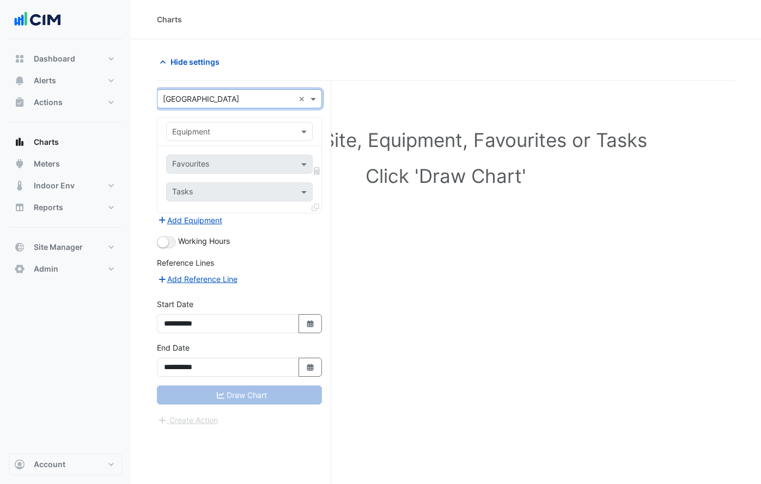
click at [233, 81] on div "**********" at bounding box center [244, 303] width 174 height 445
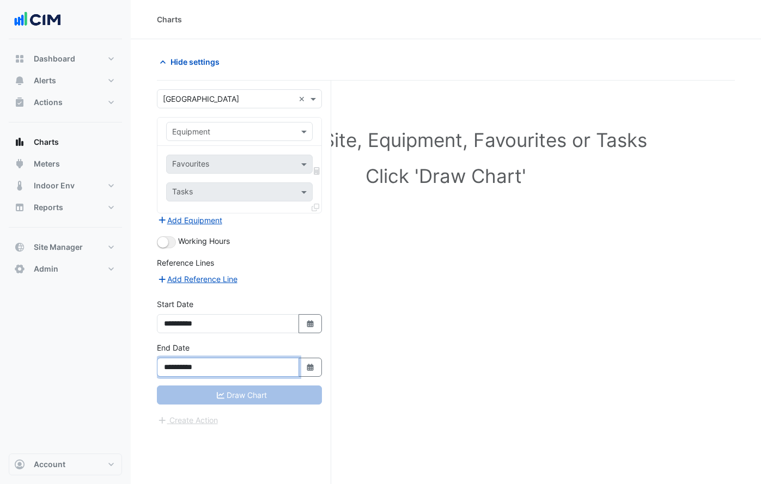
click at [219, 370] on input "**********" at bounding box center [228, 367] width 142 height 19
type input "**********"
click at [228, 349] on div "**********" at bounding box center [239, 359] width 165 height 35
click at [170, 243] on button "button" at bounding box center [166, 242] width 19 height 12
click at [239, 345] on div "**********" at bounding box center [239, 359] width 165 height 35
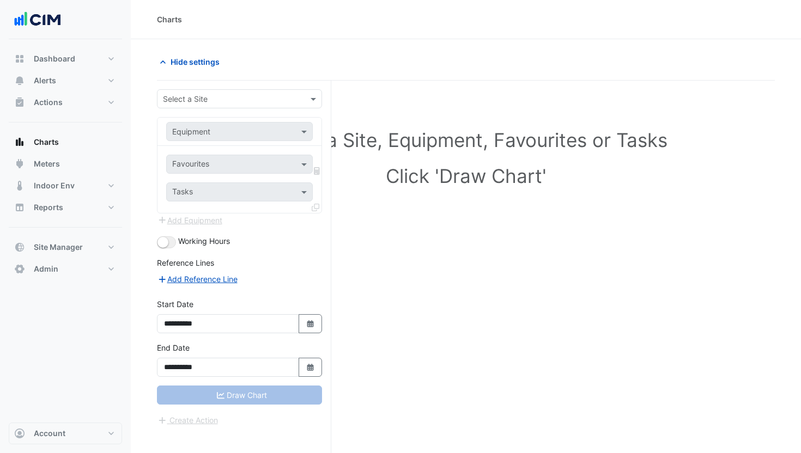
click at [231, 99] on input "text" at bounding box center [228, 99] width 131 height 11
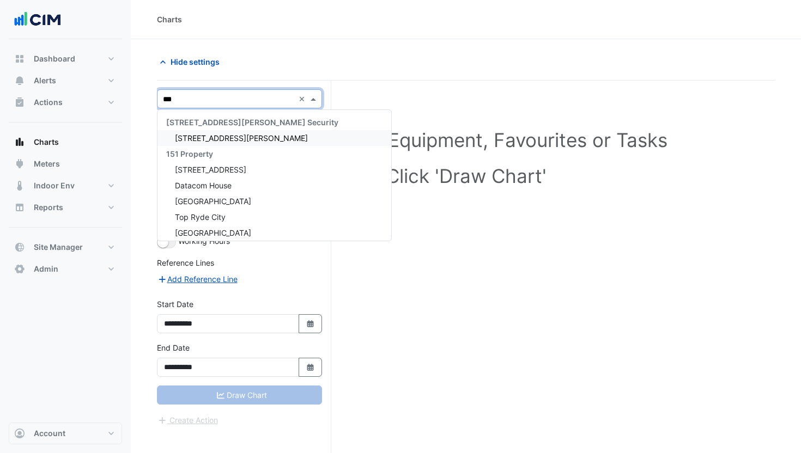
type input "****"
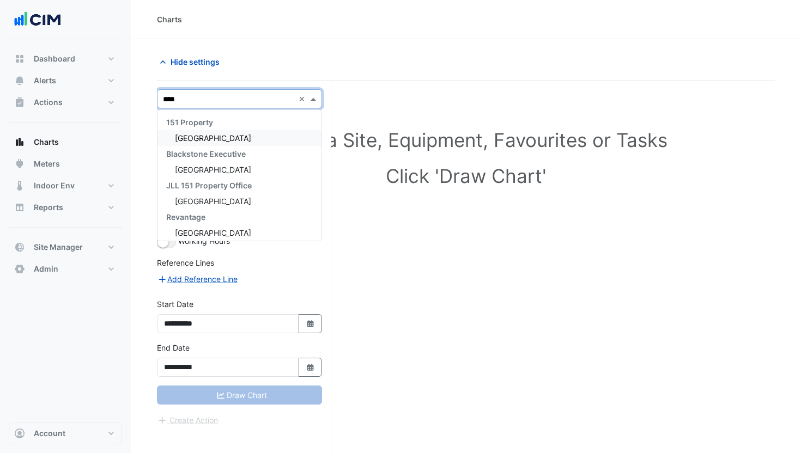
click at [214, 139] on div "[GEOGRAPHIC_DATA]" at bounding box center [239, 138] width 164 height 16
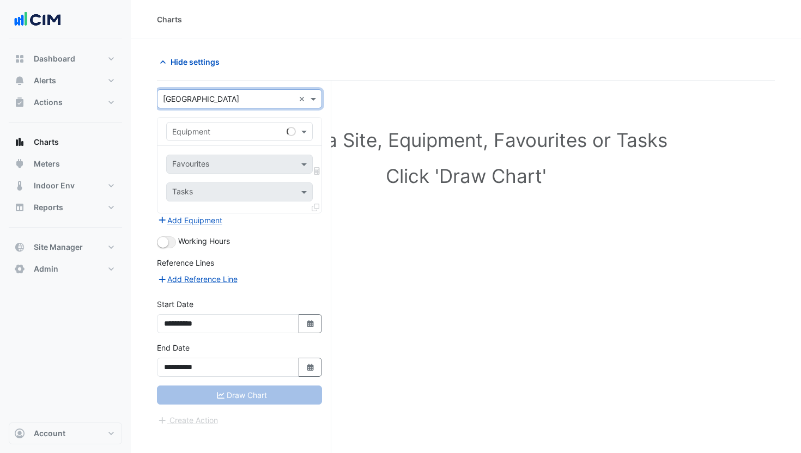
click at [254, 72] on div "Hide settings" at bounding box center [466, 66] width 618 height 28
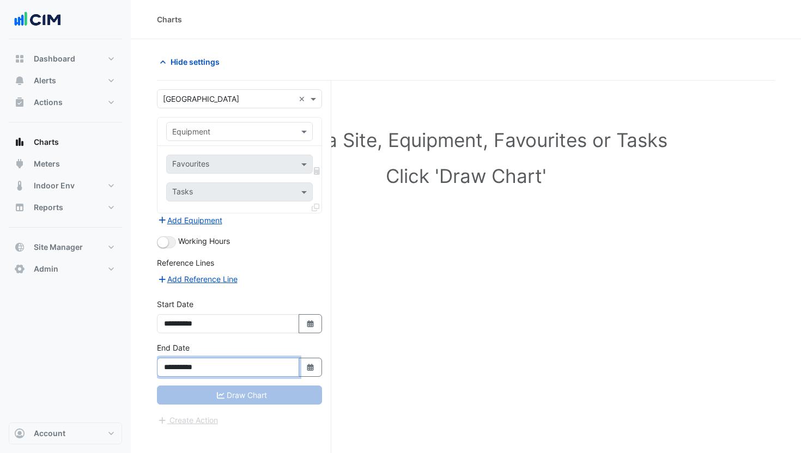
click at [222, 364] on input "**********" at bounding box center [228, 367] width 142 height 19
type input "**********"
click at [283, 298] on div "**********" at bounding box center [239, 315] width 165 height 35
click at [167, 240] on small "button" at bounding box center [162, 242] width 11 height 11
click at [276, 33] on div "Charts" at bounding box center [466, 19] width 670 height 39
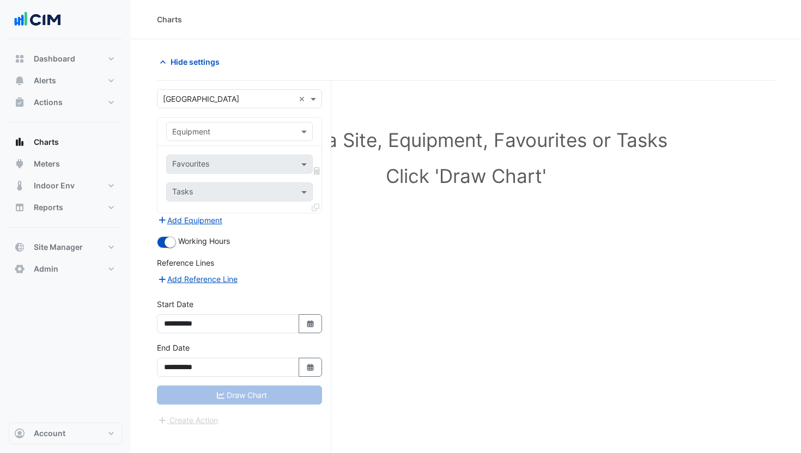
click at [237, 78] on div "Hide settings" at bounding box center [466, 66] width 618 height 28
click at [218, 133] on input "text" at bounding box center [228, 131] width 113 height 11
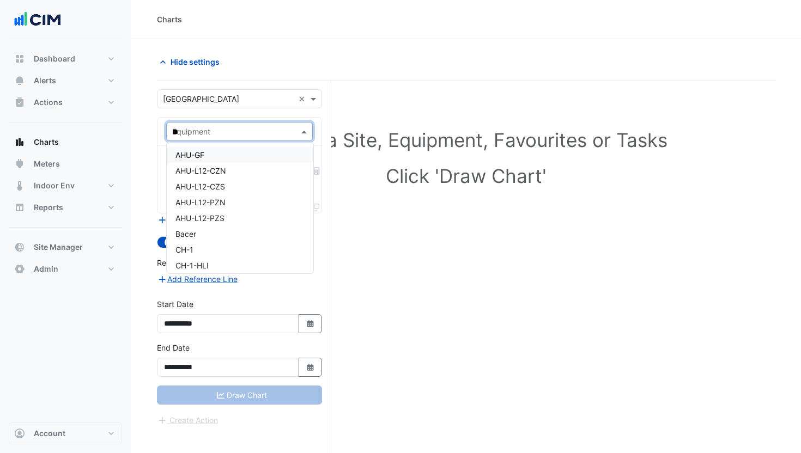
type input "***"
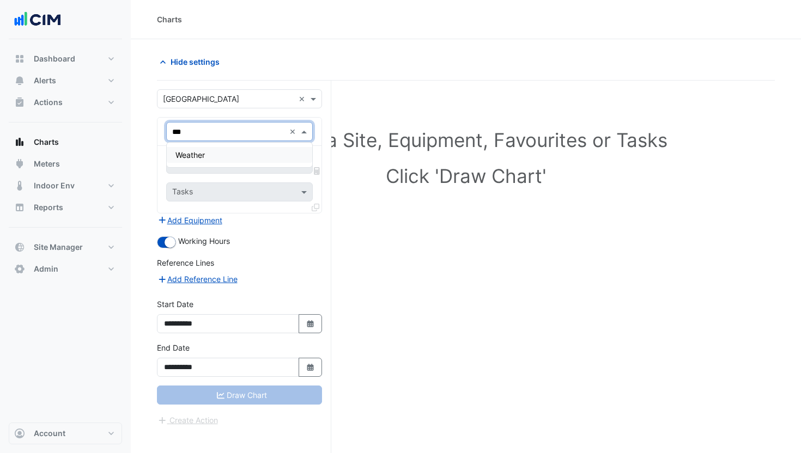
click at [214, 150] on div "Weather" at bounding box center [239, 155] width 145 height 16
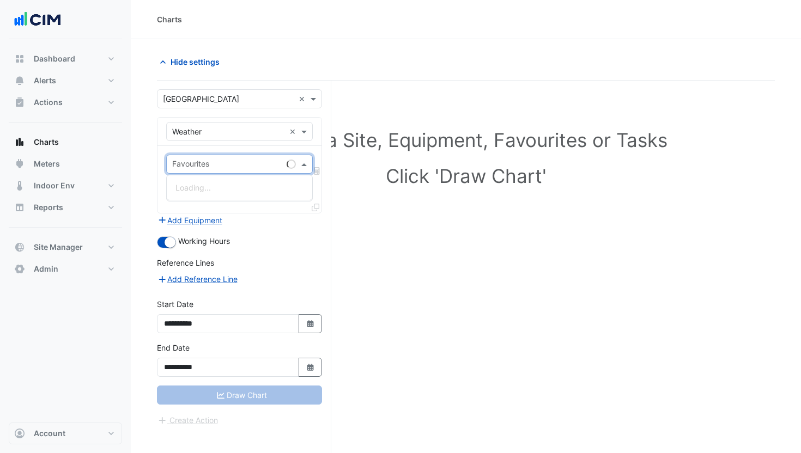
click at [230, 162] on input "text" at bounding box center [227, 165] width 110 height 11
type input "***"
click at [223, 186] on span "Temperature (Celcius)" at bounding box center [232, 187] width 115 height 9
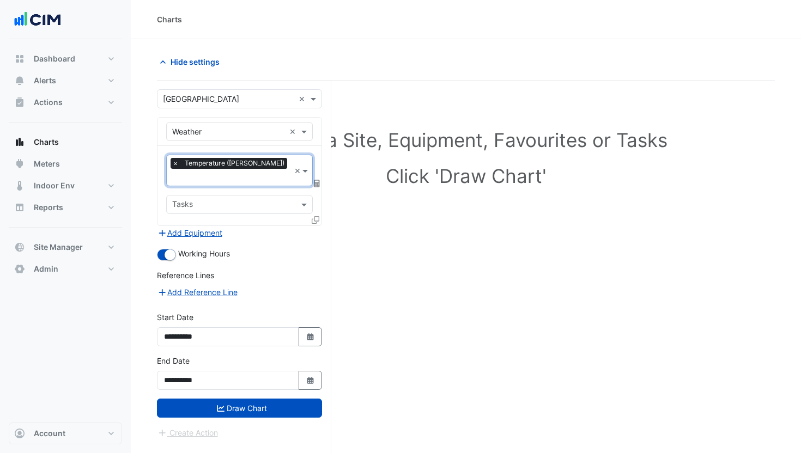
click at [316, 180] on icon at bounding box center [317, 184] width 6 height 8
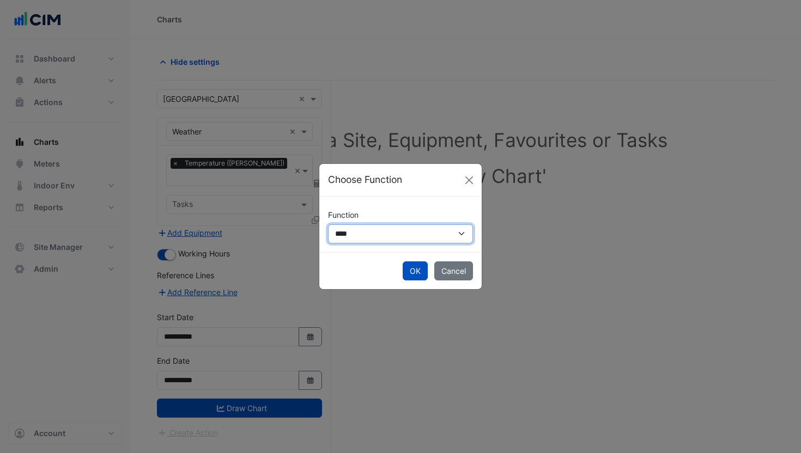
click at [363, 231] on select "**********" at bounding box center [400, 233] width 145 height 19
select select "******"
click at [328, 224] on select "**********" at bounding box center [400, 233] width 145 height 19
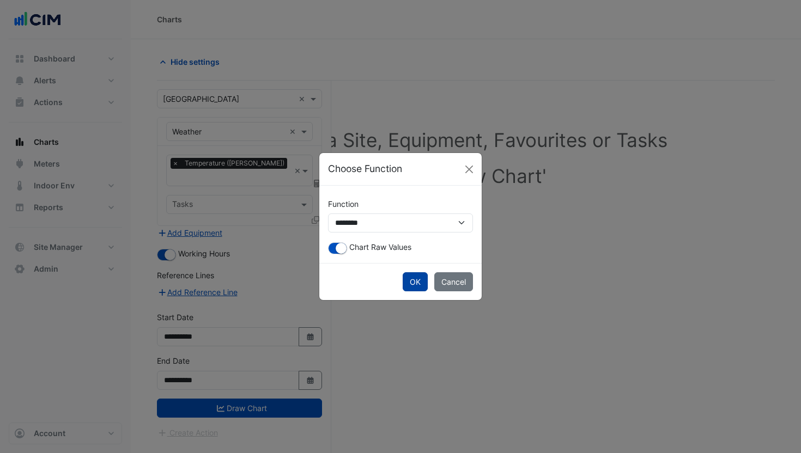
click at [416, 279] on button "OK" at bounding box center [414, 281] width 25 height 19
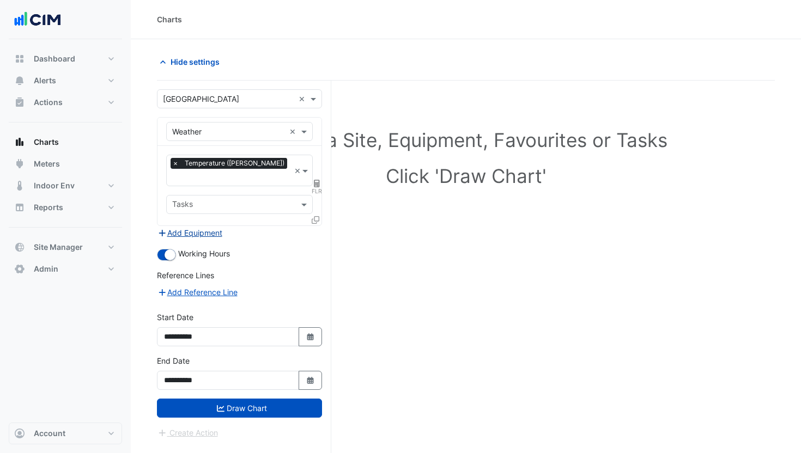
click at [175, 227] on button "Add Equipment" at bounding box center [190, 233] width 66 height 13
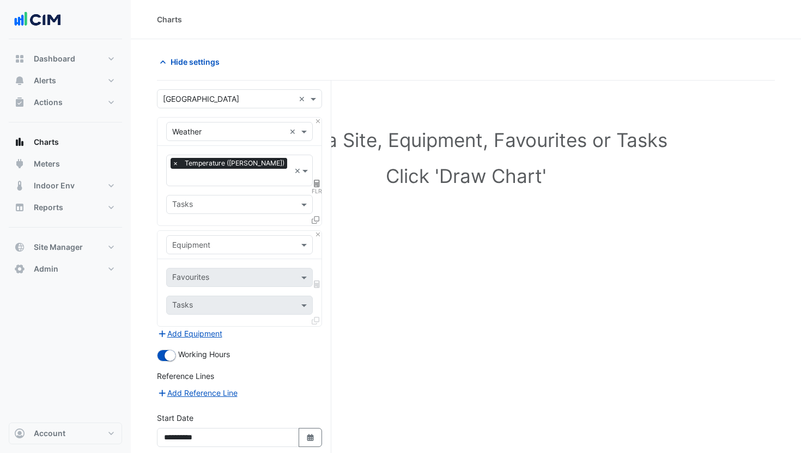
click at [204, 240] on input "text" at bounding box center [228, 245] width 113 height 11
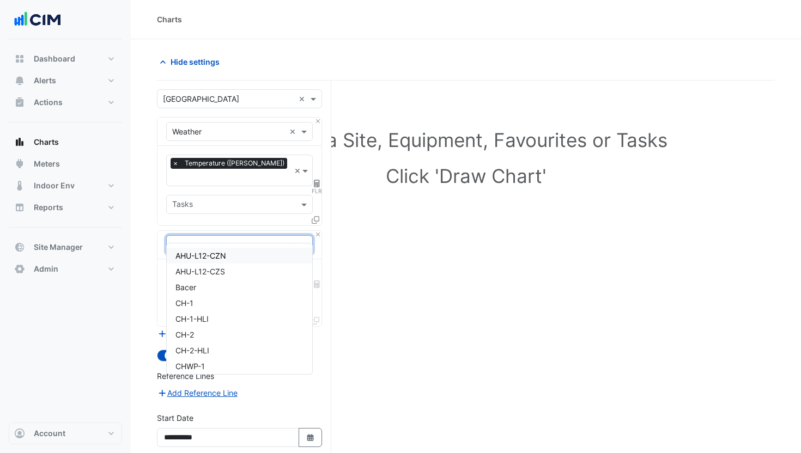
type input "**"
click at [205, 255] on div "CH-1" at bounding box center [239, 256] width 145 height 16
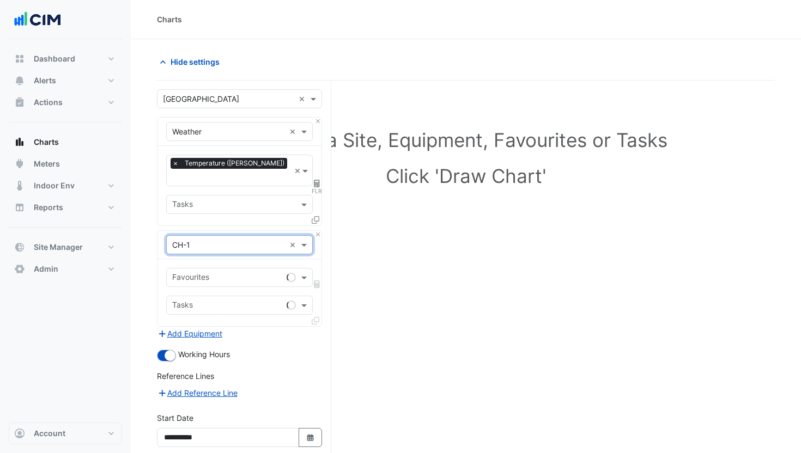
click at [227, 273] on input "text" at bounding box center [227, 278] width 110 height 11
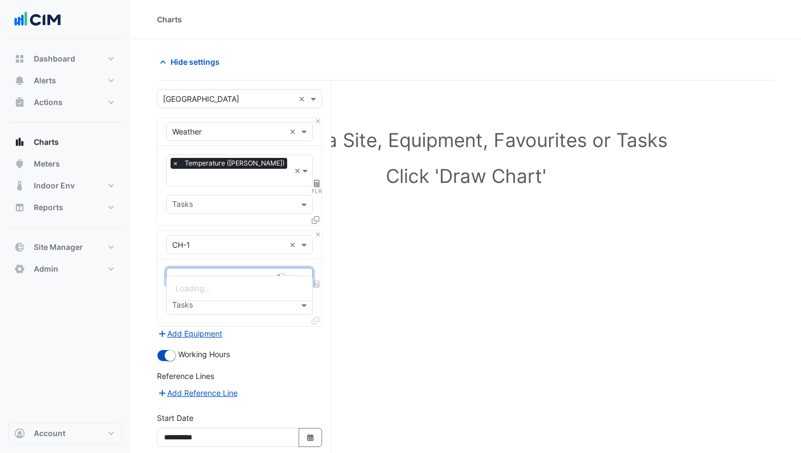
type input "****"
click at [214, 283] on div "Chiller Status - Plantroom, Plantroom" at bounding box center [265, 288] width 197 height 16
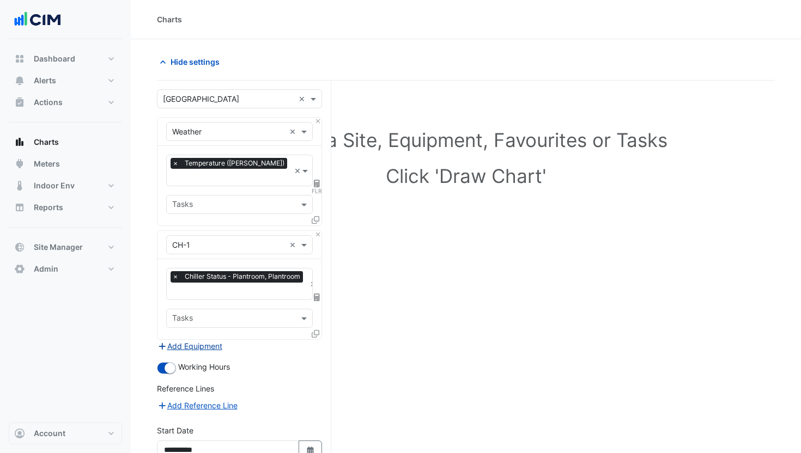
click at [201, 340] on button "Add Equipment" at bounding box center [190, 346] width 66 height 13
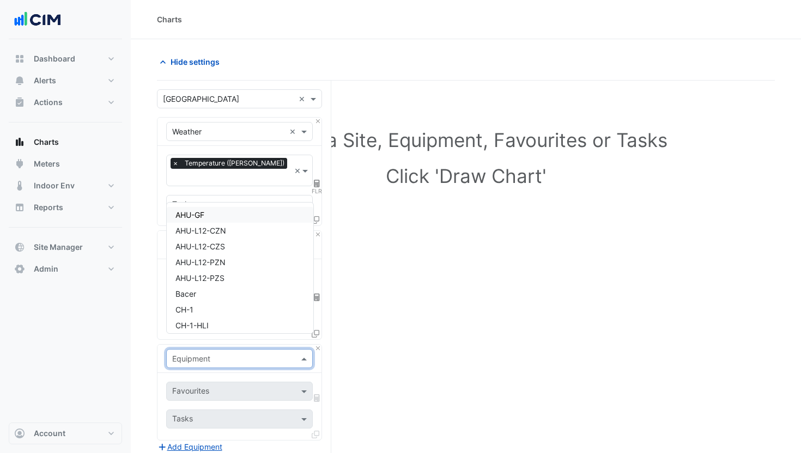
click at [213, 353] on input "text" at bounding box center [228, 358] width 113 height 11
type input "****"
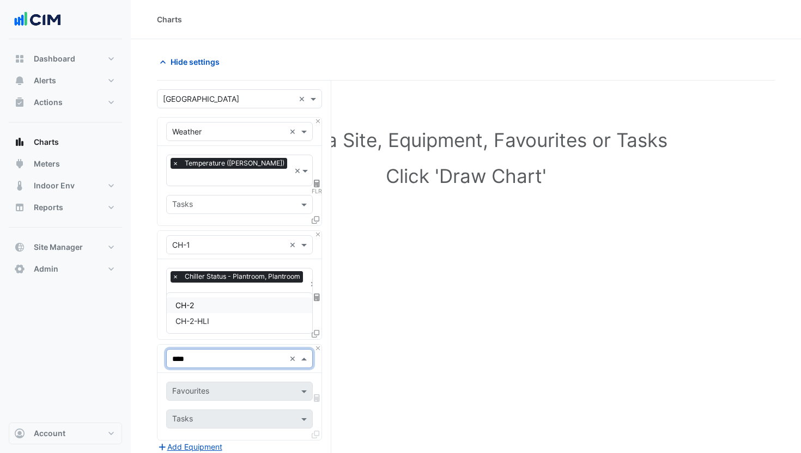
click at [212, 299] on div "CH-2" at bounding box center [239, 305] width 145 height 16
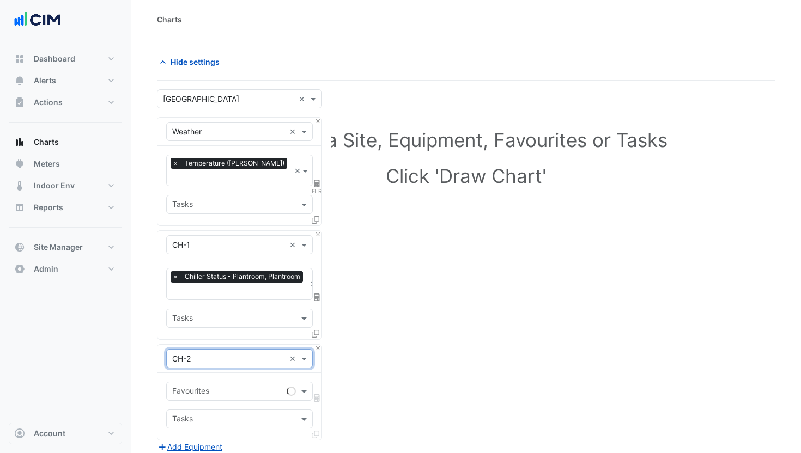
click at [217, 387] on input "text" at bounding box center [227, 392] width 110 height 11
type input "****"
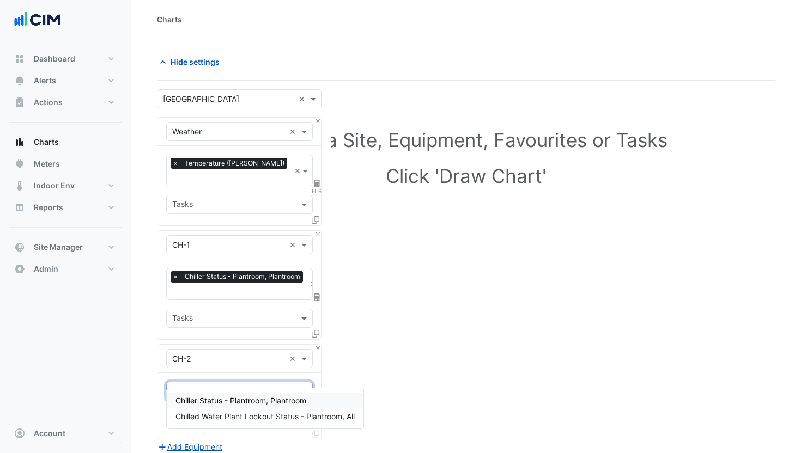
click at [215, 397] on span "Chiller Status - Plantroom, Plantroom" at bounding box center [240, 400] width 131 height 9
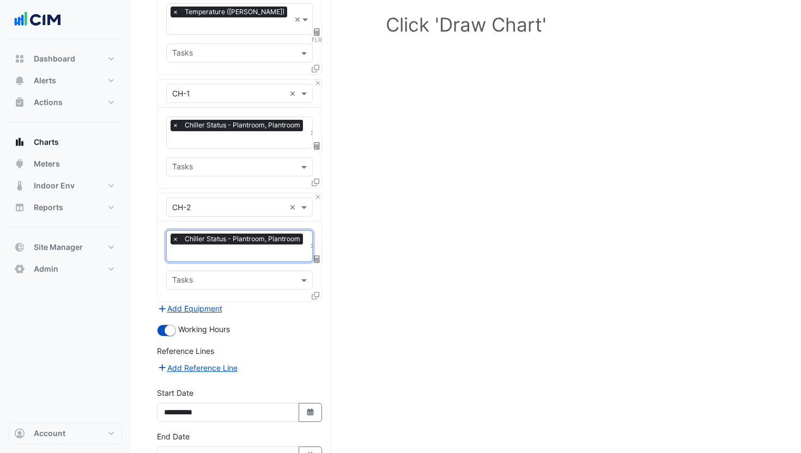
scroll to position [153, 0]
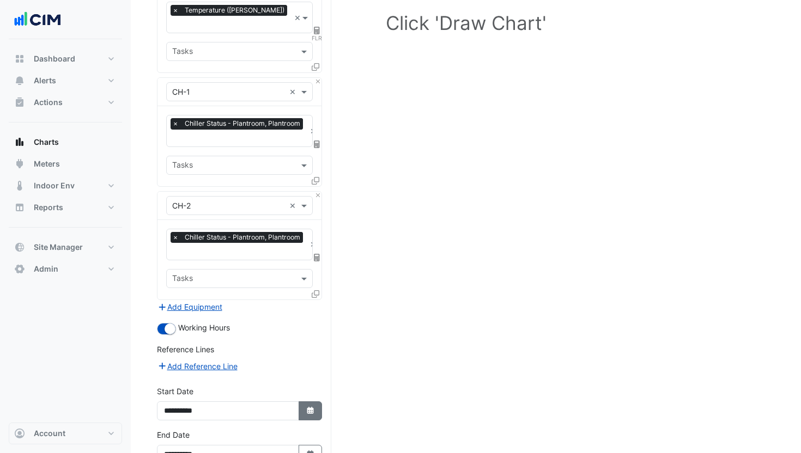
click at [304, 401] on button "Select Date" at bounding box center [310, 410] width 24 height 19
select select "*"
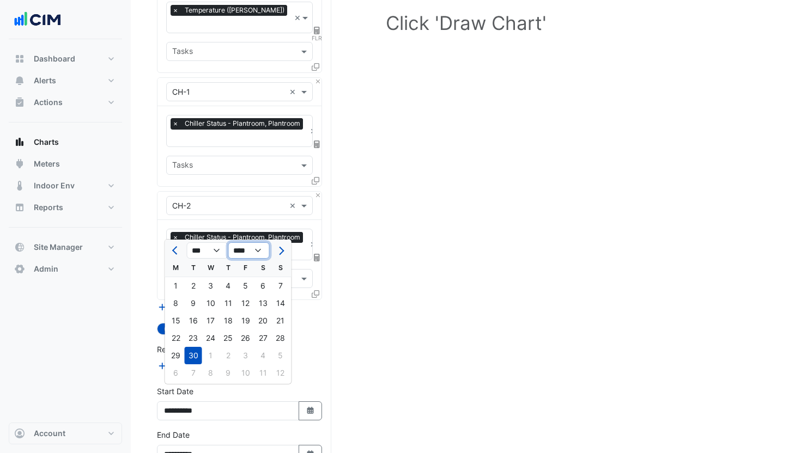
click at [257, 254] on select "**** **** **** **** **** **** **** **** **** **** ****" at bounding box center [248, 250] width 41 height 16
select select "****"
click at [228, 242] on select "**** **** **** **** **** **** **** **** **** **** ****" at bounding box center [248, 250] width 41 height 16
click at [282, 288] on div "1" at bounding box center [280, 285] width 17 height 17
type input "**********"
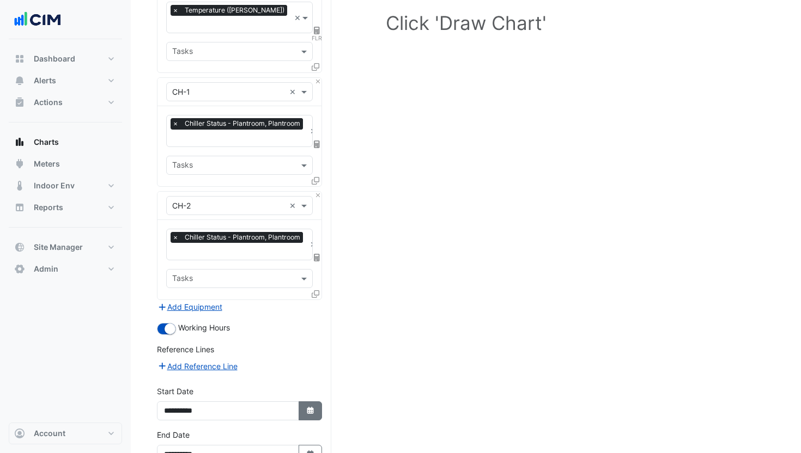
click at [303, 401] on button "Select Date" at bounding box center [310, 410] width 24 height 19
select select "*"
select select "****"
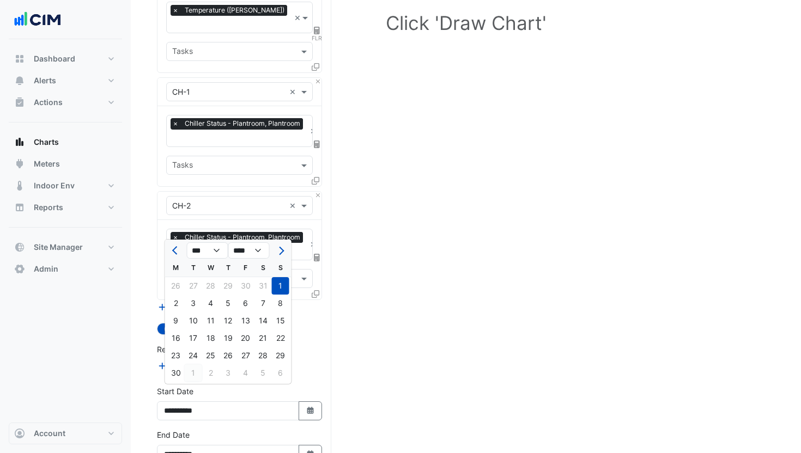
click at [197, 371] on div "1" at bounding box center [193, 372] width 17 height 17
type input "**********"
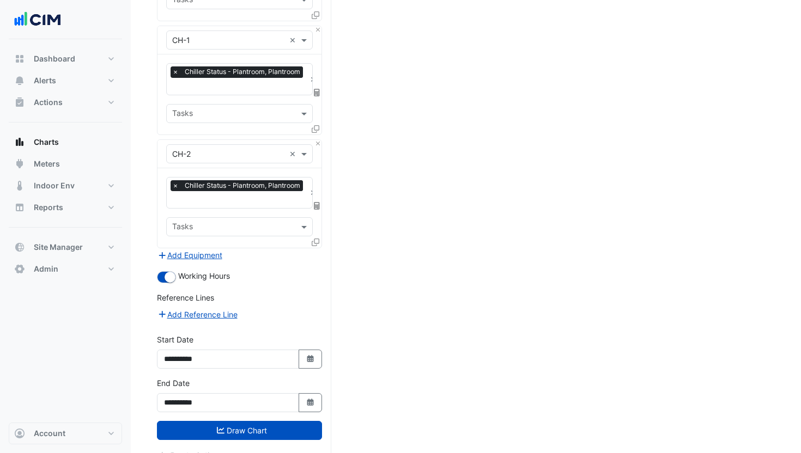
scroll to position [206, 0]
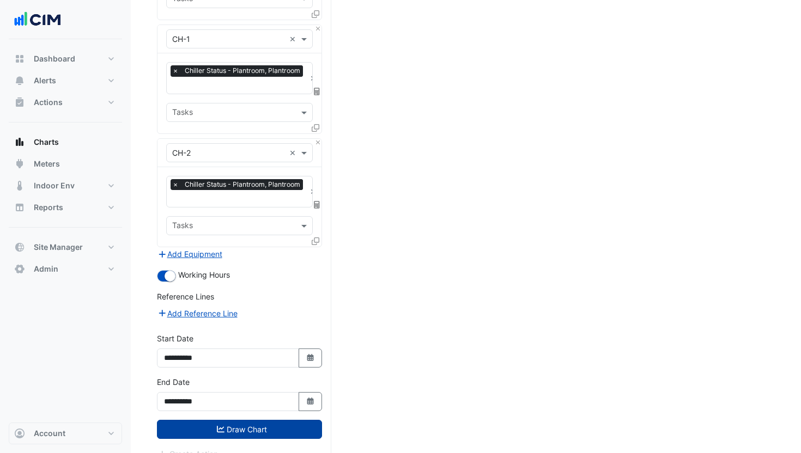
click at [241, 420] on button "Draw Chart" at bounding box center [239, 429] width 165 height 19
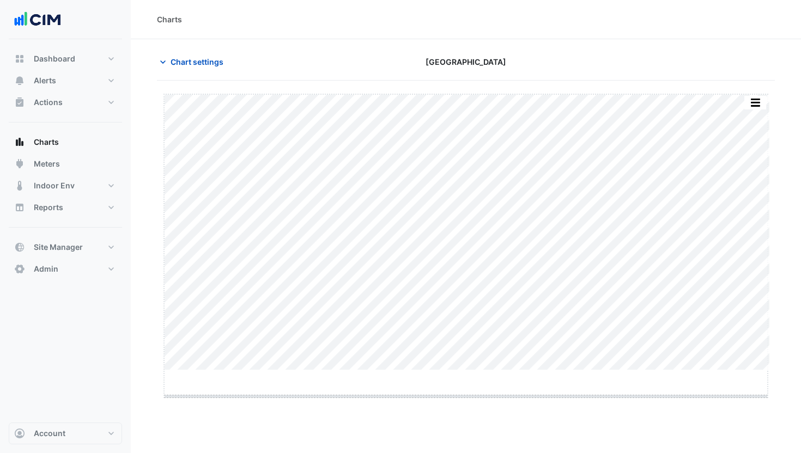
drag, startPoint x: 467, startPoint y: 369, endPoint x: 467, endPoint y: 393, distance: 24.0
click at [748, 99] on button "button" at bounding box center [756, 102] width 22 height 14
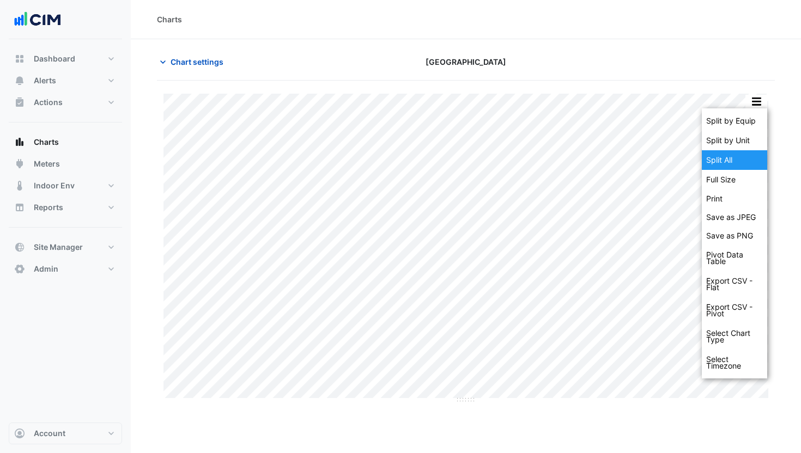
click at [743, 157] on div "Split All" at bounding box center [734, 160] width 65 height 20
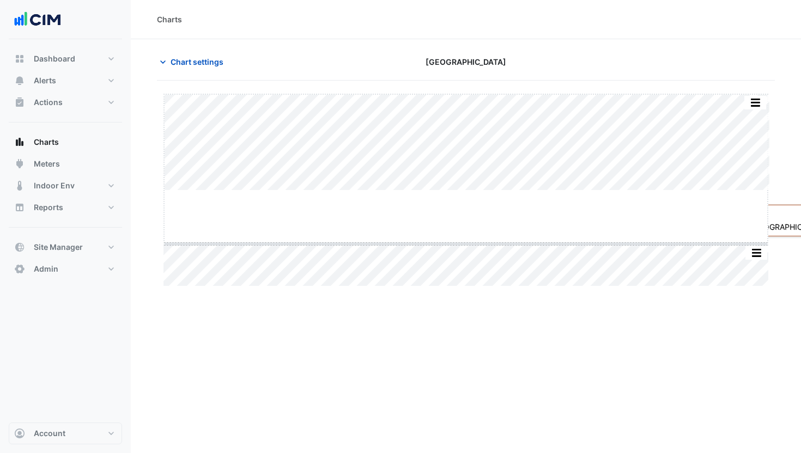
drag, startPoint x: 458, startPoint y: 190, endPoint x: 460, endPoint y: 243, distance: 53.4
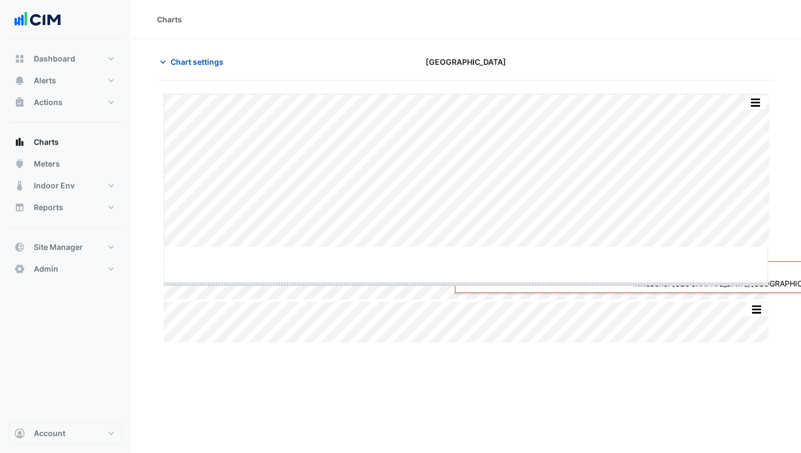
drag, startPoint x: 467, startPoint y: 247, endPoint x: 466, endPoint y: 284, distance: 37.0
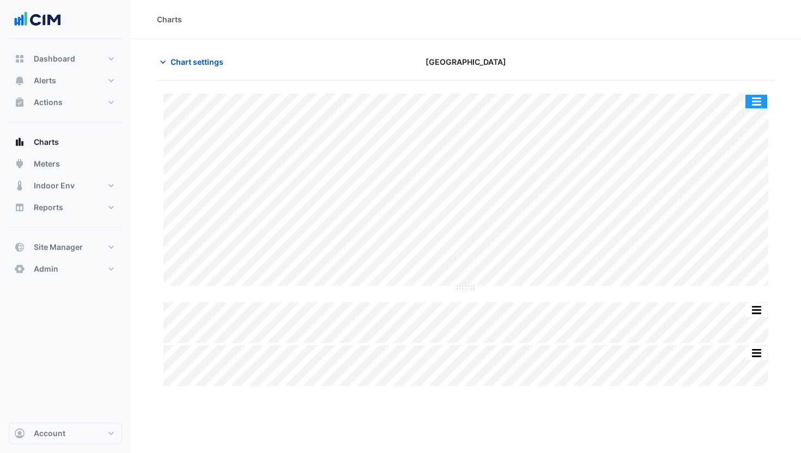
click at [760, 106] on button "button" at bounding box center [756, 102] width 22 height 14
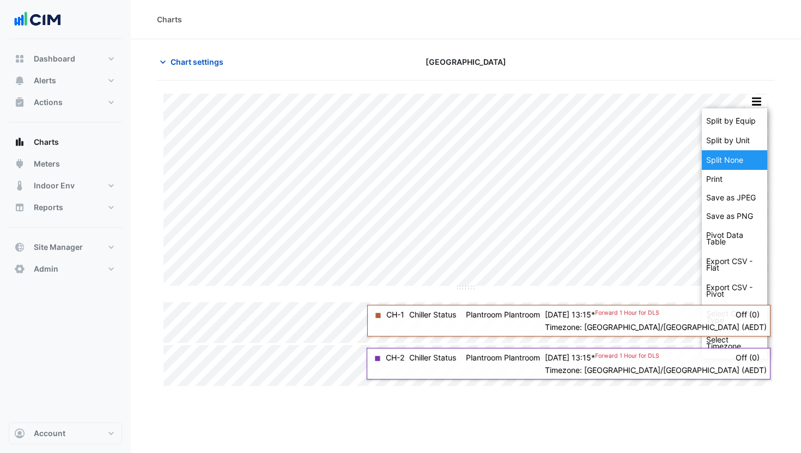
click at [749, 153] on div "Split None" at bounding box center [734, 160] width 65 height 20
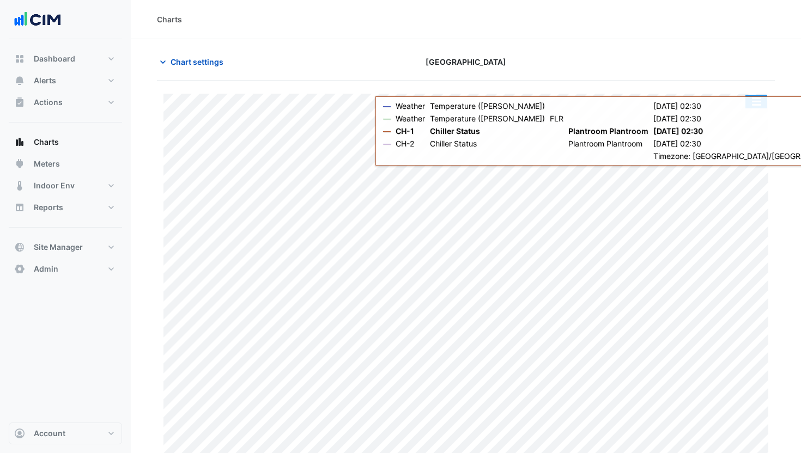
click at [755, 105] on button "button" at bounding box center [756, 102] width 22 height 14
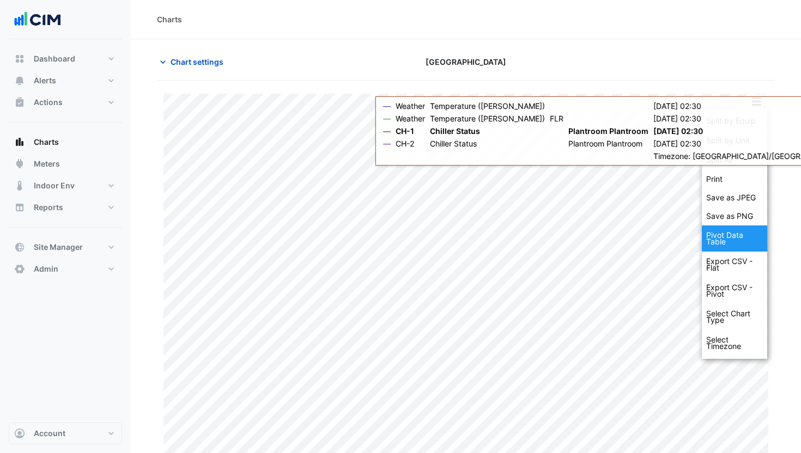
click at [735, 230] on div "Pivot Data Table" at bounding box center [734, 238] width 65 height 26
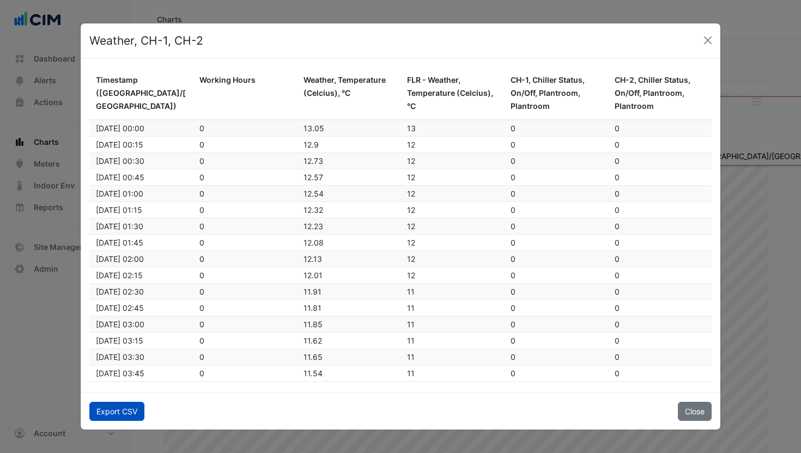
click at [127, 414] on button "Export CSV" at bounding box center [116, 411] width 55 height 19
click at [711, 40] on button "Close" at bounding box center [707, 40] width 16 height 16
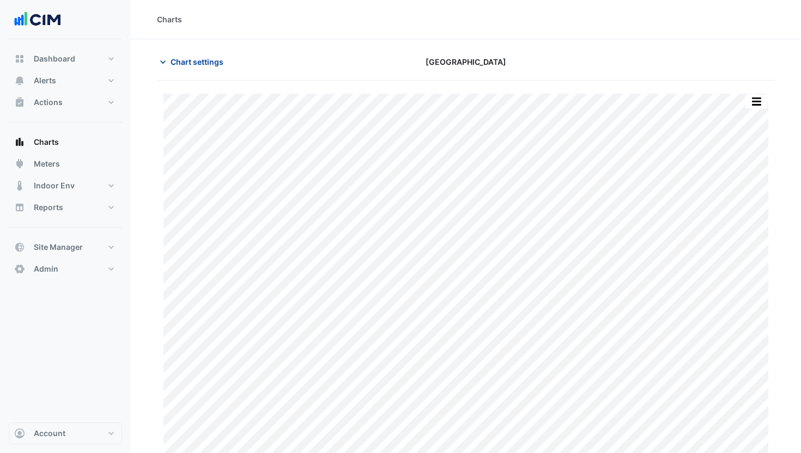
click at [197, 66] on span "Chart settings" at bounding box center [196, 61] width 53 height 11
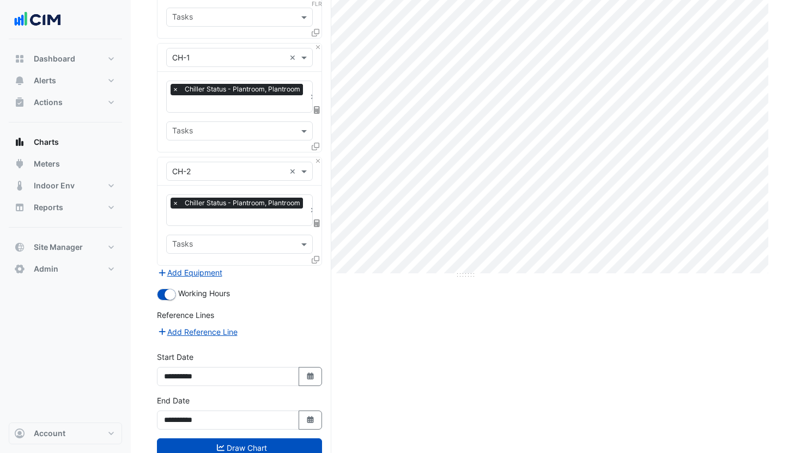
scroll to position [206, 0]
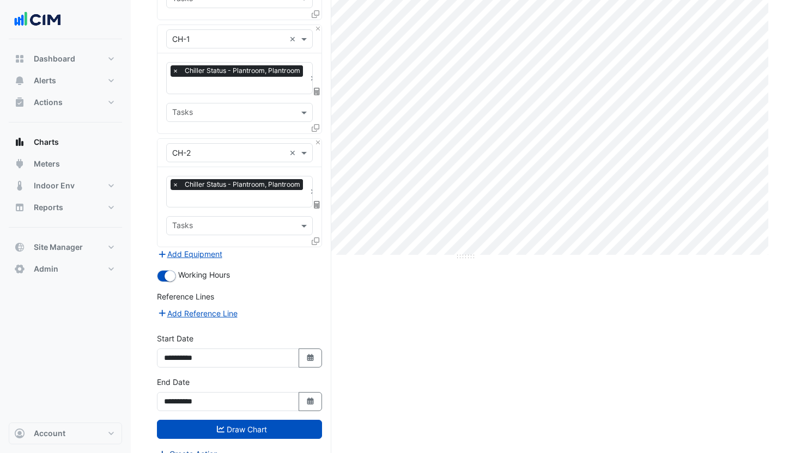
click at [203, 448] on button "Create Action" at bounding box center [188, 454] width 62 height 13
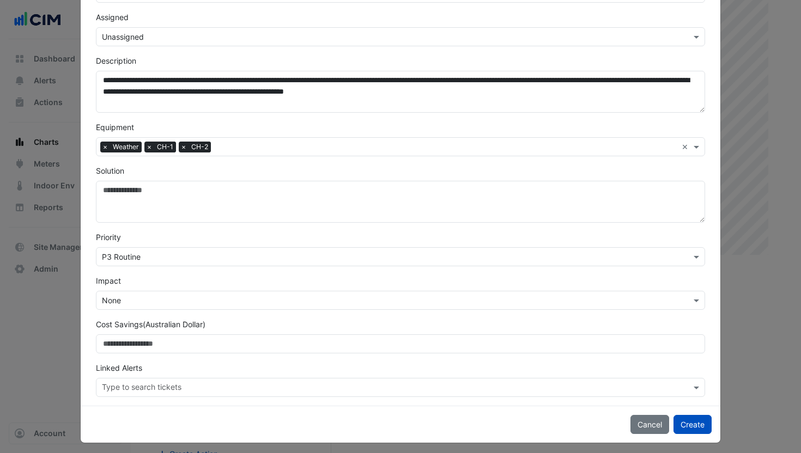
scroll to position [138, 0]
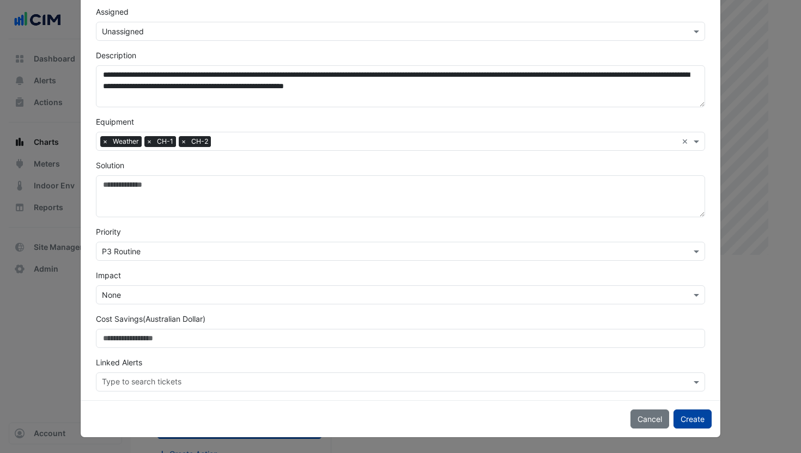
type input "**********"
click at [687, 422] on button "Create" at bounding box center [692, 419] width 38 height 19
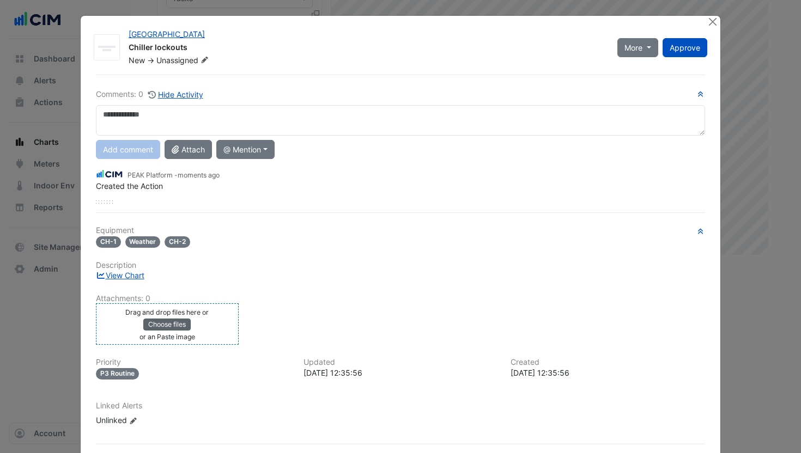
click at [169, 326] on button "Choose files" at bounding box center [166, 325] width 47 height 12
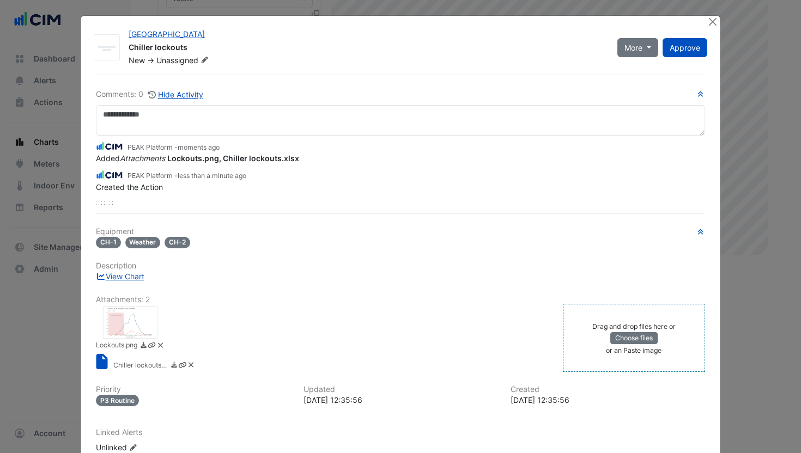
click at [136, 316] on div at bounding box center [130, 322] width 54 height 33
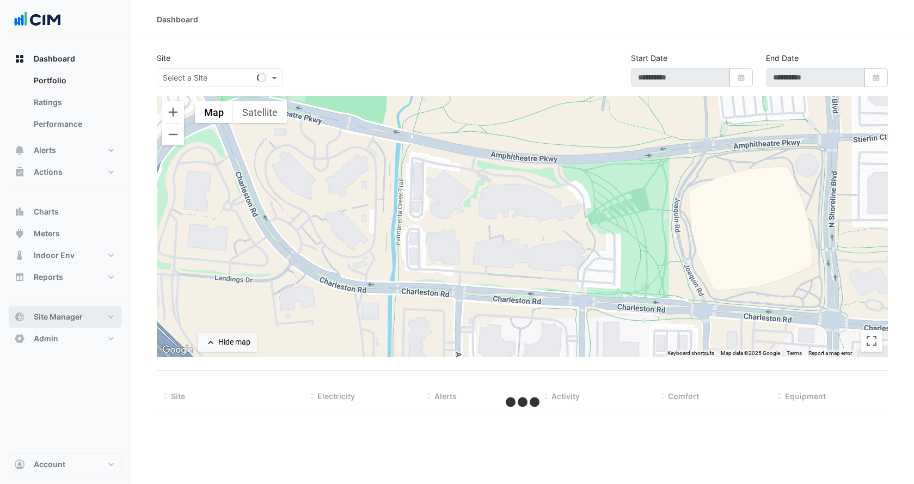
type input "**********"
select select "***"
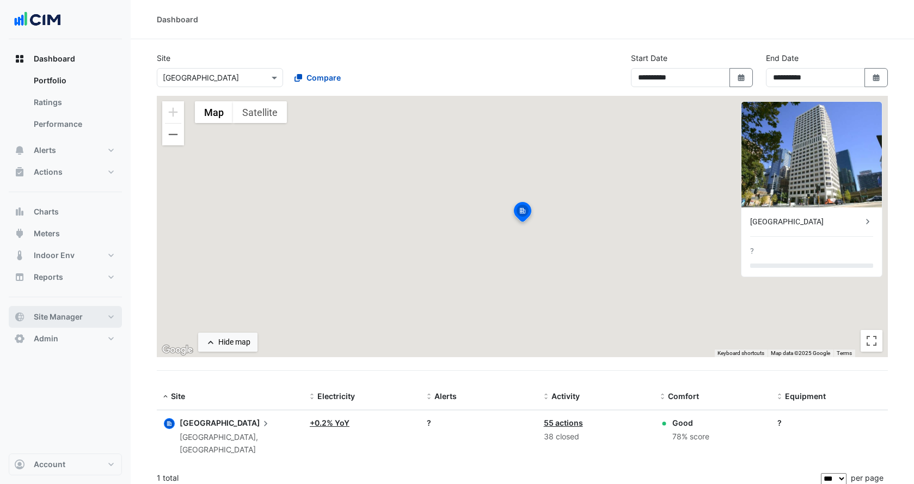
click at [47, 310] on button "Site Manager" at bounding box center [65, 317] width 113 height 22
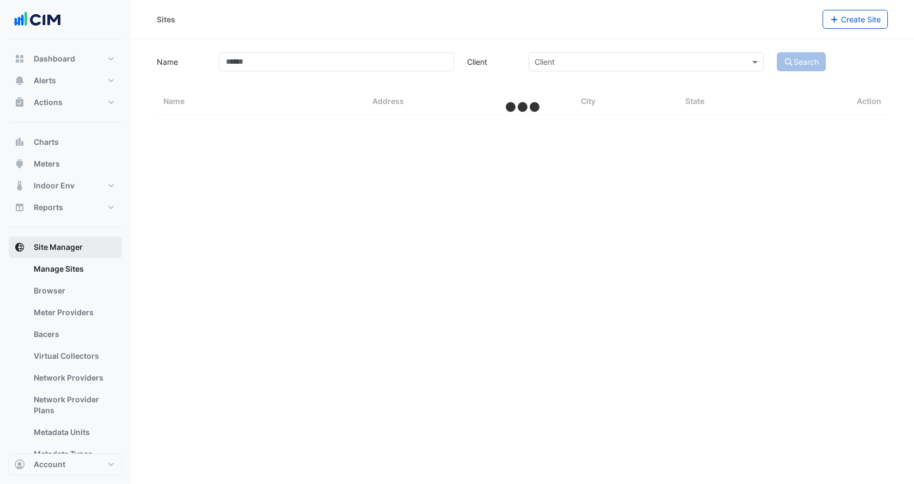
select select "***"
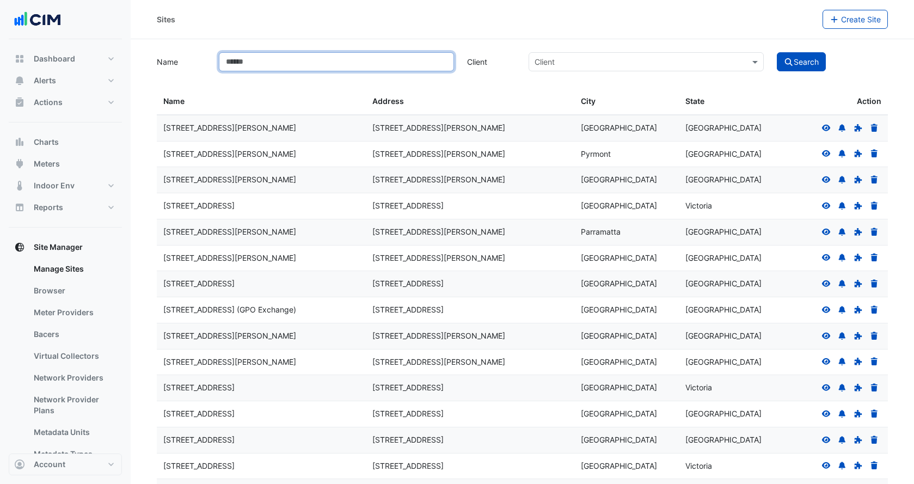
click at [371, 65] on input "Name" at bounding box center [336, 61] width 235 height 19
type input "****"
click at [409, 52] on button "Search" at bounding box center [801, 61] width 49 height 19
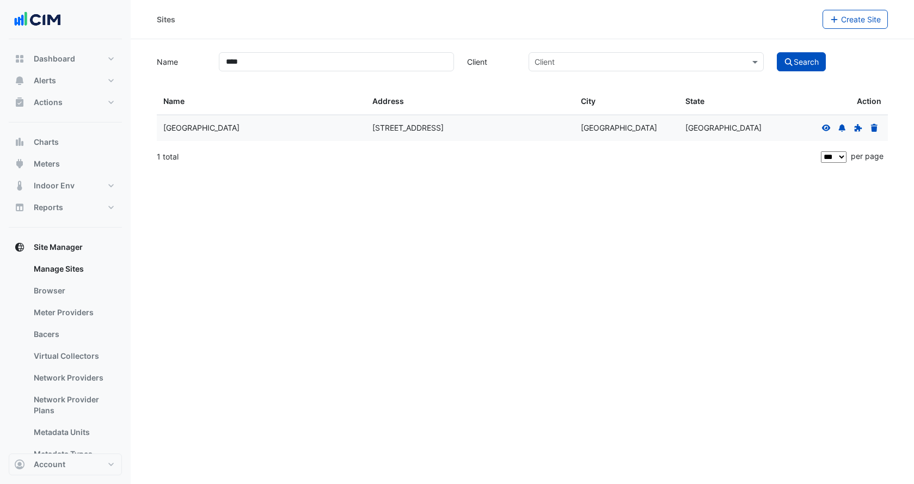
click at [409, 125] on icon at bounding box center [827, 128] width 10 height 8
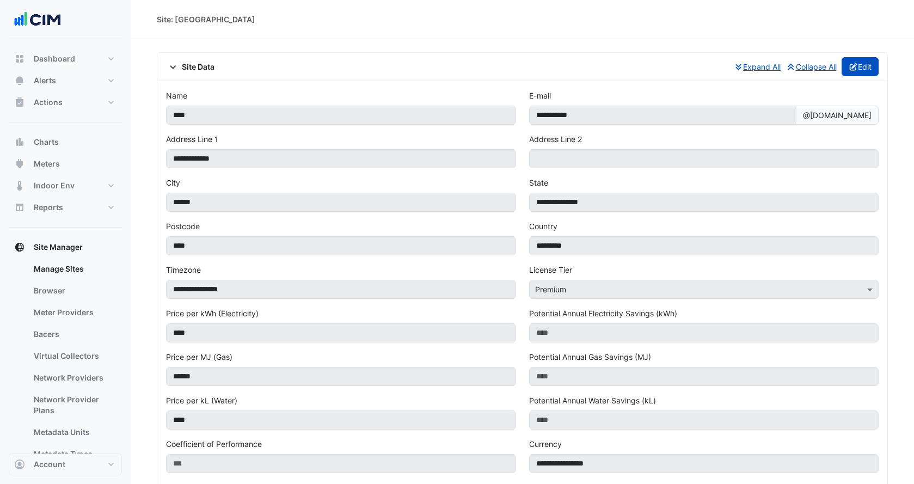
click at [409, 70] on button "Edit" at bounding box center [861, 66] width 38 height 19
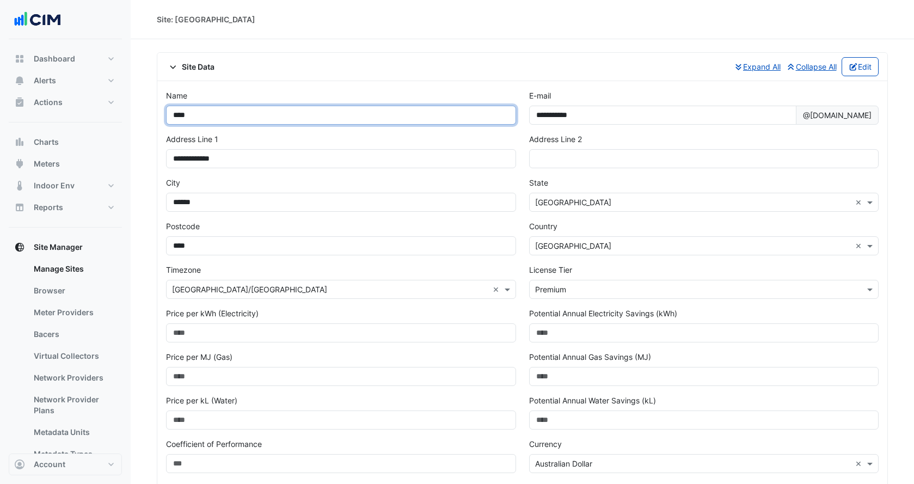
click at [264, 113] on input "****" at bounding box center [341, 115] width 350 height 19
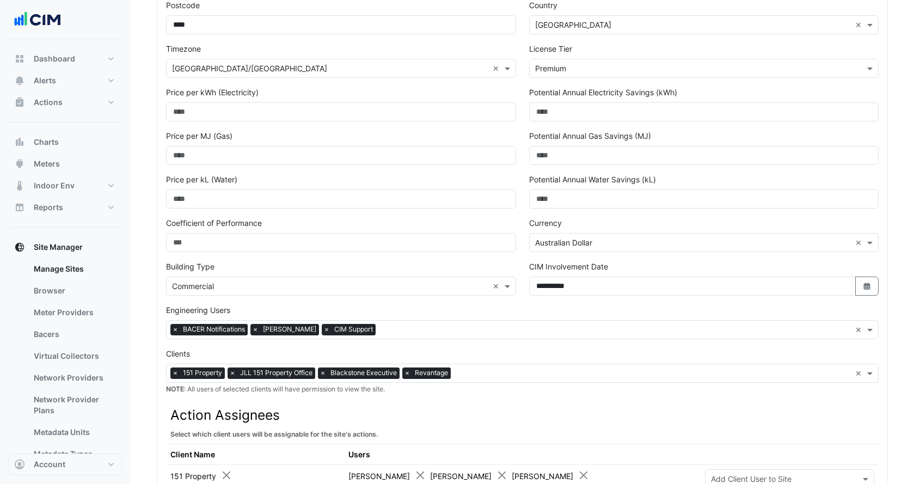
scroll to position [413, 0]
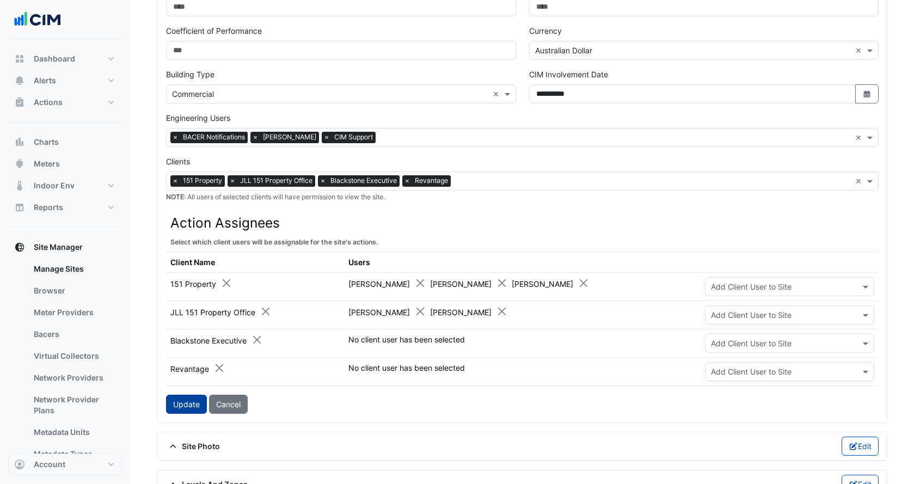
type input "**********"
click at [180, 407] on button "Update" at bounding box center [186, 404] width 41 height 19
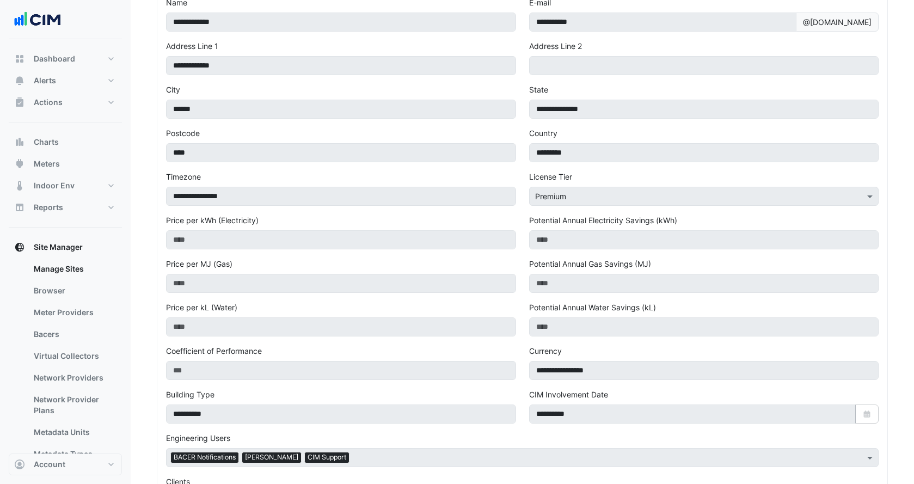
scroll to position [0, 0]
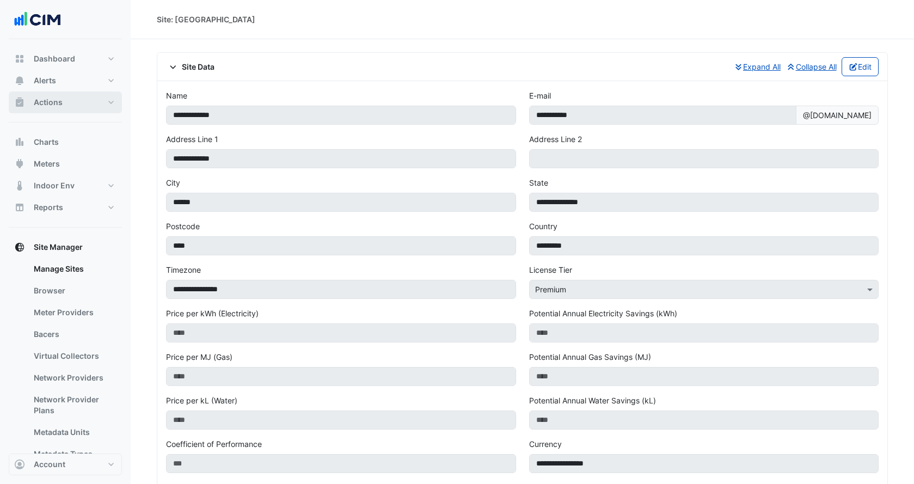
click at [76, 105] on button "Actions" at bounding box center [65, 103] width 113 height 22
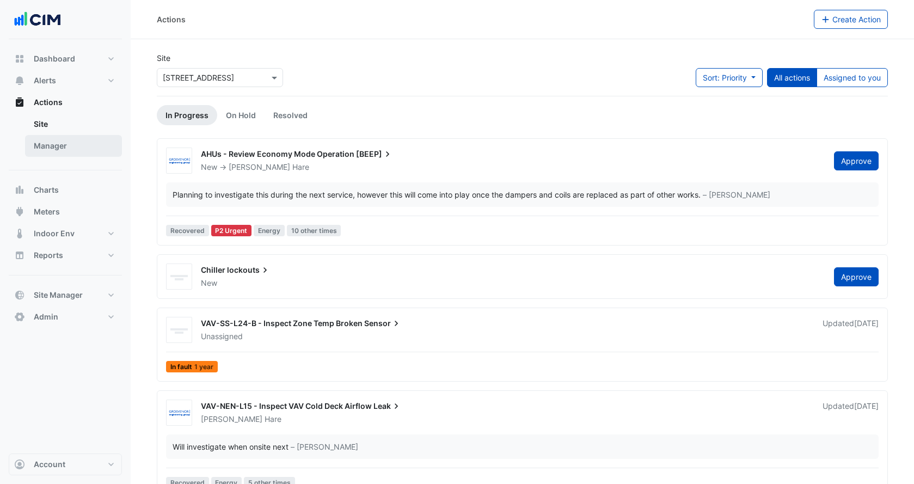
click at [75, 137] on link "Manager" at bounding box center [73, 146] width 97 height 22
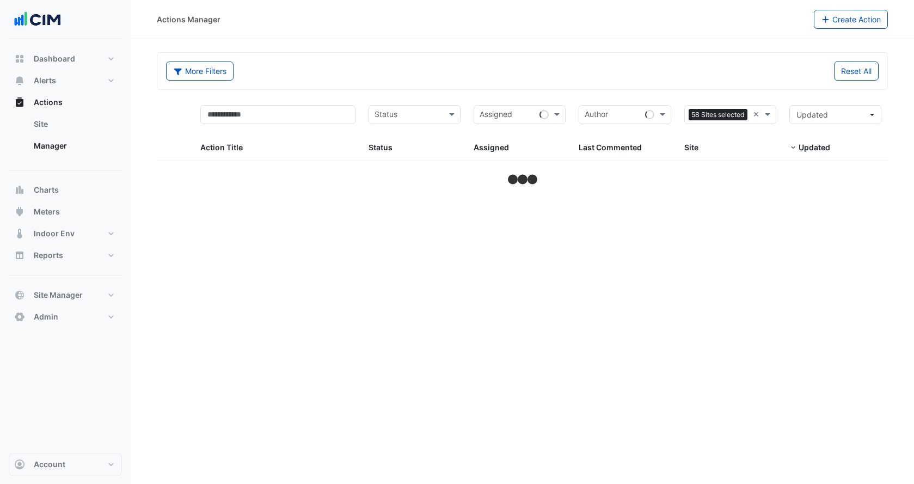
select select "***"
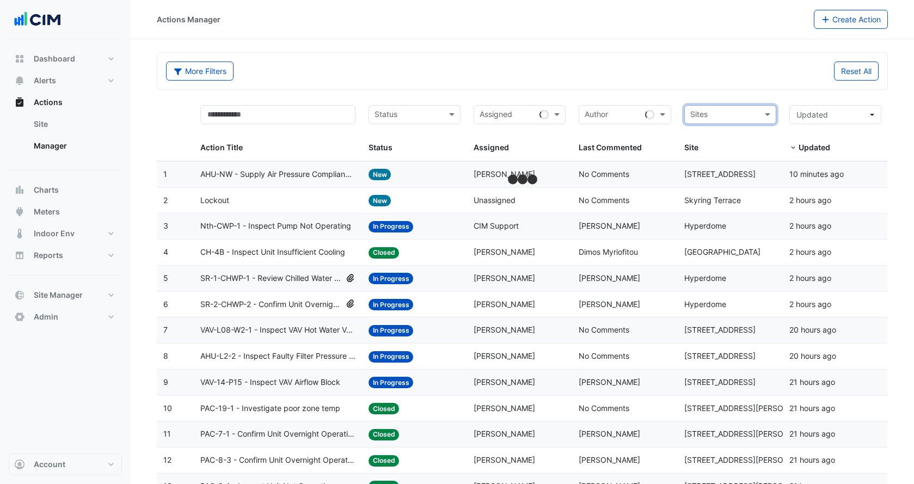
click at [409, 115] on input "text" at bounding box center [725, 115] width 68 height 13
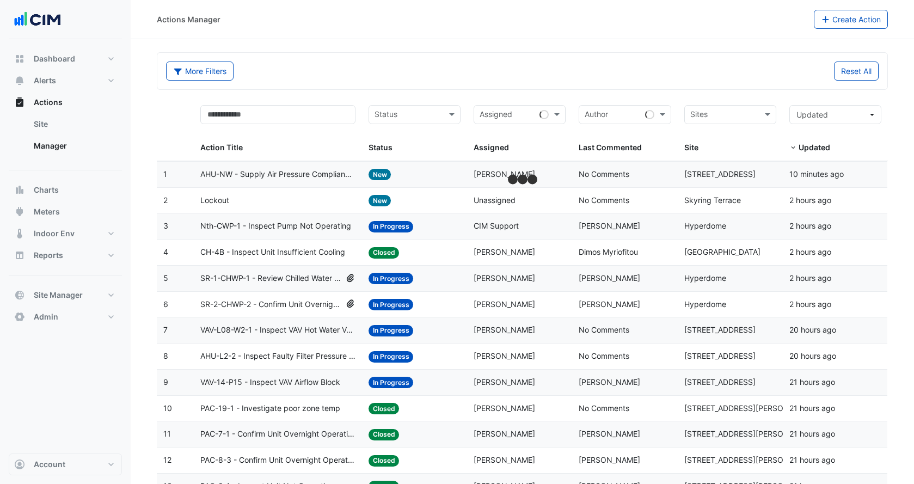
click at [409, 198] on span "No Comments" at bounding box center [604, 200] width 51 height 9
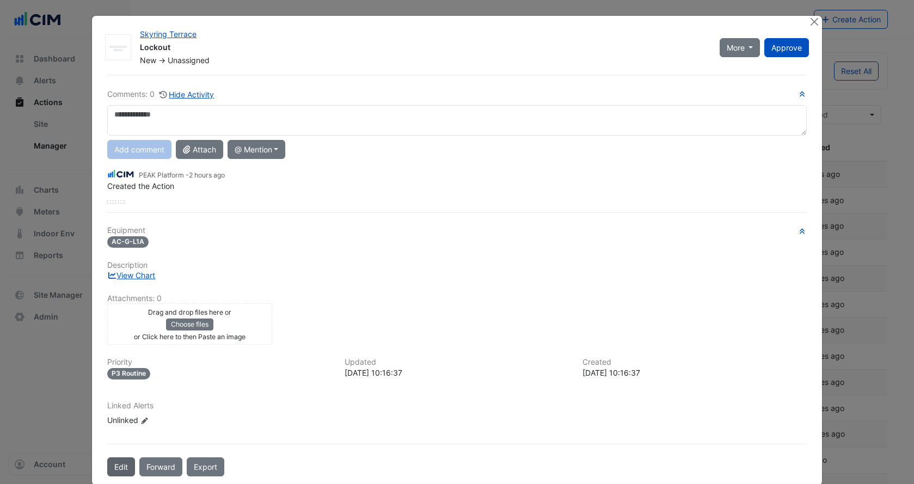
click at [123, 468] on button "Edit" at bounding box center [121, 467] width 28 height 19
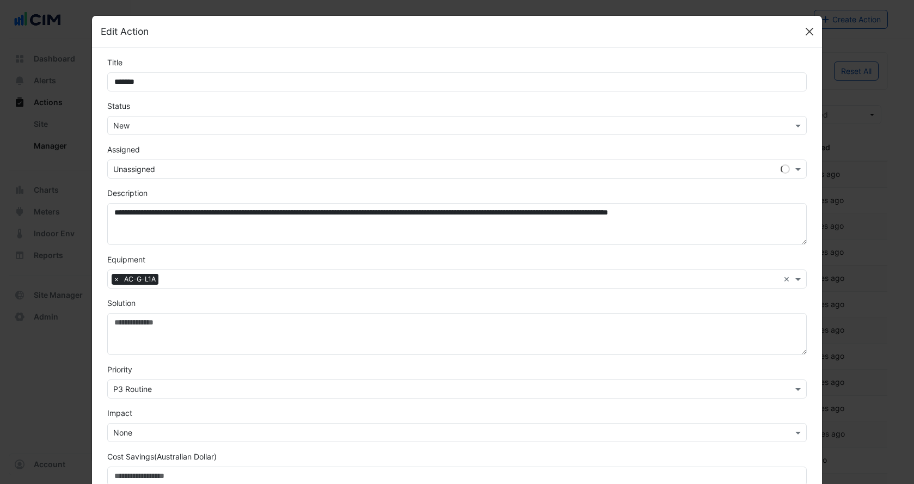
click at [409, 34] on button "Close" at bounding box center [810, 31] width 16 height 16
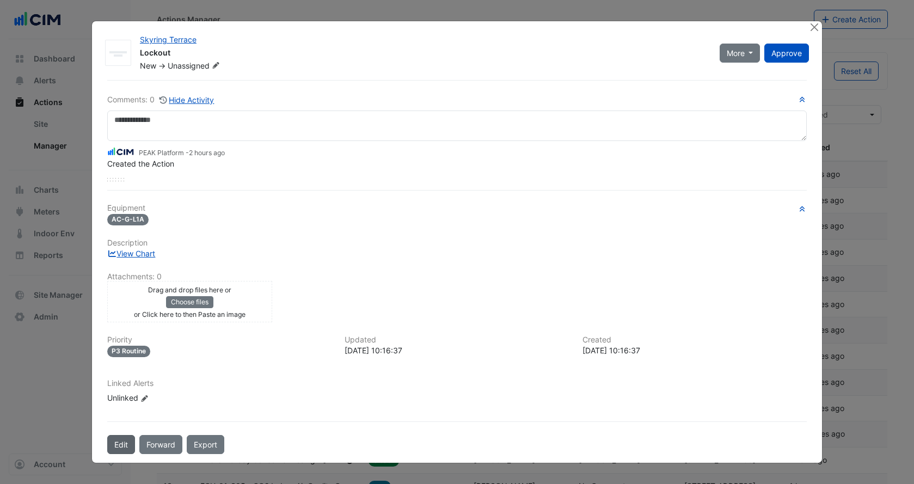
click at [119, 444] on button "Edit" at bounding box center [121, 444] width 28 height 19
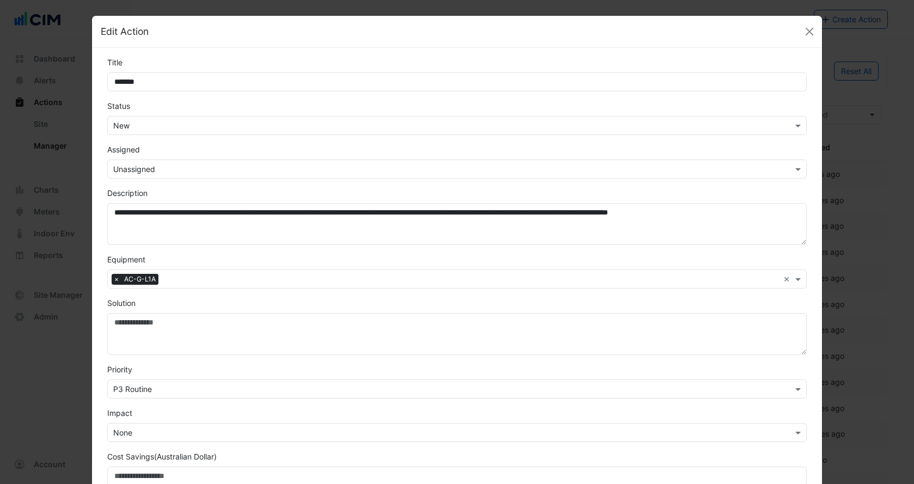
scroll to position [159, 0]
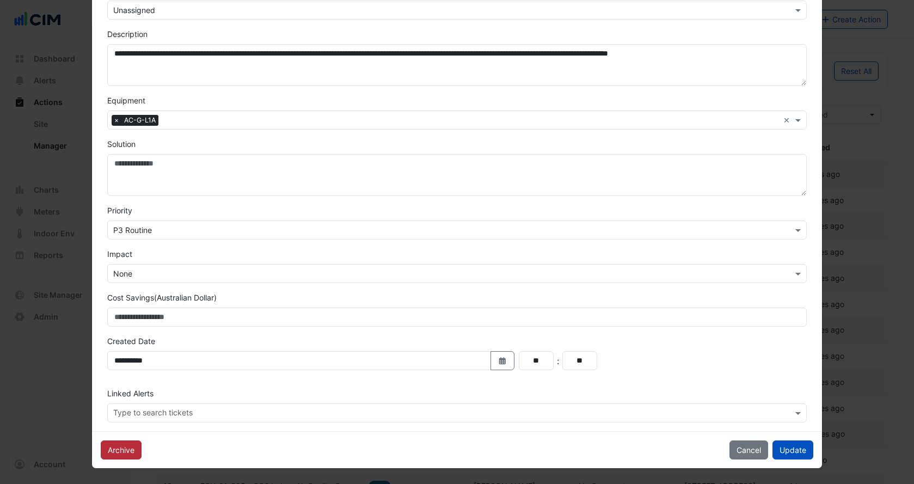
click at [133, 449] on button "Archive" at bounding box center [121, 450] width 41 height 19
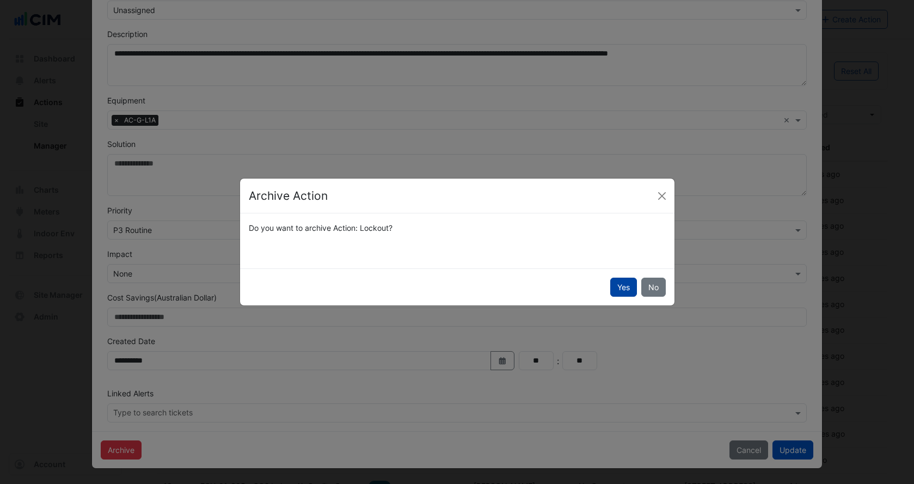
click at [409, 289] on button "Yes" at bounding box center [624, 287] width 27 height 19
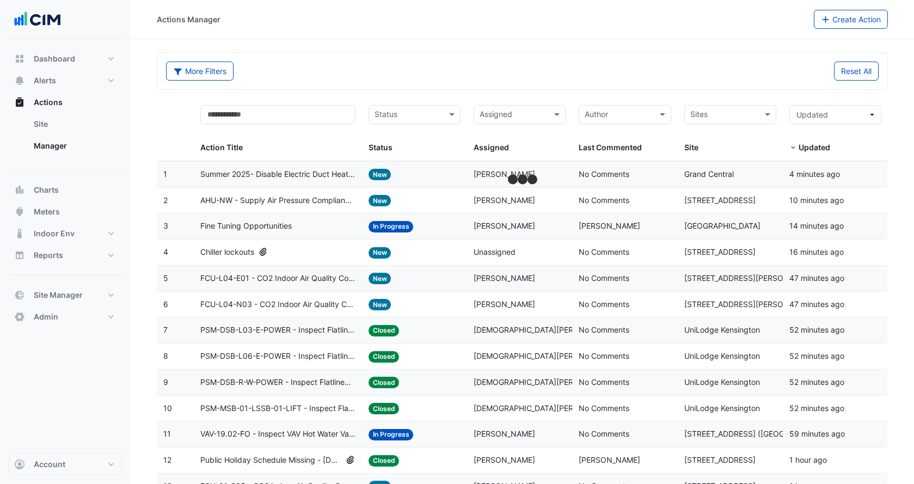
click at [409, 259] on datatable-body-cell "Assigned: Unassigned" at bounding box center [519, 253] width 105 height 26
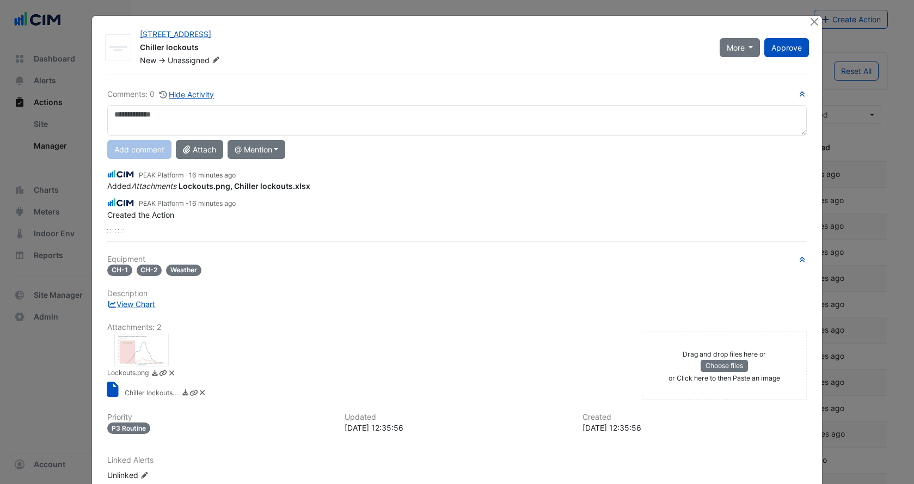
click at [144, 339] on div at bounding box center [141, 350] width 54 height 33
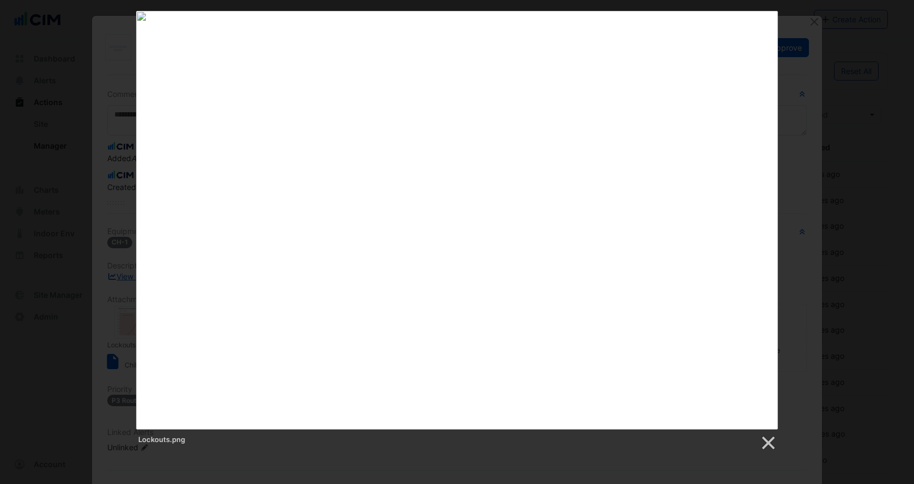
click at [96, 307] on div "Lockouts.png" at bounding box center [457, 231] width 914 height 441
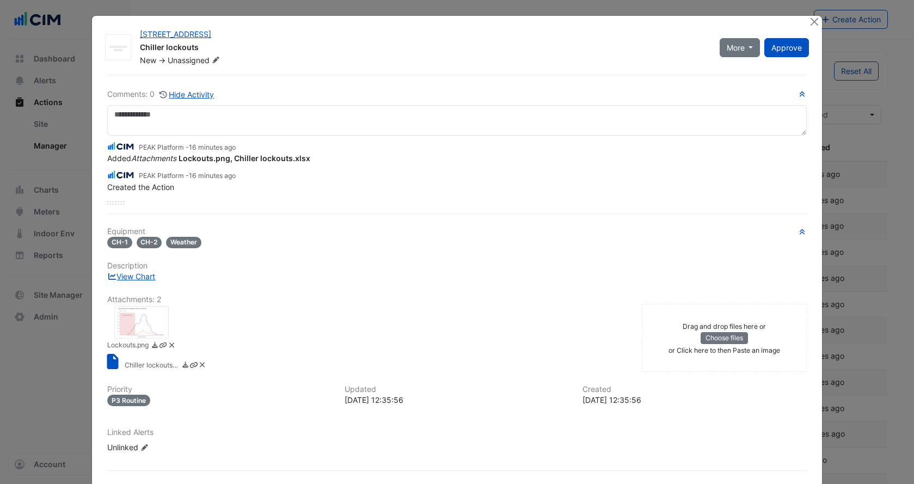
click at [150, 315] on div at bounding box center [141, 322] width 54 height 33
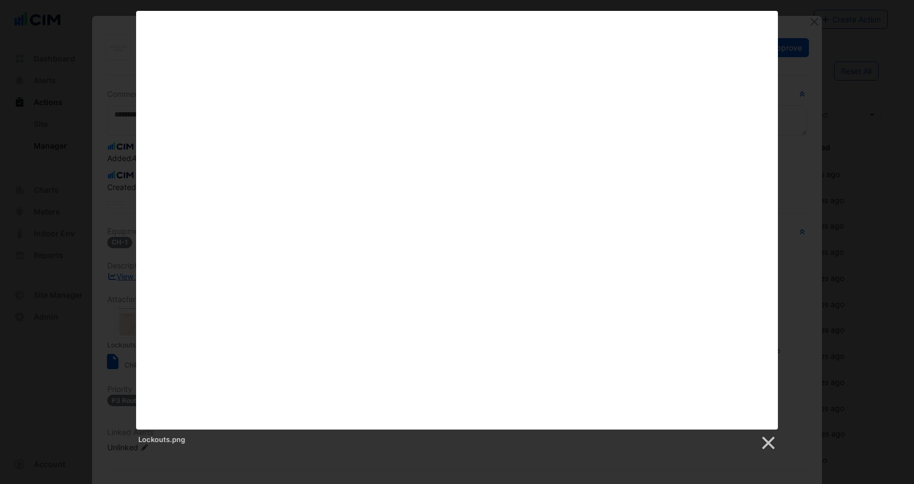
click at [108, 254] on div "Lockouts.png" at bounding box center [457, 231] width 914 height 441
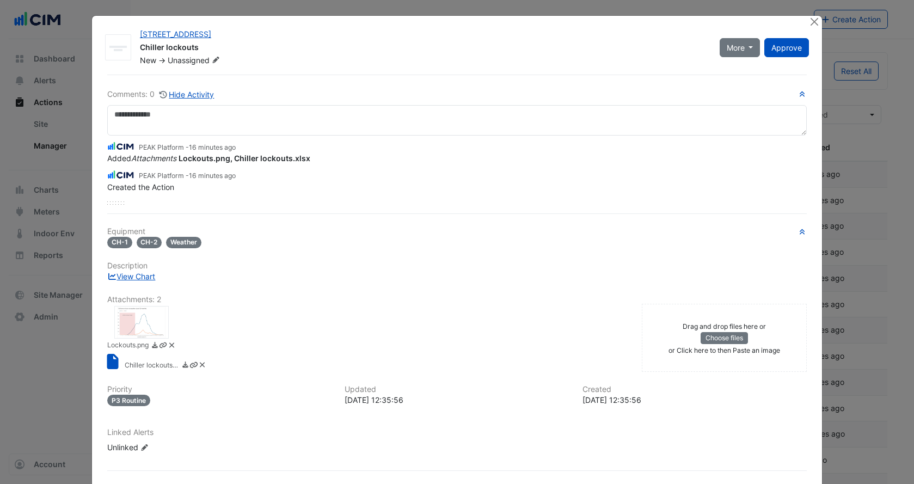
scroll to position [44, 0]
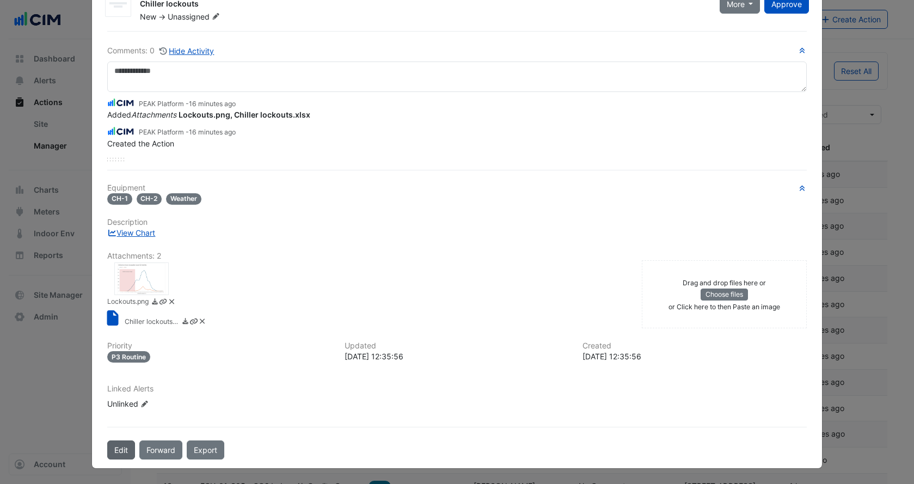
click at [119, 447] on button "Edit" at bounding box center [121, 450] width 28 height 19
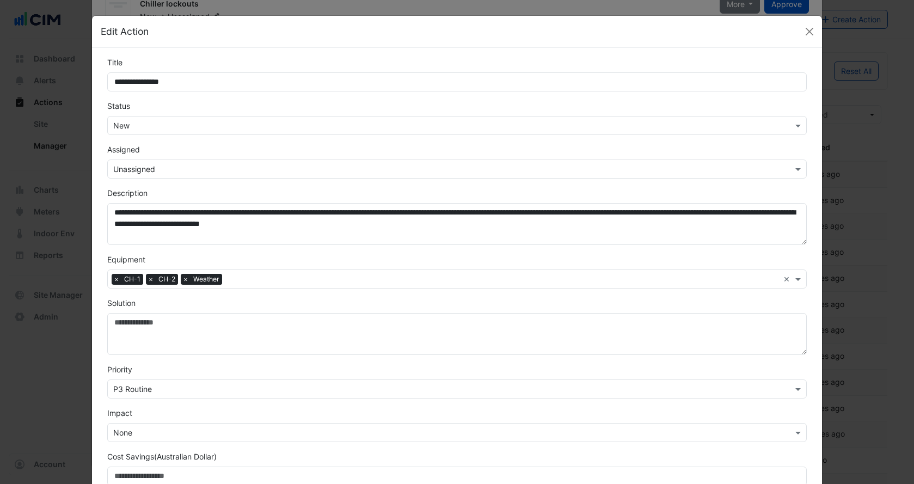
scroll to position [159, 0]
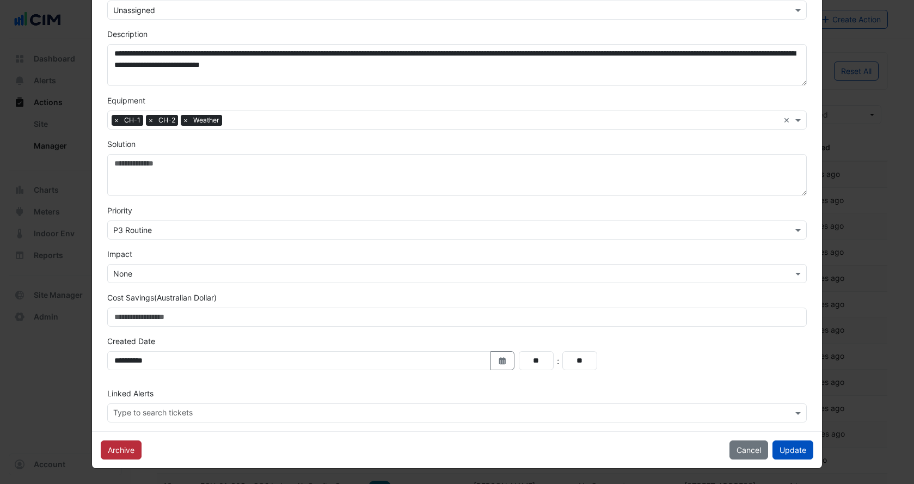
click at [127, 446] on button "Archive" at bounding box center [121, 450] width 41 height 19
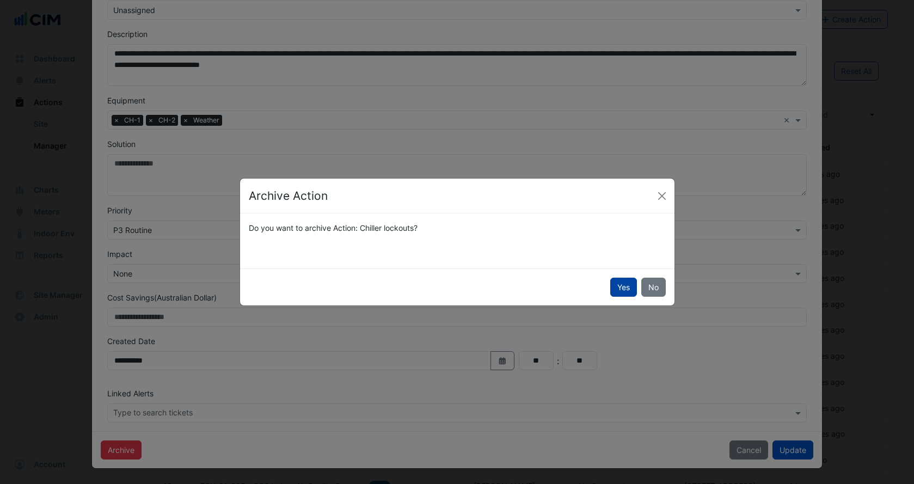
click at [409, 283] on button "Yes" at bounding box center [624, 287] width 27 height 19
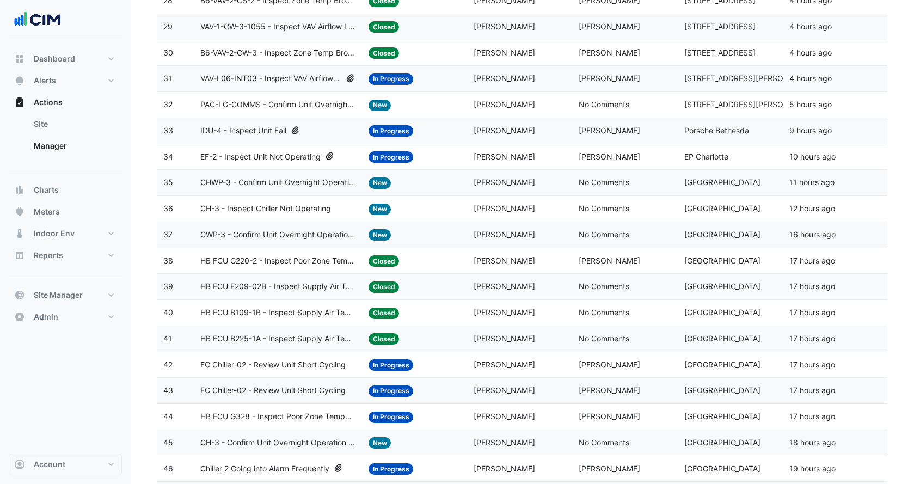
scroll to position [922, 0]
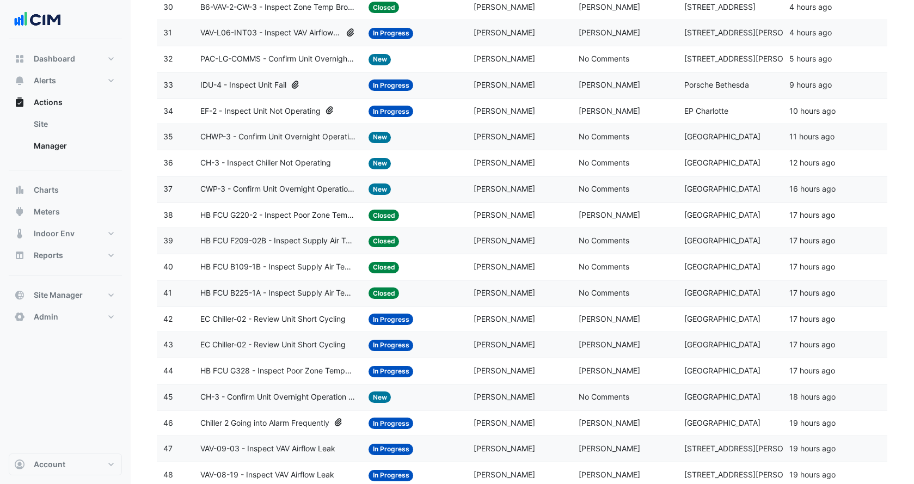
click at [333, 420] on div "Chiller 2 Going into Alarm Frequently" at bounding box center [277, 423] width 155 height 13
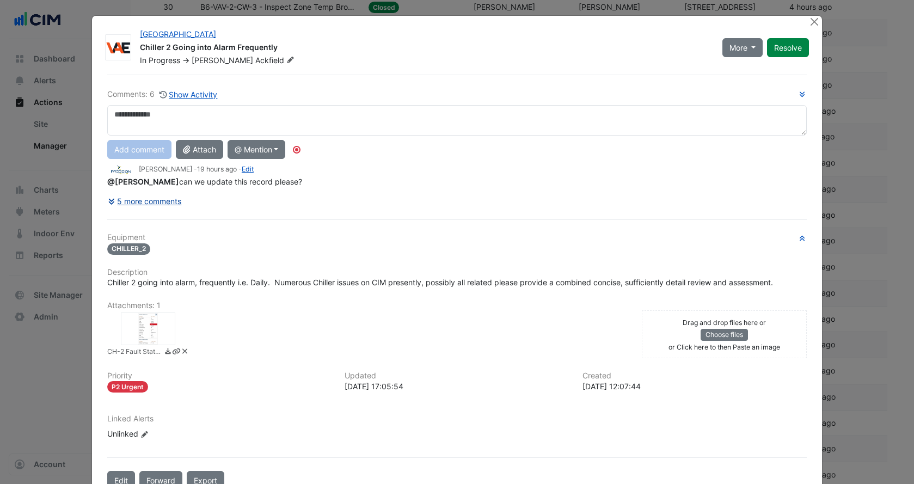
click at [160, 203] on button "5 more comments" at bounding box center [144, 201] width 75 height 19
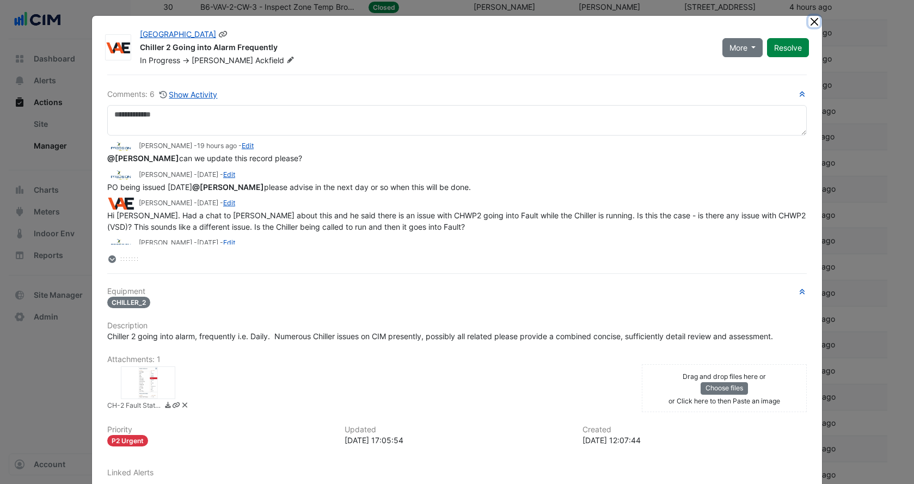
click at [409, 22] on button "Close" at bounding box center [814, 21] width 11 height 11
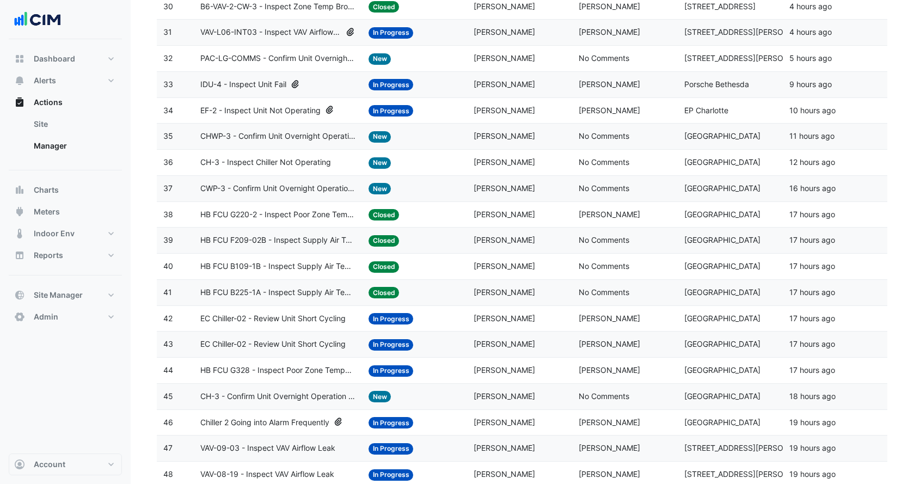
scroll to position [1104, 0]
